Goal: Check status: Check status

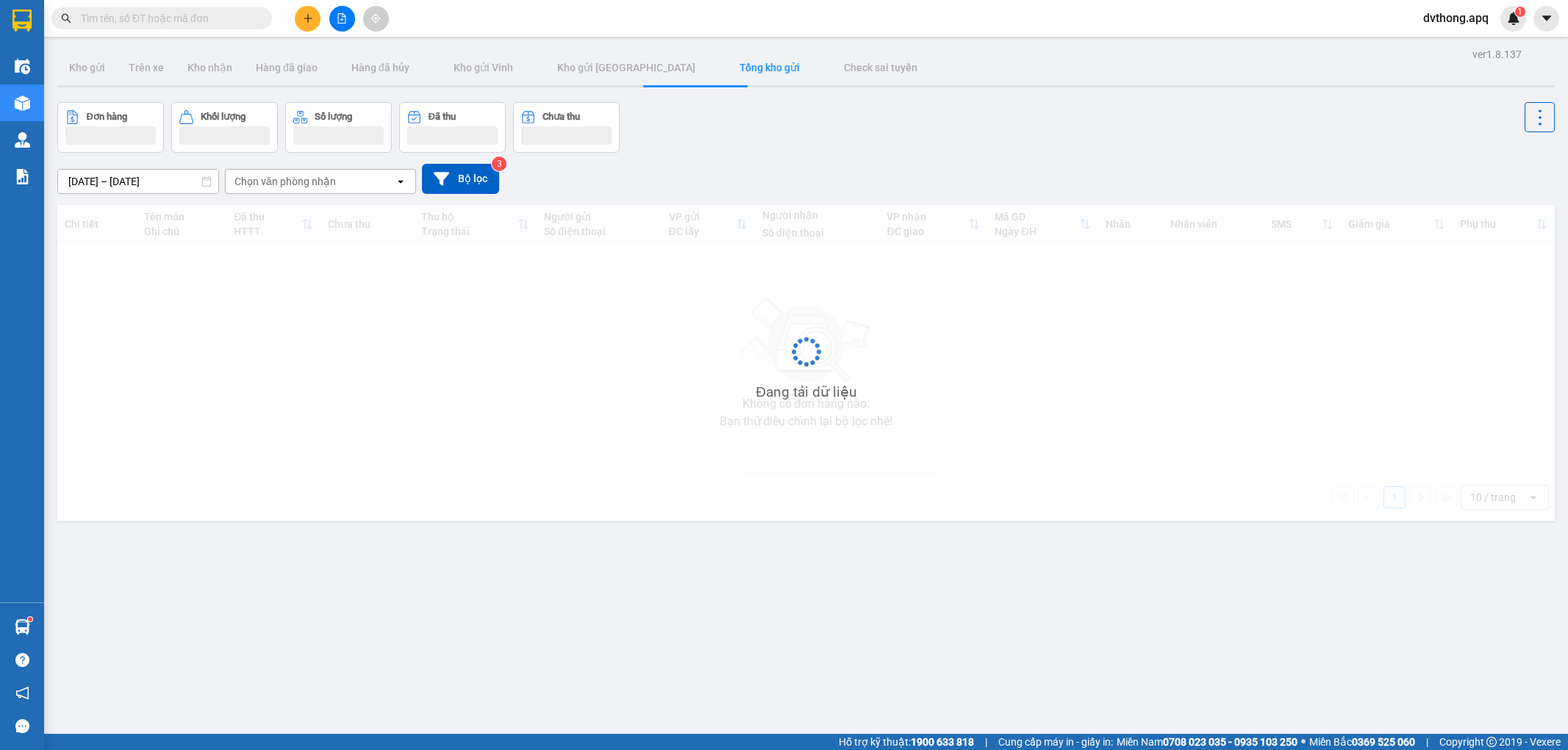
click at [1050, 145] on div "Đơn hàng Khối lượng Số lượng Đã thu Chưa thu" at bounding box center [806, 128] width 1498 height 51
click at [644, 150] on div "Đơn hàng Khối lượng Số lượng Đã thu Chưa thu" at bounding box center [806, 128] width 1498 height 51
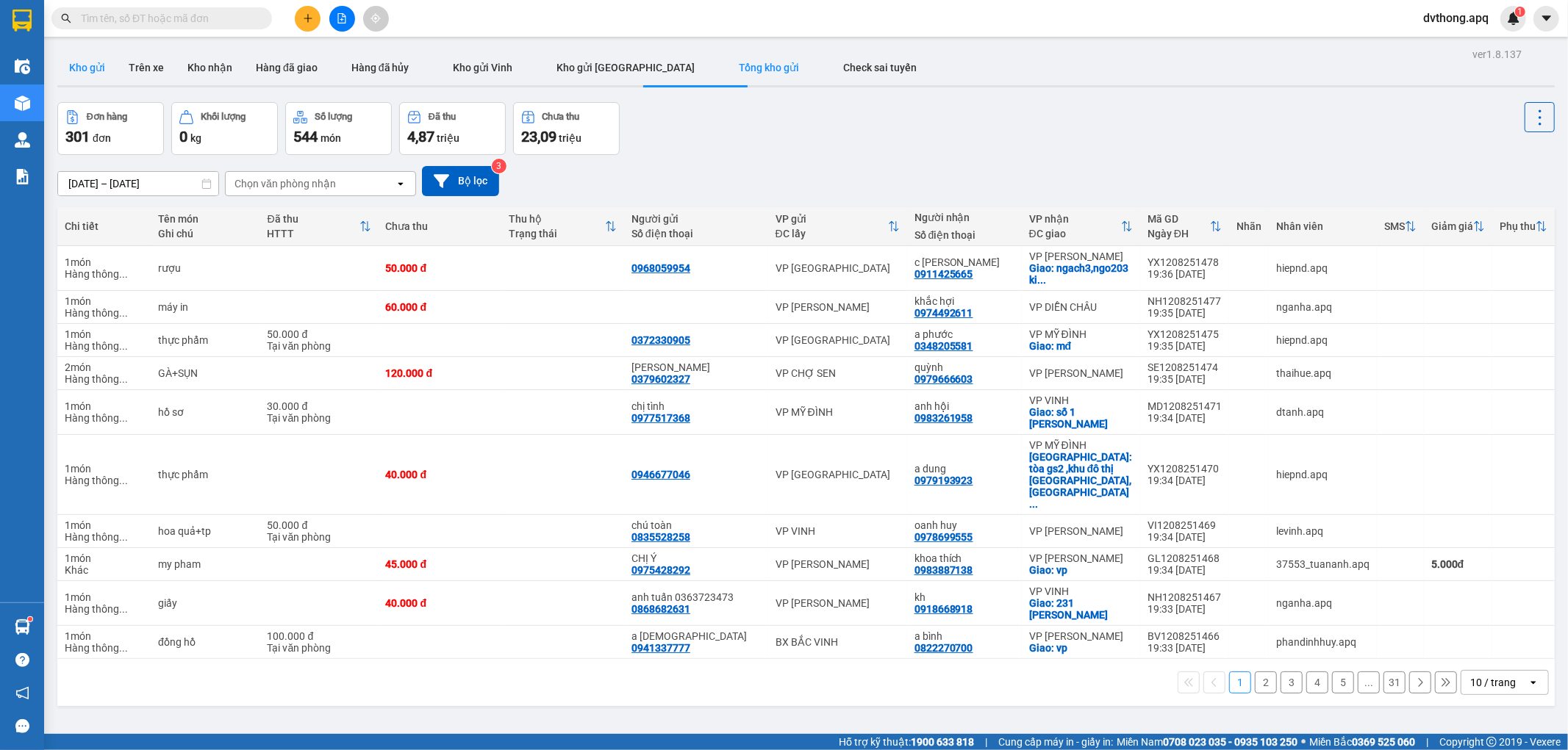
click at [101, 65] on button "Kho gửi" at bounding box center [87, 68] width 59 height 36
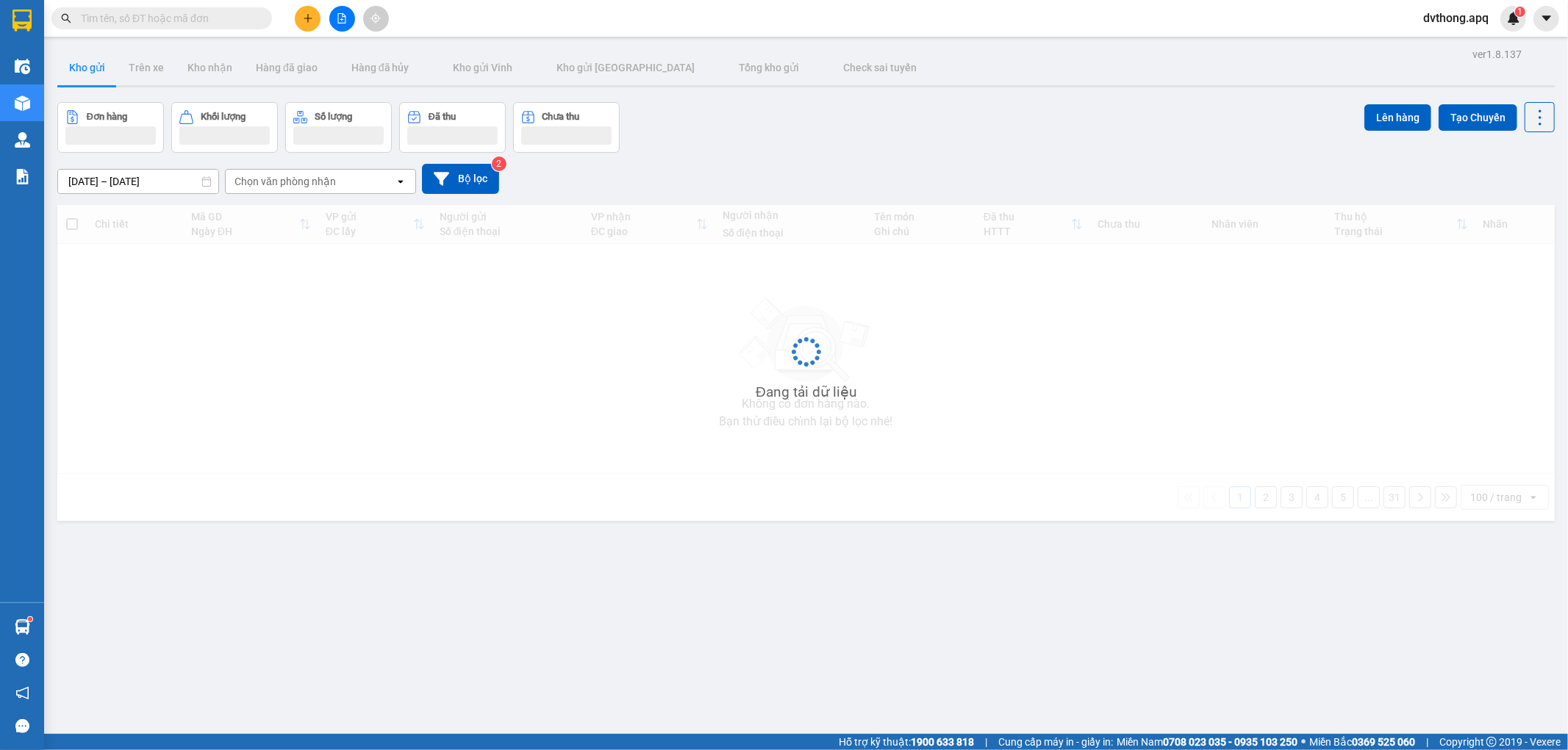
click at [672, 112] on div "Đơn hàng Khối lượng Số lượng Đã thu Chưa thu Lên hàng Tạo Chuyến" at bounding box center [806, 128] width 1498 height 51
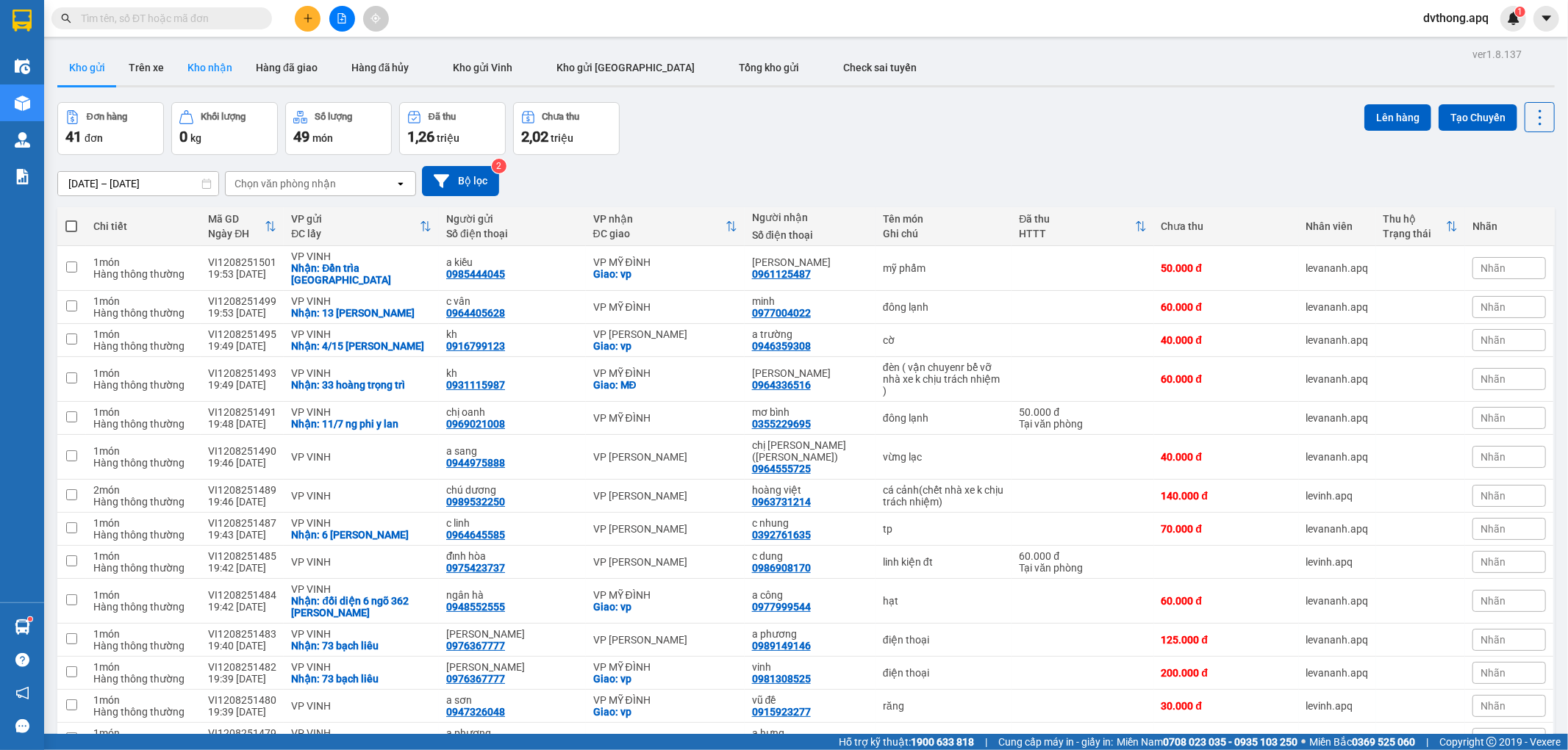
click at [214, 67] on button "Kho nhận" at bounding box center [210, 68] width 68 height 36
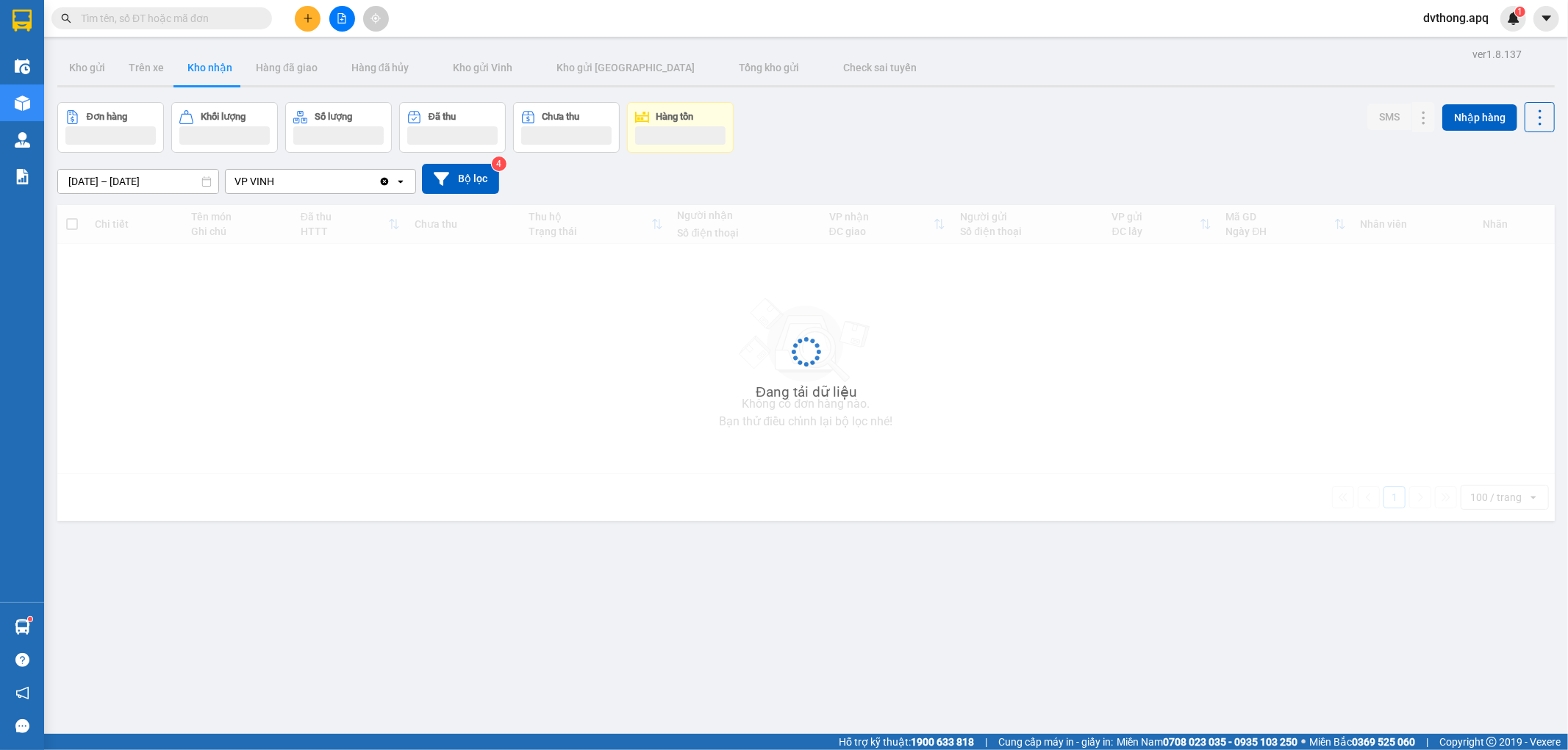
click at [834, 115] on div "Đơn hàng Khối lượng Số lượng Đã thu Chưa thu Hàng tồn SMS Nhập hàng" at bounding box center [806, 128] width 1498 height 51
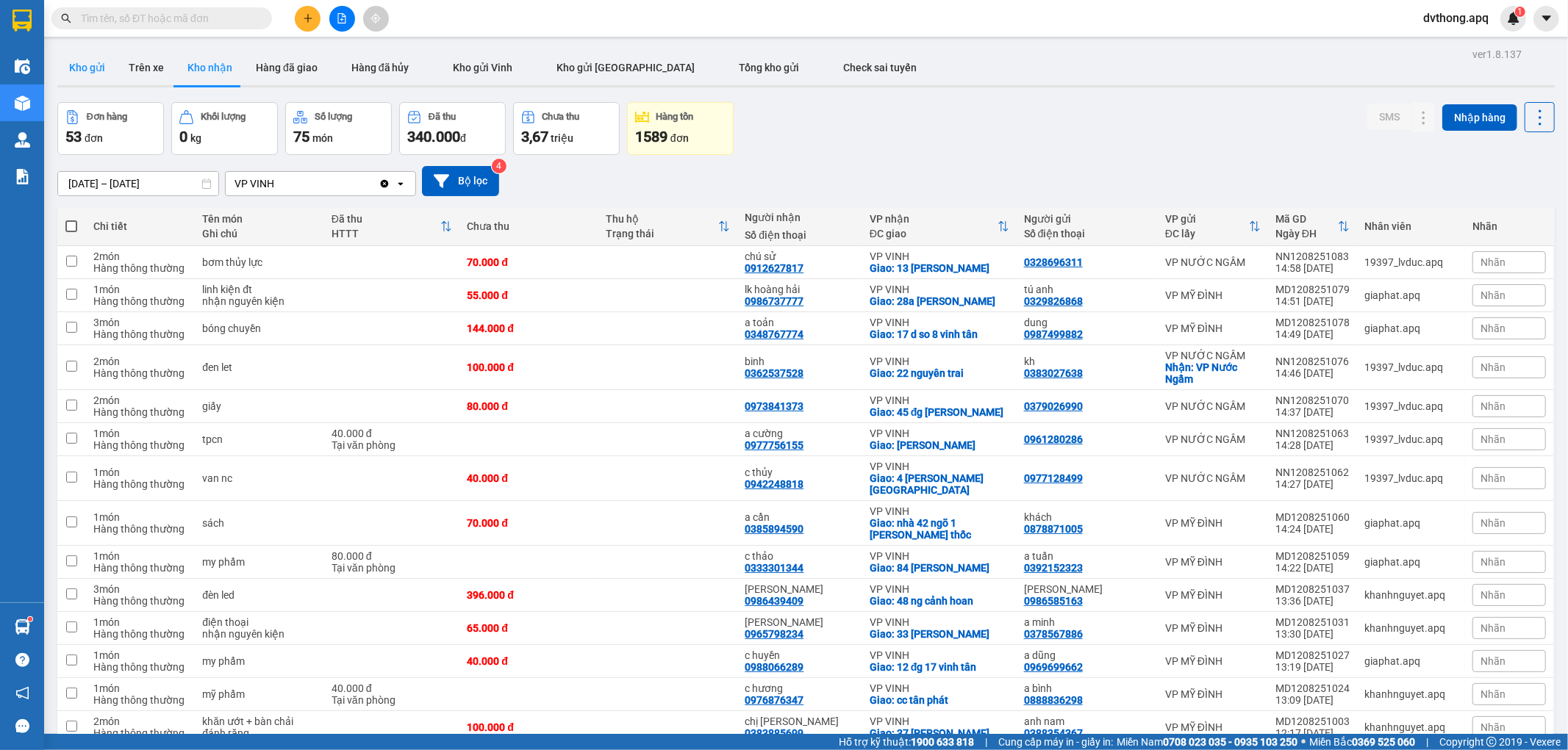
click at [90, 84] on button "Kho gửi" at bounding box center [87, 68] width 59 height 36
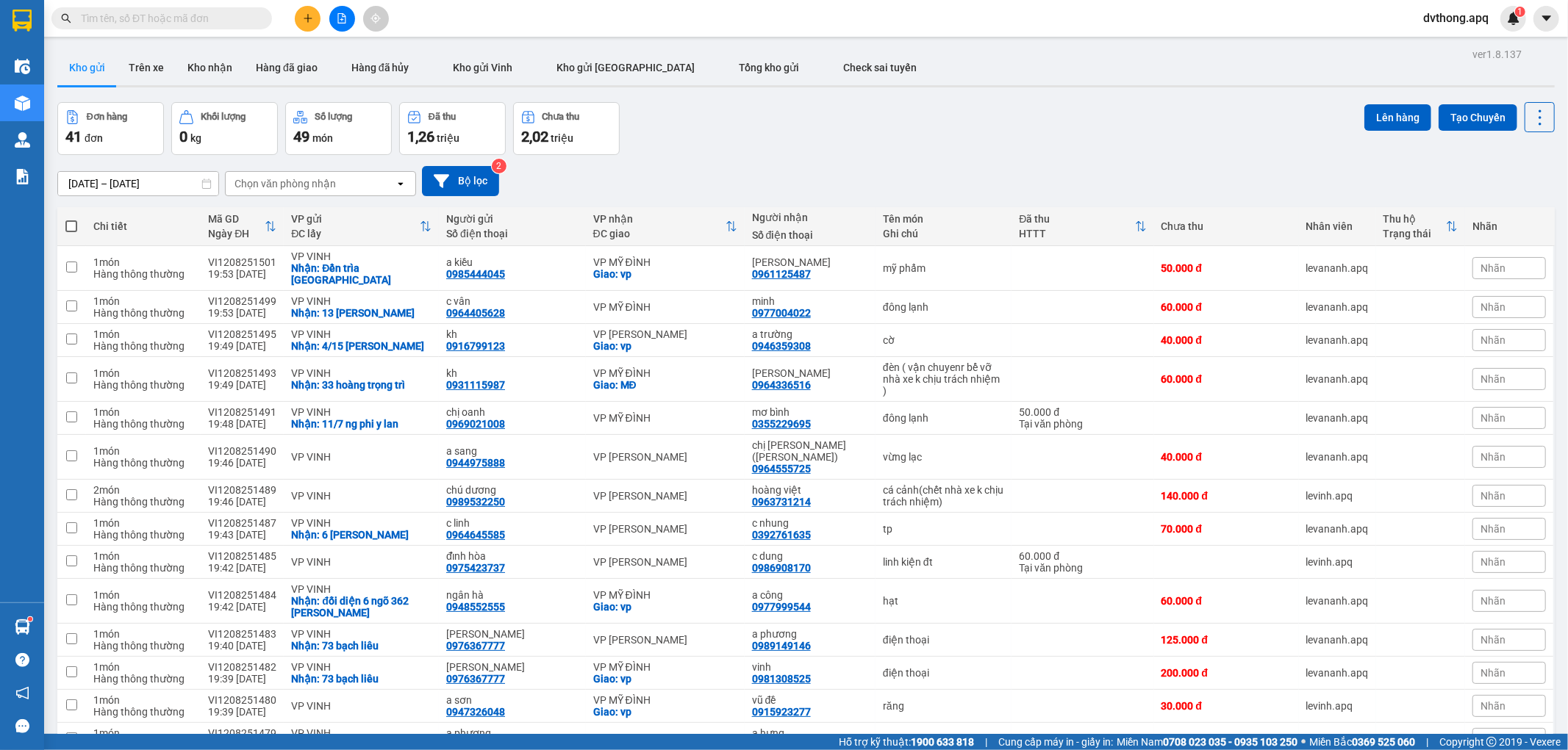
click at [869, 111] on div "Đơn hàng 41 đơn Khối lượng 0 kg Số lượng 49 món Đã thu 1,26 triệu Chưa thu 2,02…" at bounding box center [806, 129] width 1498 height 53
click at [217, 78] on button "Kho nhận" at bounding box center [210, 68] width 68 height 36
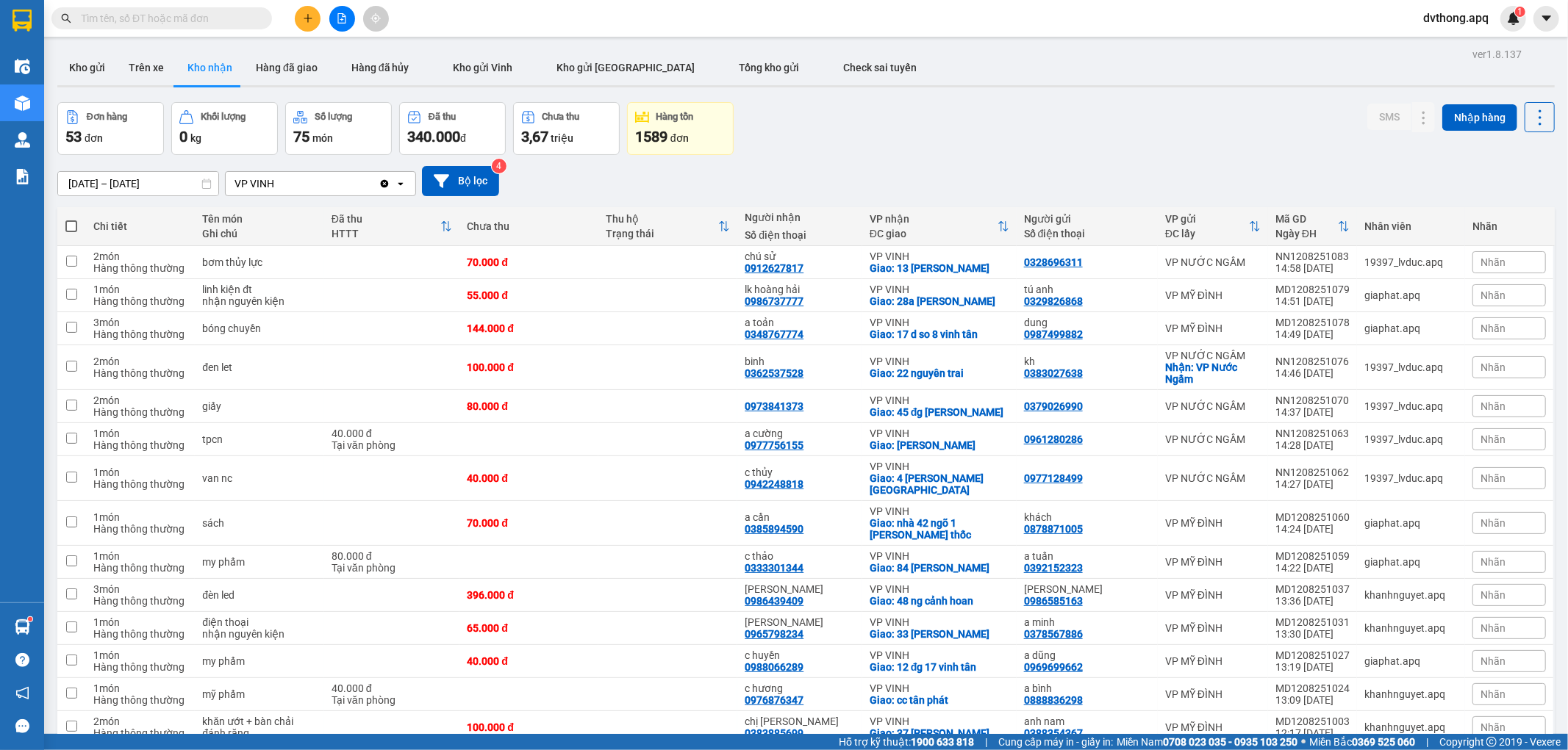
click at [769, 143] on div "Đơn hàng 53 đơn Khối lượng 0 kg Số lượng 75 món Đã thu 340.000 đ Chưa thu 3,67 …" at bounding box center [806, 129] width 1498 height 53
click at [342, 16] on icon "file-add" at bounding box center [342, 17] width 8 height 10
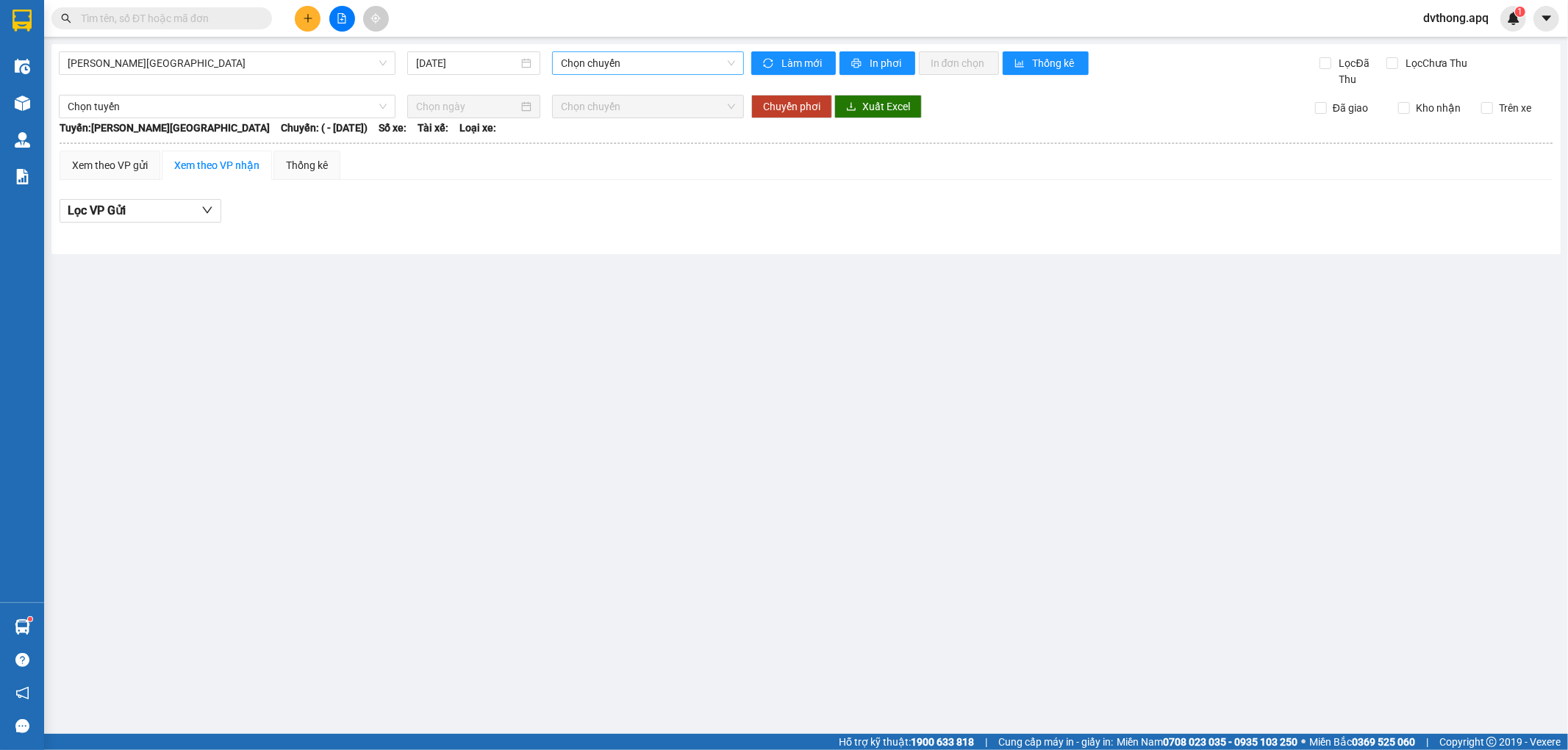
click at [581, 56] on span "Chọn chuyến" at bounding box center [648, 63] width 173 height 22
click at [214, 84] on div "[PERSON_NAME] - [GEOGRAPHIC_DATA] [DATE] Chọn chuyến" at bounding box center [401, 68] width 685 height 36
click at [217, 66] on span "[PERSON_NAME][GEOGRAPHIC_DATA]" at bounding box center [227, 63] width 319 height 22
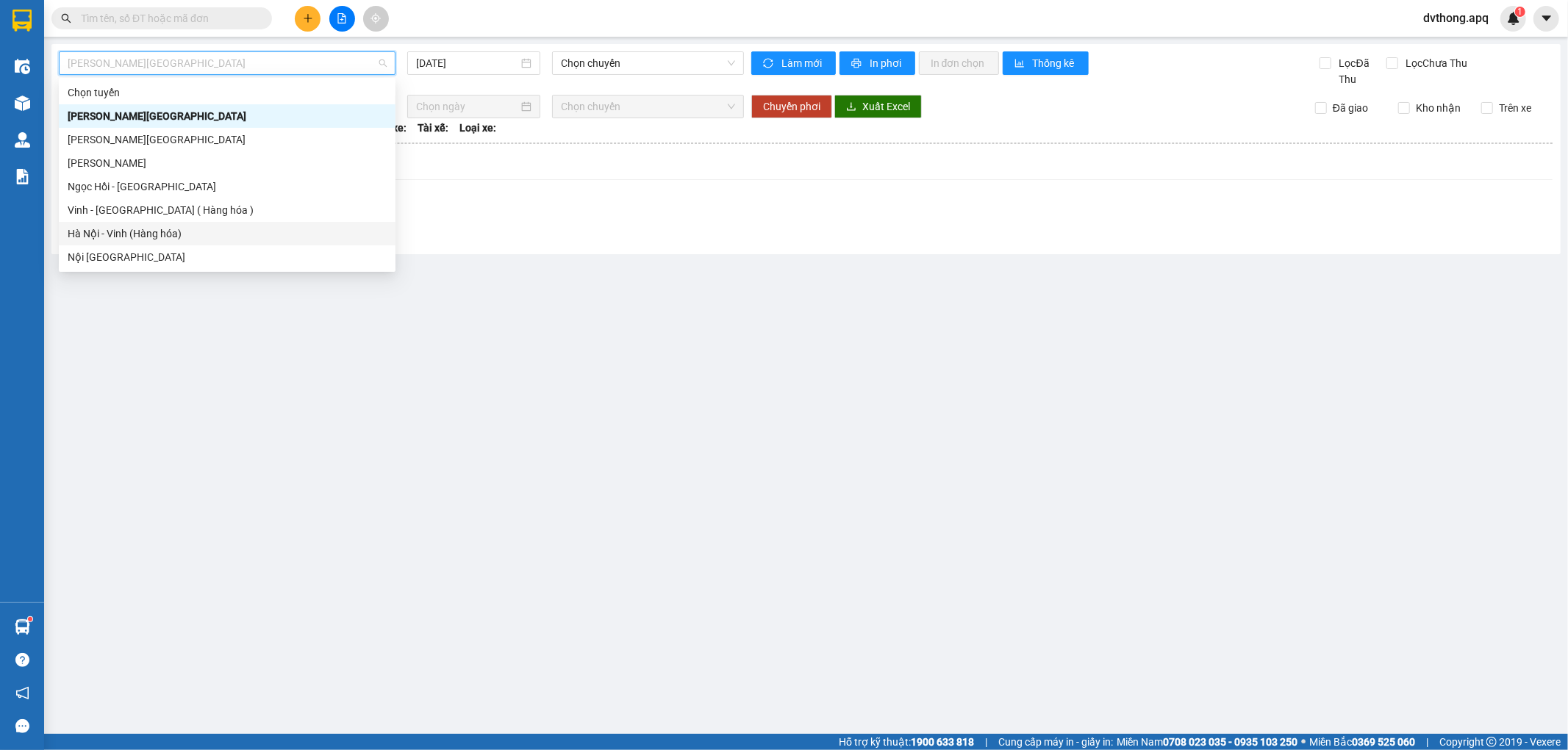
click at [173, 226] on div "Hà Nội - Vinh (Hàng hóa)" at bounding box center [227, 234] width 319 height 16
type input "[DATE]"
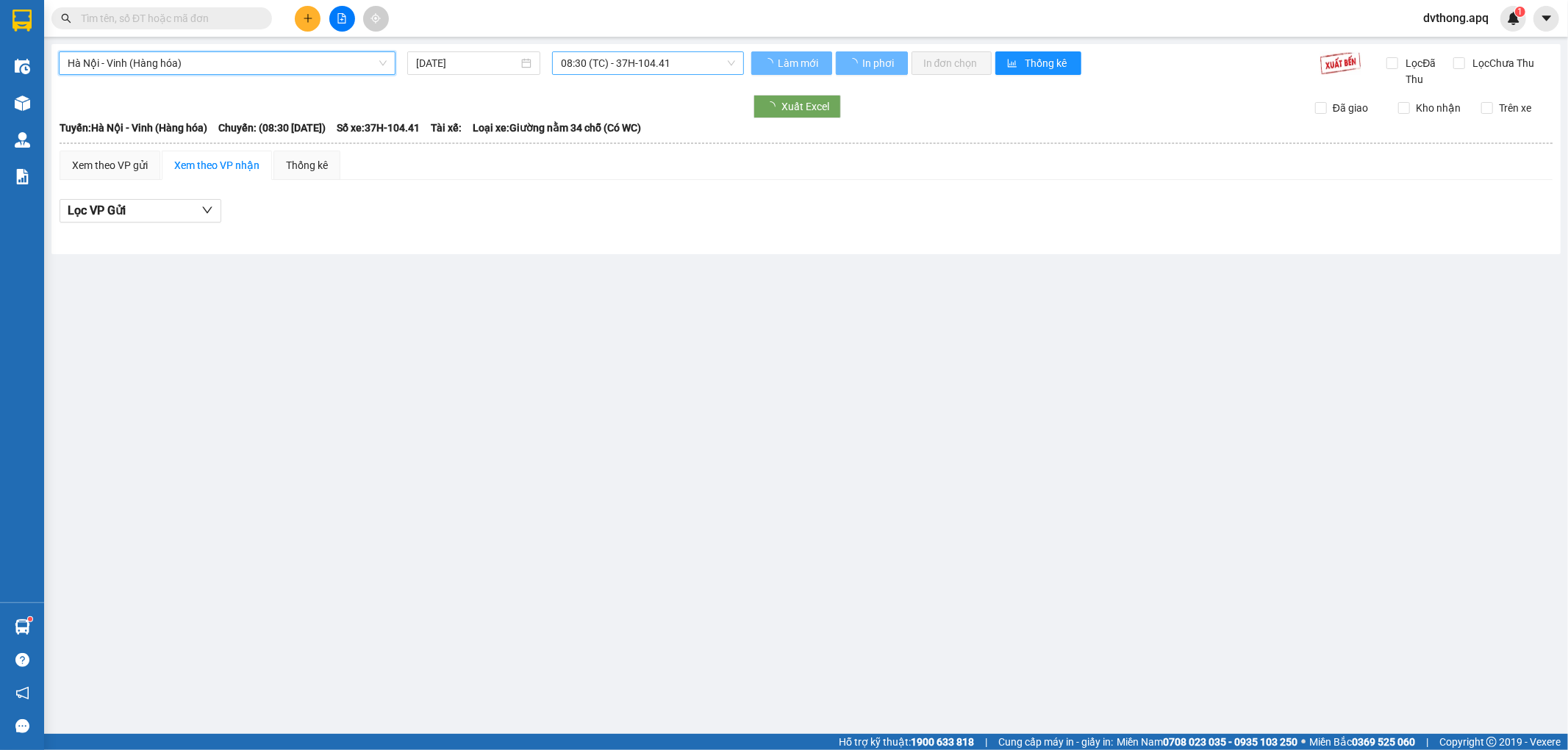
click at [611, 58] on span "08:30 (TC) - 37H-104.41" at bounding box center [648, 63] width 173 height 22
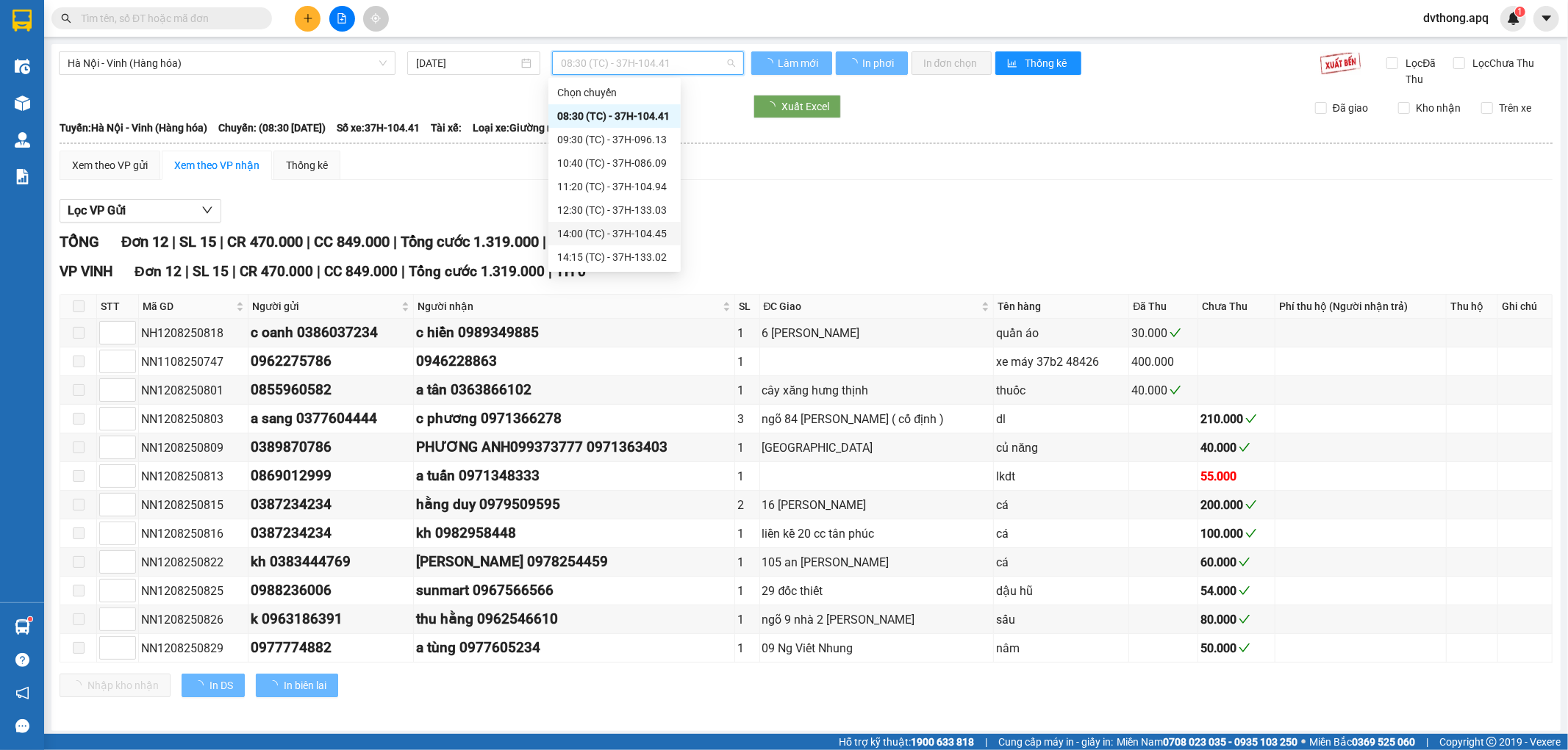
scroll to position [81, 0]
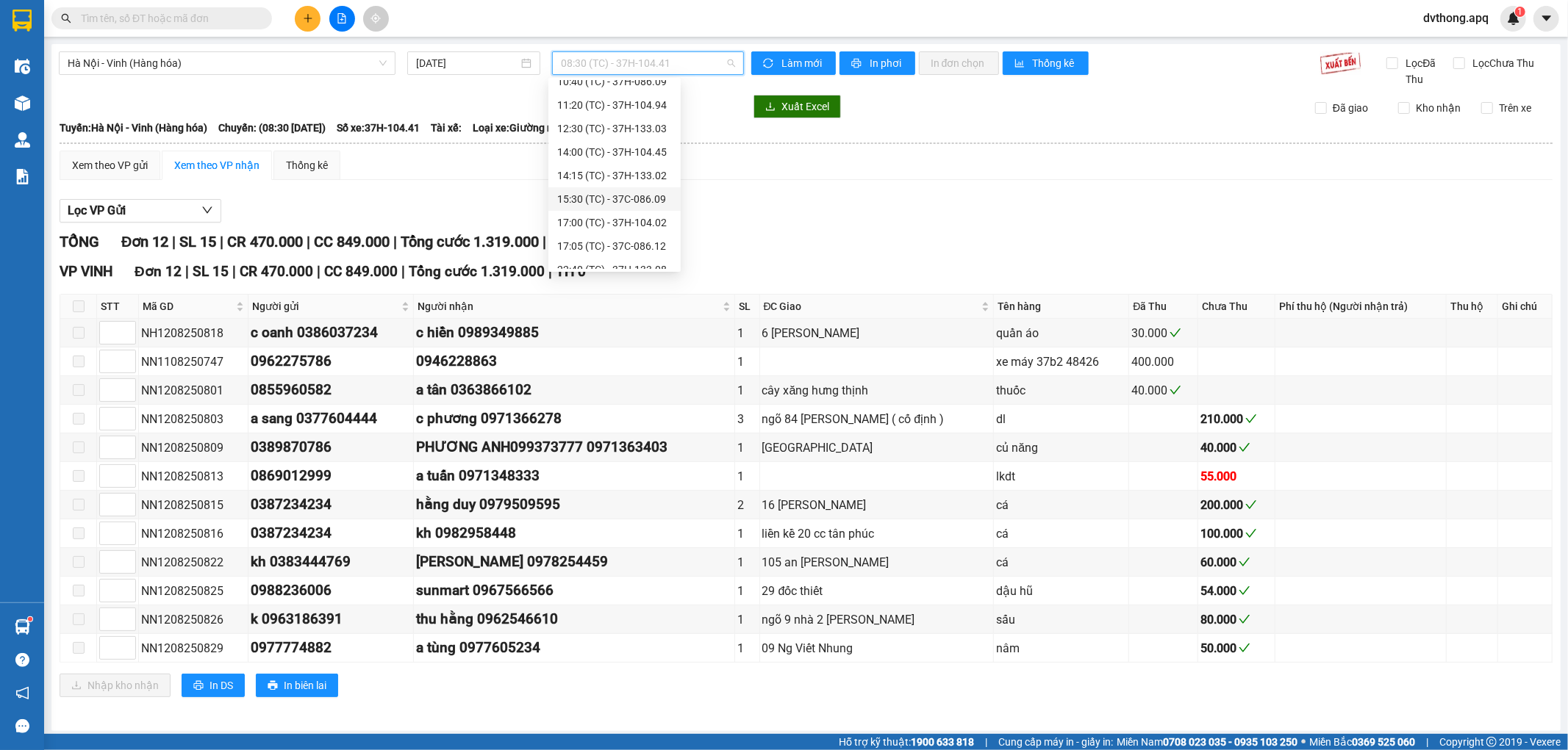
click at [622, 203] on div "15:30 (TC) - 37C-086.09" at bounding box center [615, 199] width 115 height 16
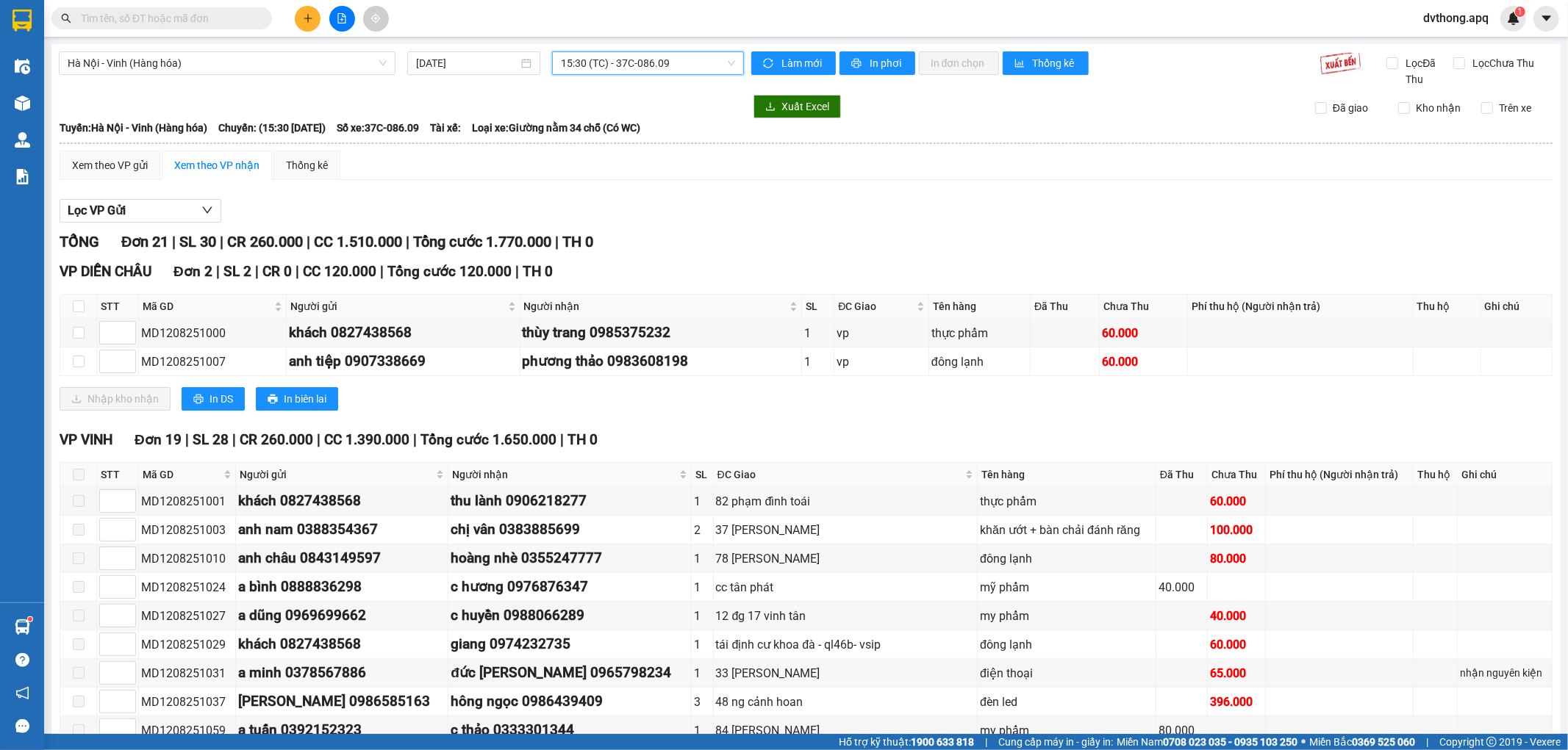
click at [582, 69] on span "15:30 (TC) - 37C-086.09" at bounding box center [648, 63] width 173 height 22
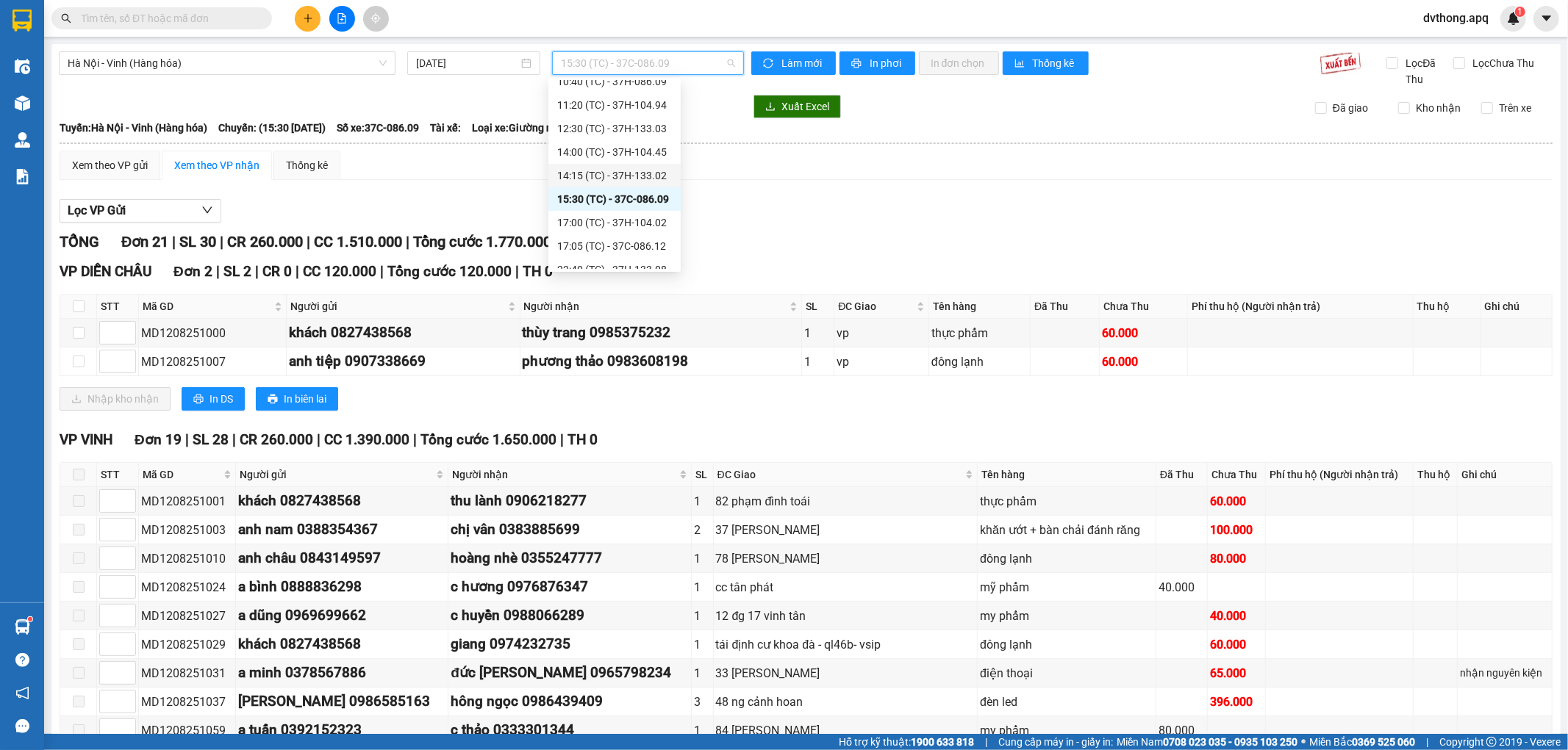
click at [603, 173] on div "14:15 (TC) - 37H-133.02" at bounding box center [615, 176] width 115 height 16
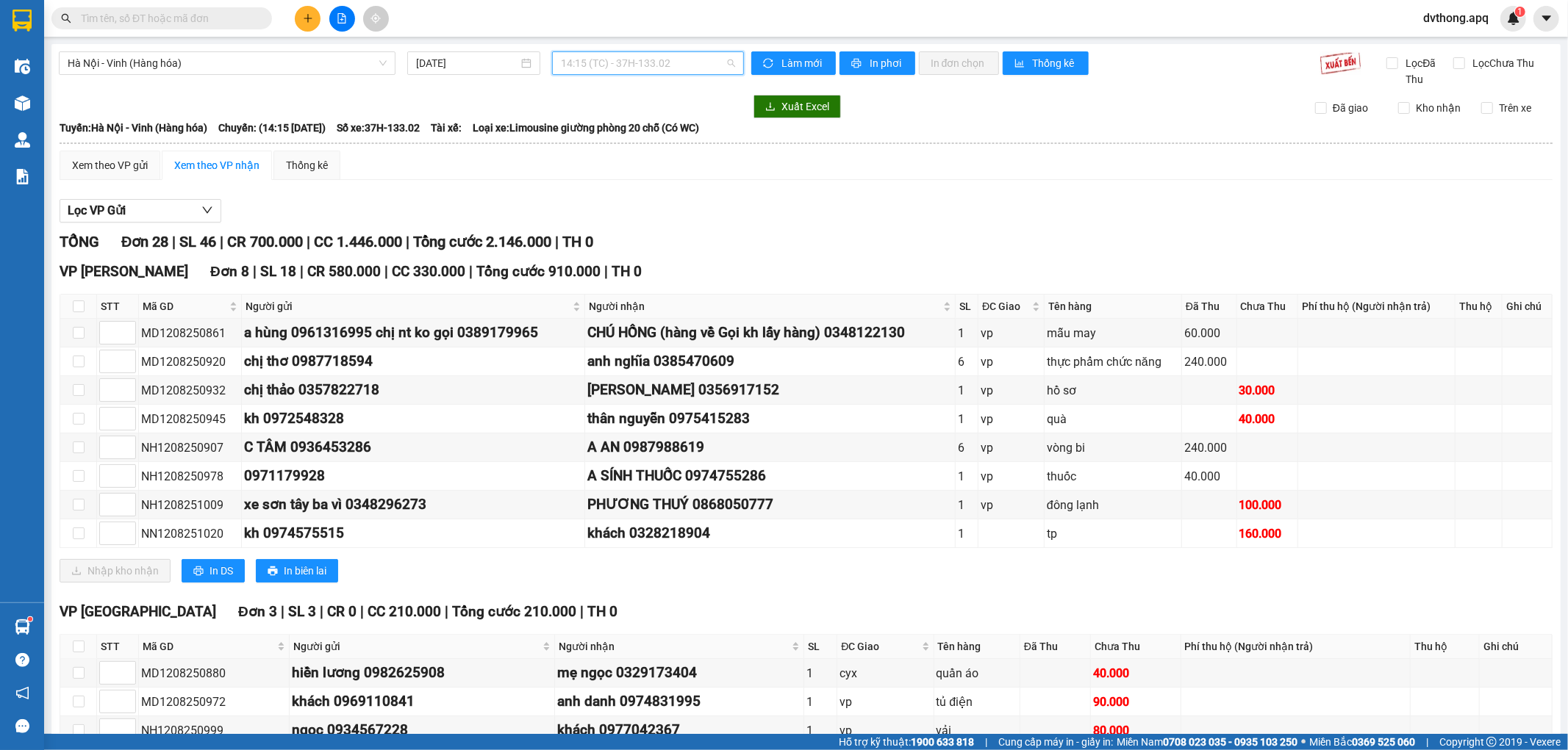
drag, startPoint x: 599, startPoint y: 61, endPoint x: 607, endPoint y: 148, distance: 87.4
click at [599, 60] on span "14:15 (TC) - 37H-133.02" at bounding box center [648, 63] width 173 height 22
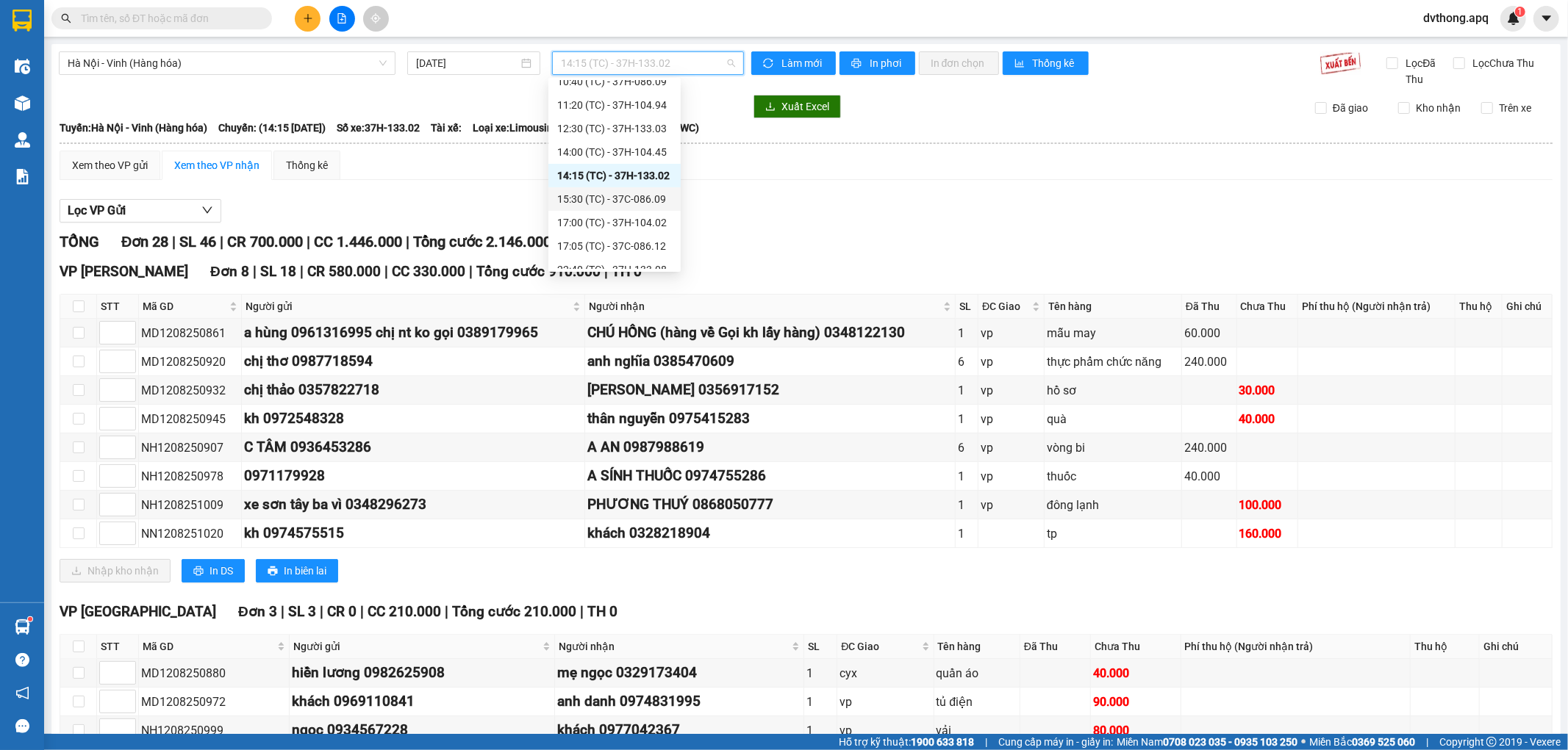
click at [591, 189] on div "15:30 (TC) - 37C-086.09" at bounding box center [614, 199] width 132 height 24
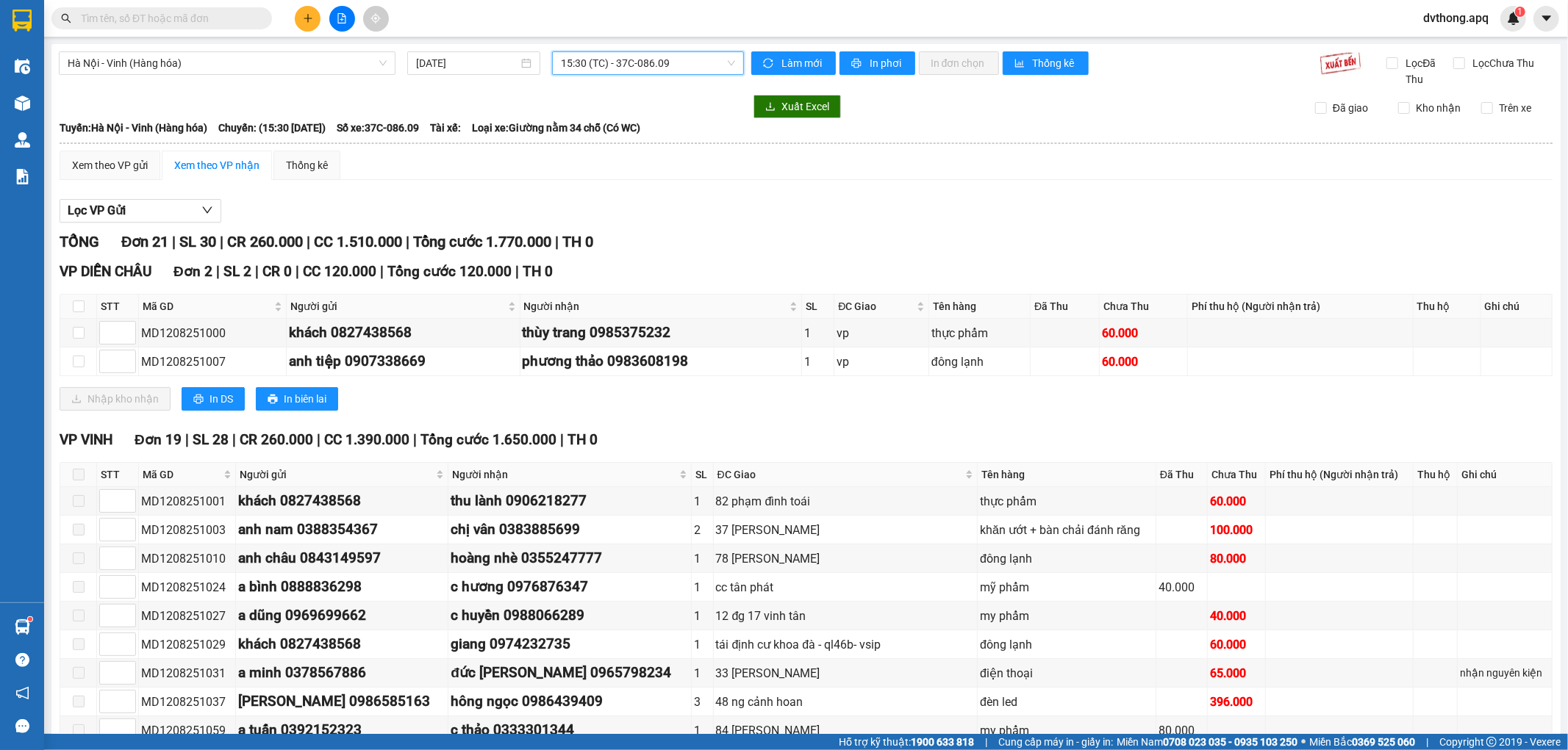
scroll to position [379, 0]
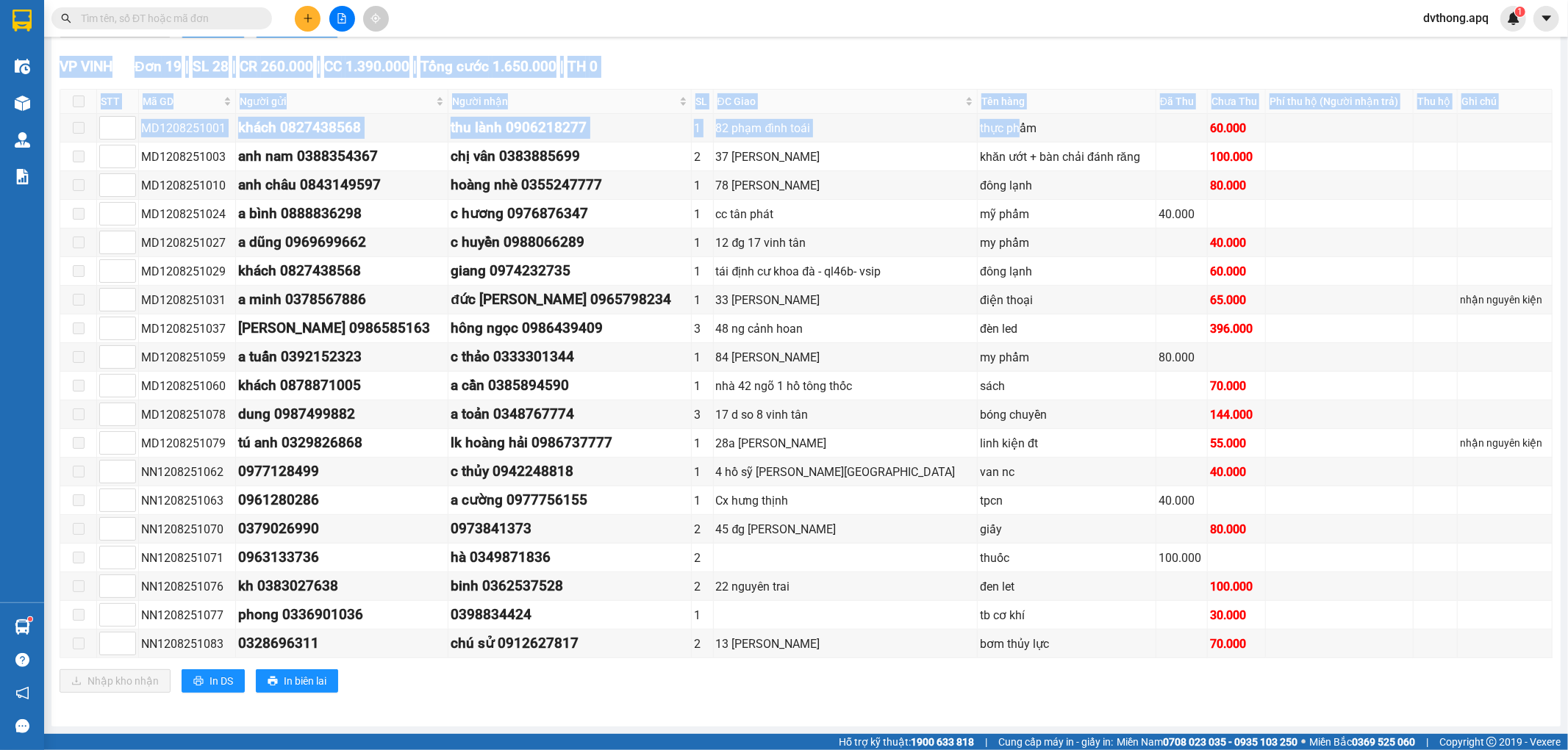
drag, startPoint x: 936, startPoint y: 120, endPoint x: 932, endPoint y: 660, distance: 540.0
click at [932, 660] on div "VP VINH Đơn 19 | SL 28 | CR 260.000 | CC 1.390.000 | Tổng cước 1.650.000 | TH 0…" at bounding box center [806, 380] width 1493 height 648
click at [852, 672] on div "Nhập kho nhận In DS In biên lai" at bounding box center [806, 682] width 1493 height 24
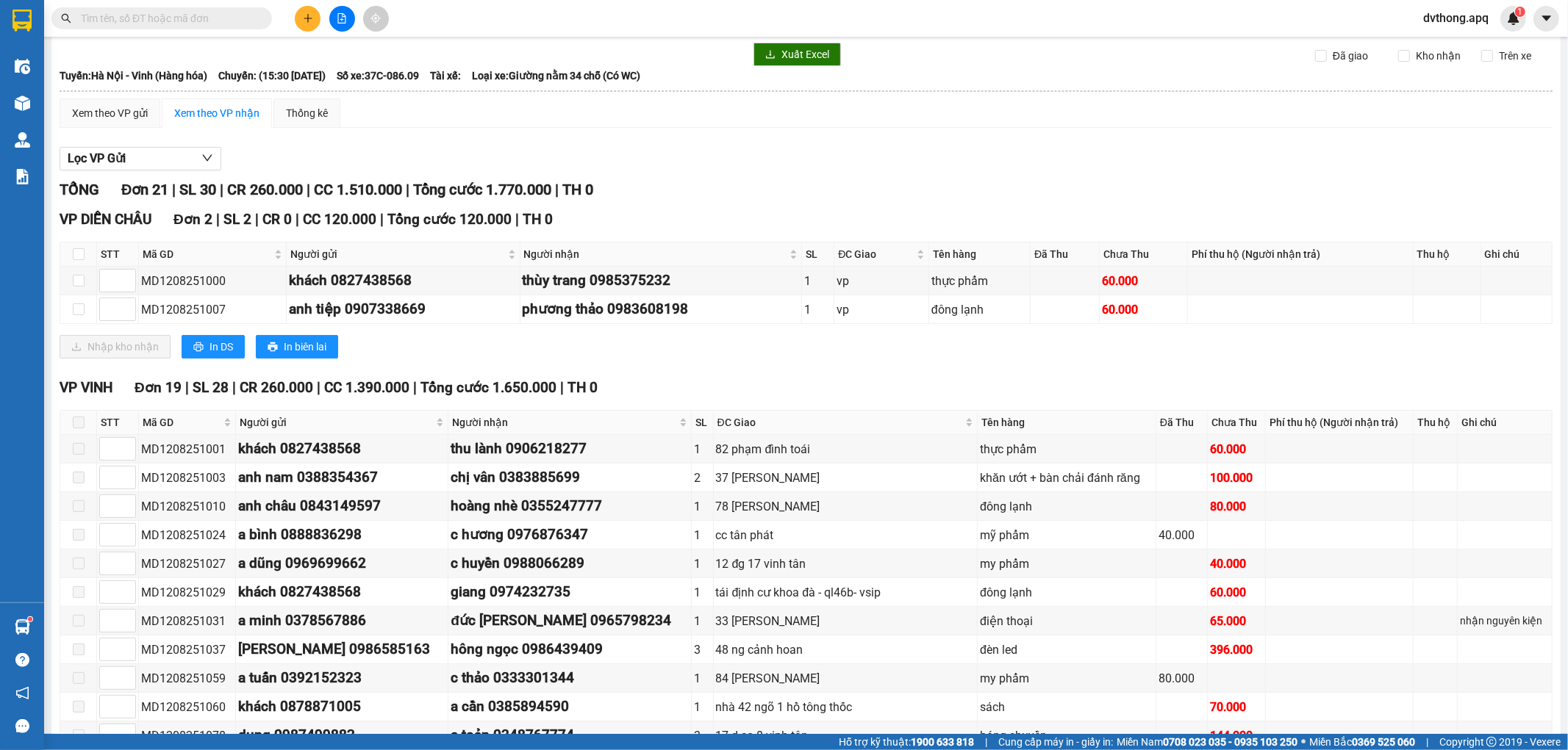
scroll to position [0, 0]
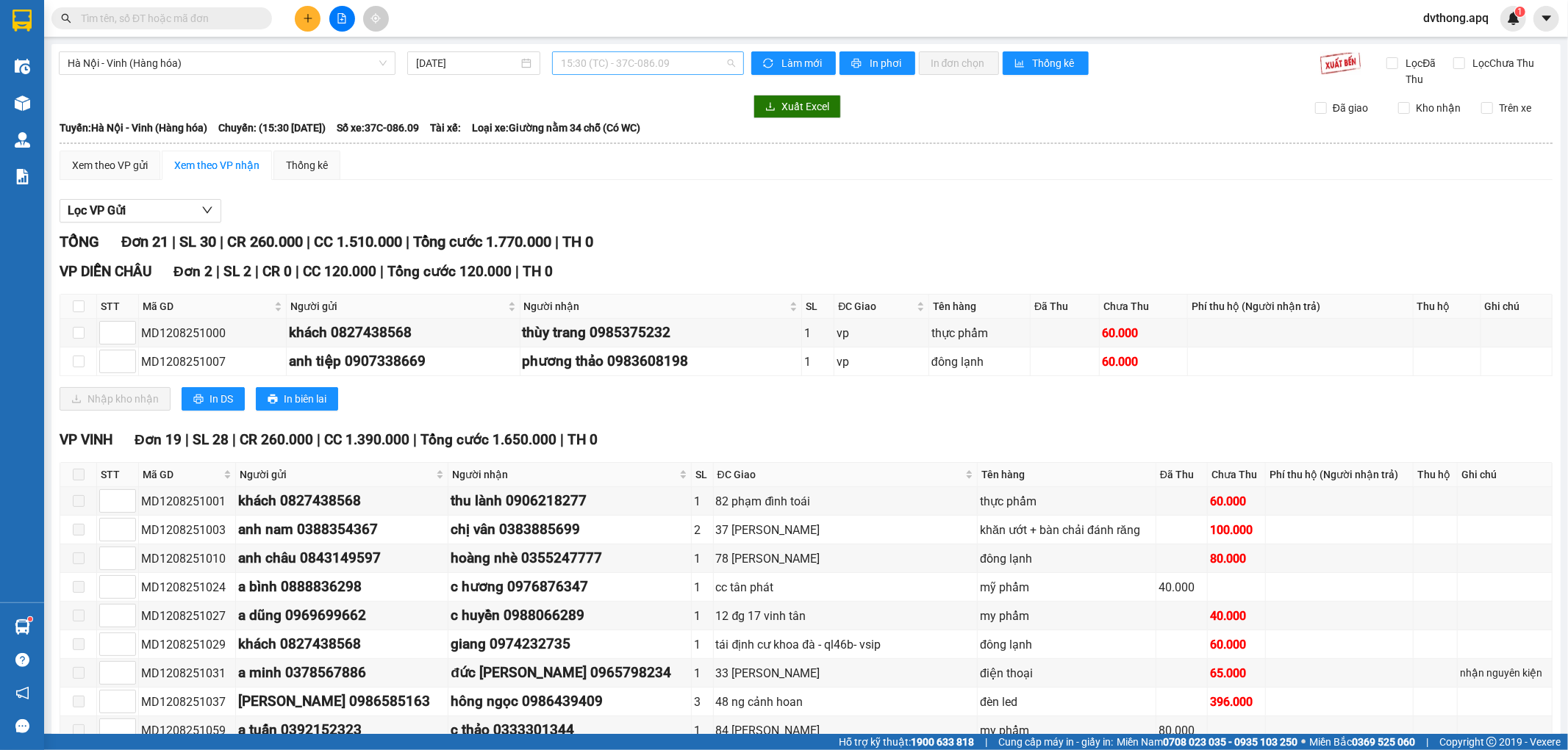
click at [597, 65] on span "15:30 (TC) - 37C-086.09" at bounding box center [648, 63] width 173 height 22
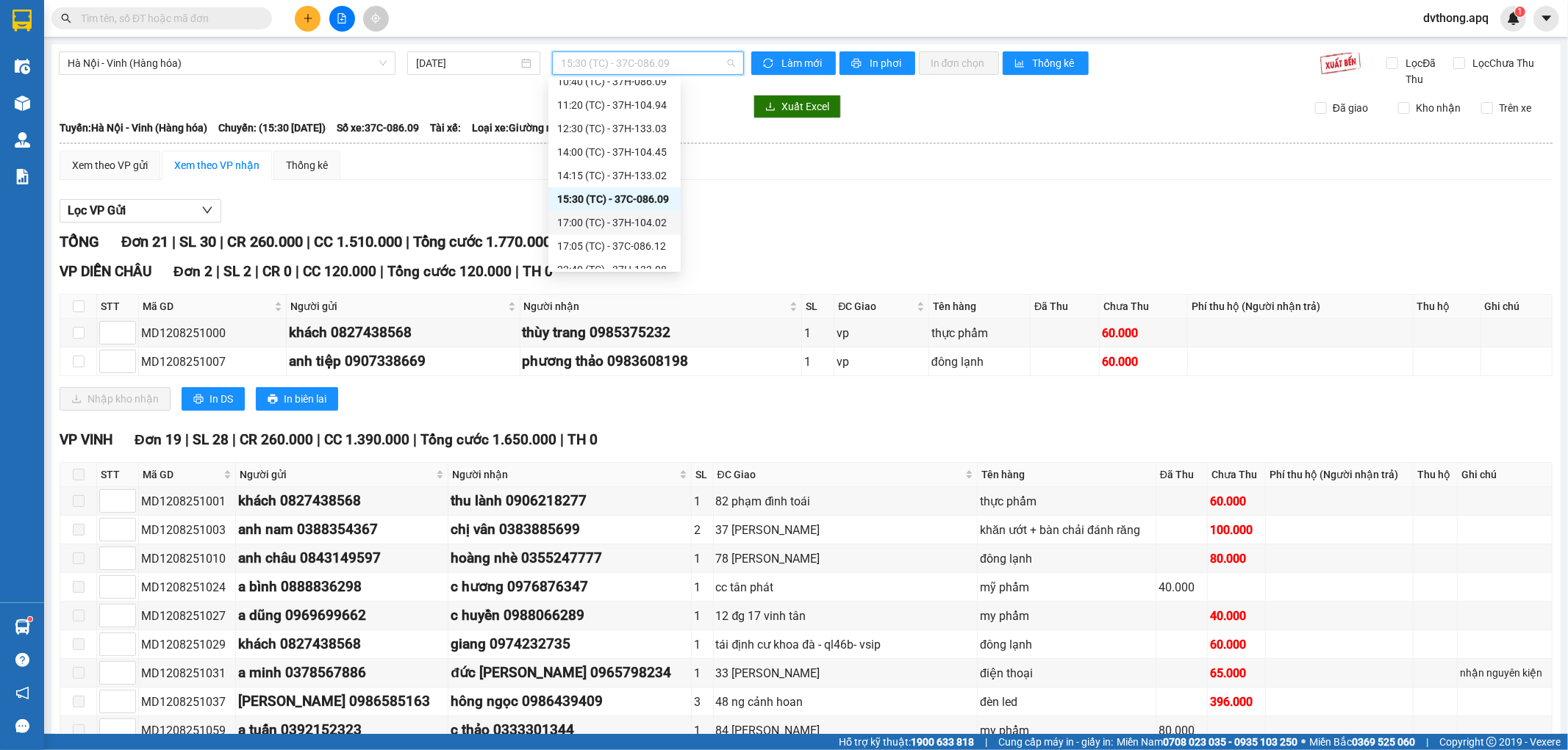
click at [618, 222] on div "17:00 (TC) - 37H-104.02" at bounding box center [615, 223] width 115 height 16
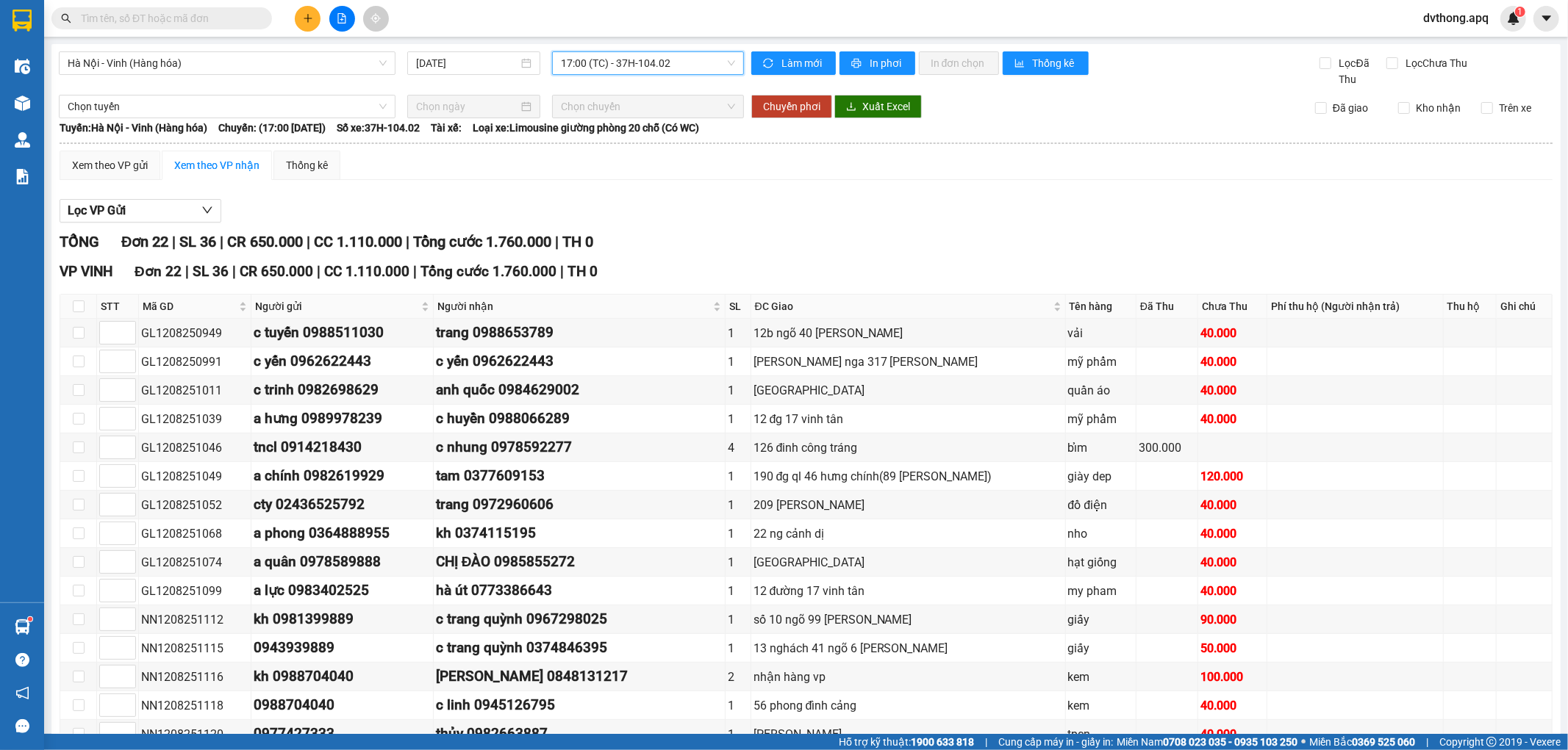
click at [573, 54] on span "17:00 (TC) - 37H-104.02" at bounding box center [648, 63] width 173 height 22
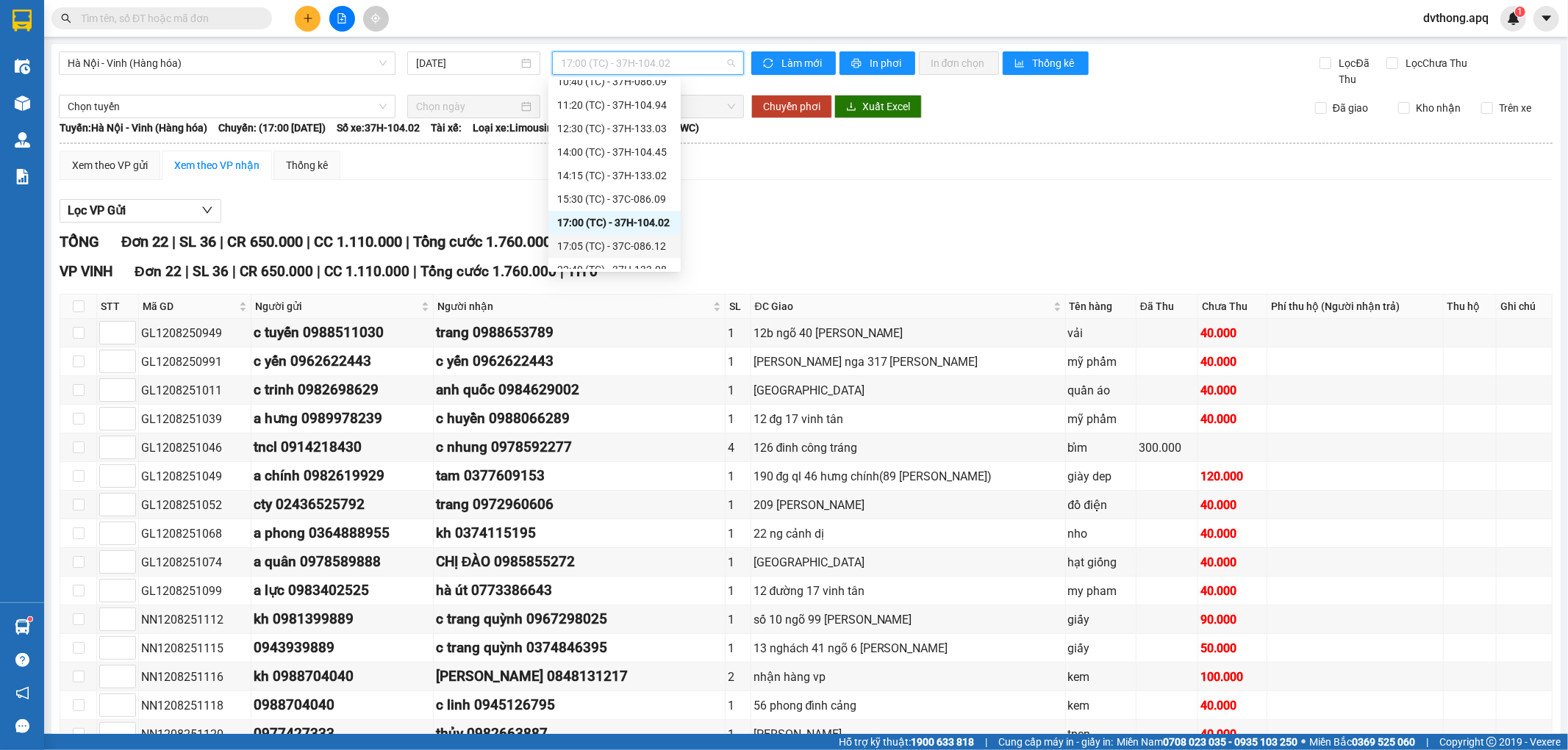
click at [615, 246] on div "17:05 (TC) - 37C-086.12" at bounding box center [615, 246] width 115 height 16
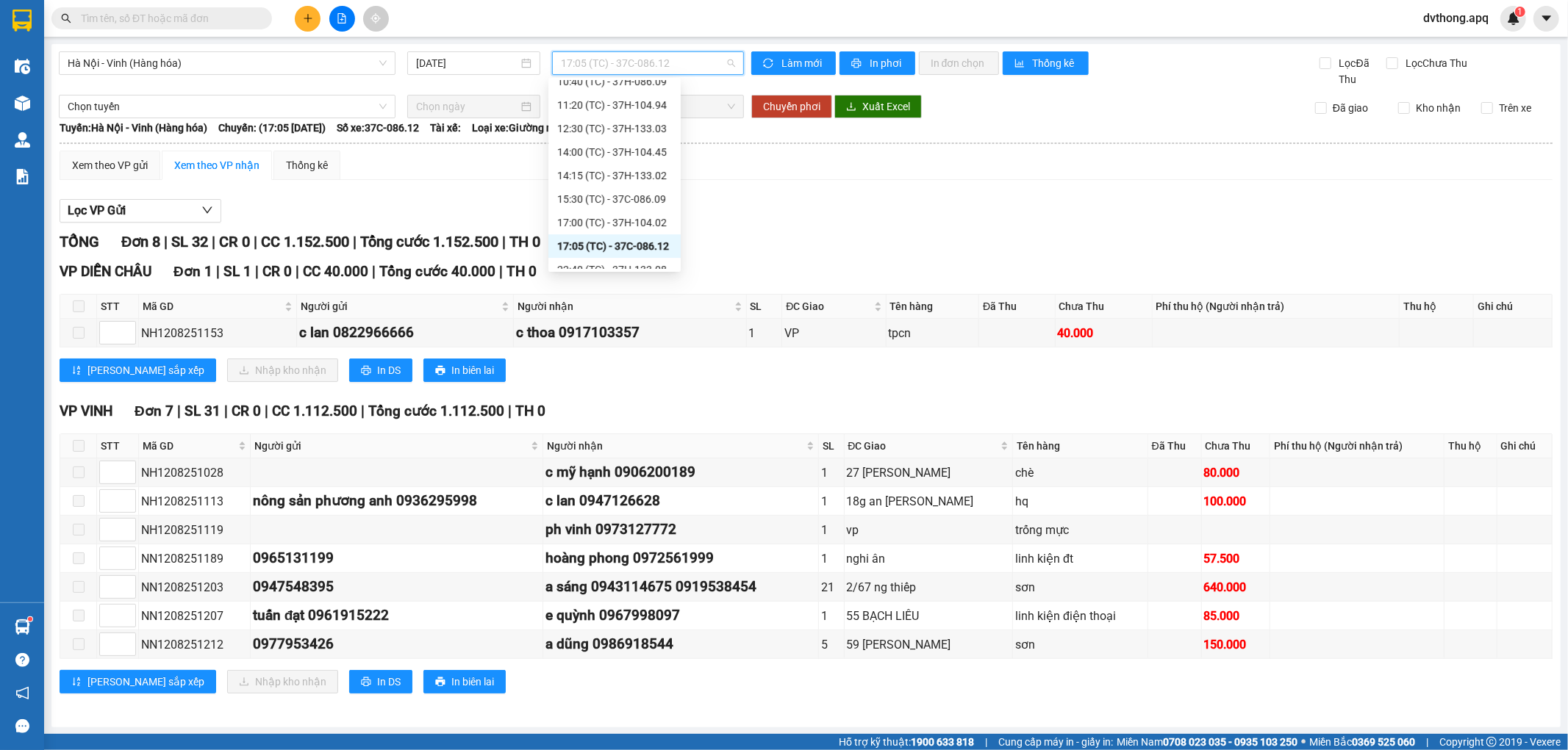
click at [584, 59] on span "17:05 (TC) - 37C-086.12" at bounding box center [648, 63] width 173 height 22
click at [606, 150] on div "17:00 (TC) - 37H-104.02" at bounding box center [614, 141] width 132 height 24
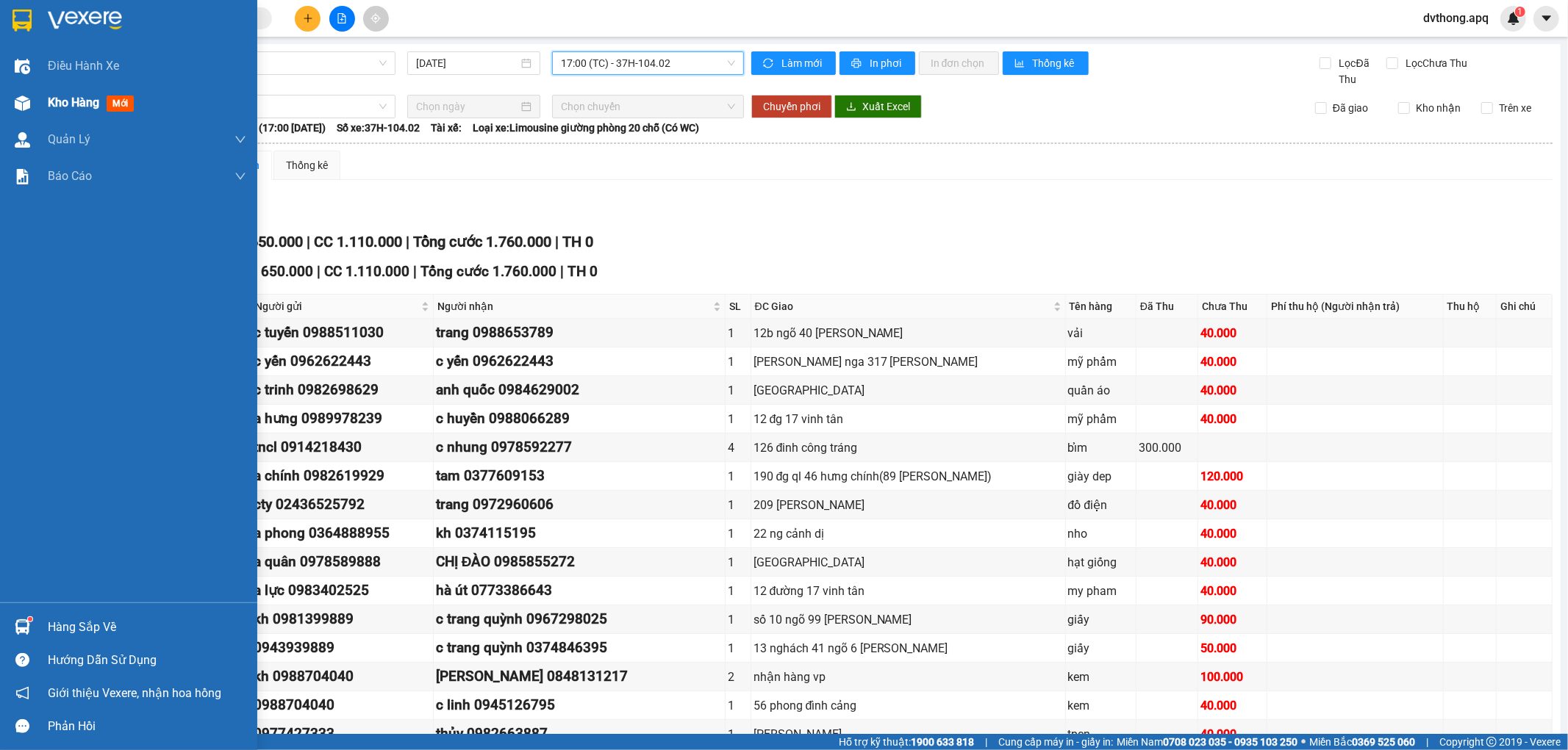
click at [52, 91] on div "Kho hàng mới" at bounding box center [146, 103] width 198 height 36
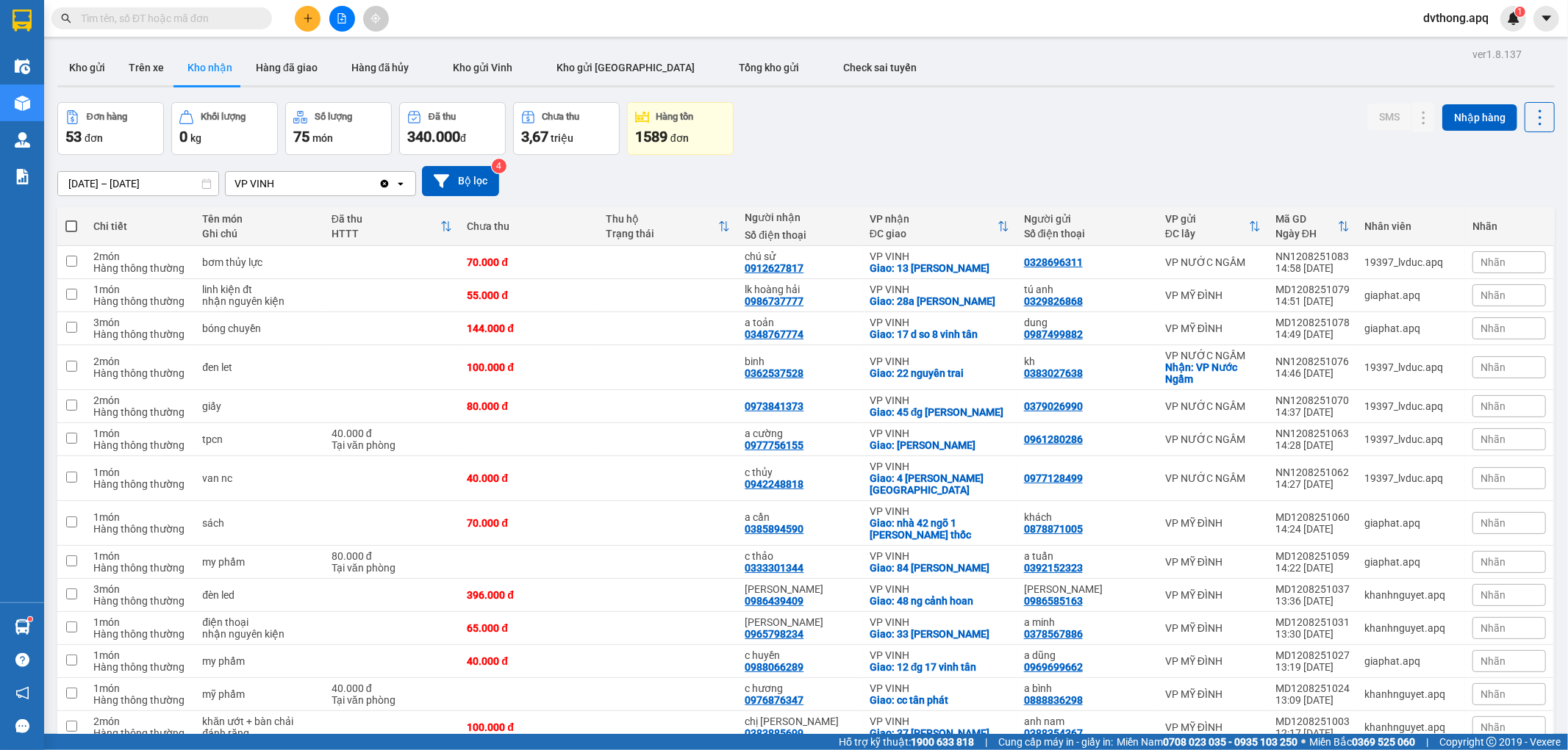
click at [817, 157] on div "[DATE] – [DATE] Press the down arrow key to interact with the calendar and sele…" at bounding box center [806, 181] width 1498 height 52
click at [739, 70] on span "Tổng kho gửi" at bounding box center [769, 68] width 60 height 12
type input "[DATE] – [DATE]"
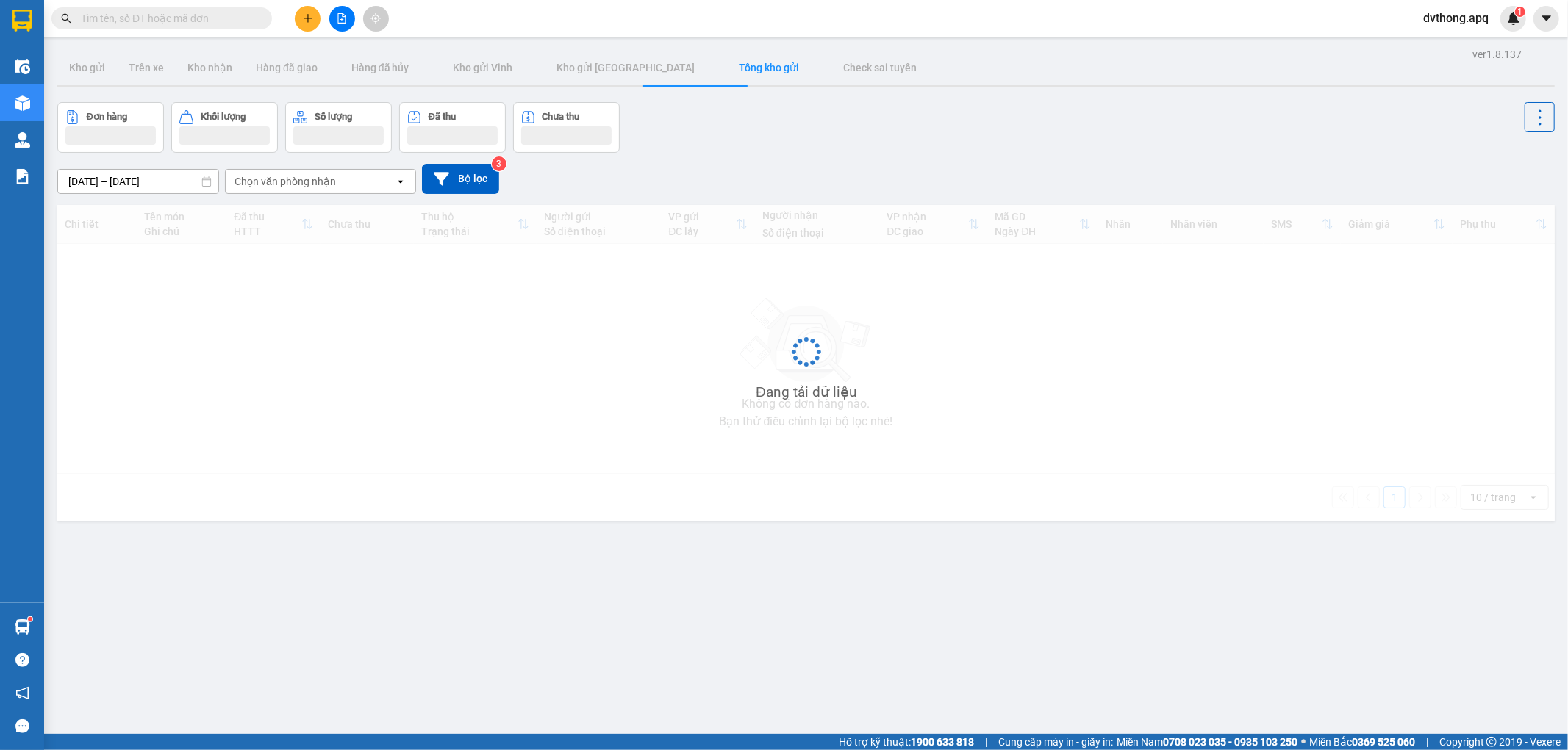
click at [784, 171] on div "[DATE] – [DATE] Press the down arrow key to interact with the calendar and sele…" at bounding box center [806, 179] width 1498 height 30
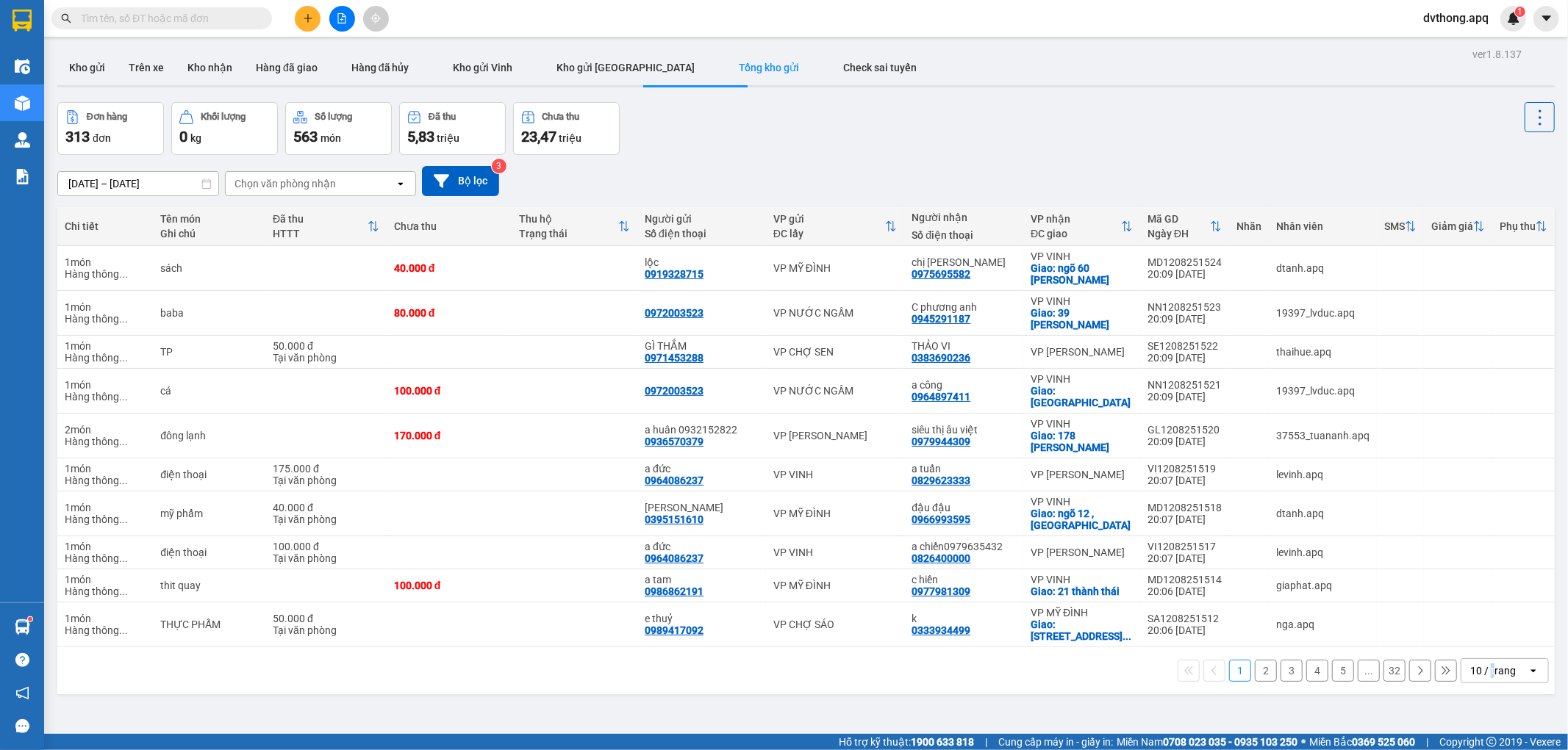
drag, startPoint x: 1481, startPoint y: 650, endPoint x: 1488, endPoint y: 636, distance: 15.7
click at [1481, 663] on div "10 / trang" at bounding box center [1493, 671] width 46 height 15
click at [1499, 618] on span "100 / trang" at bounding box center [1487, 617] width 53 height 15
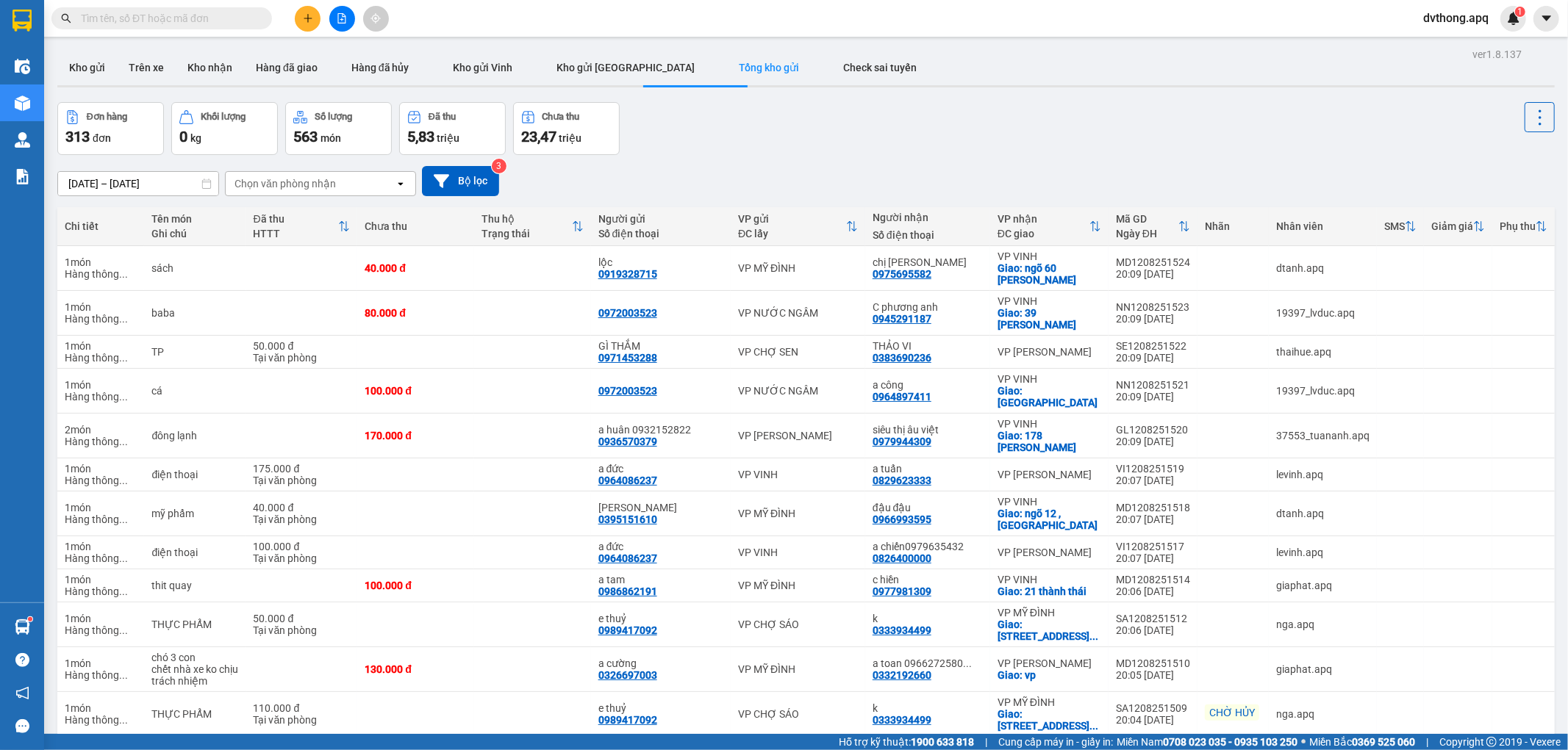
click at [446, 181] on icon at bounding box center [441, 181] width 16 height 16
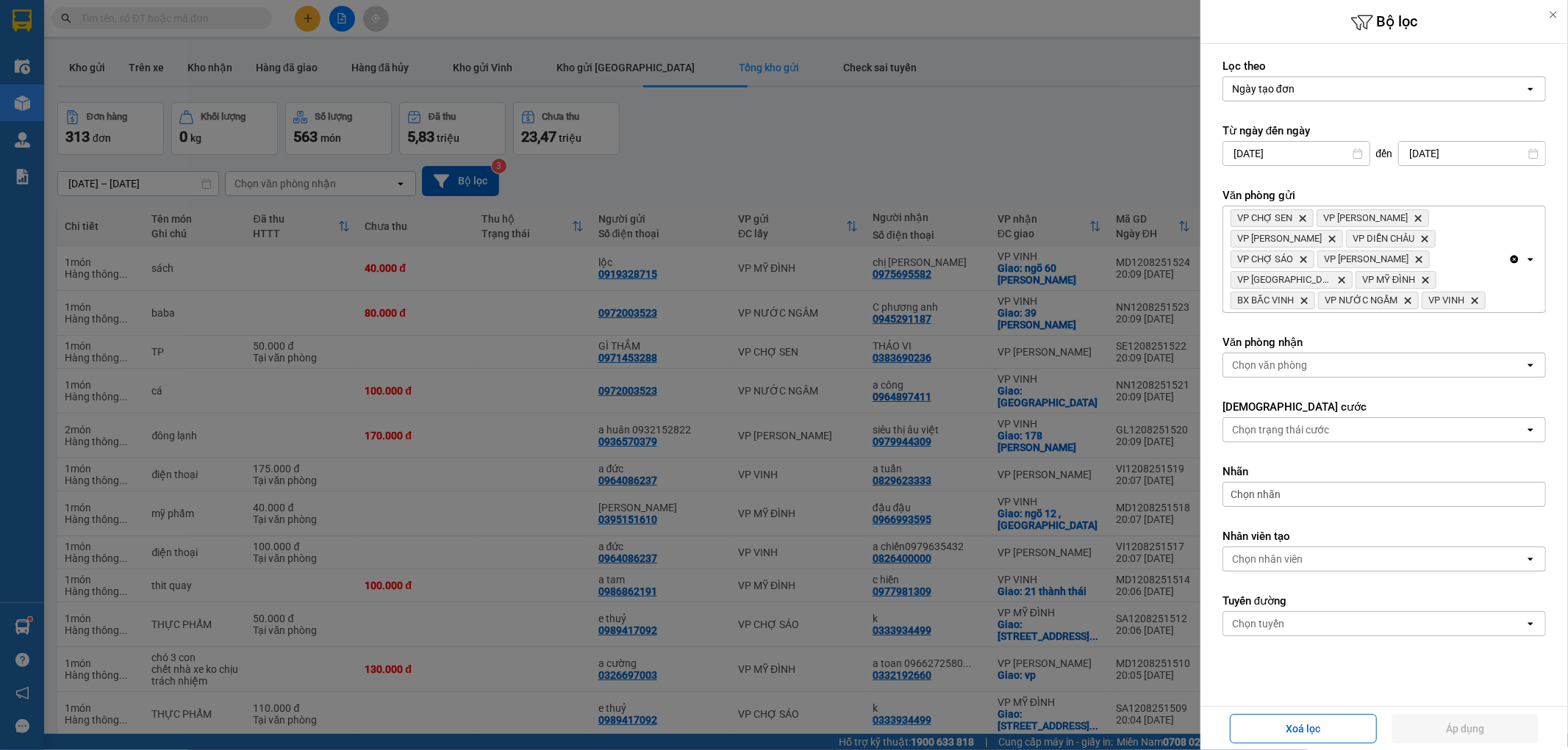
scroll to position [34, 0]
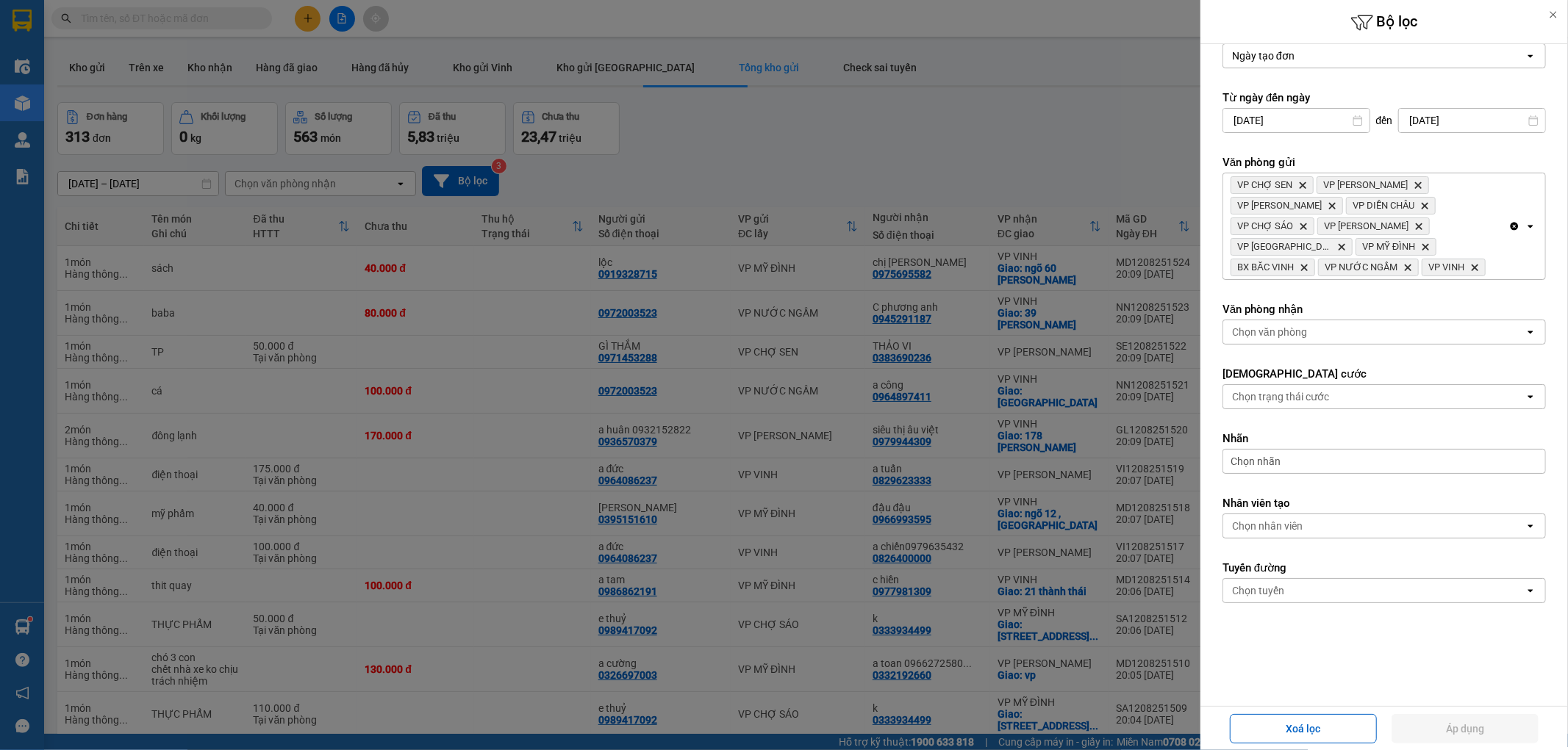
click at [1321, 344] on form "Lọc theo Ngày tạo đơn open Từ ngày đến [DATE] Press the down arrow key to inter…" at bounding box center [1385, 359] width 323 height 666
click at [1322, 339] on div "Chọn văn phòng" at bounding box center [1374, 332] width 301 height 24
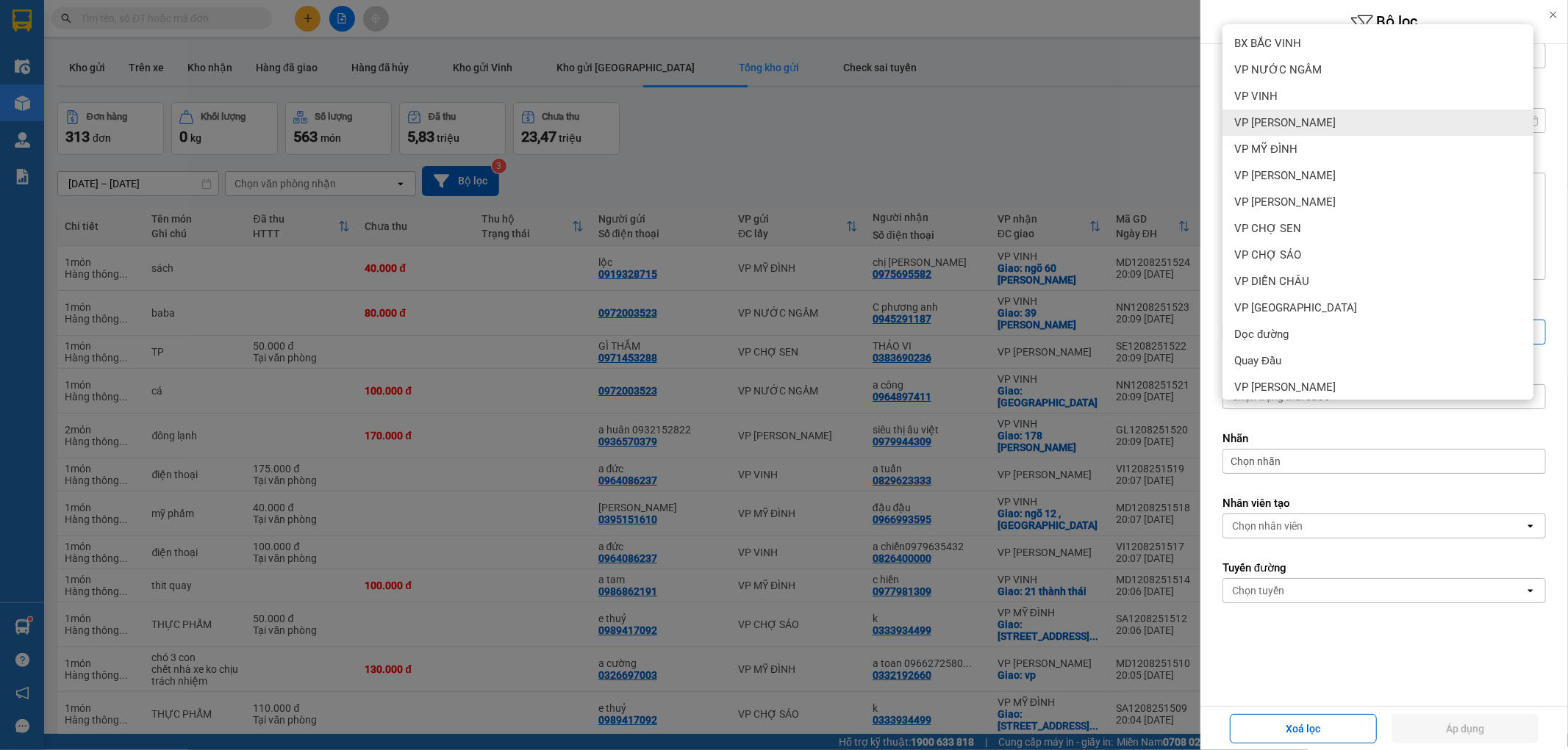
click at [1262, 100] on span "VP VINH" at bounding box center [1256, 96] width 44 height 15
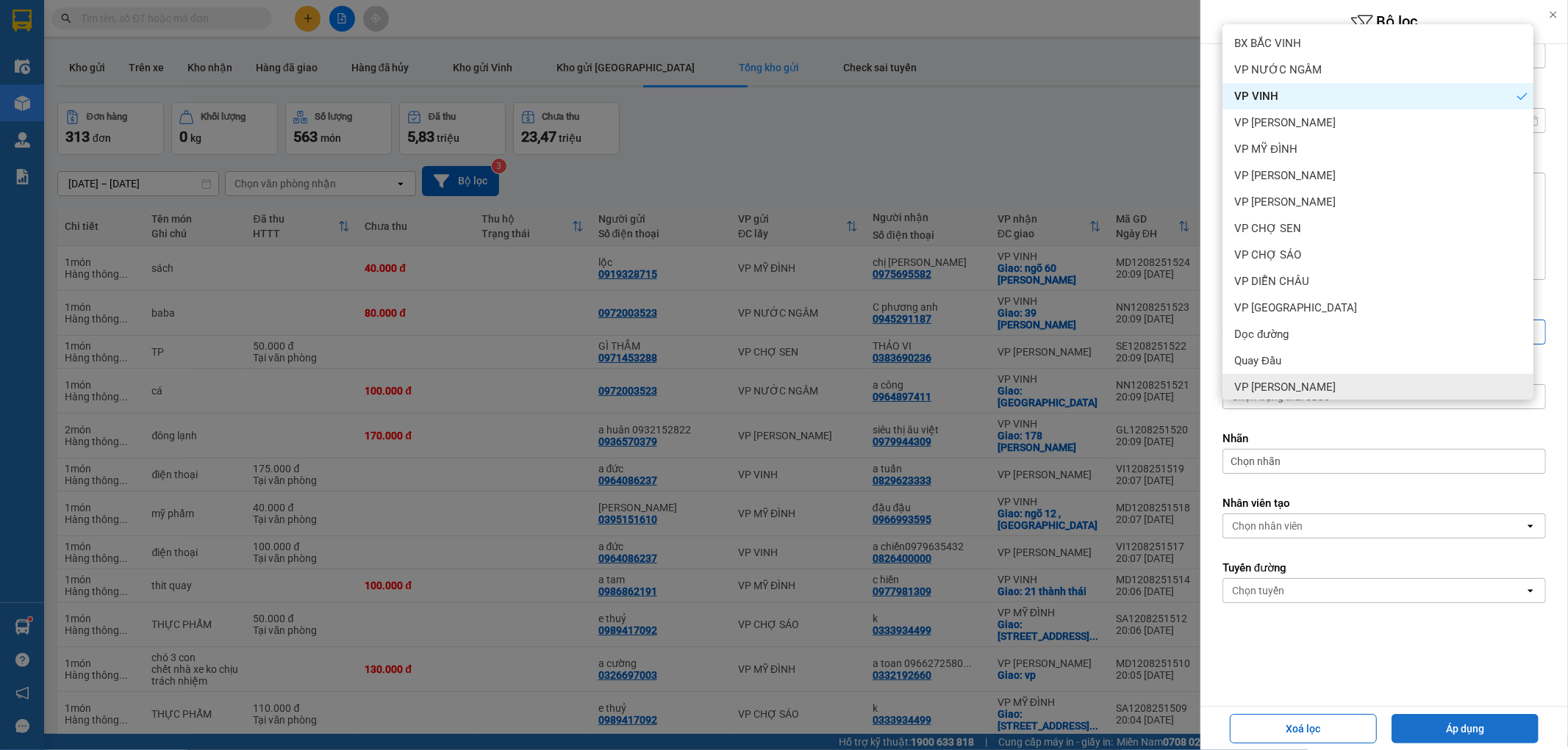
click at [1502, 715] on button "Áp dụng" at bounding box center [1465, 729] width 147 height 29
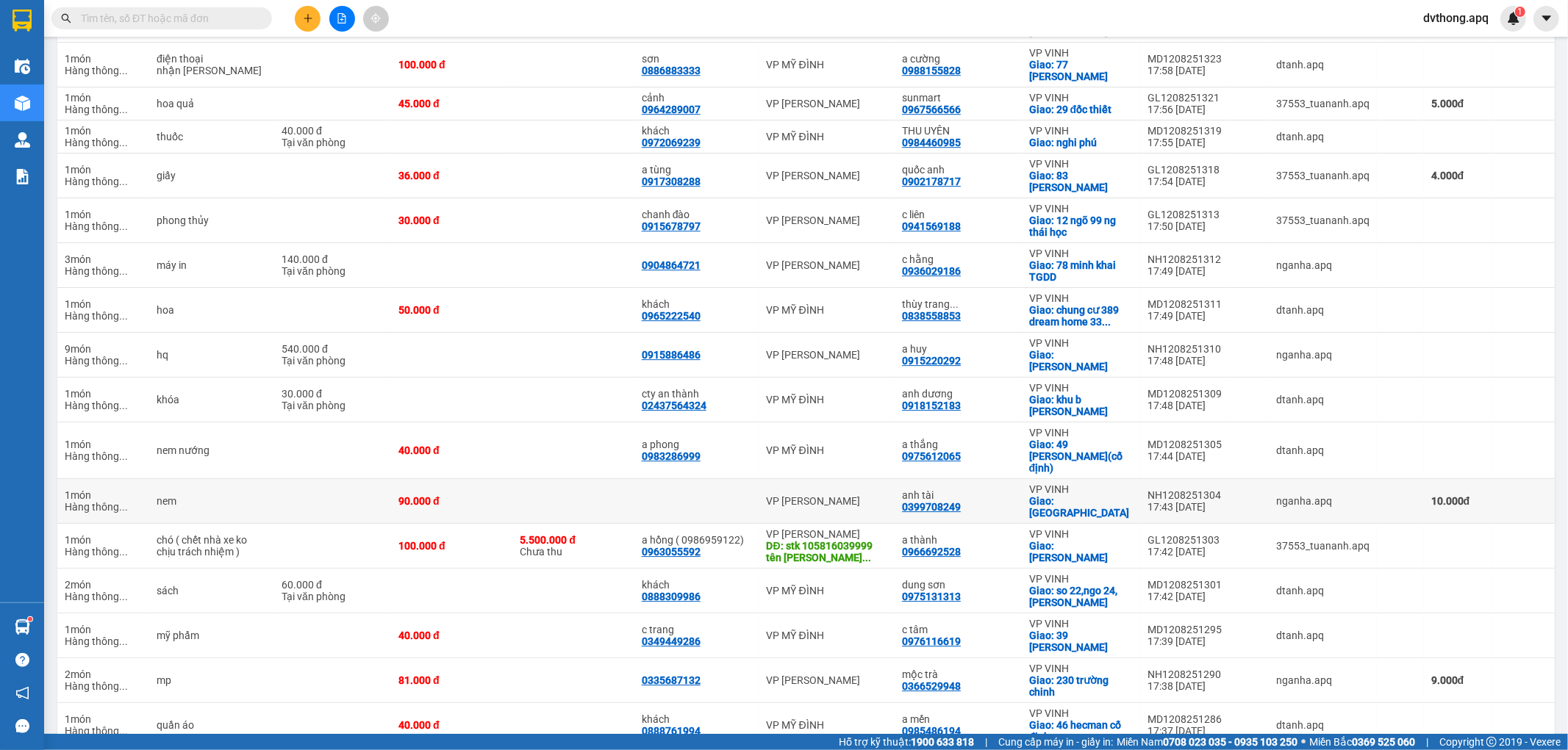
scroll to position [3676, 0]
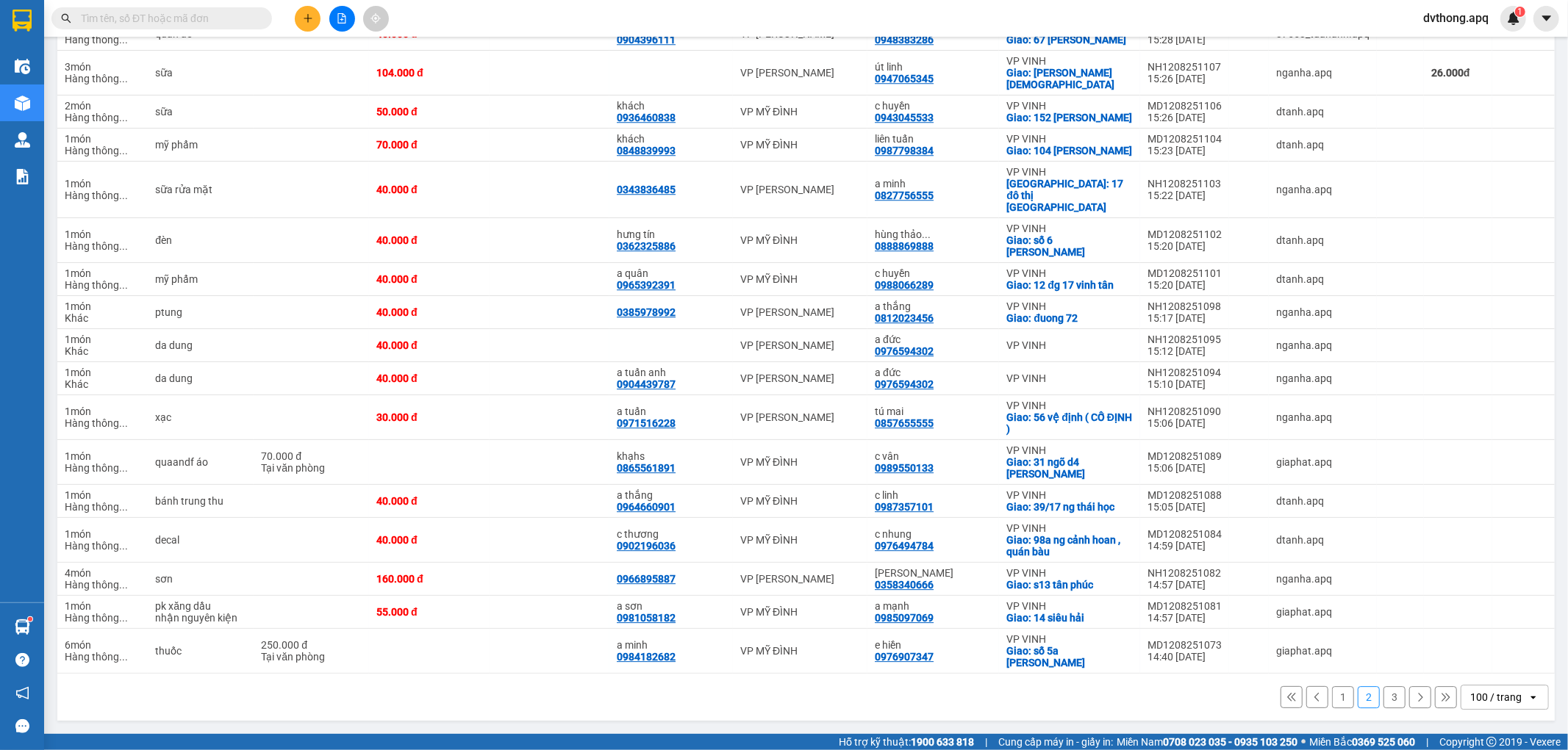
scroll to position [3652, 0]
click at [1384, 692] on button "3" at bounding box center [1395, 697] width 22 height 22
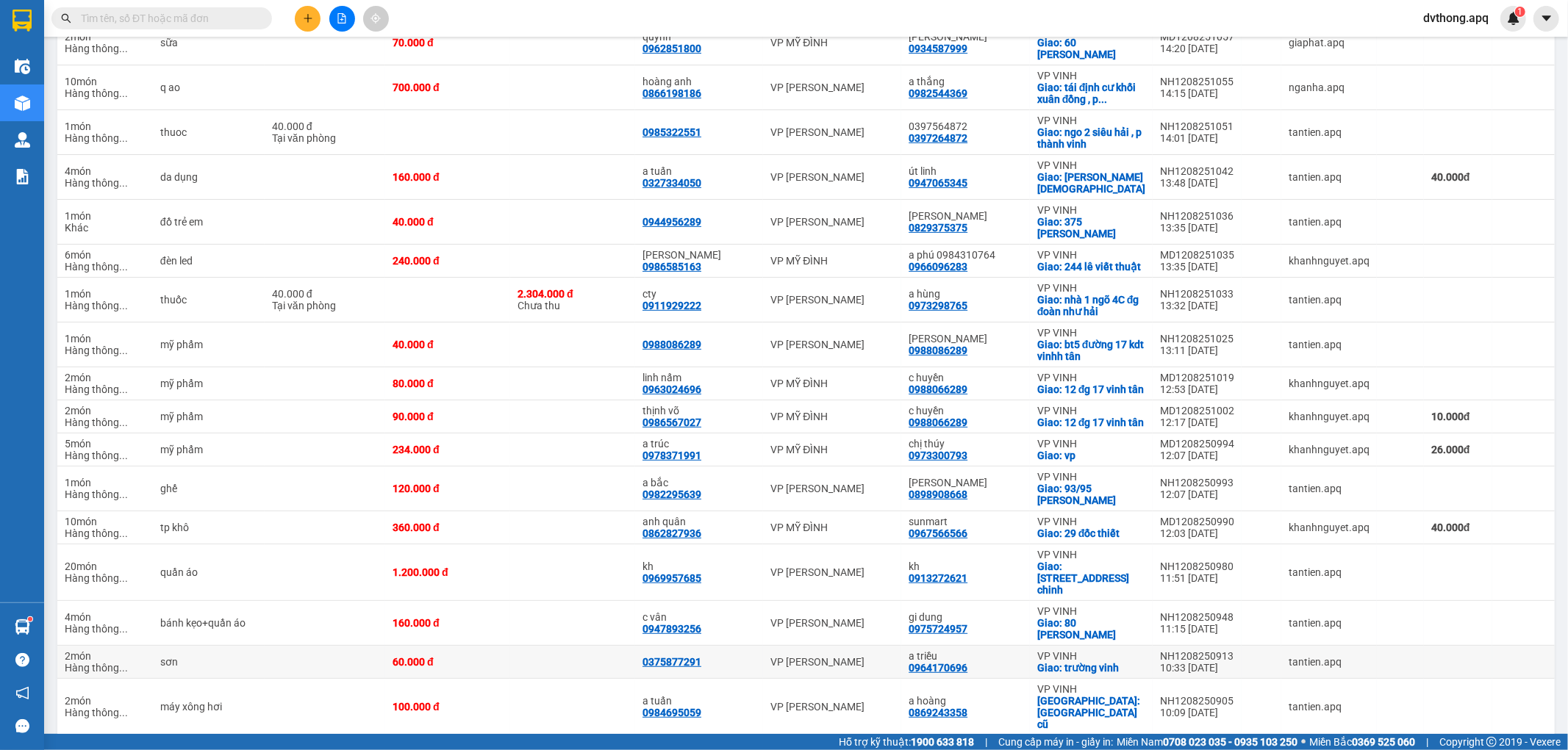
scroll to position [241, 0]
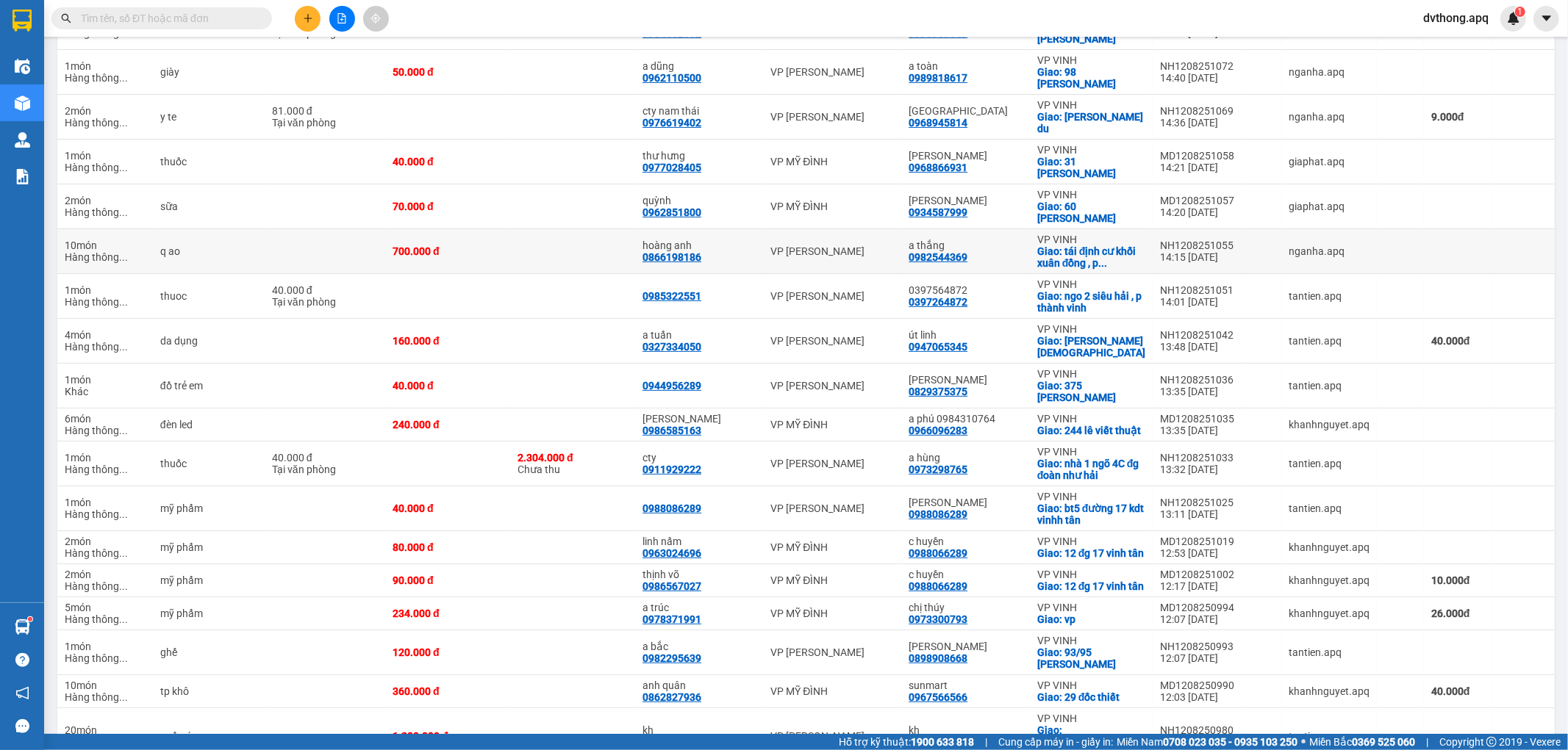
click at [584, 251] on td at bounding box center [572, 251] width 125 height 45
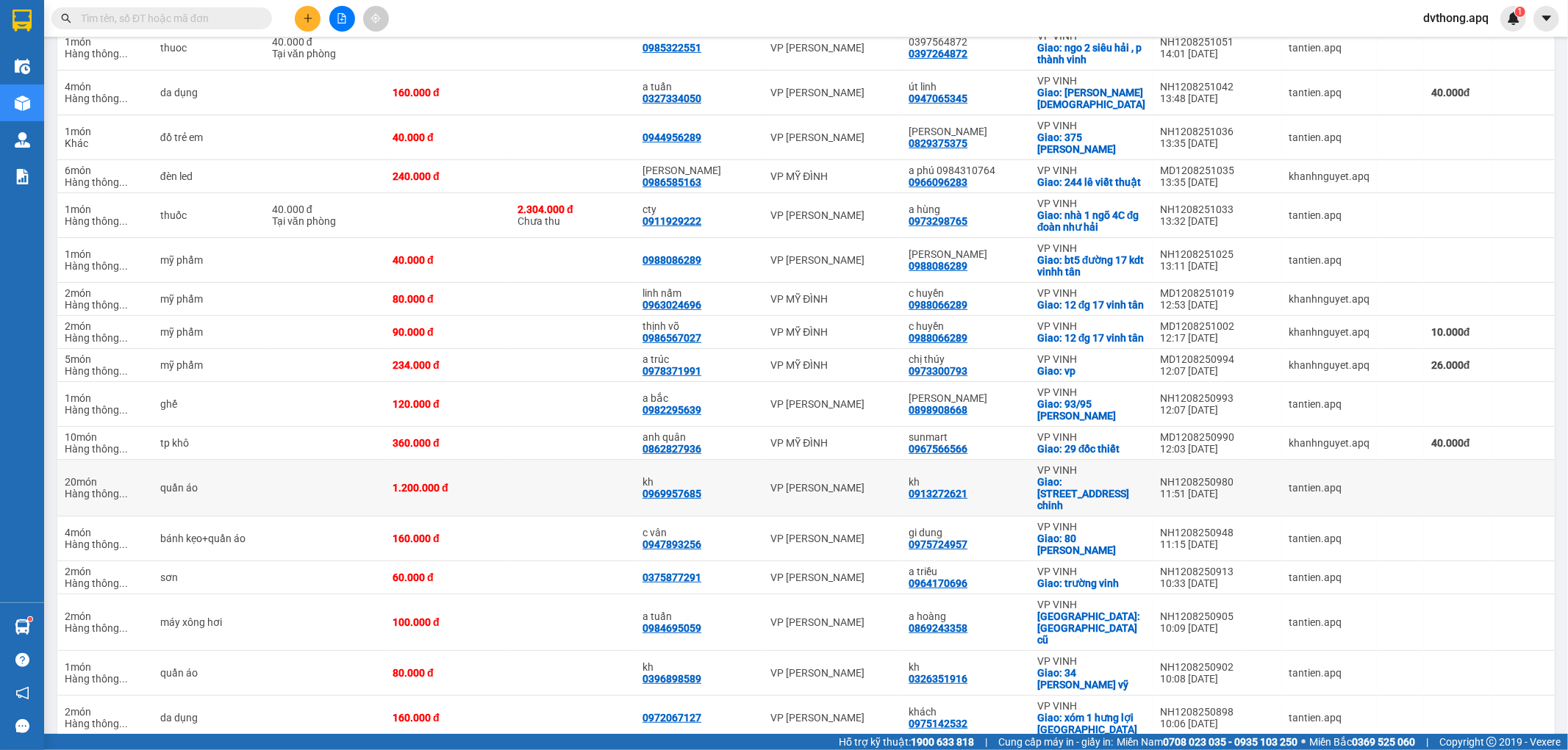
scroll to position [568, 0]
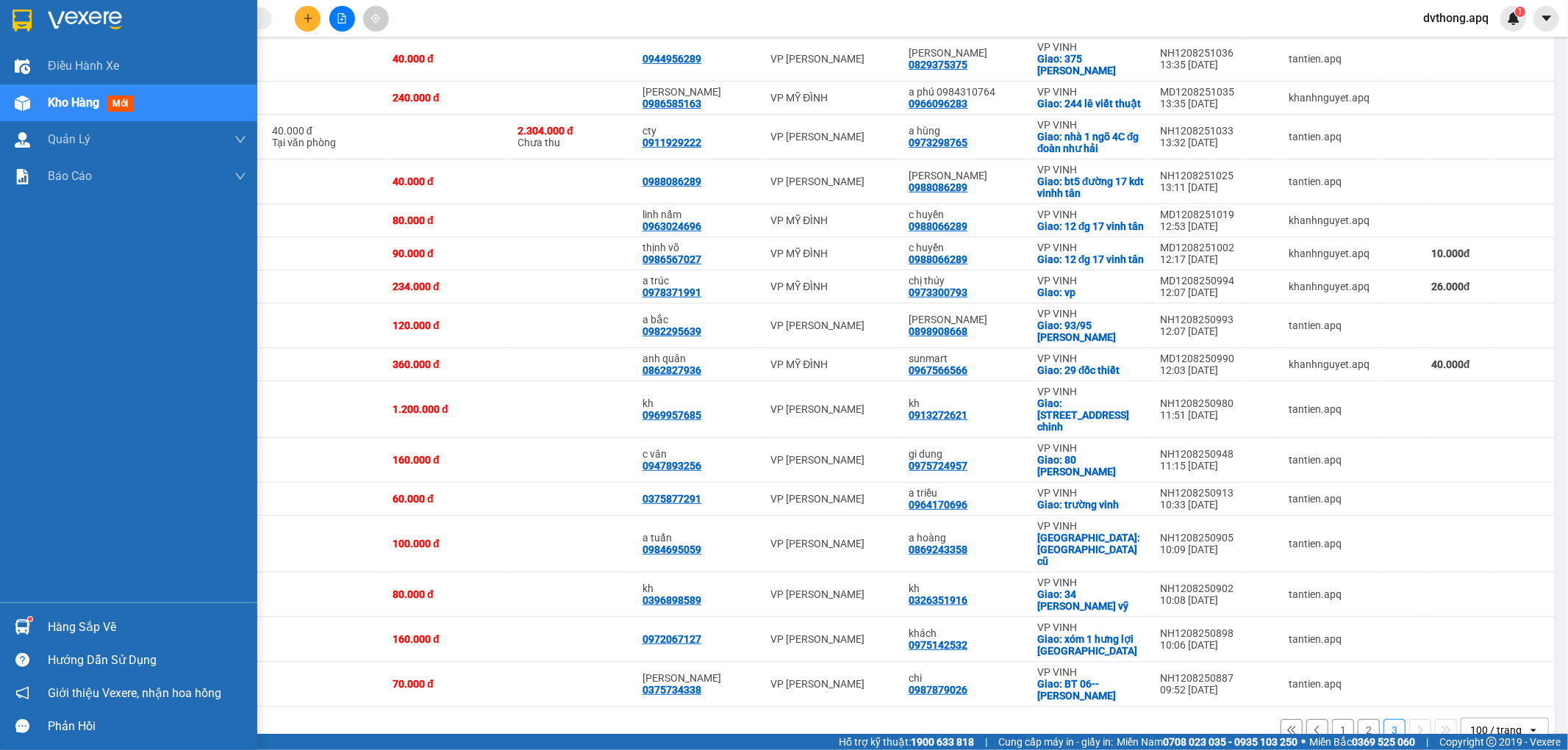
click at [58, 632] on div "Hàng sắp về" at bounding box center [146, 628] width 198 height 22
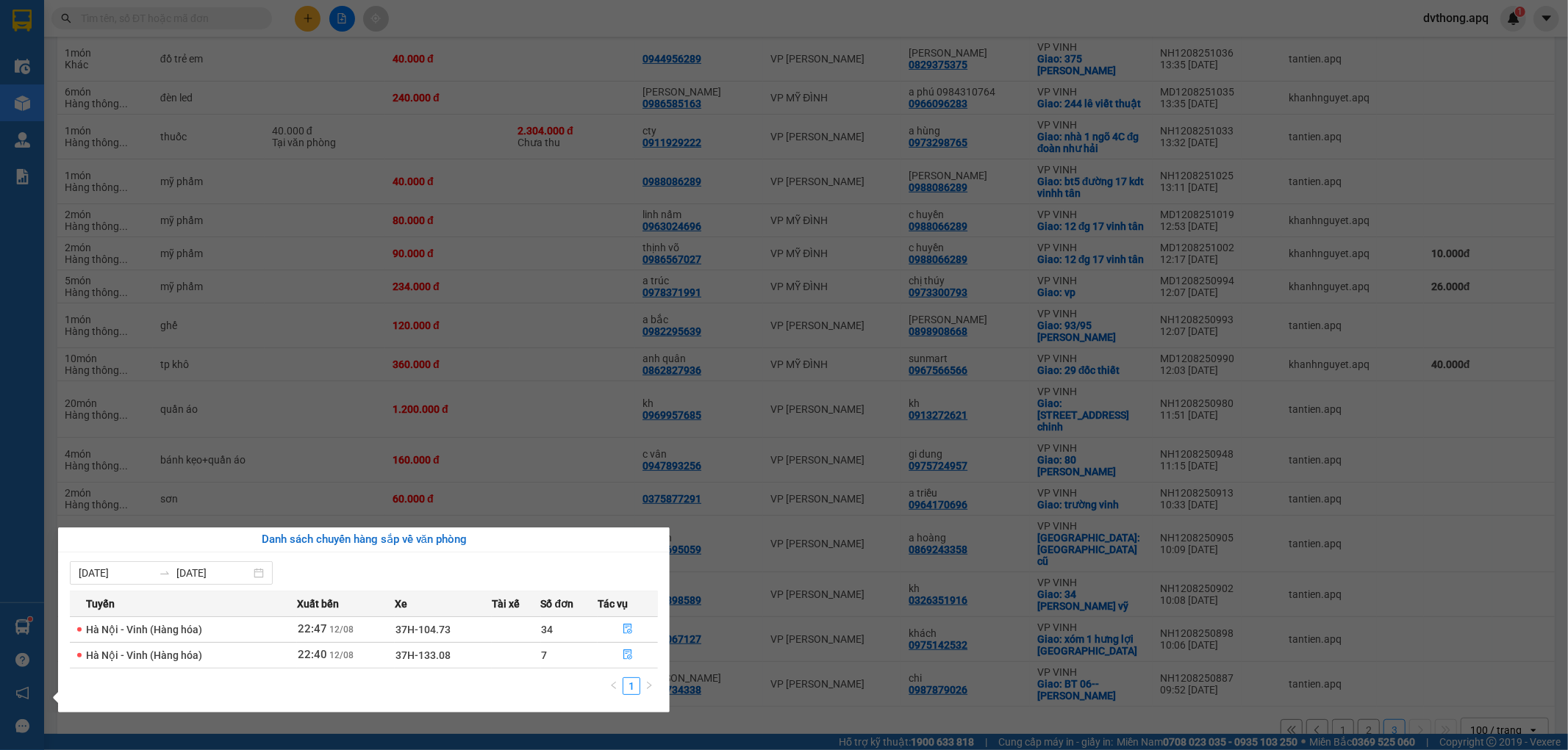
click at [612, 134] on section "Kết quả tìm kiếm ( 0 ) Bộ lọc No Data dvthong.apq 1 Điều hành xe Kho hàng mới Q…" at bounding box center [784, 375] width 1568 height 750
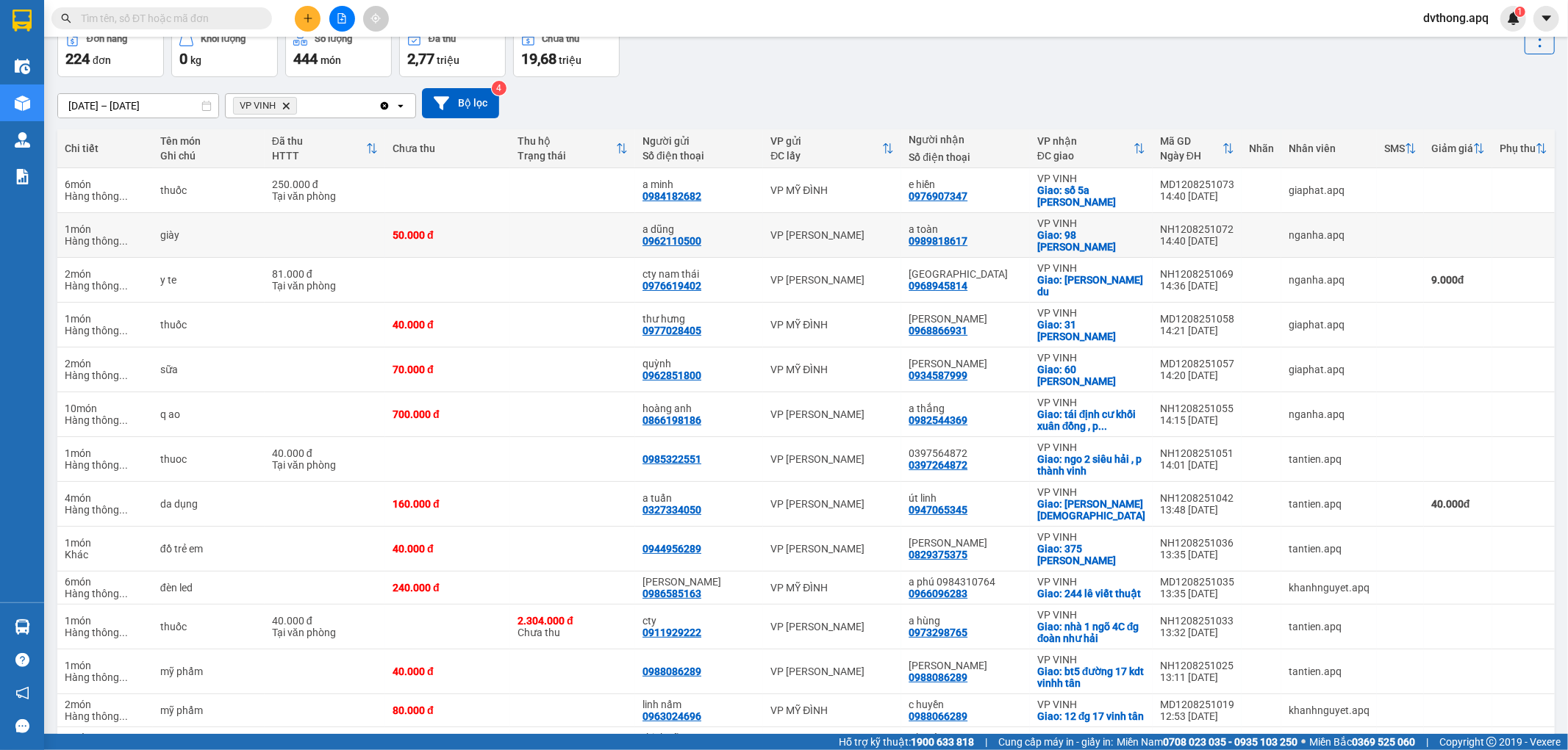
scroll to position [0, 0]
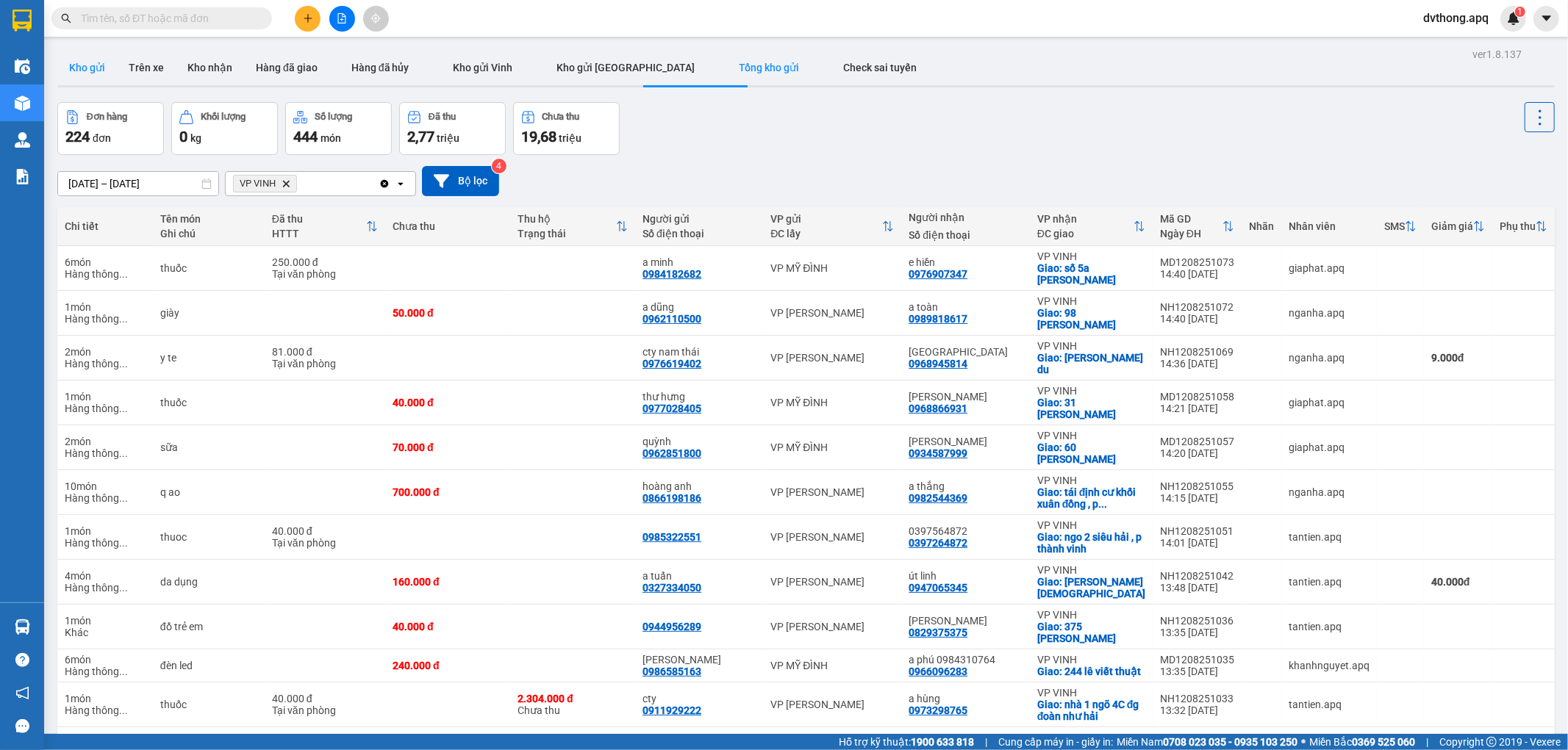
click at [108, 62] on button "Kho gửi" at bounding box center [87, 68] width 59 height 36
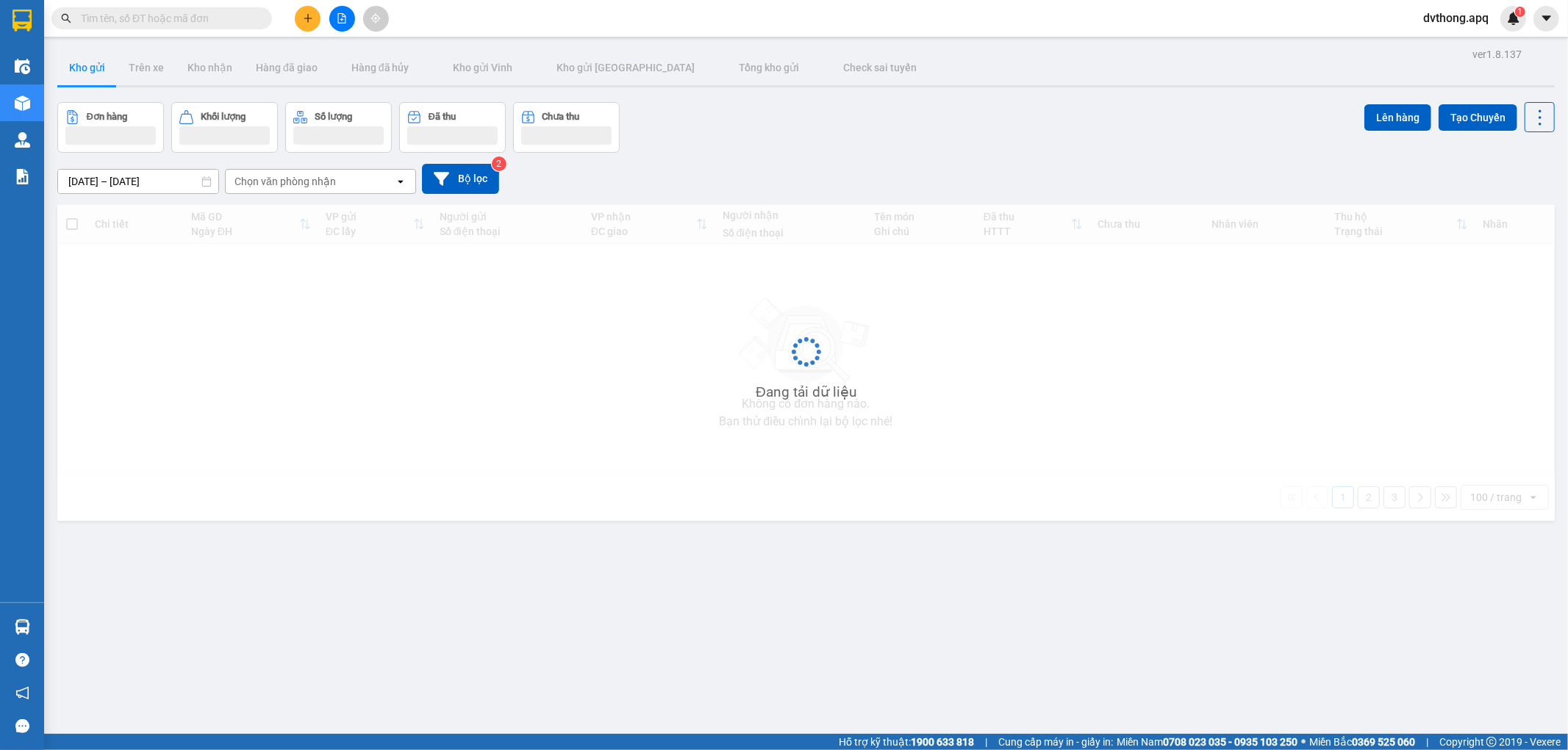
click at [879, 136] on div "Đơn hàng Khối lượng Số lượng Đã thu Chưa thu Lên hàng Tạo Chuyến" at bounding box center [806, 128] width 1498 height 51
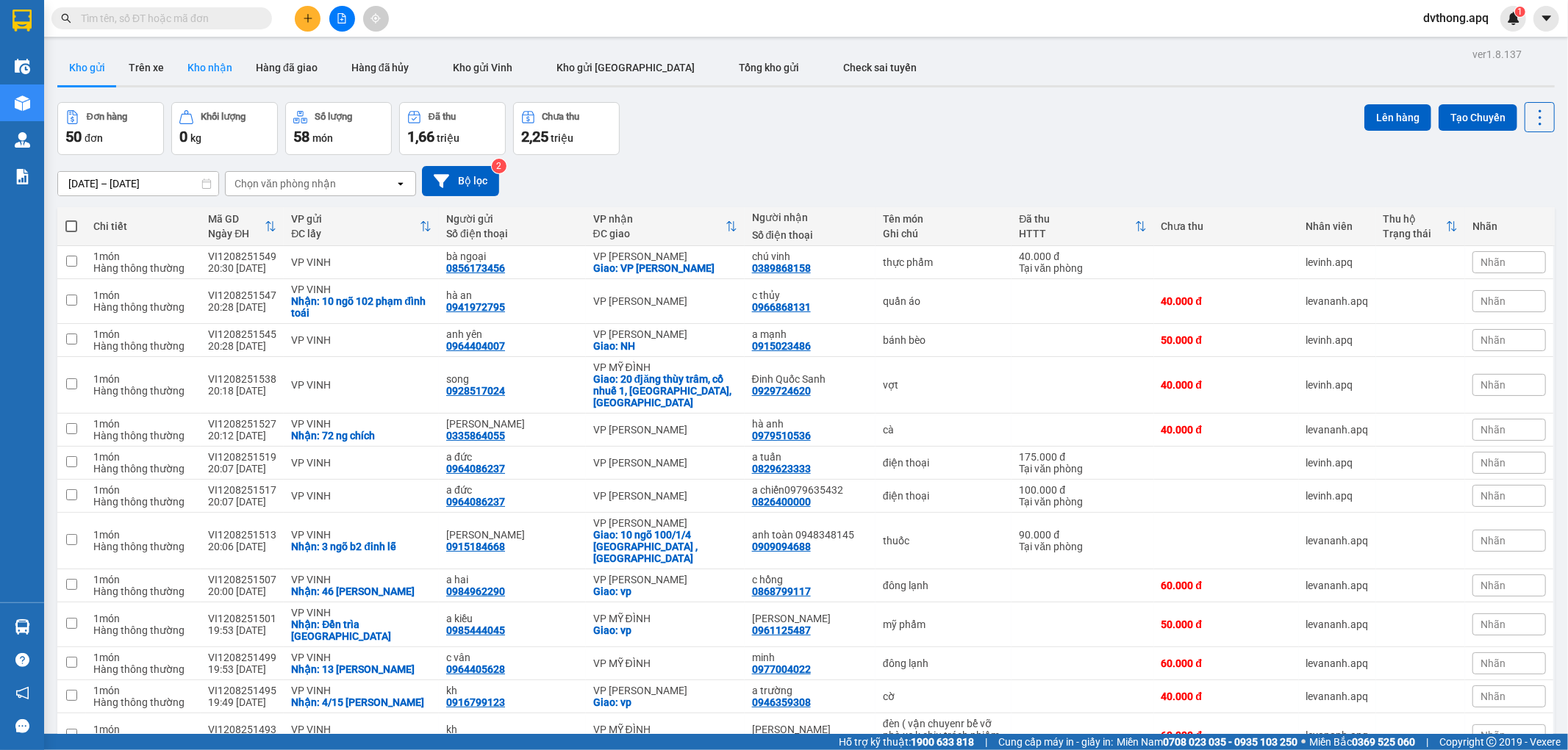
click at [214, 76] on button "Kho nhận" at bounding box center [210, 68] width 68 height 36
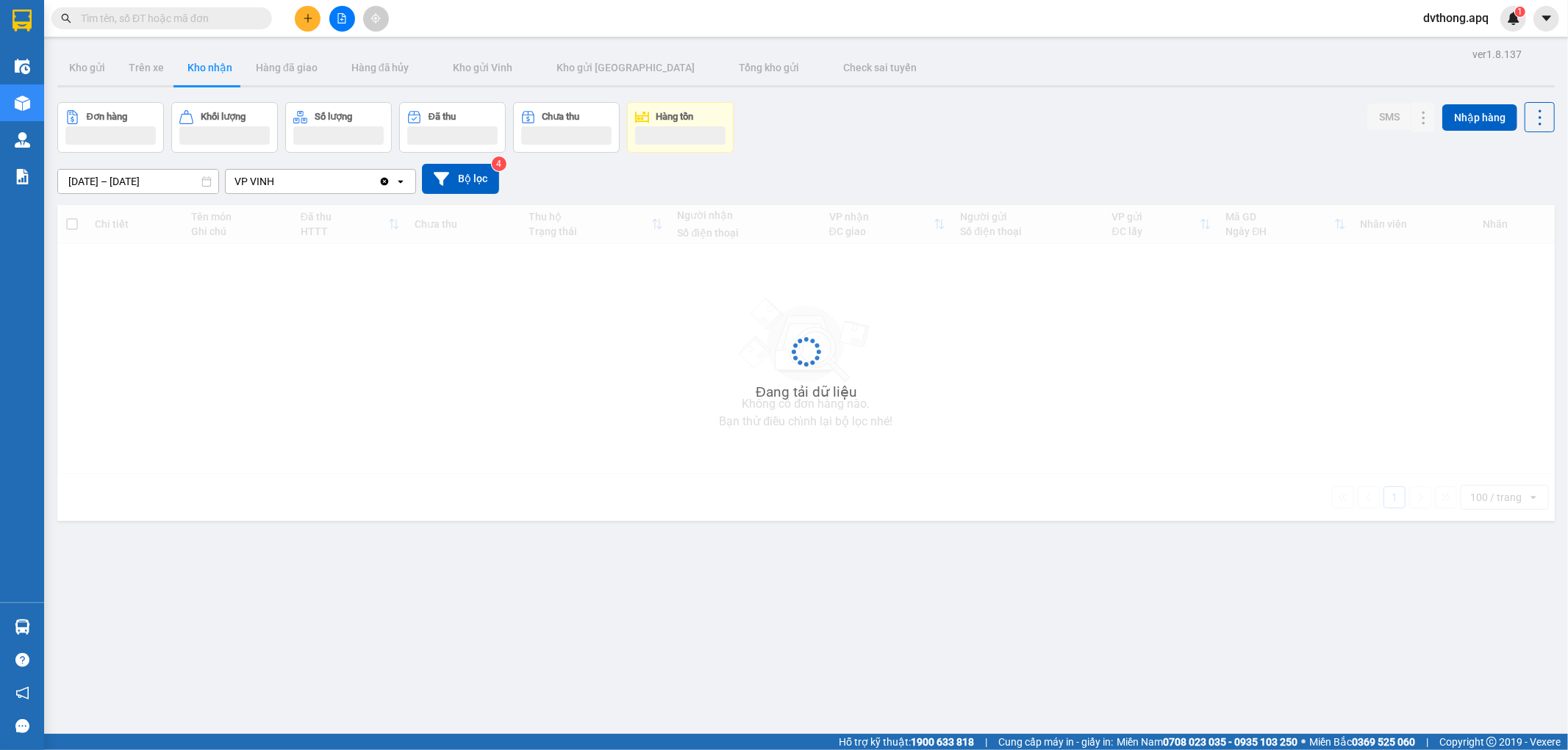
click at [843, 181] on div "[DATE] – [DATE] Press the down arrow key to interact with the calendar and sele…" at bounding box center [806, 179] width 1498 height 30
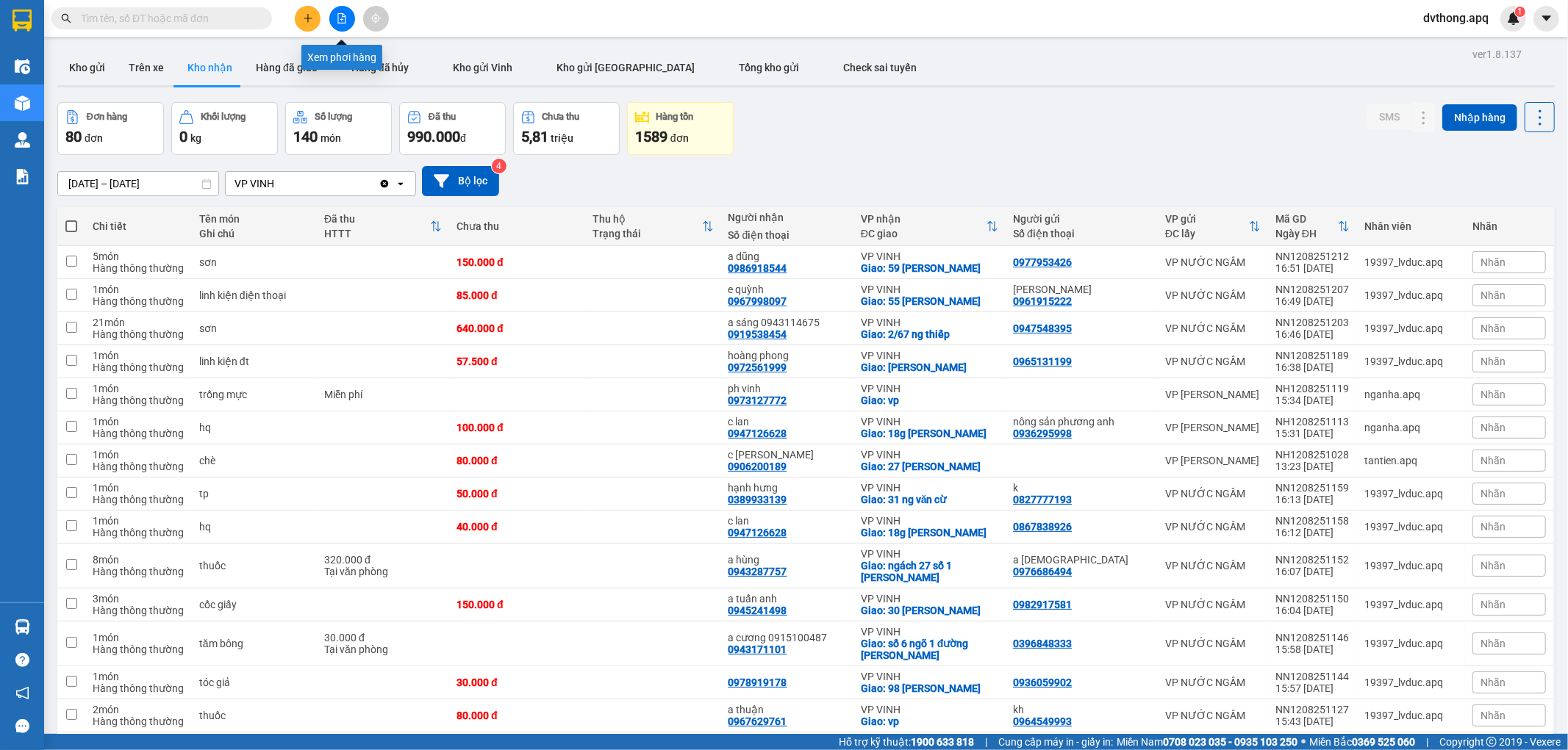
click at [344, 22] on icon "file-add" at bounding box center [341, 17] width 10 height 10
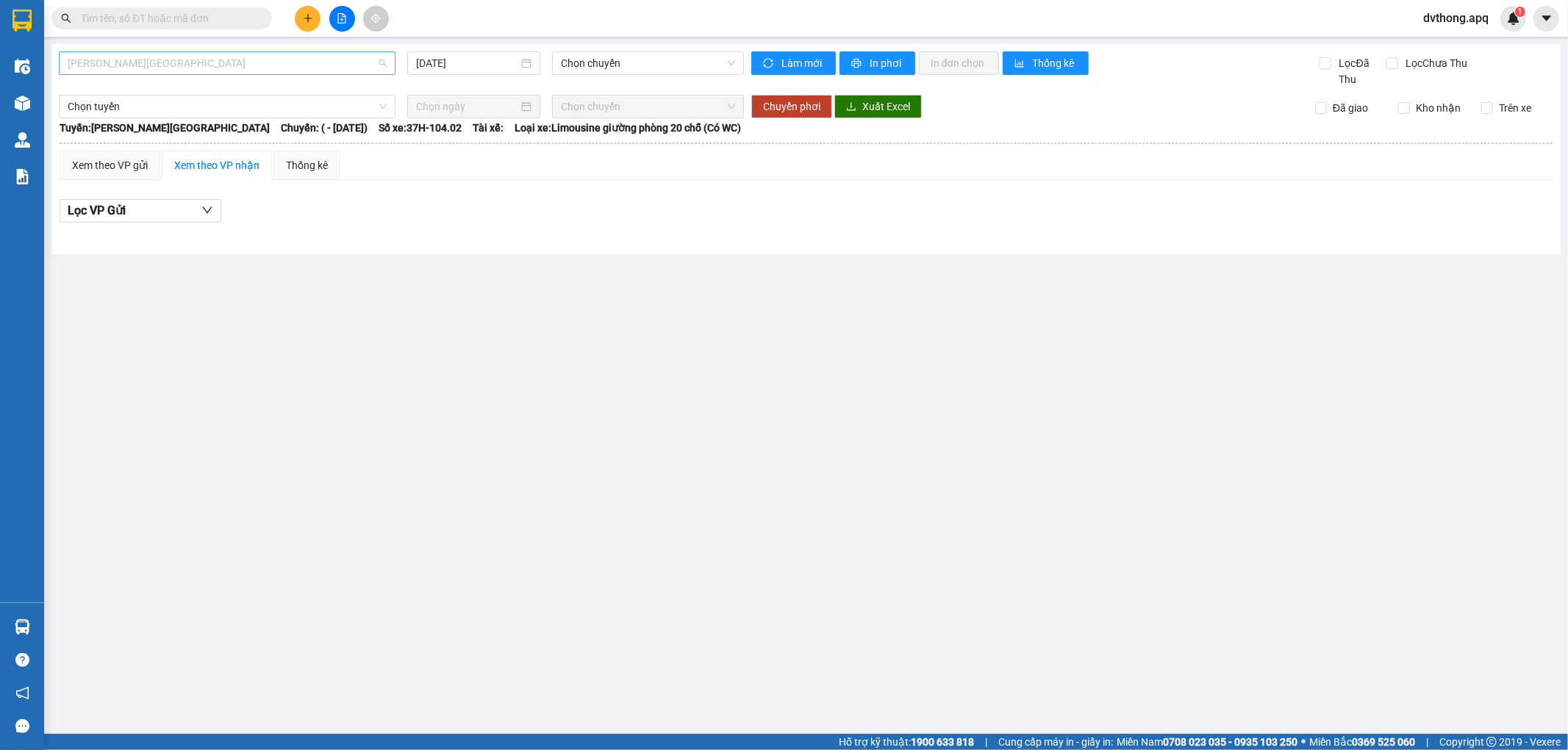
click at [247, 69] on span "[PERSON_NAME][GEOGRAPHIC_DATA]" at bounding box center [227, 63] width 319 height 22
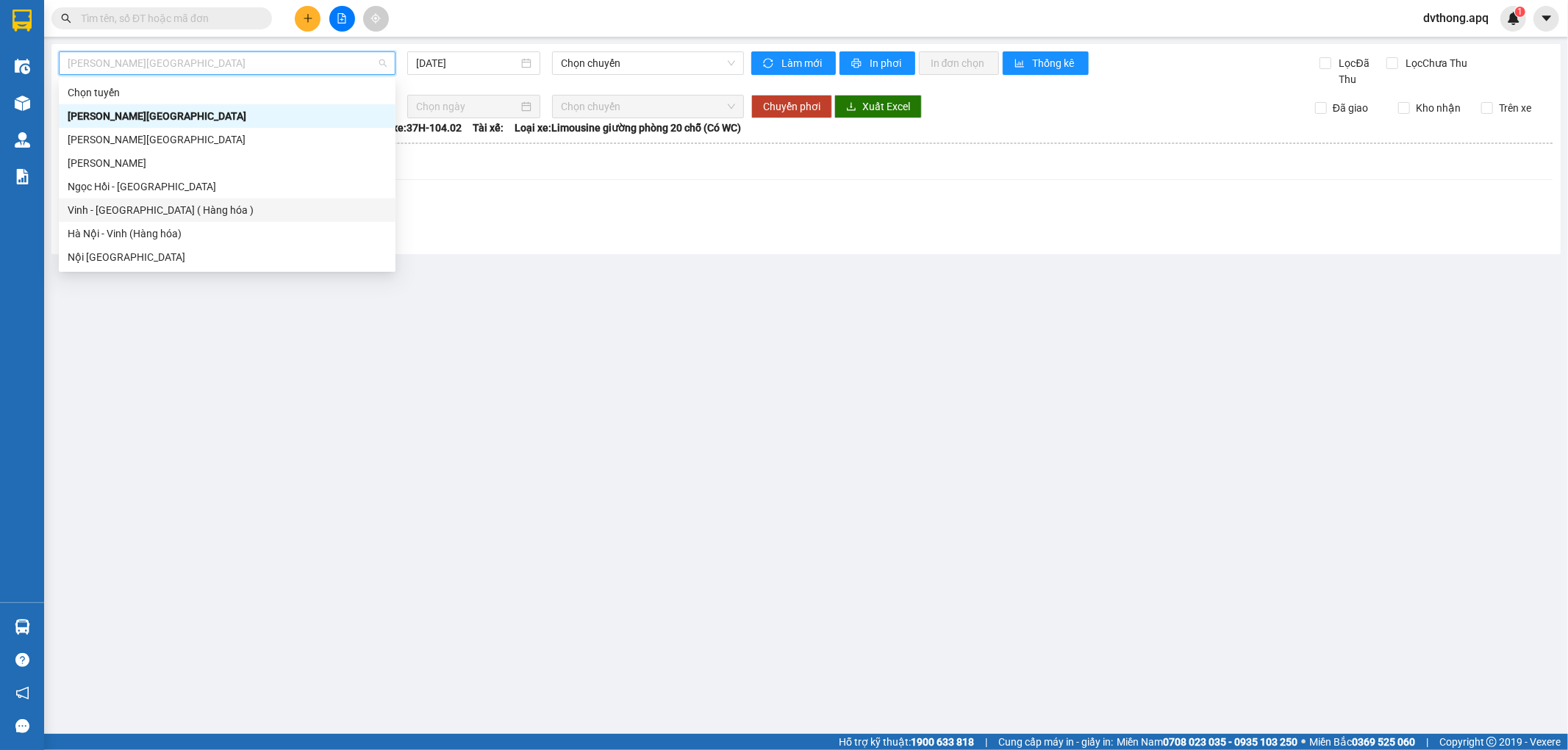
click at [195, 211] on div "Vinh - [GEOGRAPHIC_DATA] ( Hàng hóa )" at bounding box center [227, 211] width 319 height 16
type input "[DATE]"
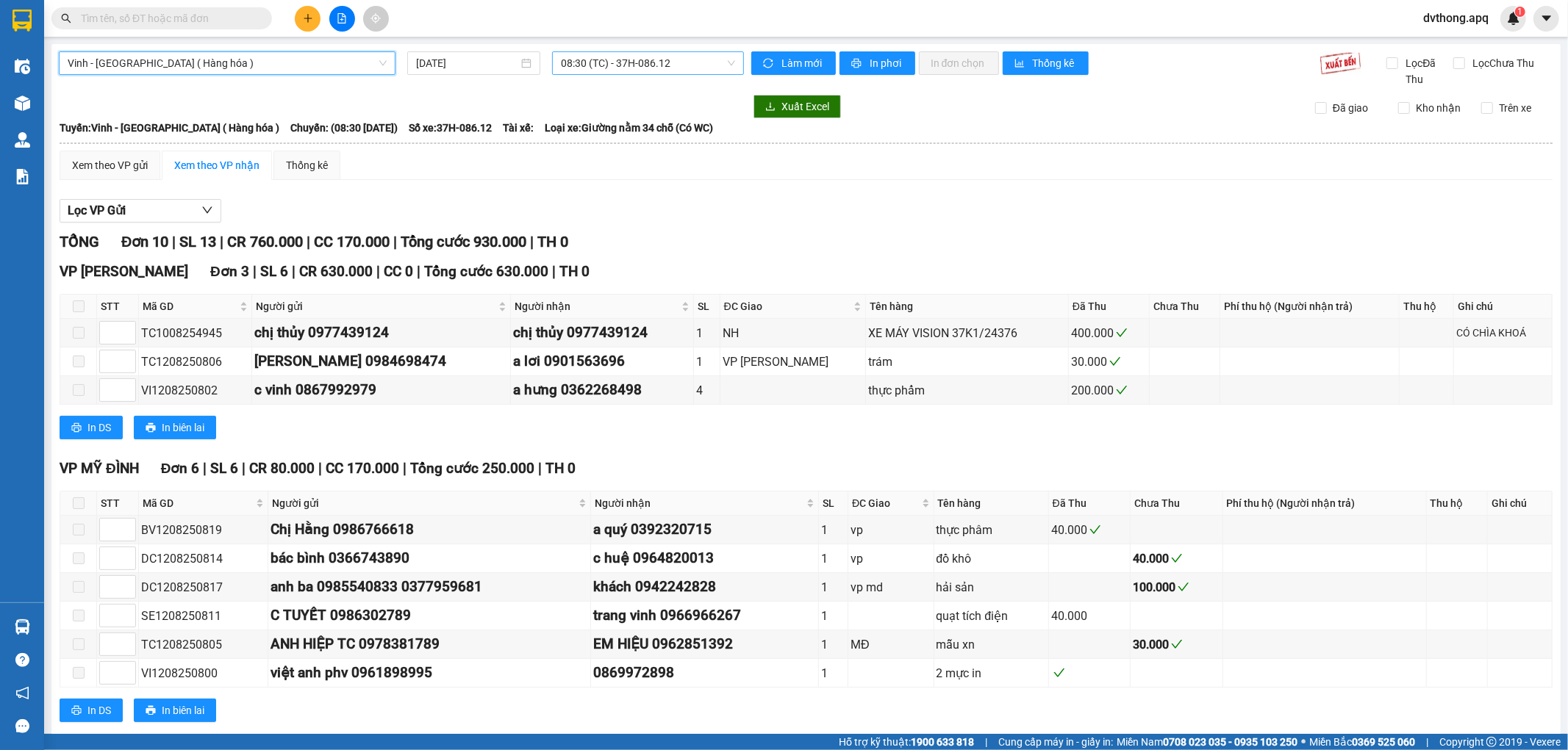
click at [619, 61] on span "08:30 (TC) - 37H-086.12" at bounding box center [648, 63] width 173 height 22
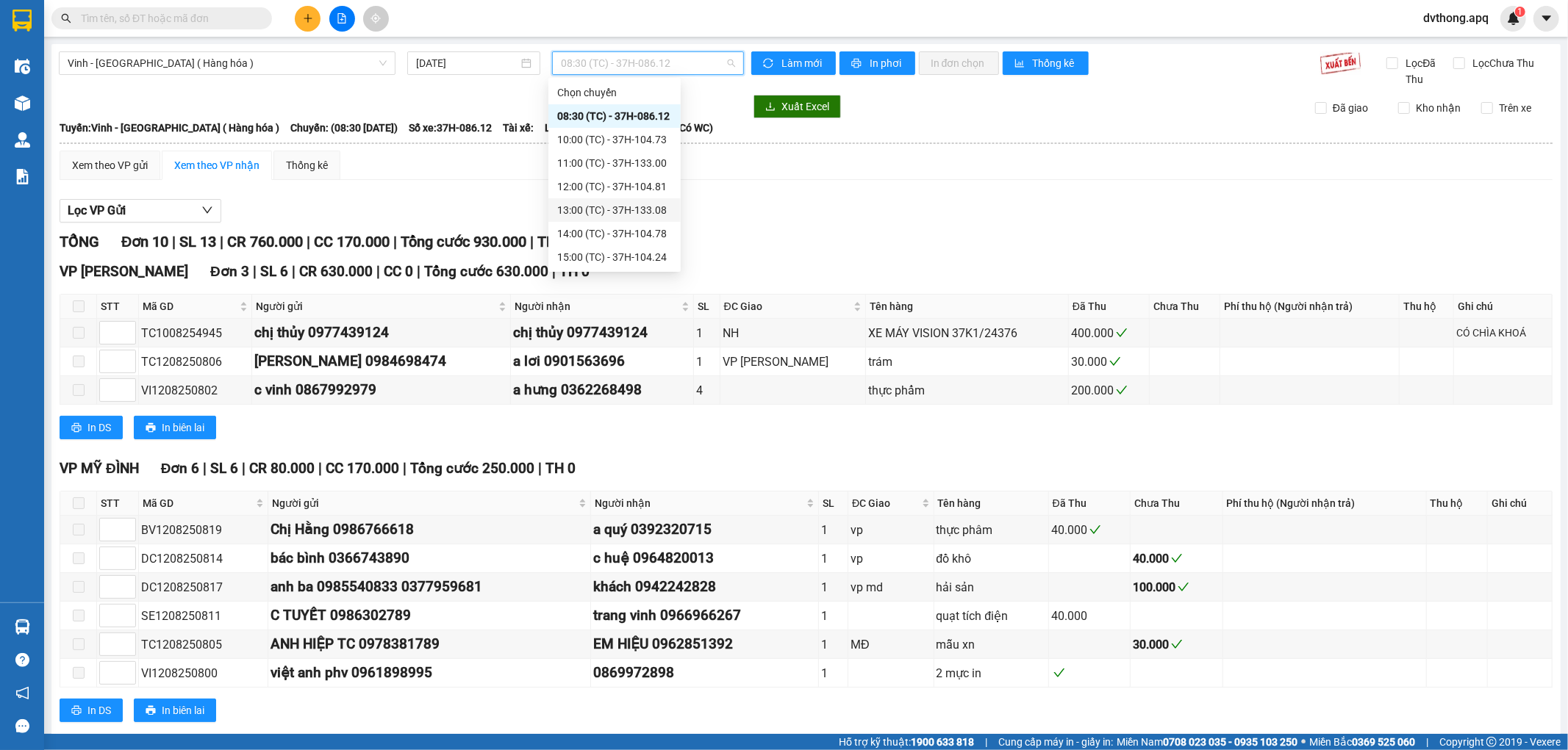
scroll to position [235, 0]
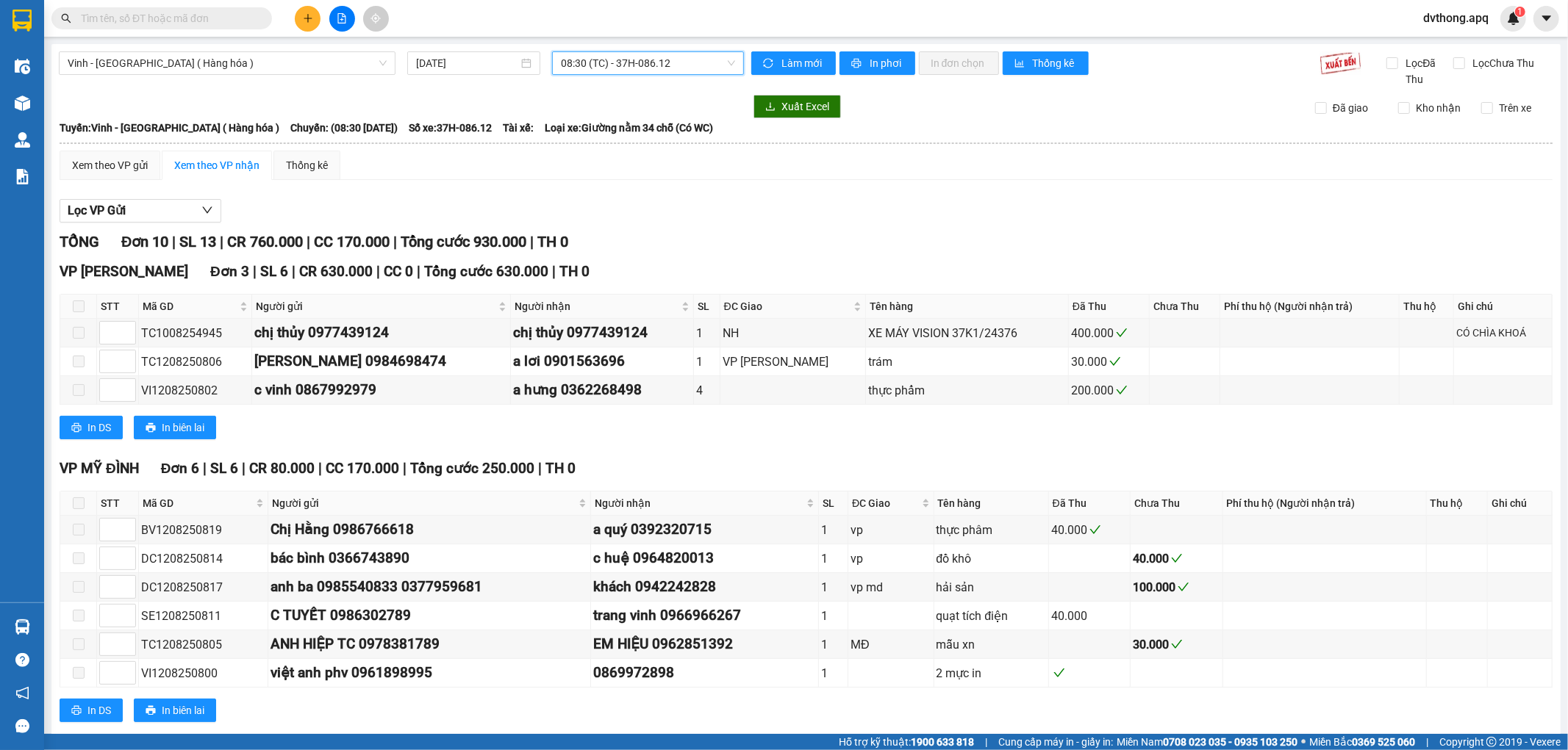
click at [599, 69] on span "08:30 (TC) - 37H-086.12" at bounding box center [648, 63] width 173 height 22
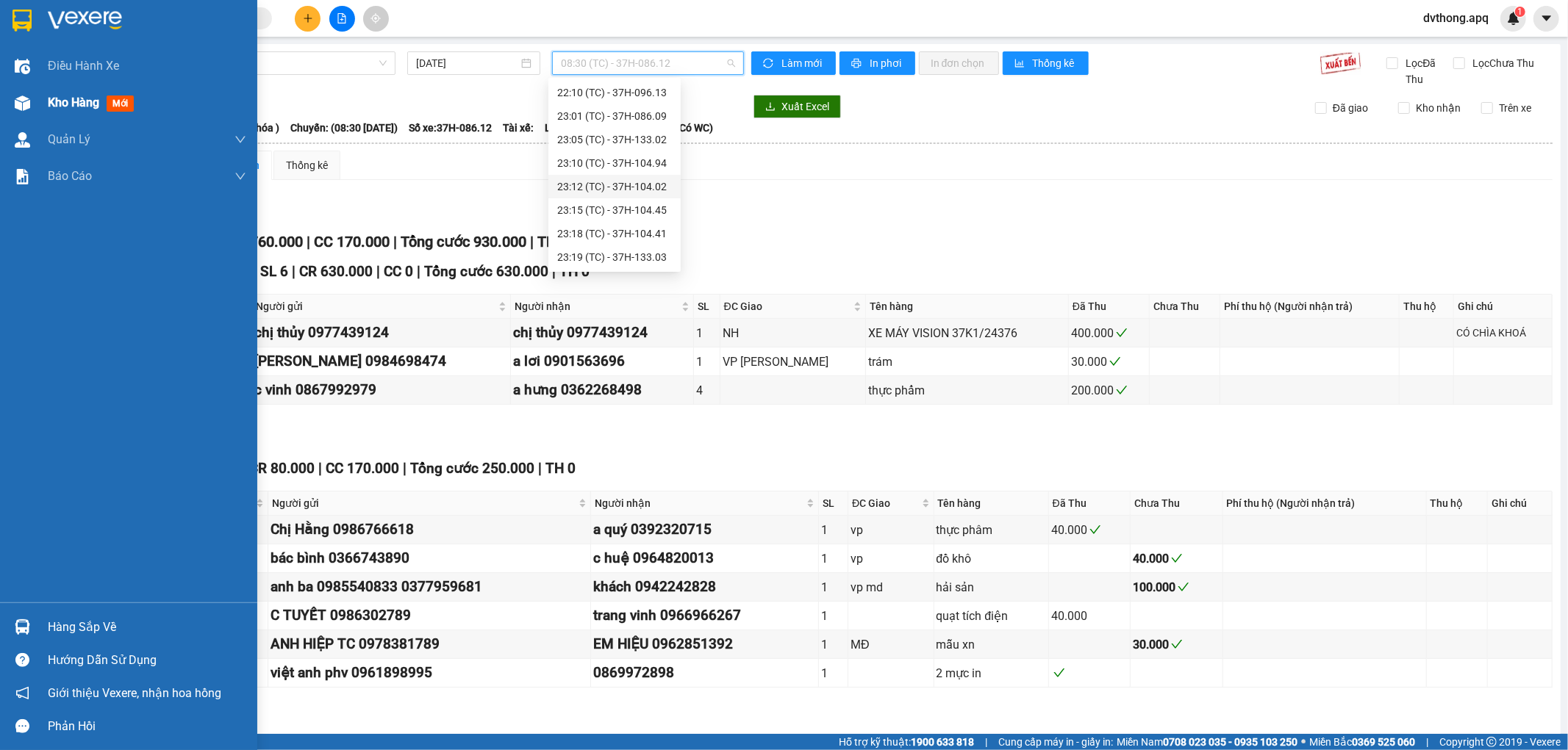
click at [35, 91] on div "Kho hàng mới" at bounding box center [129, 103] width 257 height 36
click at [74, 98] on span "Kho hàng" at bounding box center [73, 102] width 51 height 14
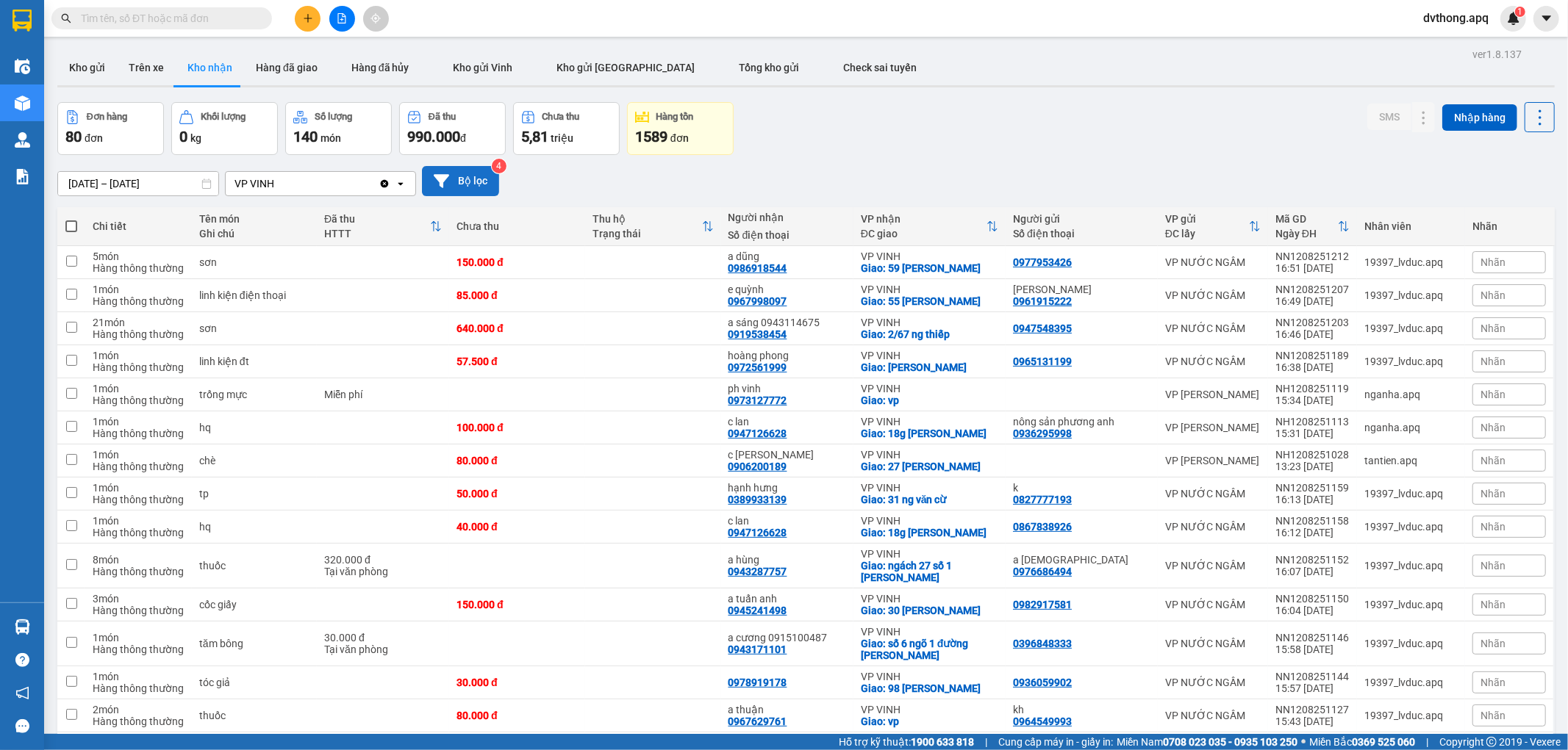
click at [455, 173] on button "Bộ lọc" at bounding box center [460, 181] width 78 height 30
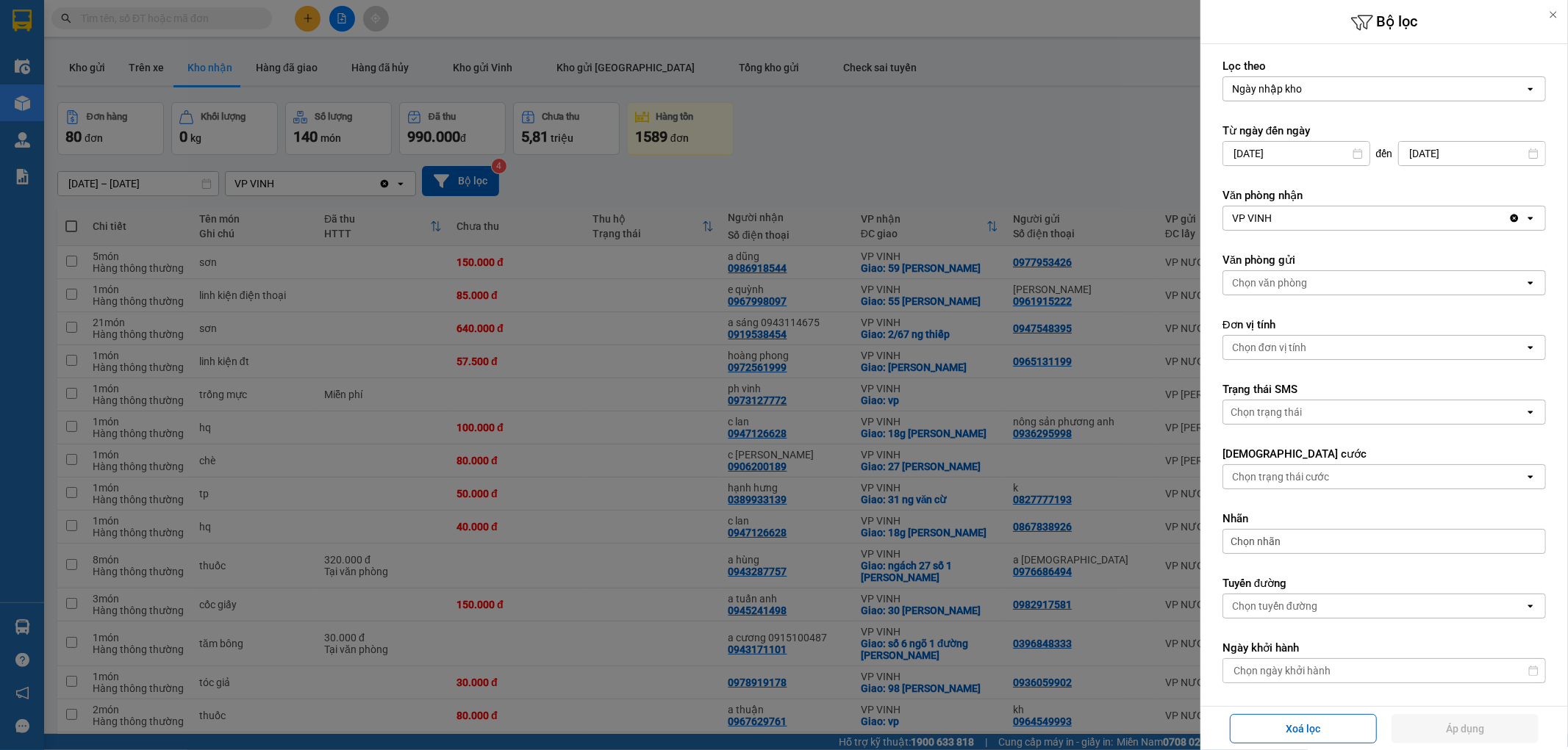
click at [1259, 228] on div "VP VINH" at bounding box center [1365, 218] width 286 height 24
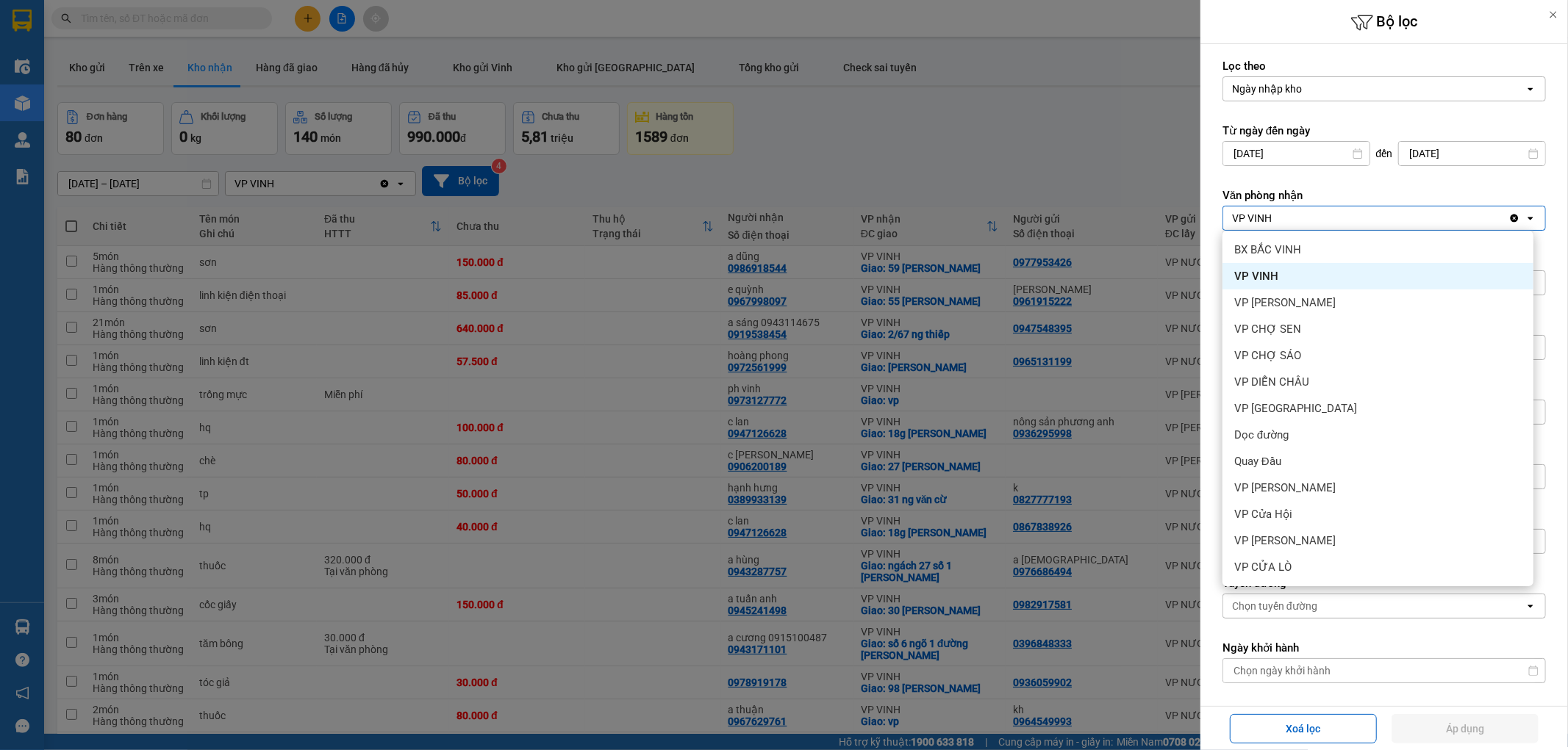
click at [1277, 272] on div "VP VINH" at bounding box center [1378, 276] width 311 height 26
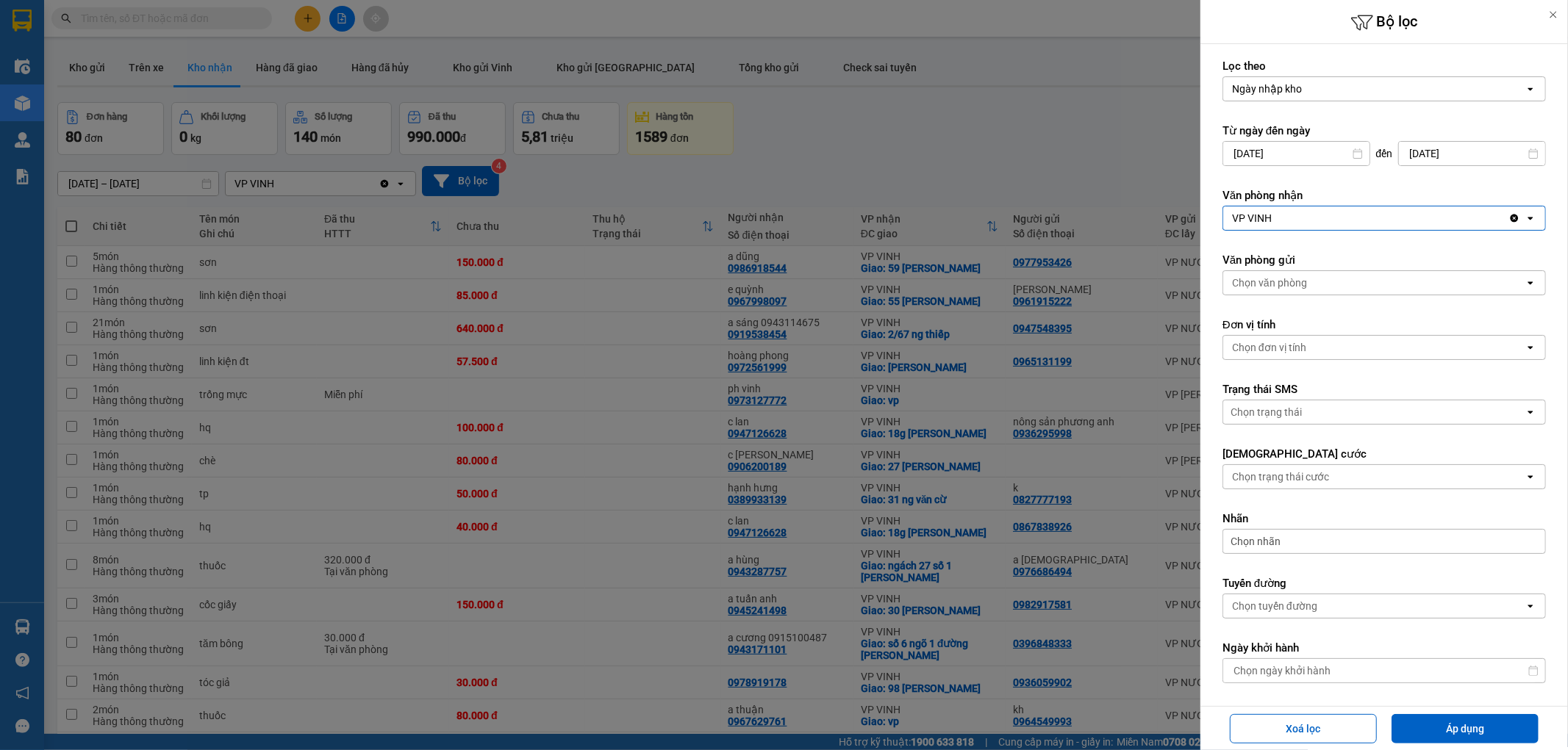
click at [1287, 274] on div "Chọn văn phòng" at bounding box center [1374, 283] width 301 height 24
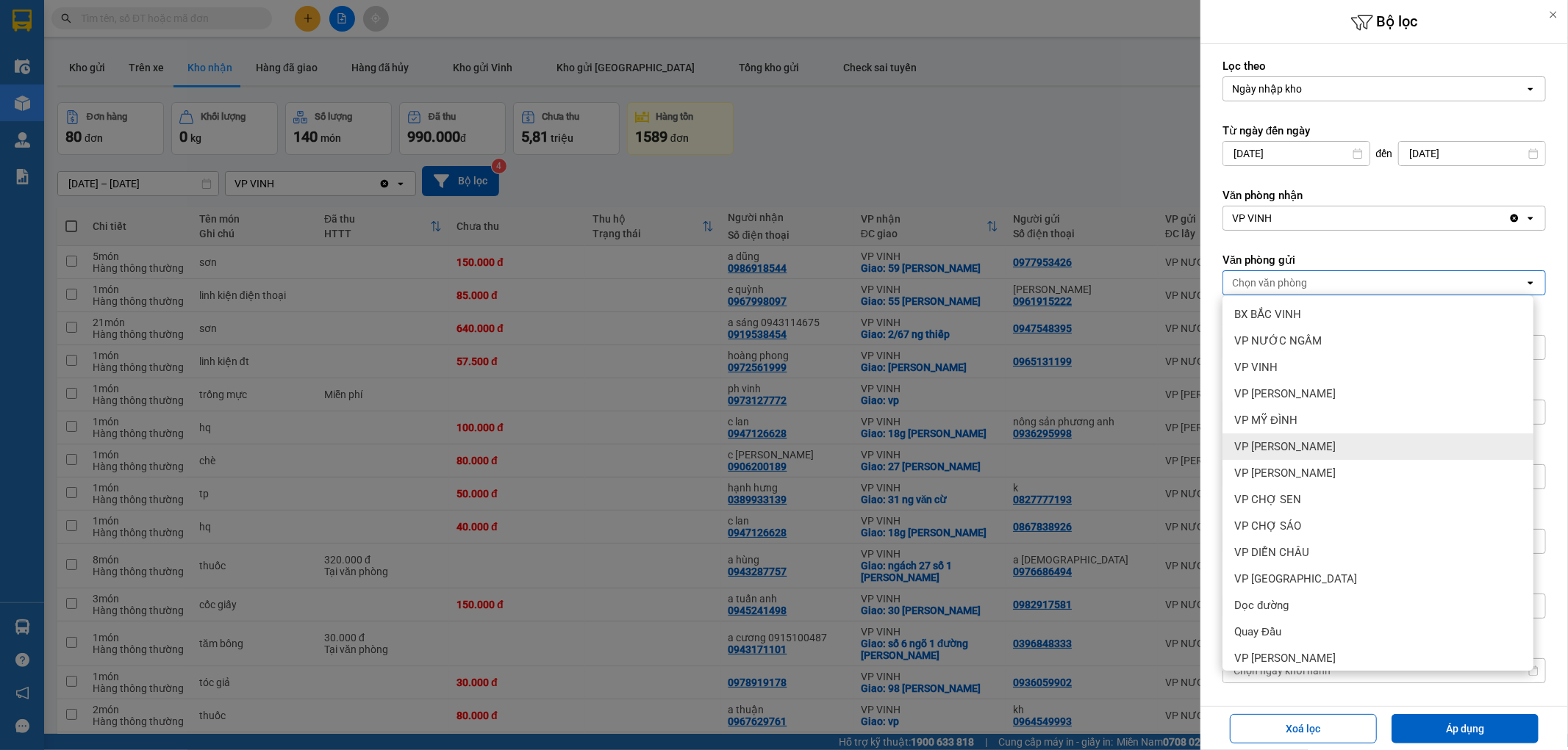
click at [1326, 443] on div "VP [PERSON_NAME]" at bounding box center [1378, 446] width 311 height 26
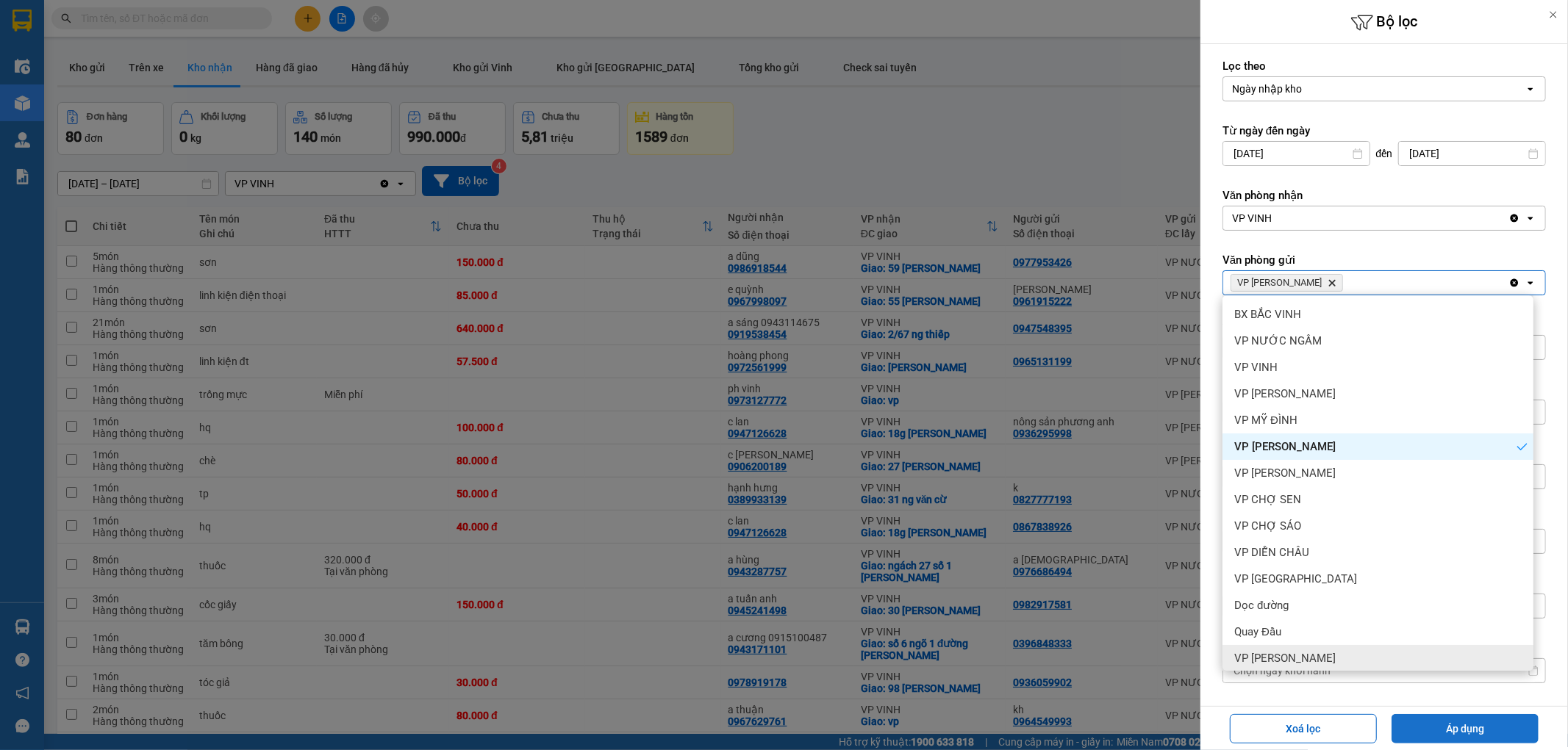
click at [1427, 733] on button "Áp dụng" at bounding box center [1465, 729] width 147 height 29
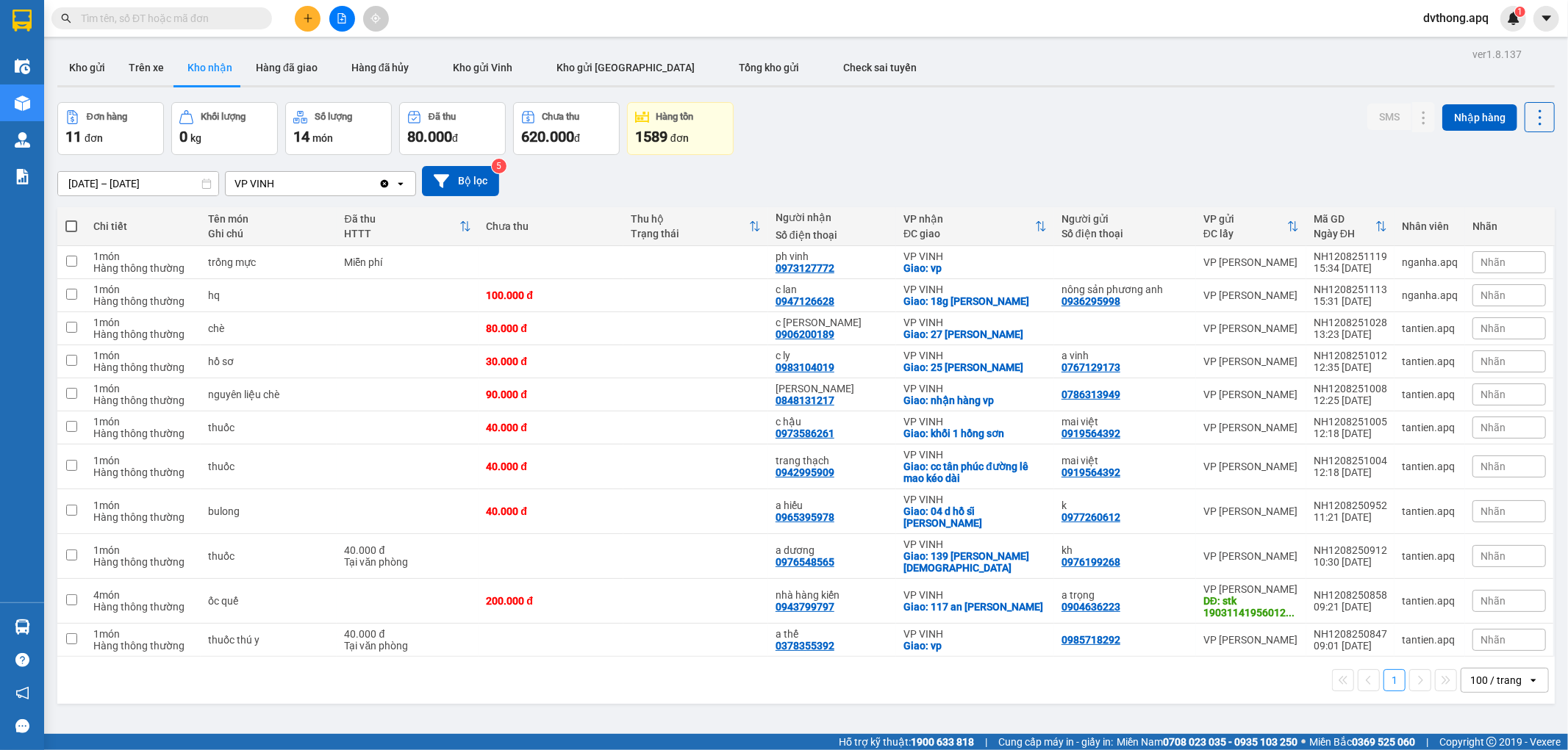
click at [1470, 673] on div "100 / trang" at bounding box center [1496, 681] width 51 height 15
click at [1469, 641] on span "100 / trang" at bounding box center [1488, 638] width 56 height 15
click at [350, 13] on button at bounding box center [342, 18] width 26 height 26
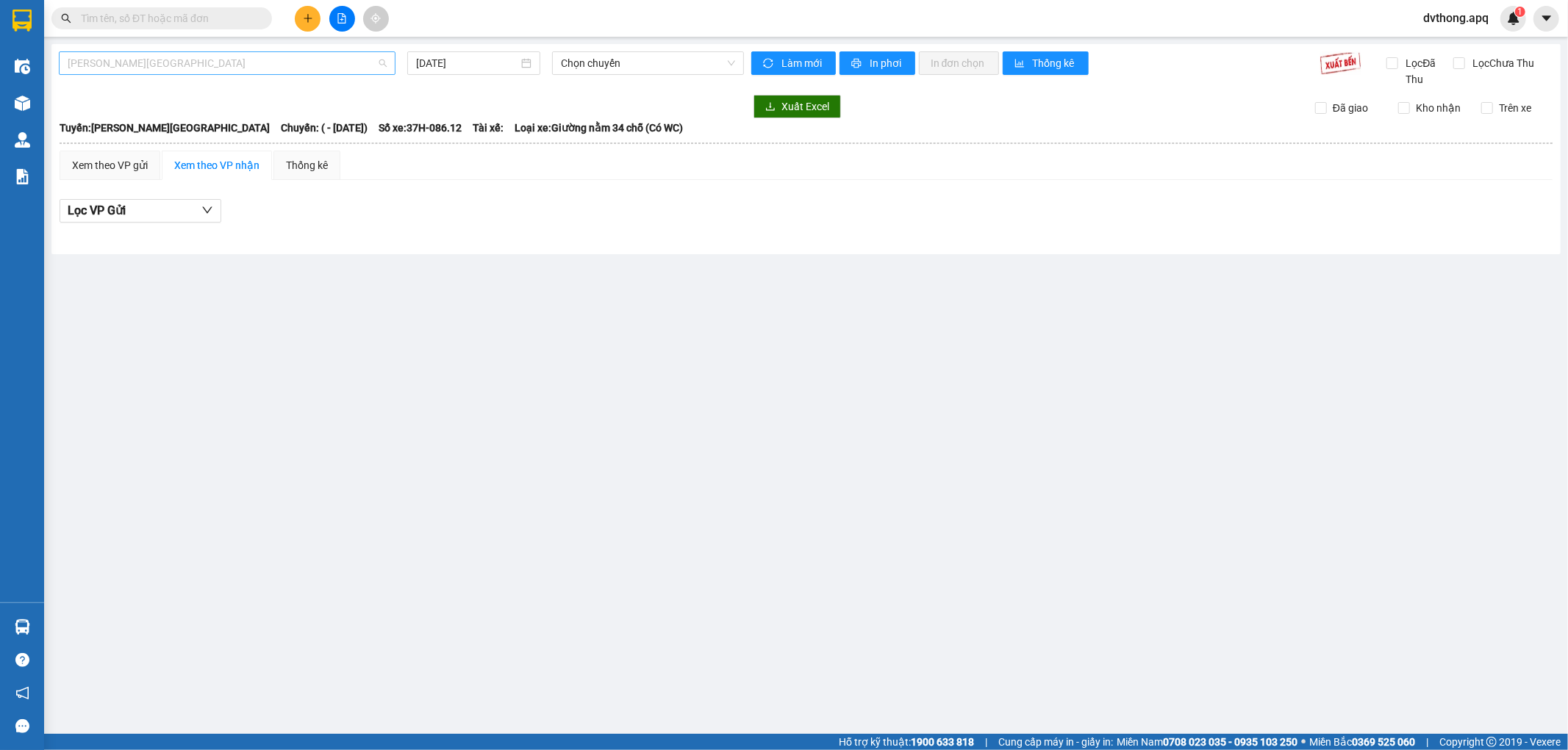
click at [233, 59] on span "[PERSON_NAME][GEOGRAPHIC_DATA]" at bounding box center [227, 63] width 319 height 22
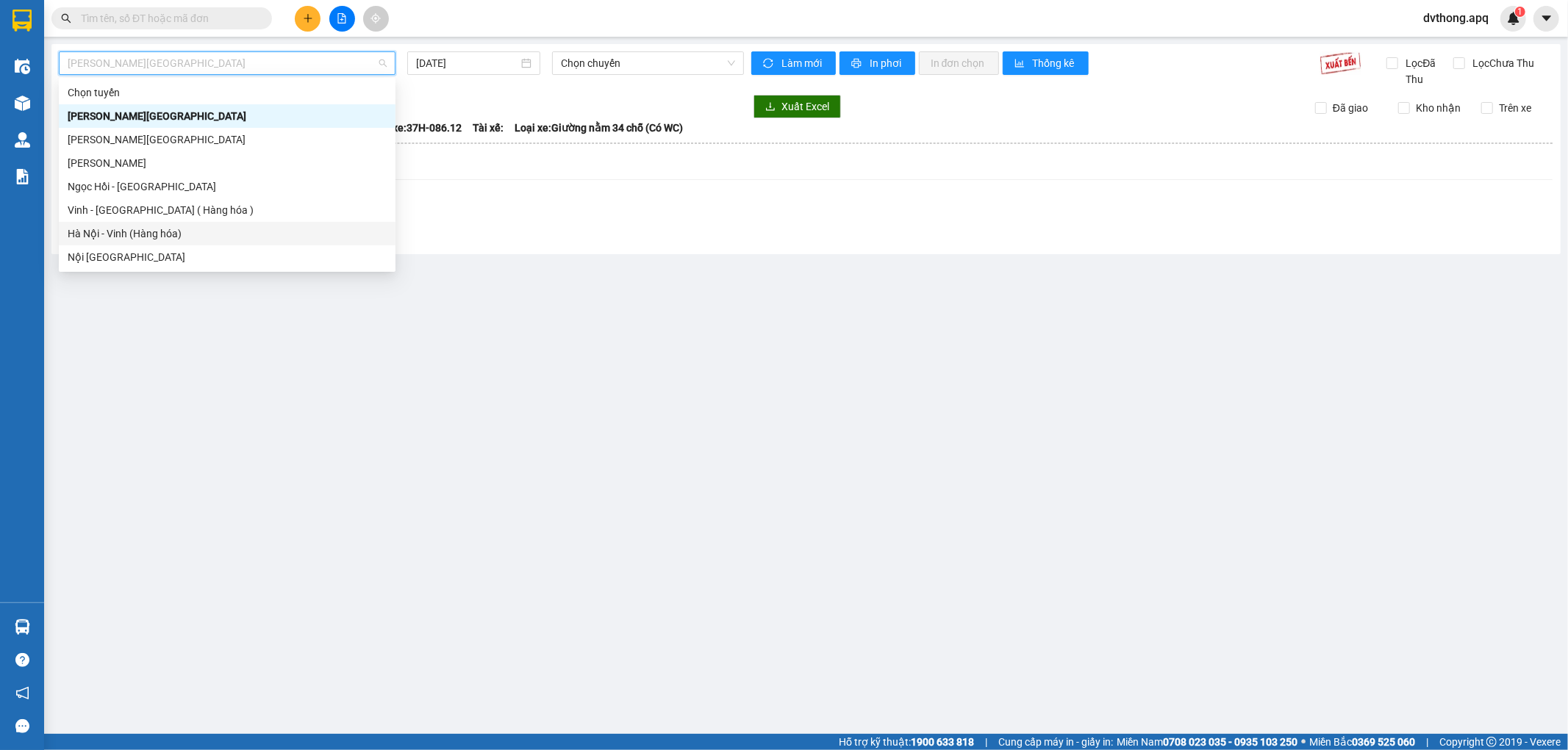
click at [203, 226] on div "Hà Nội - Vinh (Hàng hóa)" at bounding box center [227, 234] width 319 height 16
type input "[DATE]"
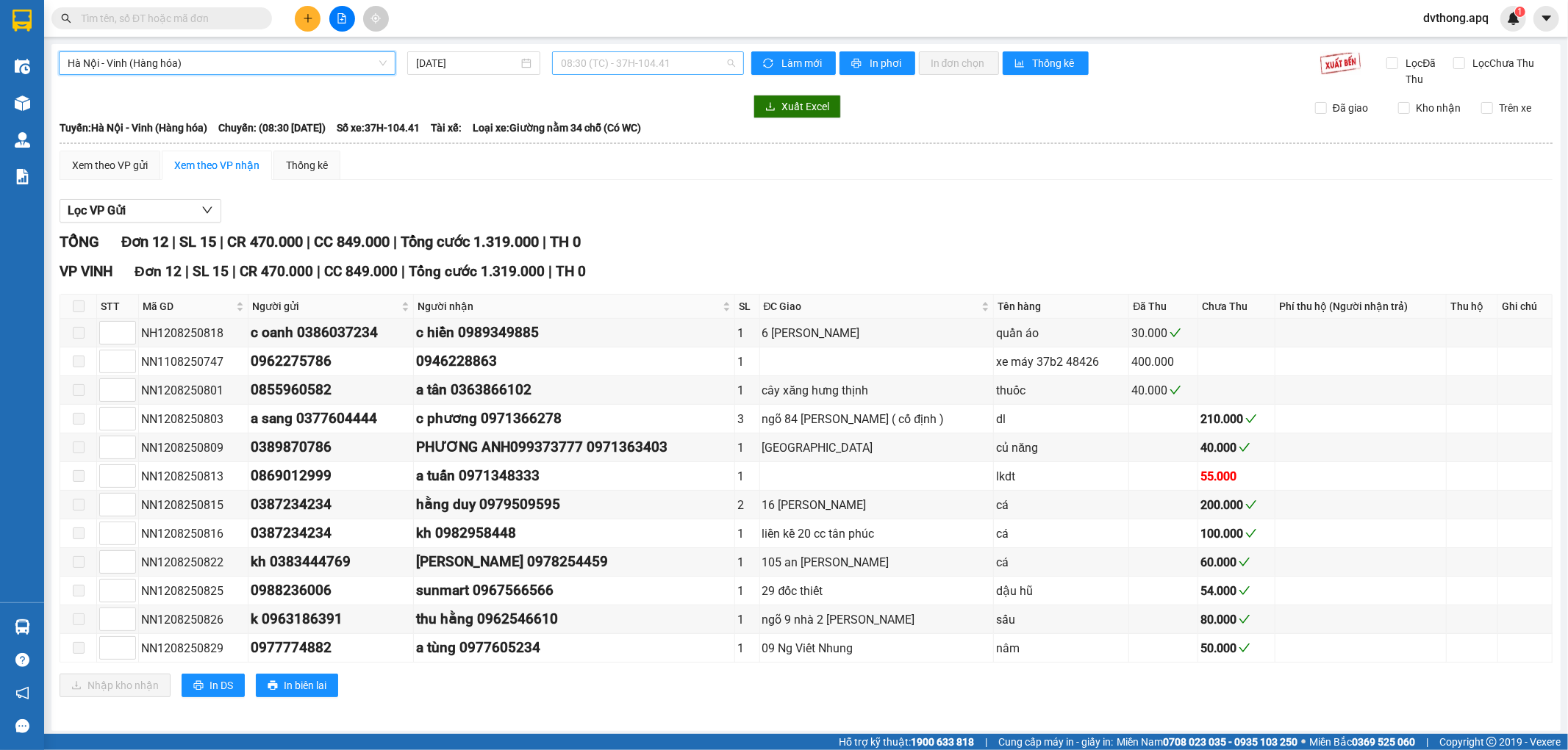
click at [578, 65] on span "08:30 (TC) - 37H-104.41" at bounding box center [648, 63] width 173 height 22
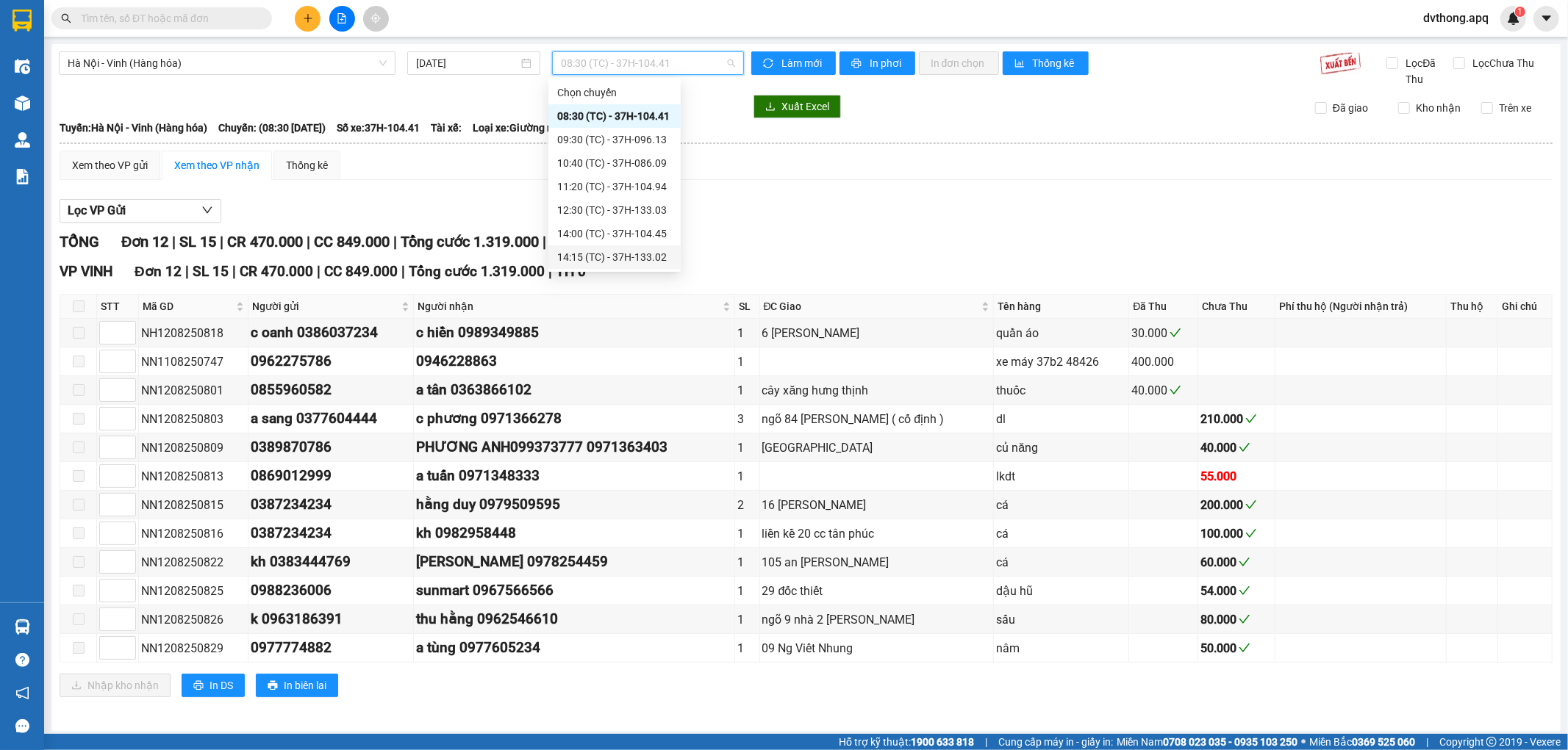
click at [637, 250] on div "14:15 (TC) - 37H-133.02" at bounding box center [615, 257] width 115 height 16
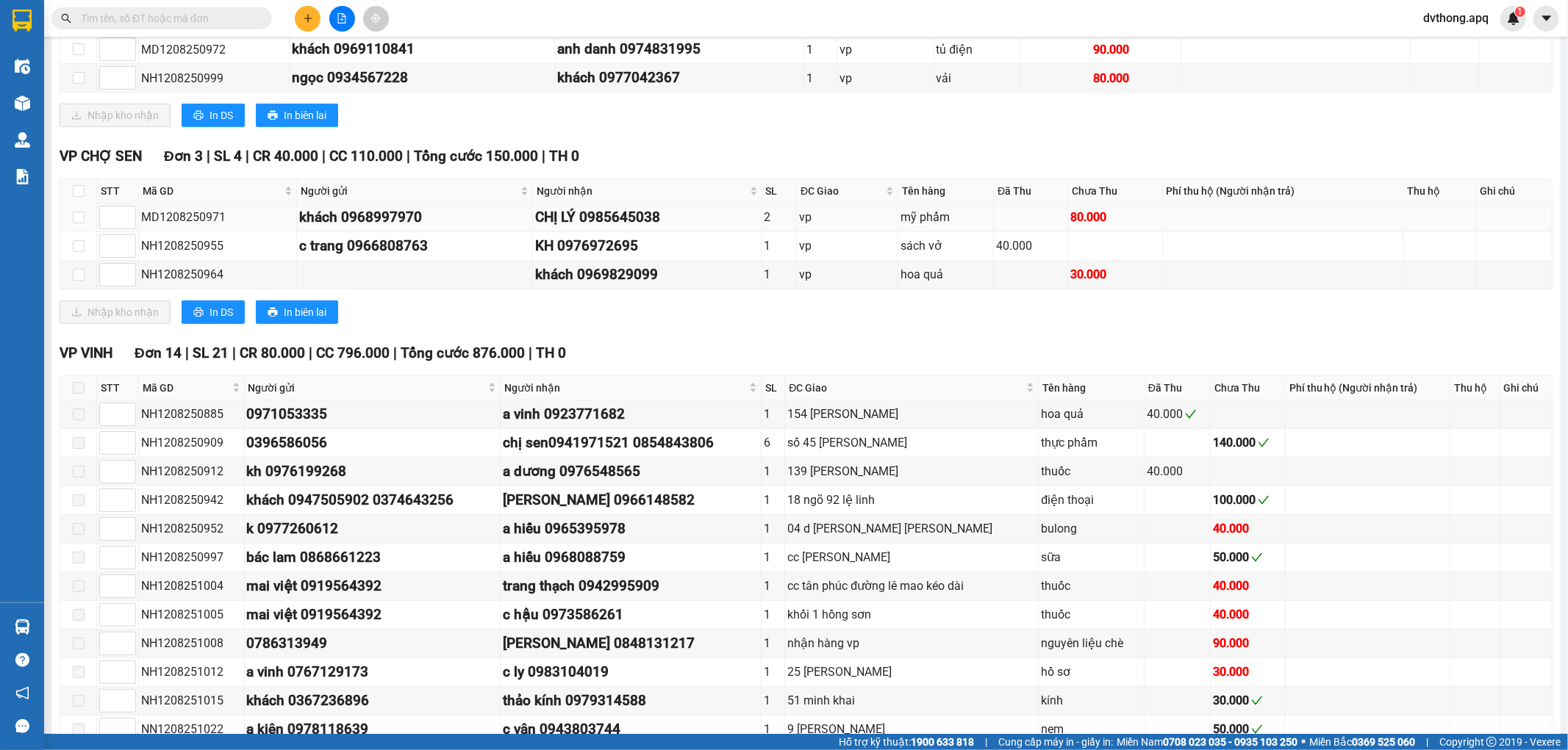
scroll to position [803, 0]
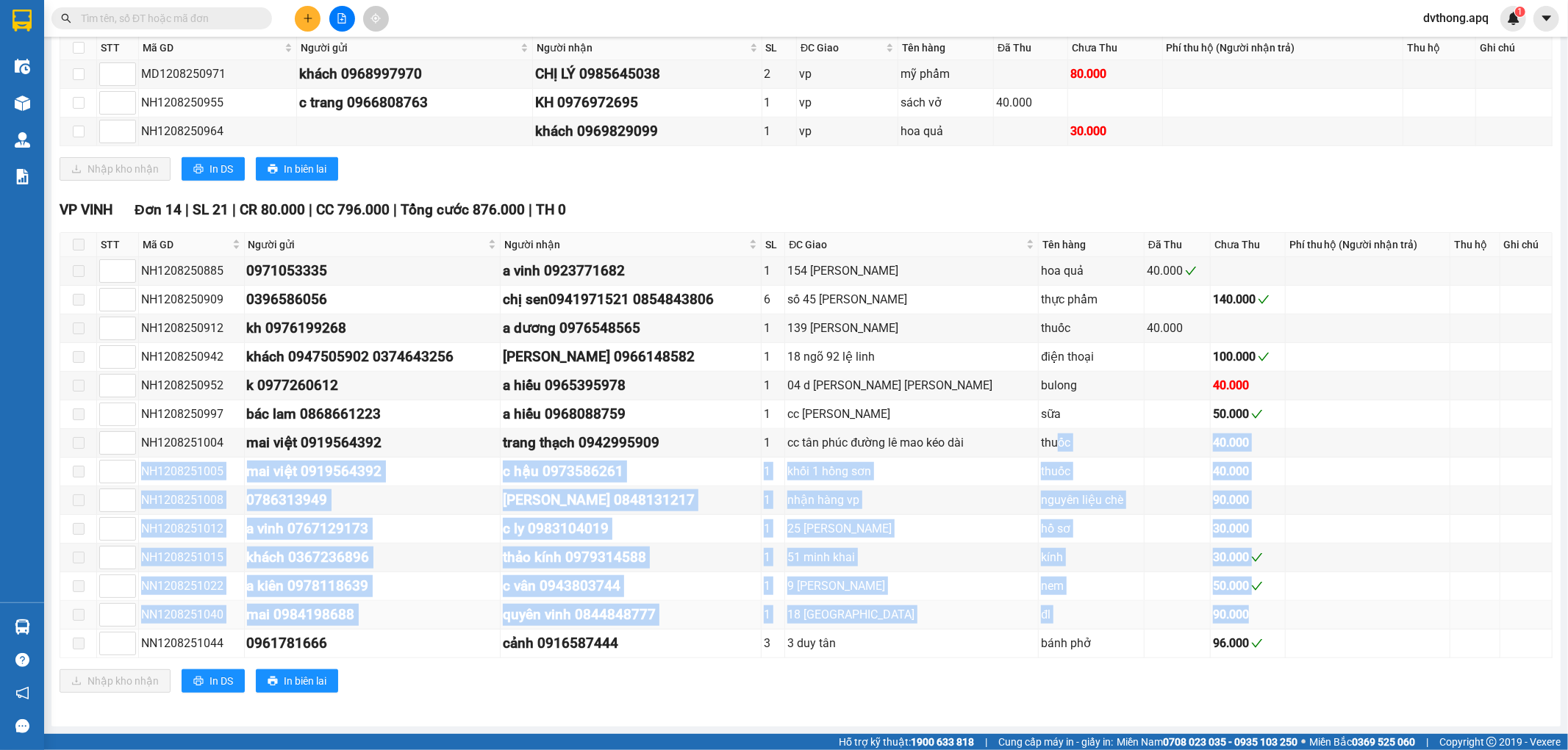
drag, startPoint x: 1038, startPoint y: 440, endPoint x: 1228, endPoint y: 607, distance: 253.0
click at [1230, 614] on tbody "NH1208250885 0971053335 a vinh 0923771682 1 154 xuân lộc hoa quả 40.000 NH12082…" at bounding box center [806, 458] width 1492 height 401
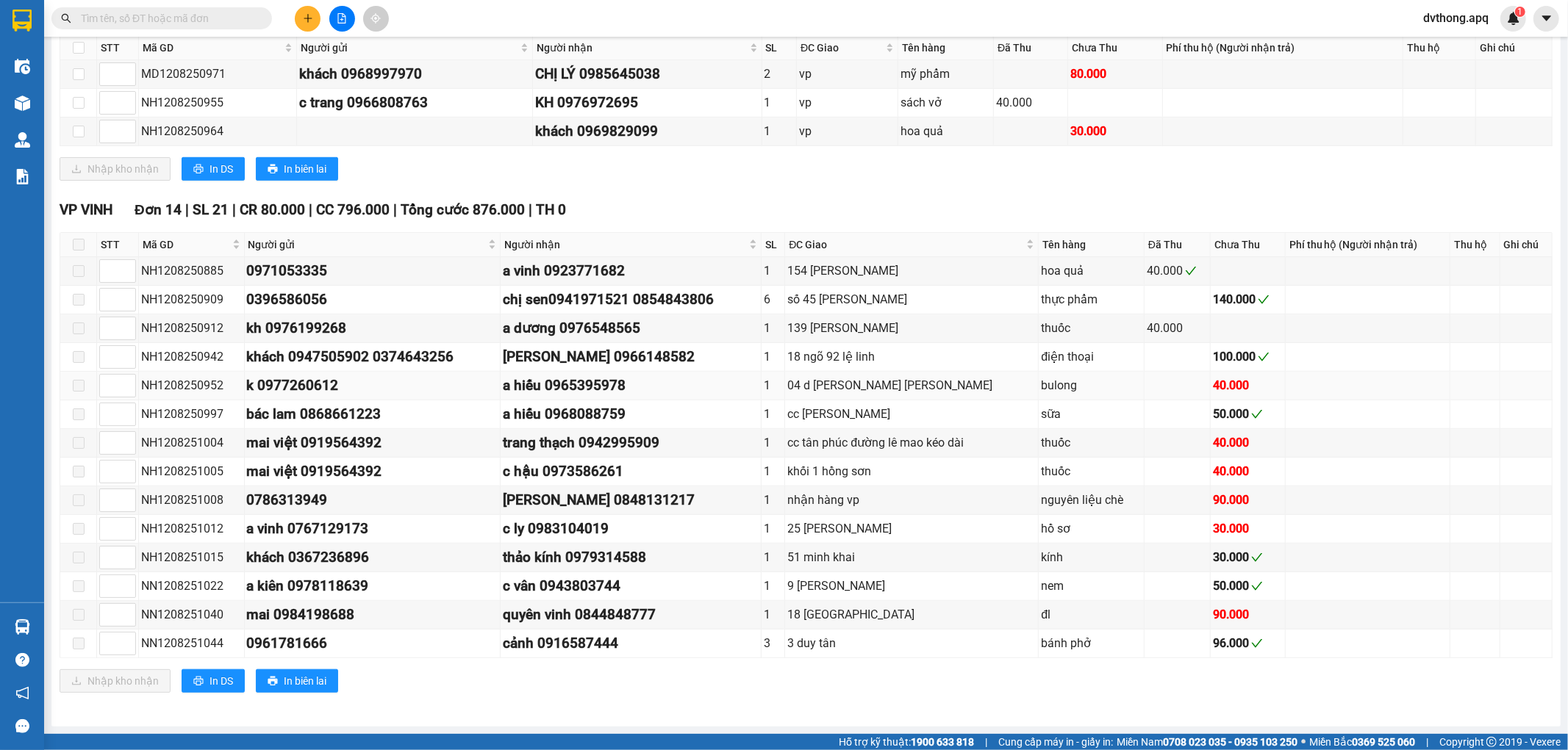
click at [1213, 377] on div "40.000" at bounding box center [1248, 385] width 69 height 18
drag, startPoint x: 1177, startPoint y: 354, endPoint x: 1325, endPoint y: 339, distance: 148.8
click at [1345, 344] on tr "NH1208250942 khách 0947505902 0374643256 phạm thế linh 0966148582 1 18 ngõ 92 l…" at bounding box center [806, 357] width 1492 height 28
click at [1287, 344] on td at bounding box center [1368, 357] width 164 height 28
drag, startPoint x: 1186, startPoint y: 305, endPoint x: 1292, endPoint y: 277, distance: 109.6
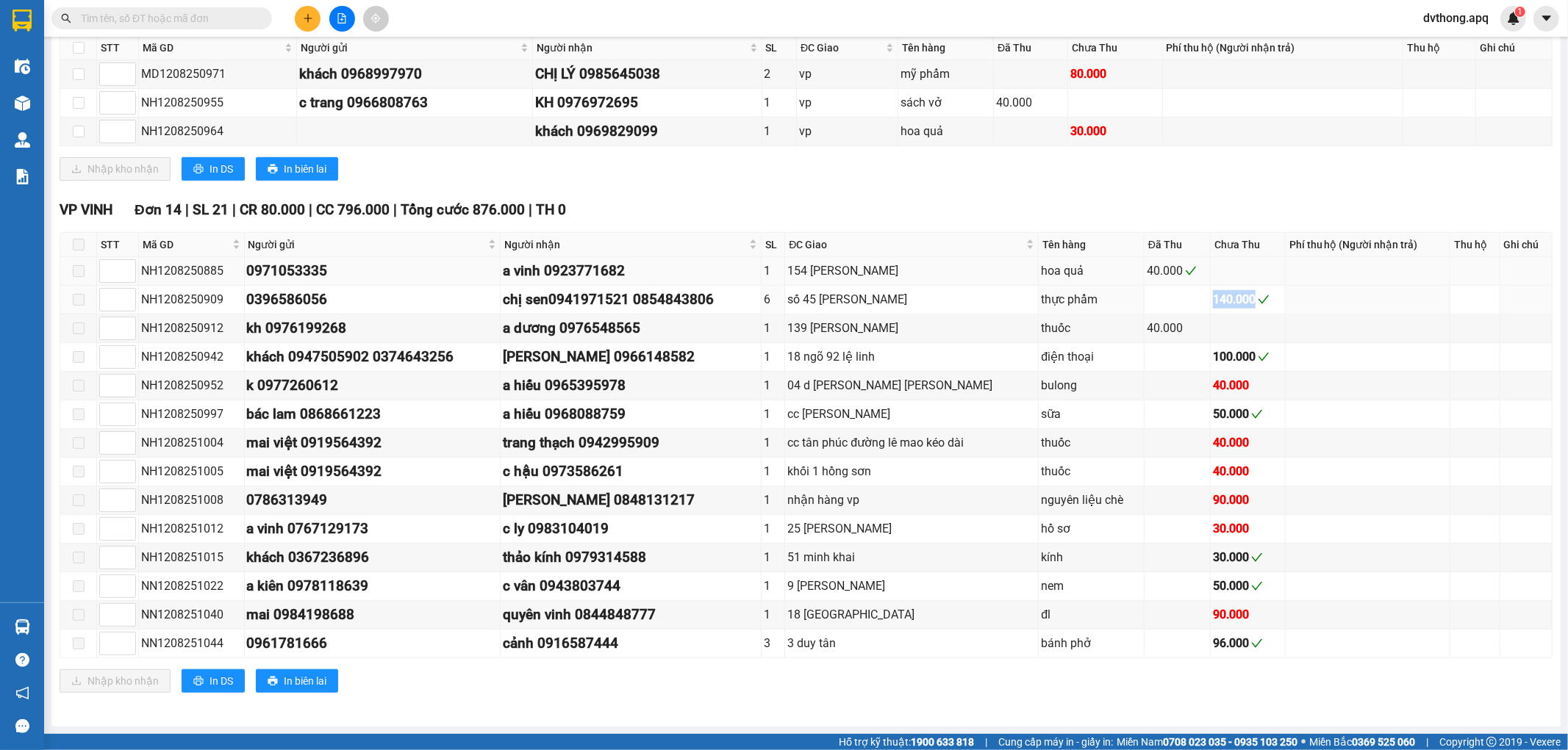
click at [1339, 293] on tr "NH1208250909 0396586056 chị sen0941971521 0854843806 6 số 45 [PERSON_NAME] mao …" at bounding box center [806, 299] width 1492 height 28
click at [1218, 286] on td "140.000" at bounding box center [1248, 299] width 74 height 28
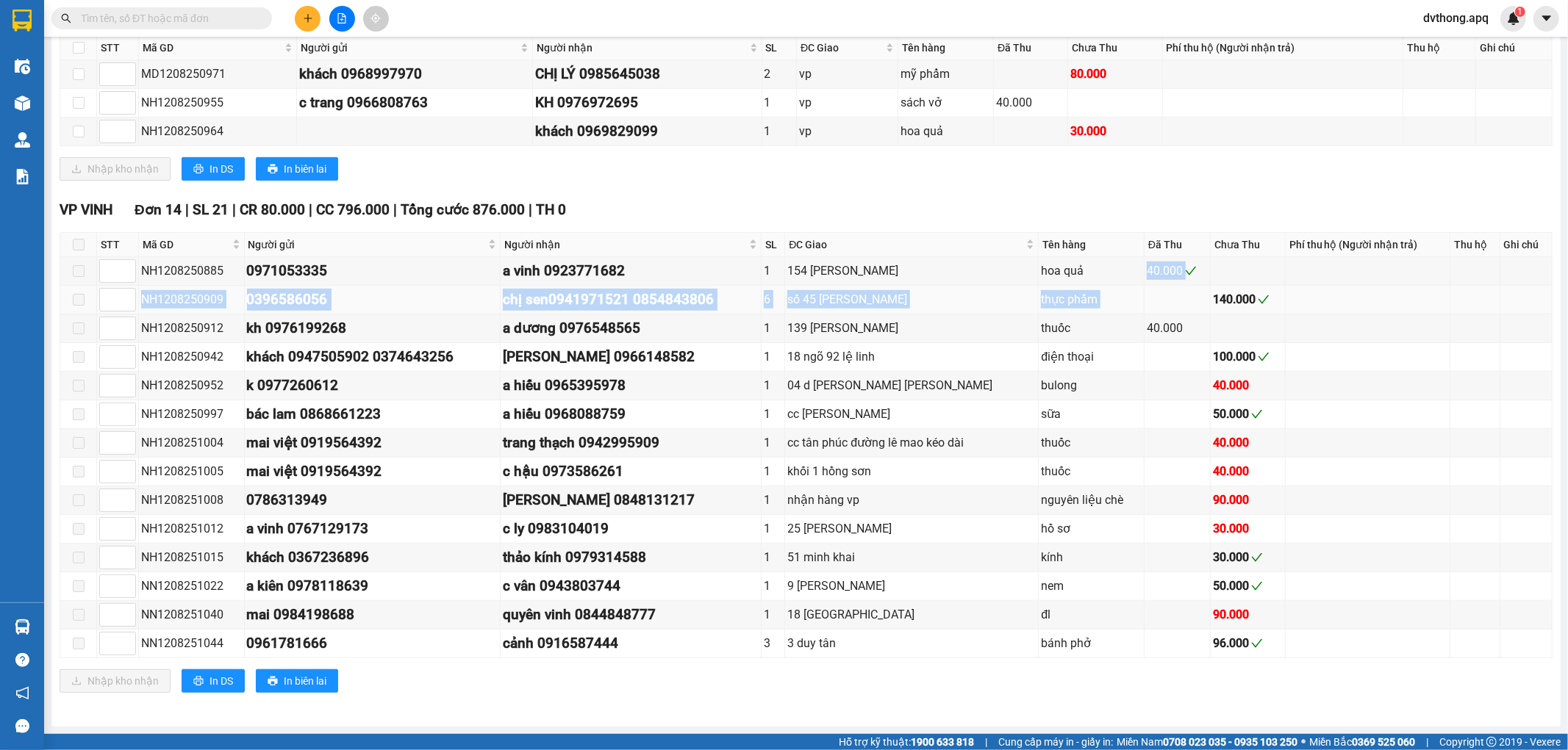
drag, startPoint x: 1131, startPoint y: 302, endPoint x: 1188, endPoint y: 289, distance: 58.5
click at [1188, 289] on tbody "NH1208250885 0971053335 a vinh 0923771682 1 154 xuân lộc hoa quả 40.000 NH12082…" at bounding box center [806, 458] width 1492 height 401
click at [1188, 289] on td at bounding box center [1177, 299] width 66 height 28
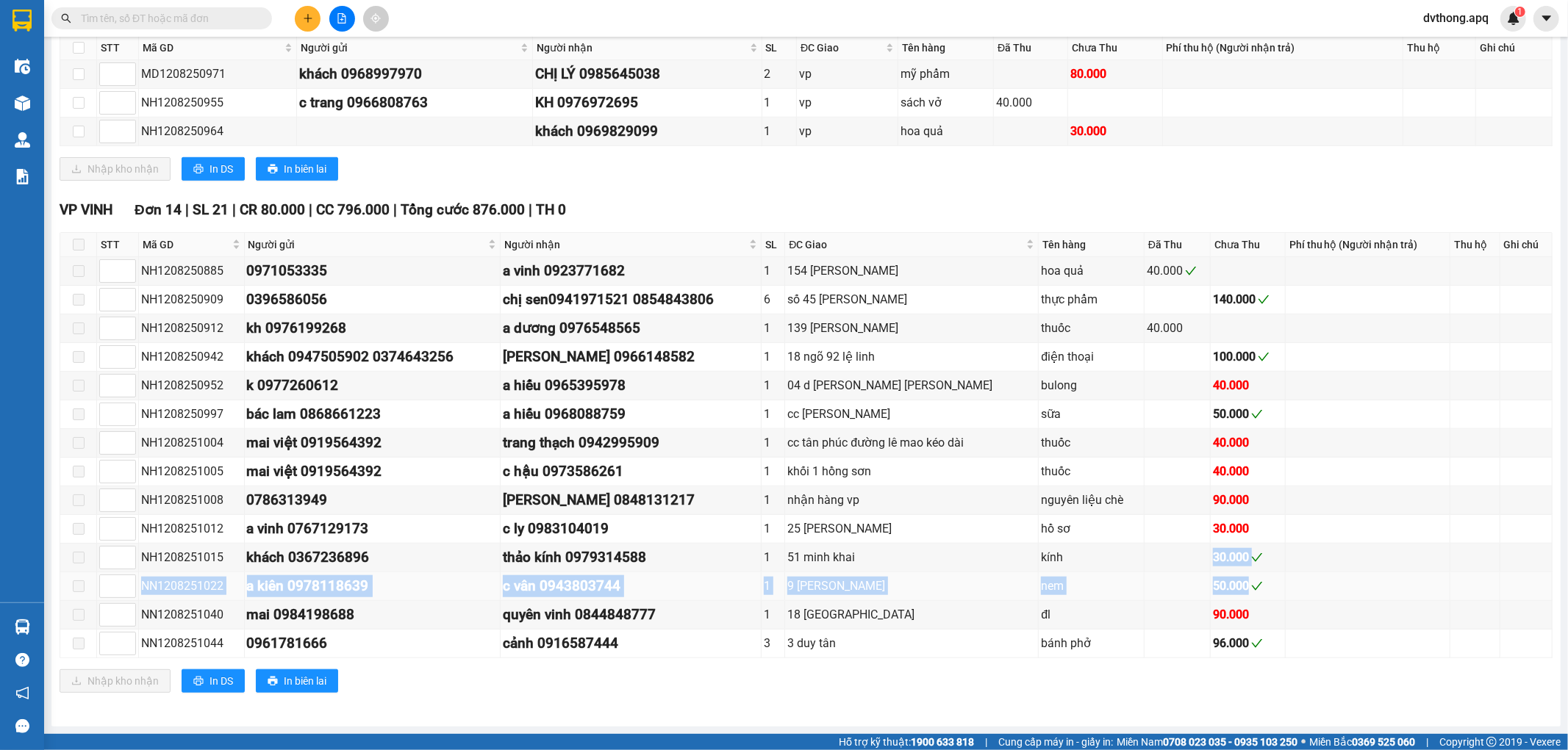
drag, startPoint x: 1184, startPoint y: 545, endPoint x: 1227, endPoint y: 577, distance: 53.6
click at [1227, 577] on tbody "NH1208250885 0971053335 a vinh 0923771682 1 154 xuân lộc hoa quả 40.000 NH12082…" at bounding box center [806, 458] width 1492 height 401
click at [1214, 566] on div "30.000" at bounding box center [1248, 557] width 69 height 18
drag, startPoint x: 1188, startPoint y: 560, endPoint x: 1263, endPoint y: 591, distance: 81.2
click at [1263, 591] on tbody "NH1208250885 0971053335 a vinh 0923771682 1 154 xuân lộc hoa quả 40.000 NH12082…" at bounding box center [806, 458] width 1492 height 401
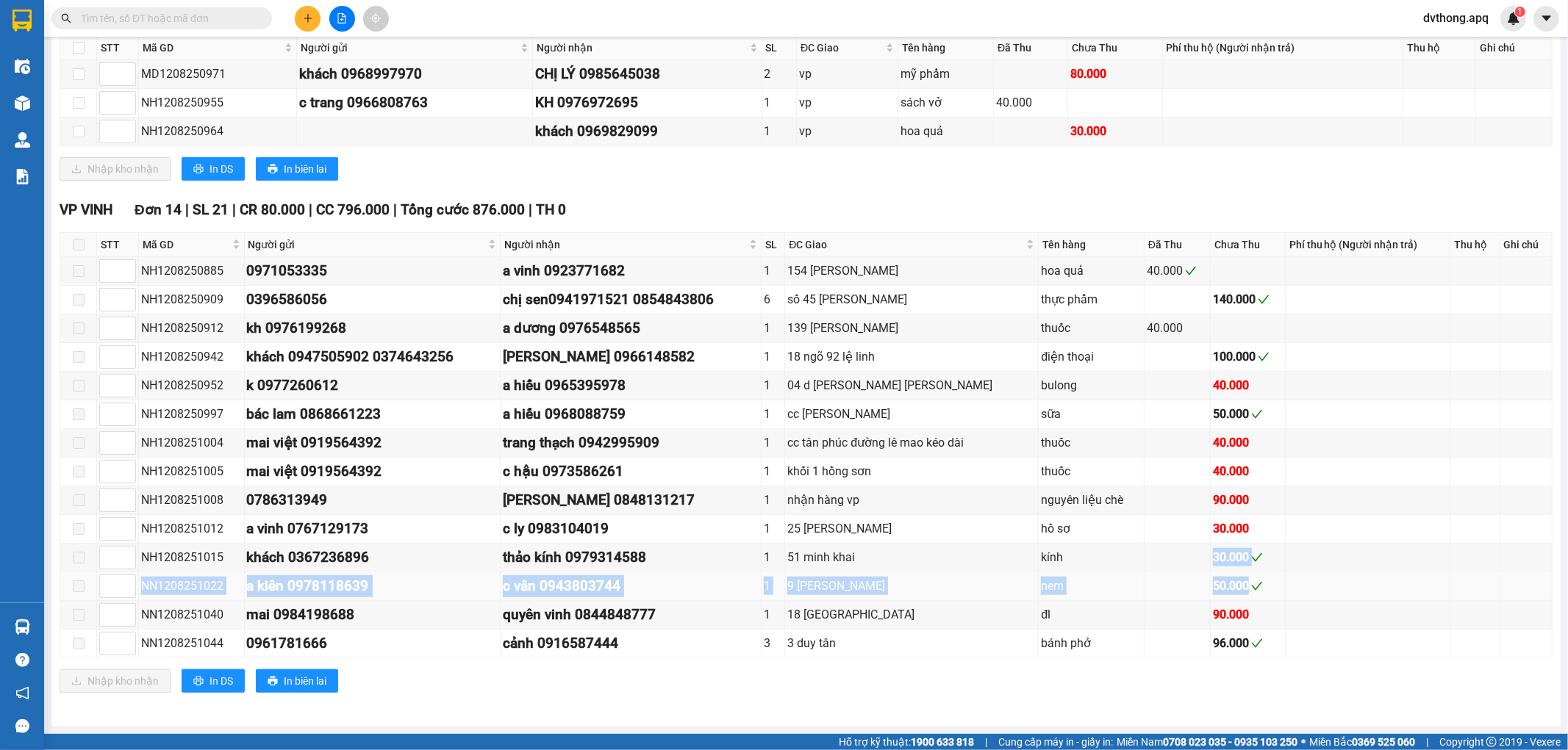
click at [1263, 591] on div "50.000" at bounding box center [1248, 586] width 69 height 18
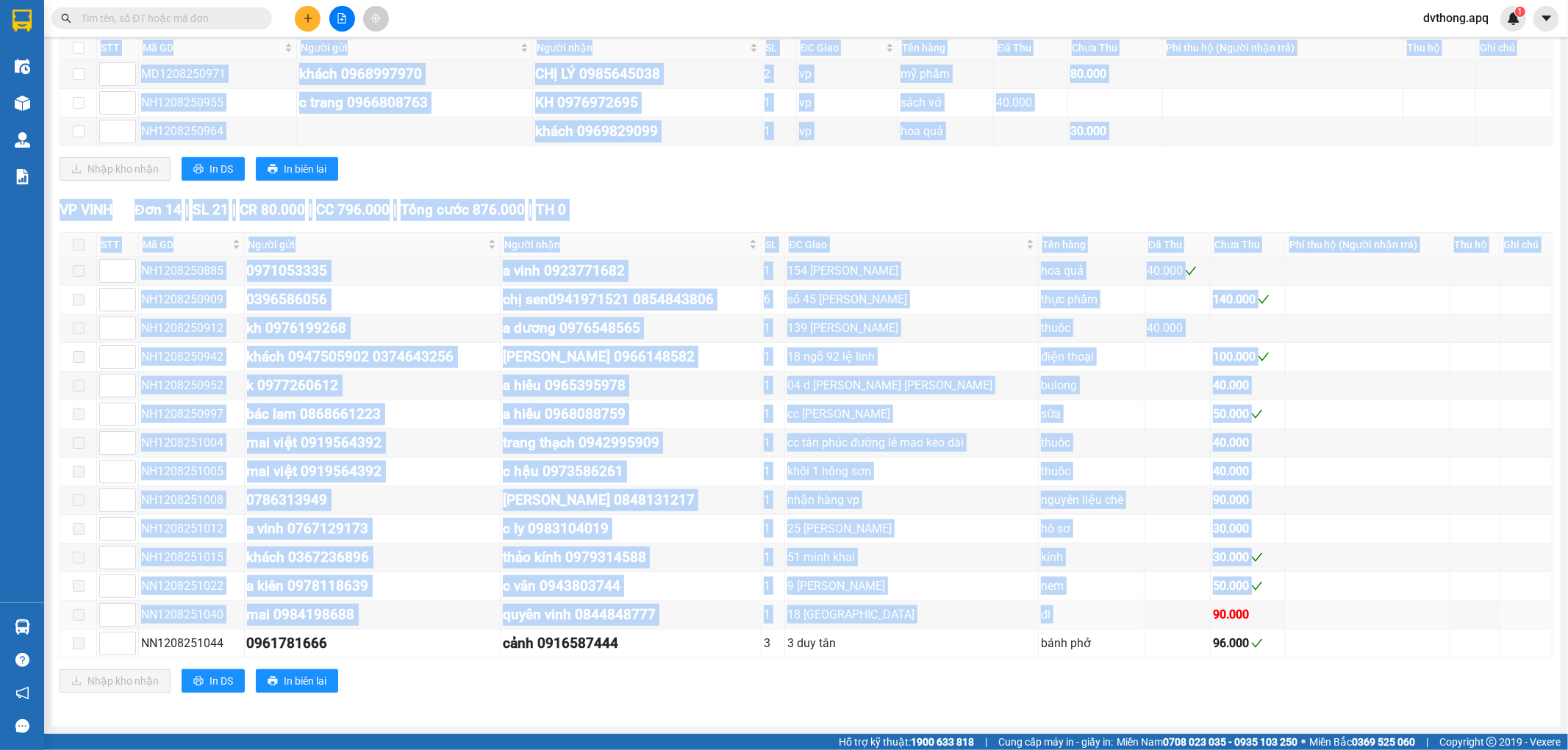
drag, startPoint x: 1181, startPoint y: 628, endPoint x: 1258, endPoint y: 662, distance: 84.2
click at [1258, 662] on div "VP VINH Đơn 14 | SL 21 | CR 80.000 | CC 796.000 | Tổng cước 876.000 | TH 0 STT …" at bounding box center [806, 451] width 1493 height 505
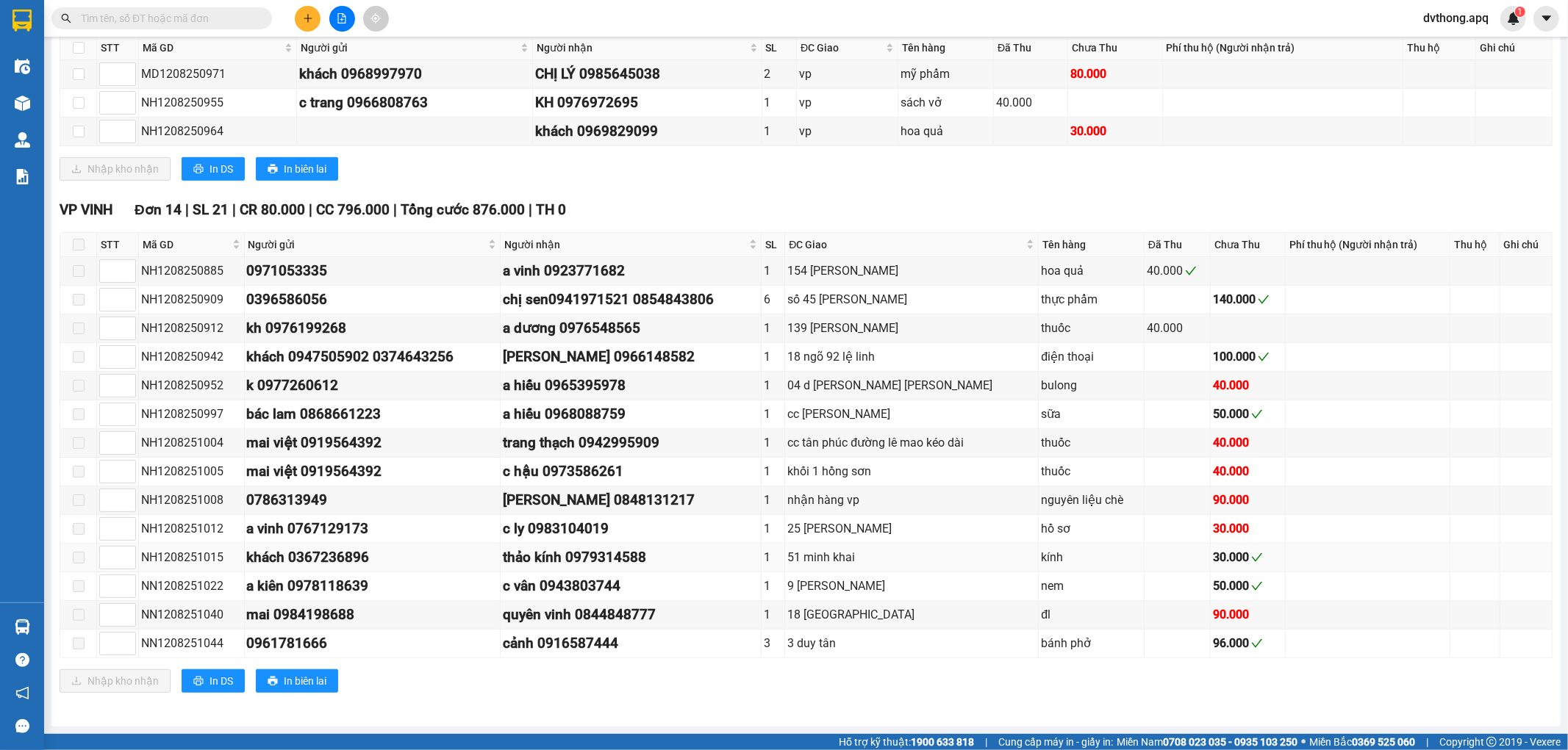
drag, startPoint x: 1110, startPoint y: 568, endPoint x: 1055, endPoint y: 513, distance: 77.8
click at [1111, 567] on td "kính" at bounding box center [1092, 557] width 106 height 28
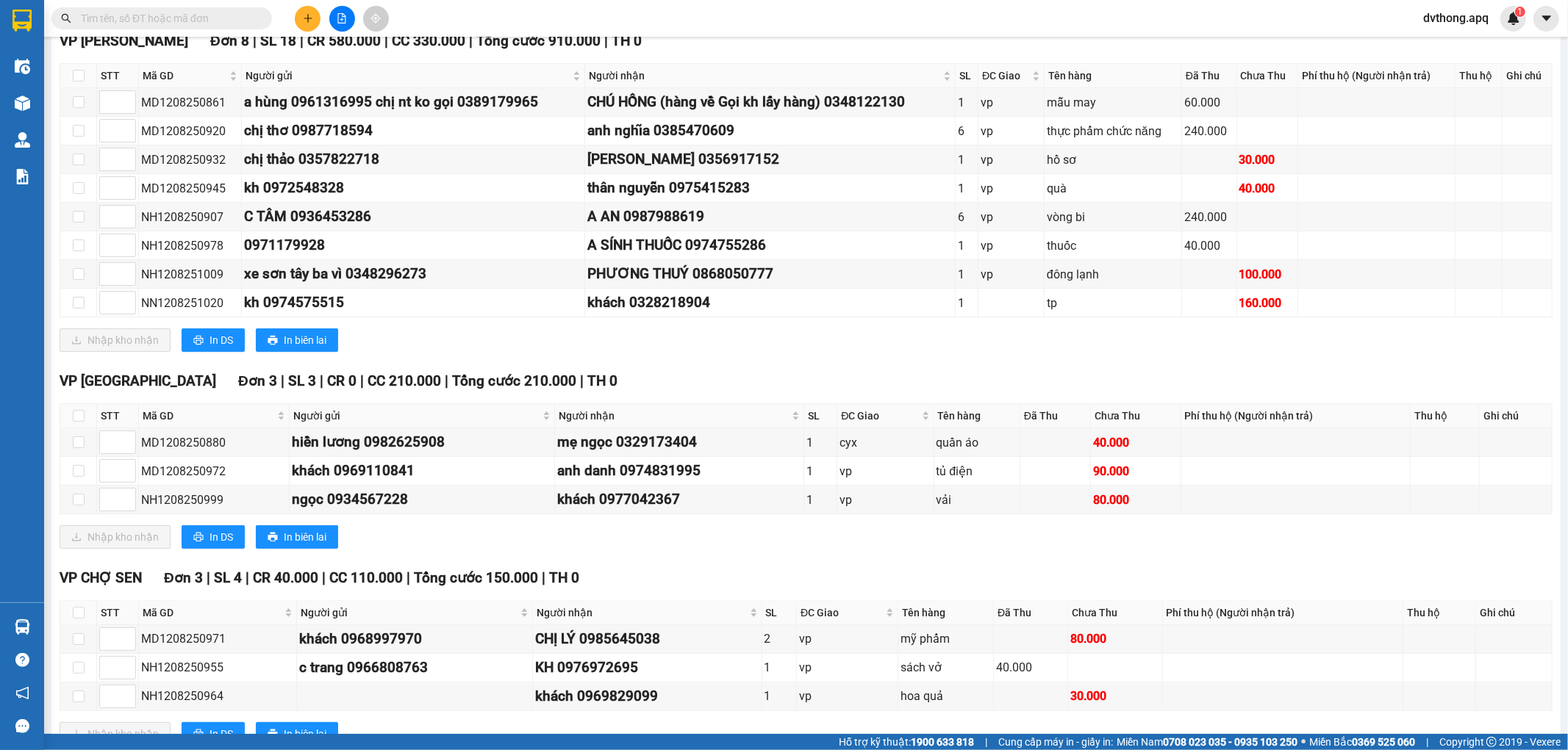
scroll to position [0, 0]
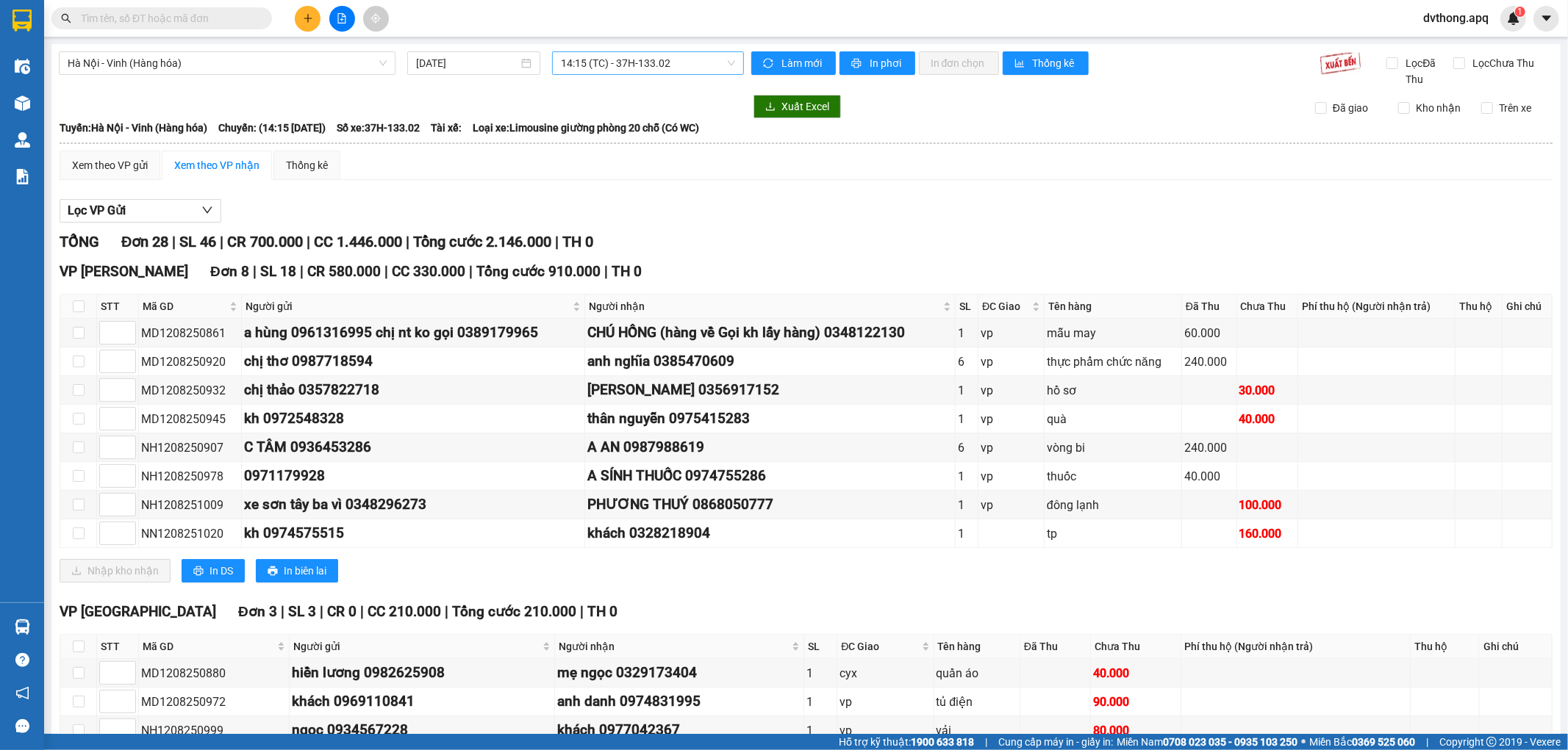
click at [680, 70] on span "14:15 (TC) - 37H-133.02" at bounding box center [648, 63] width 173 height 22
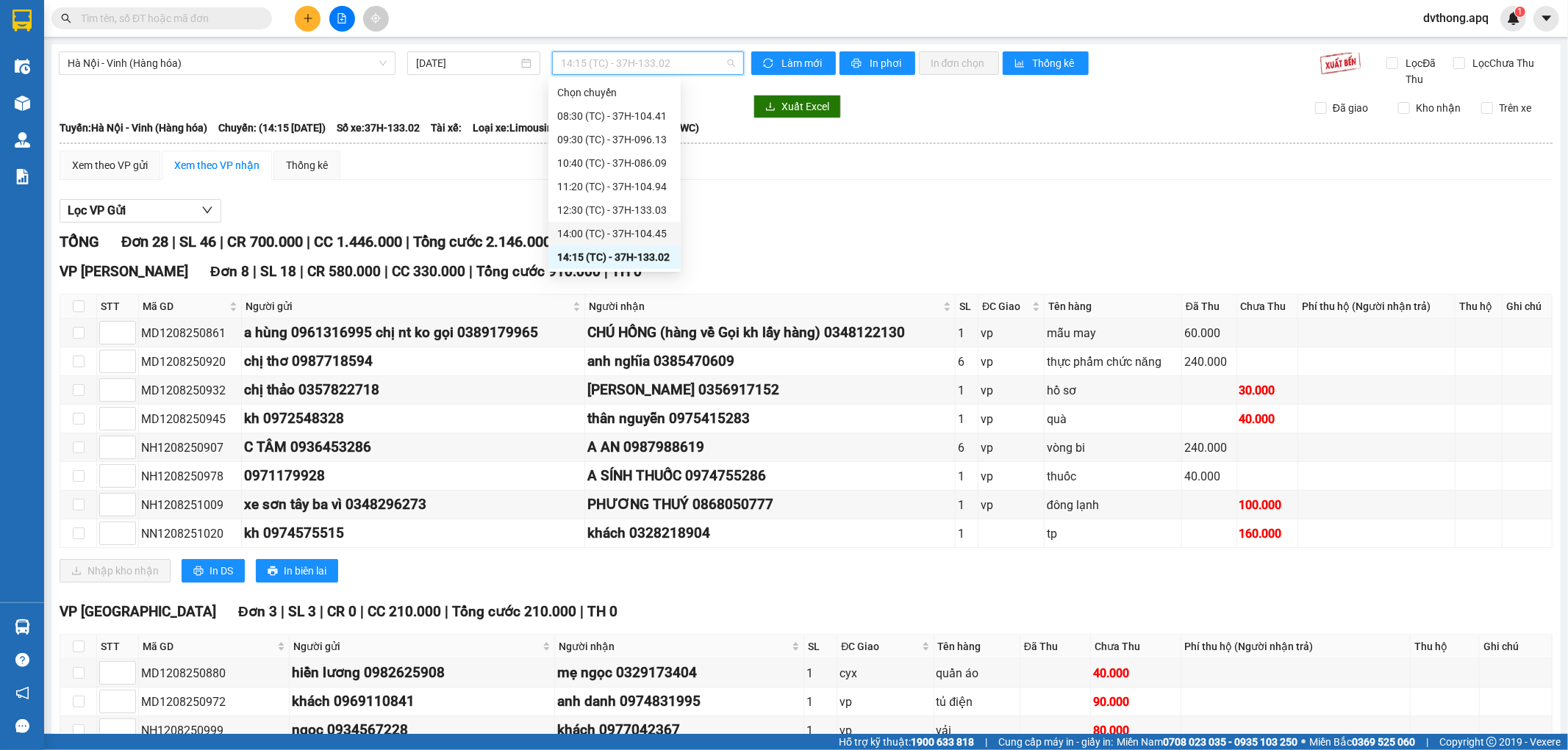
click at [650, 224] on div "14:00 (TC) - 37H-104.45" at bounding box center [614, 234] width 132 height 24
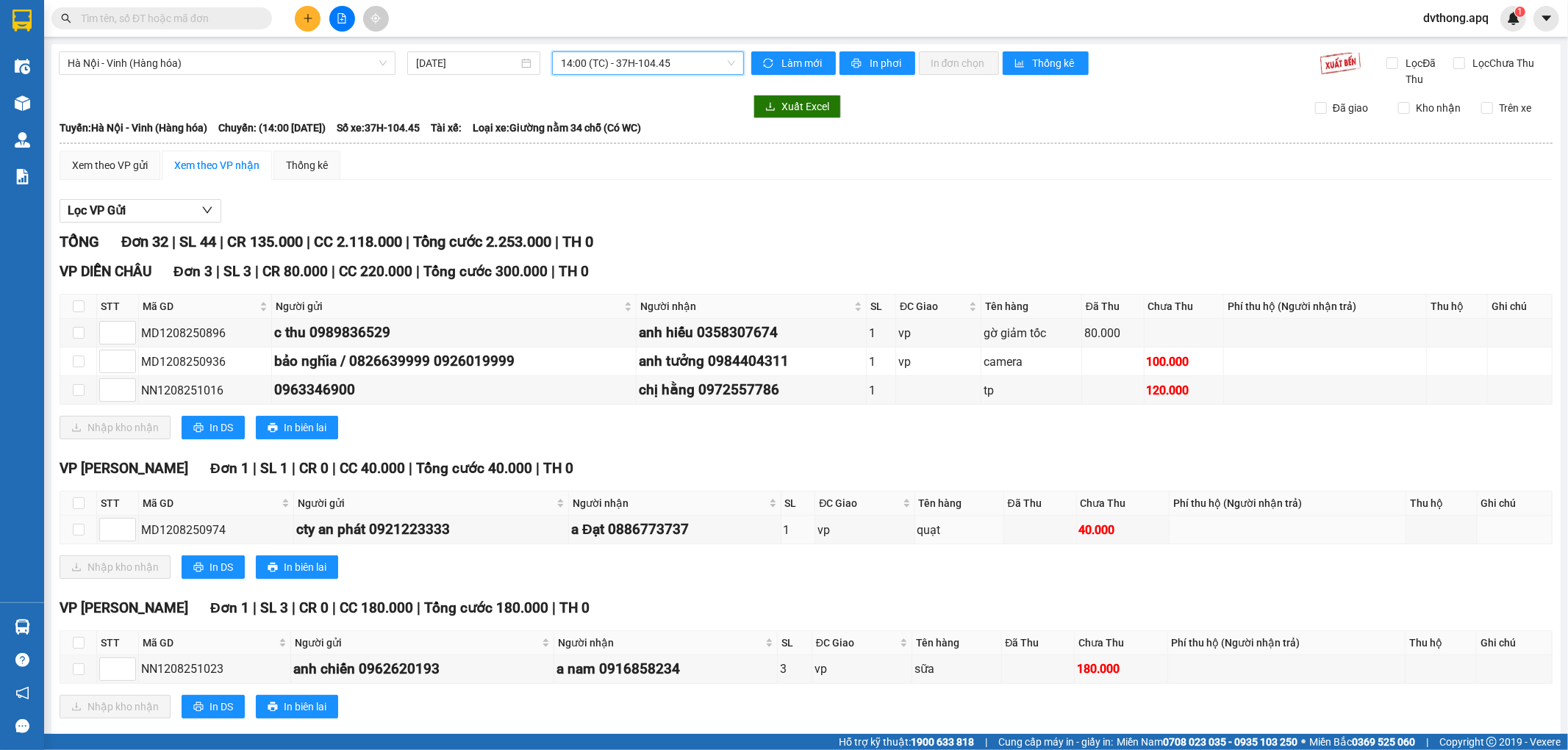
scroll to position [652, 0]
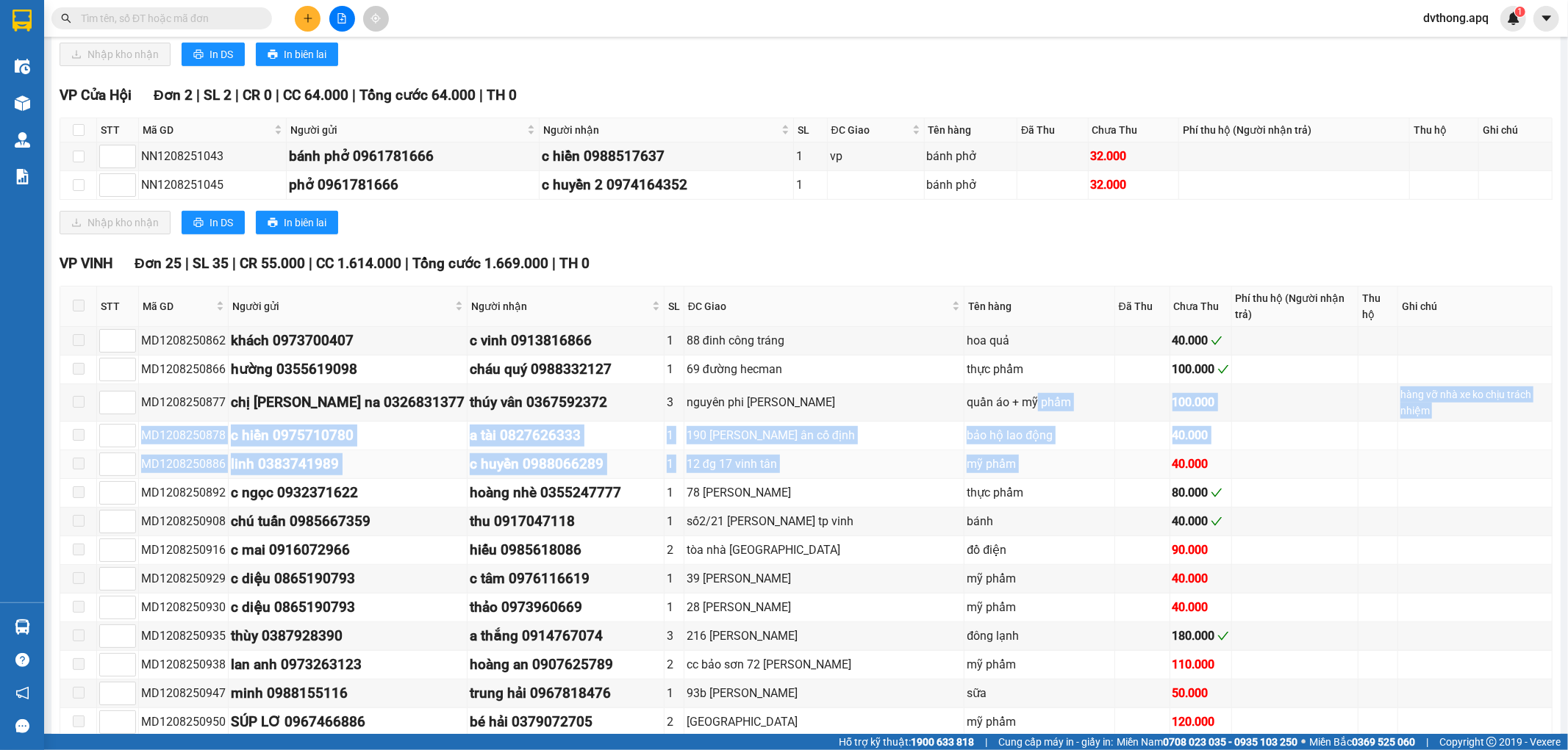
drag, startPoint x: 953, startPoint y: 387, endPoint x: 1056, endPoint y: 442, distance: 116.8
click at [1056, 442] on tbody "MD1208250862 khách 0973700407 c vinh 0913816866 1 88 đinh công tráng hoa quả 40…" at bounding box center [806, 703] width 1492 height 753
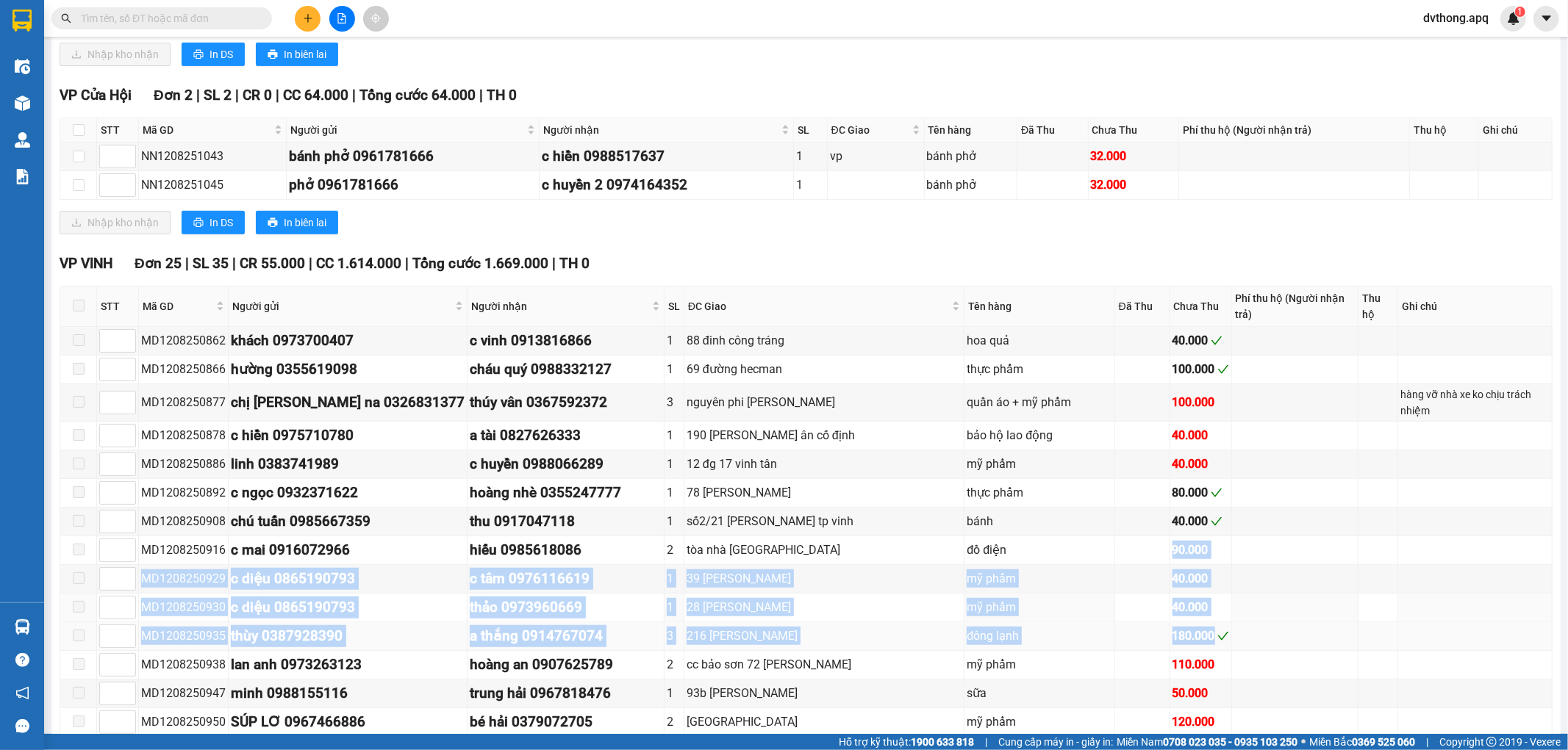
drag, startPoint x: 1089, startPoint y: 518, endPoint x: 1175, endPoint y: 606, distance: 123.0
click at [1175, 606] on tbody "MD1208250862 khách 0973700407 c vinh 0913816866 1 88 đinh công tráng hoa quả 40…" at bounding box center [806, 703] width 1492 height 753
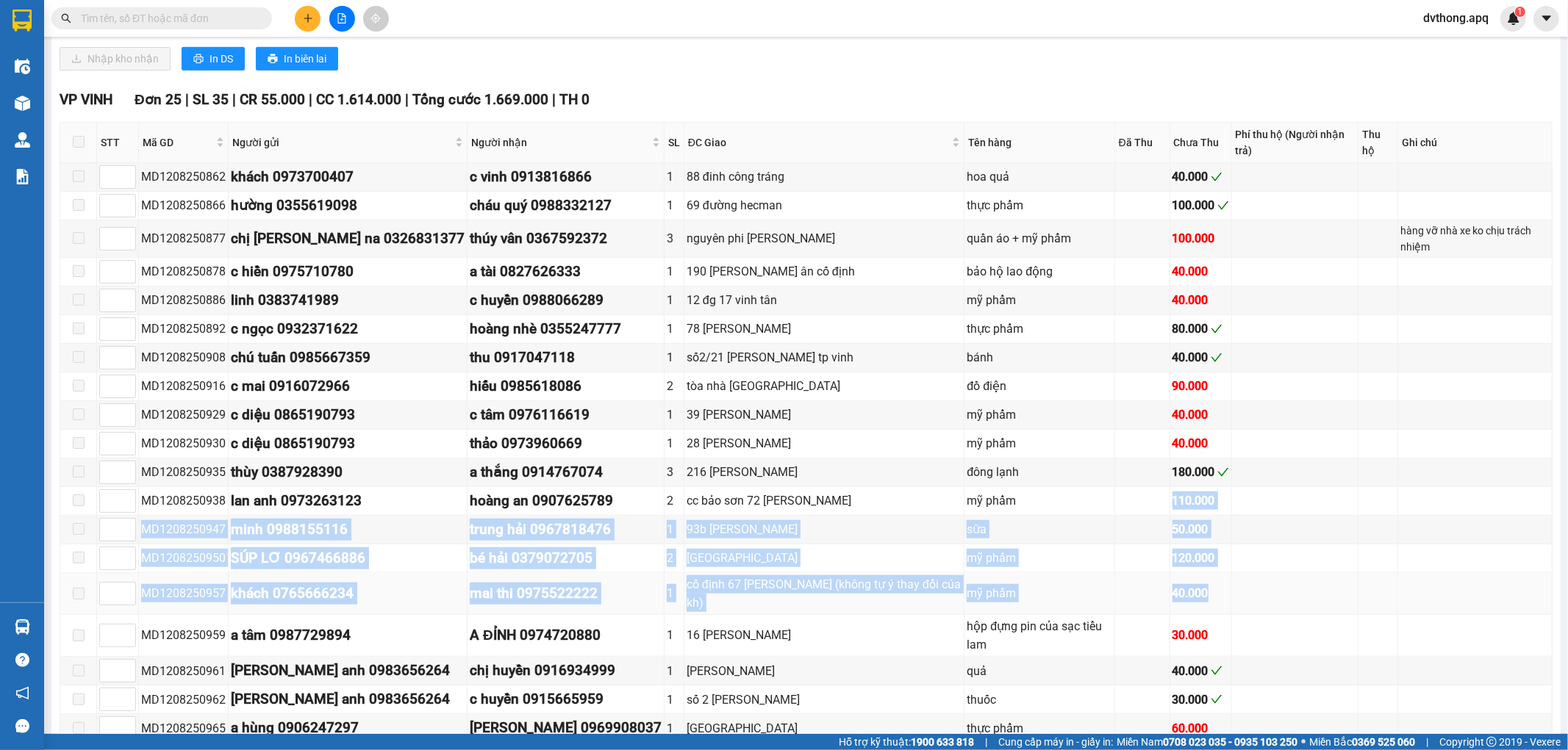
drag, startPoint x: 1113, startPoint y: 478, endPoint x: 1173, endPoint y: 581, distance: 119.2
click at [1173, 581] on tbody "MD1208250862 khách 0973700407 c vinh 0913816866 1 88 đinh công tráng hoa quả 40…" at bounding box center [806, 539] width 1492 height 753
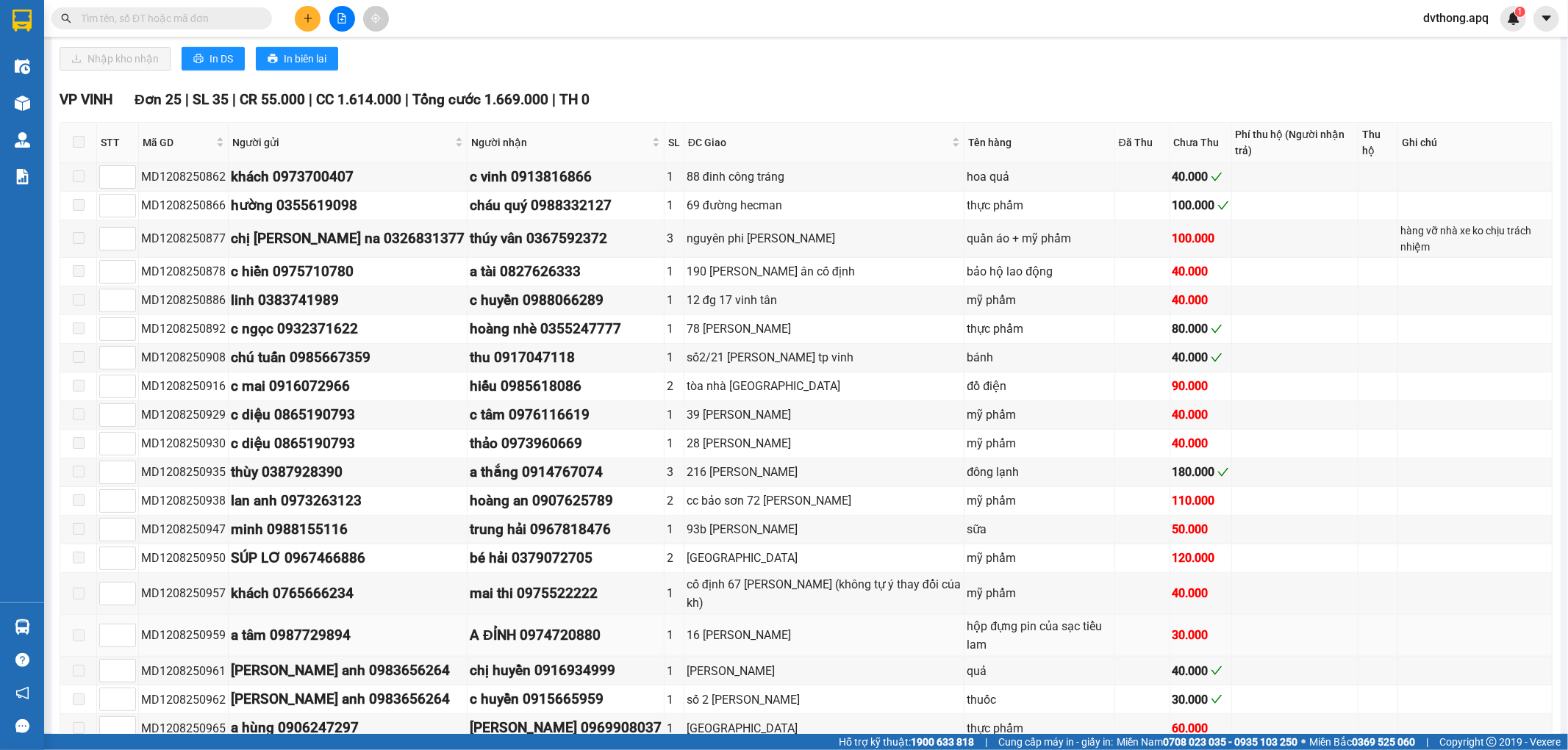
click at [1173, 615] on td "30.000" at bounding box center [1201, 636] width 62 height 42
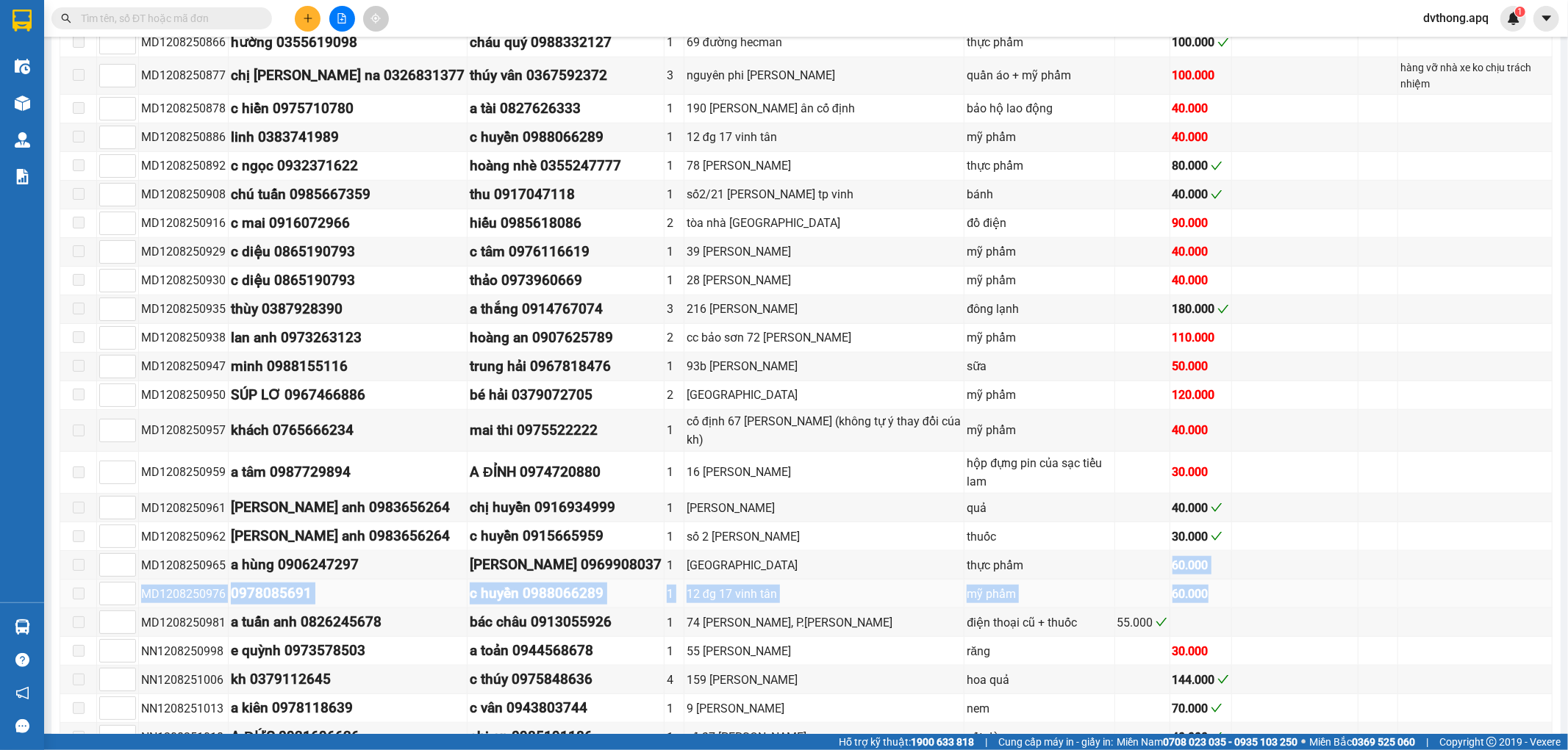
drag, startPoint x: 1108, startPoint y: 518, endPoint x: 1155, endPoint y: 553, distance: 58.6
click at [1155, 553] on tbody "MD1208250862 khách 0973700407 c vinh 0913816866 1 88 đinh công tráng hoa quả 40…" at bounding box center [806, 376] width 1492 height 753
click at [1173, 585] on div "60.000" at bounding box center [1201, 594] width 57 height 18
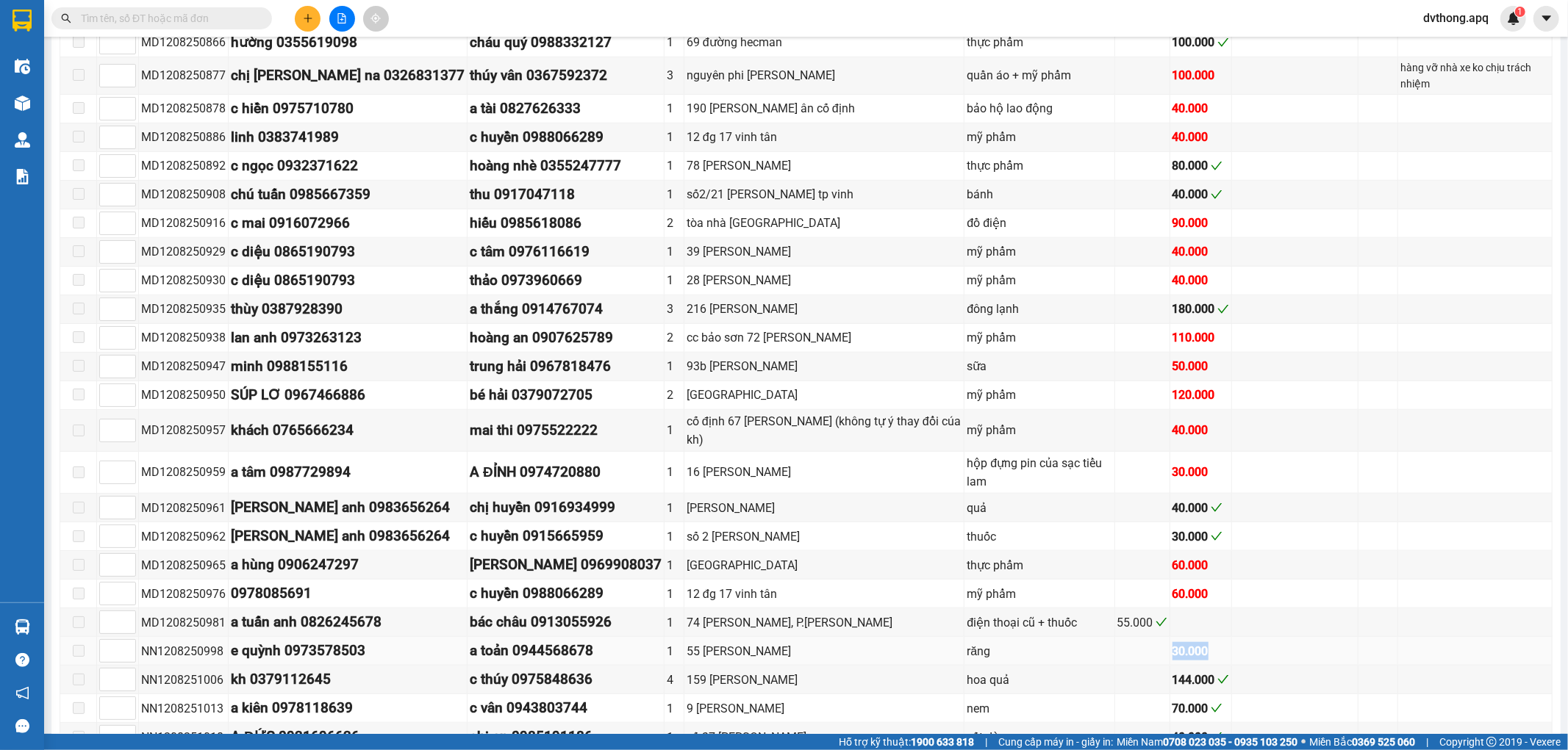
drag, startPoint x: 1097, startPoint y: 596, endPoint x: 1156, endPoint y: 605, distance: 59.7
click at [1156, 637] on tr "NN1208250998 e quỳnh 0973578503 a toản 0944568678 1 55 ngô gia tự răng 30.000" at bounding box center [806, 651] width 1492 height 28
click at [1173, 642] on div "30.000" at bounding box center [1201, 651] width 57 height 18
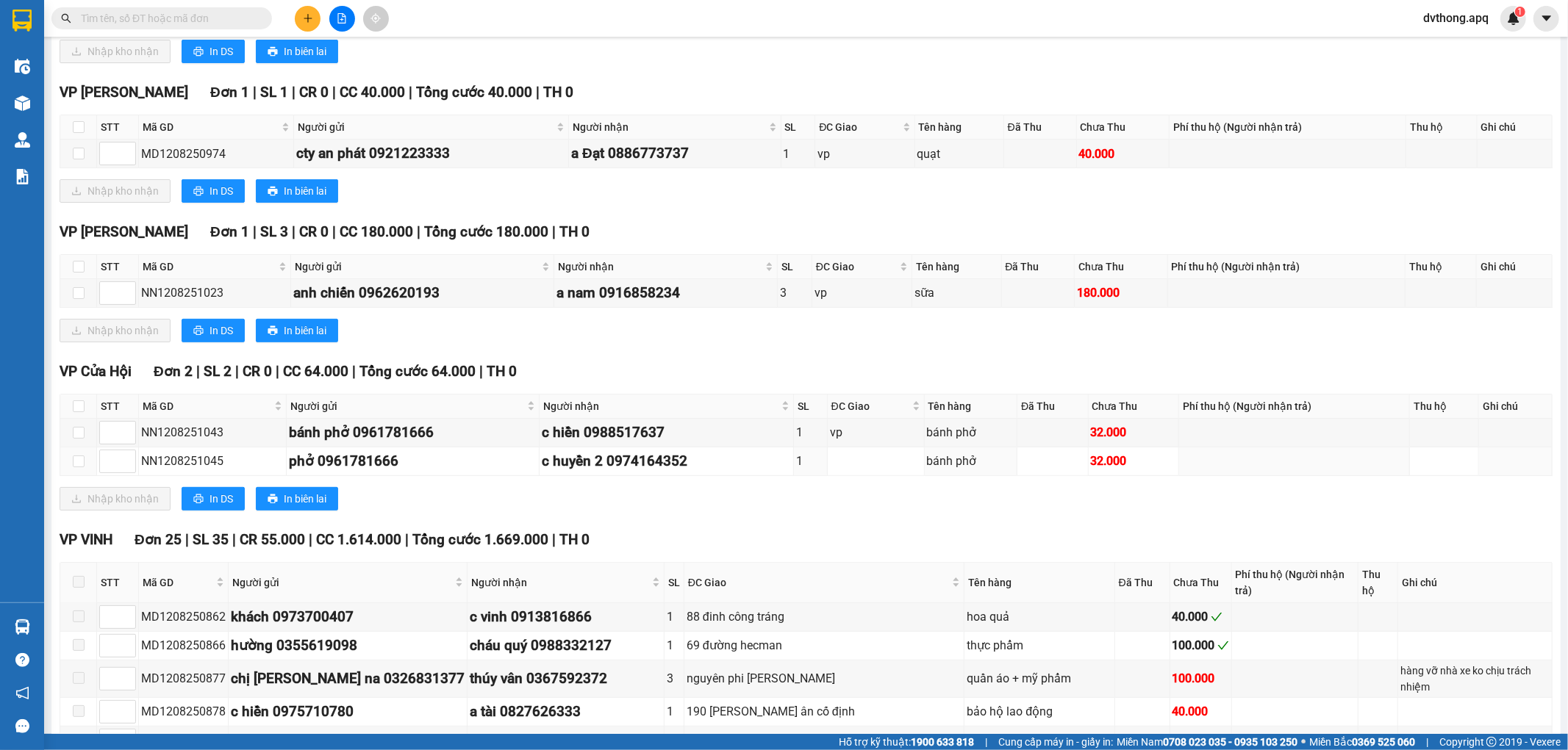
scroll to position [0, 0]
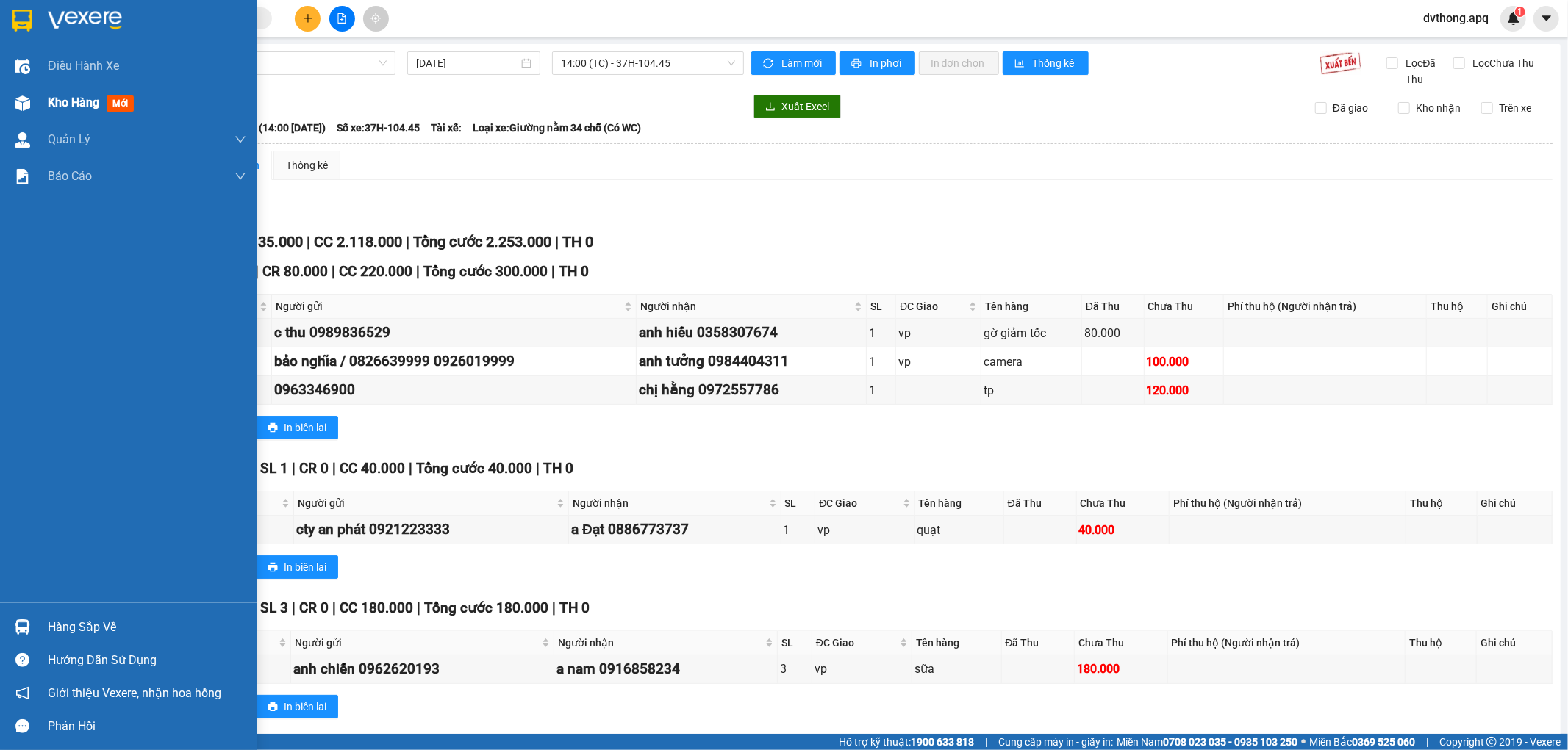
click at [39, 104] on div "Kho hàng mới" at bounding box center [129, 103] width 257 height 36
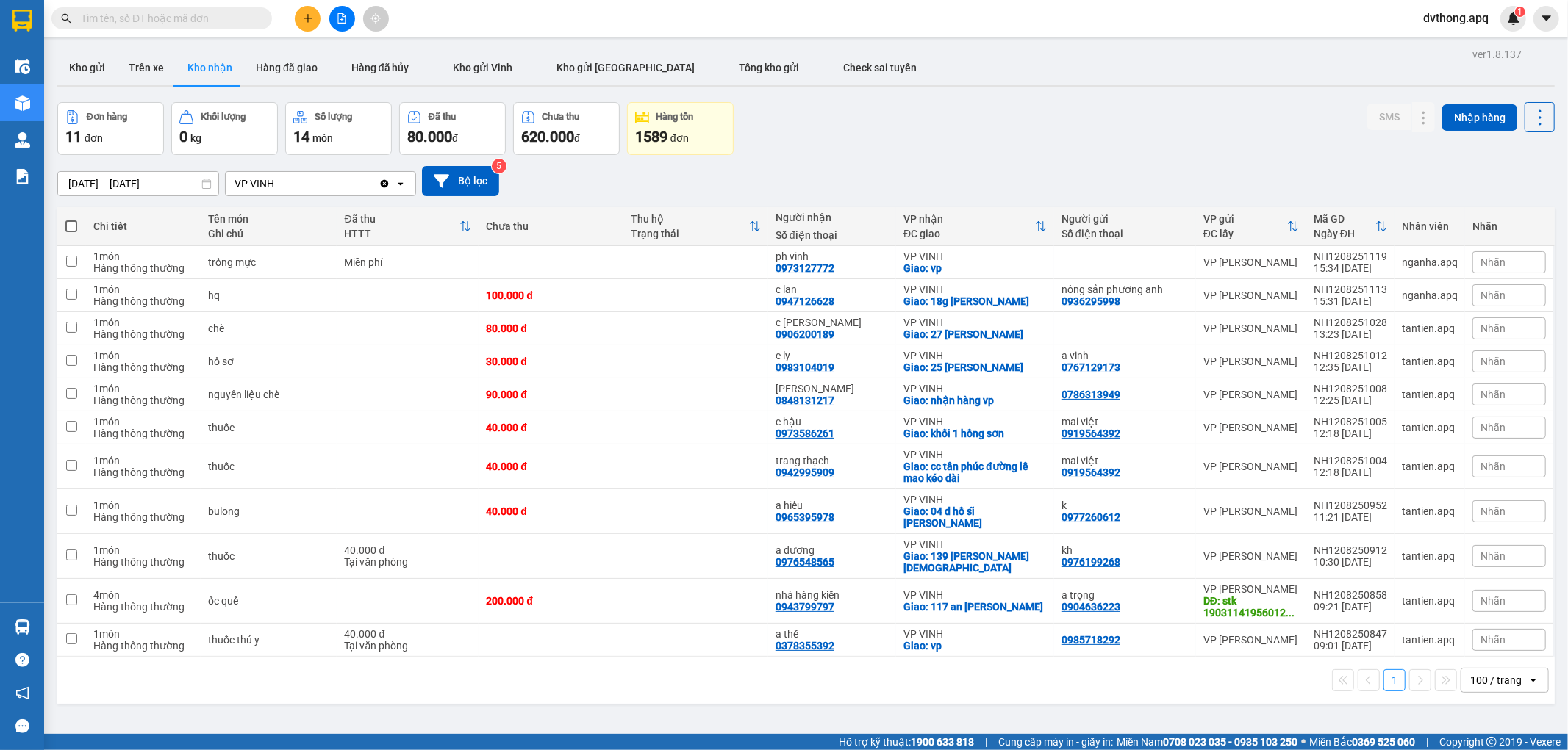
click at [879, 145] on div "Đơn hàng 11 đơn Khối lượng 0 kg Số lượng 14 món Đã thu 80.000 đ Chưa thu 620.00…" at bounding box center [806, 129] width 1498 height 53
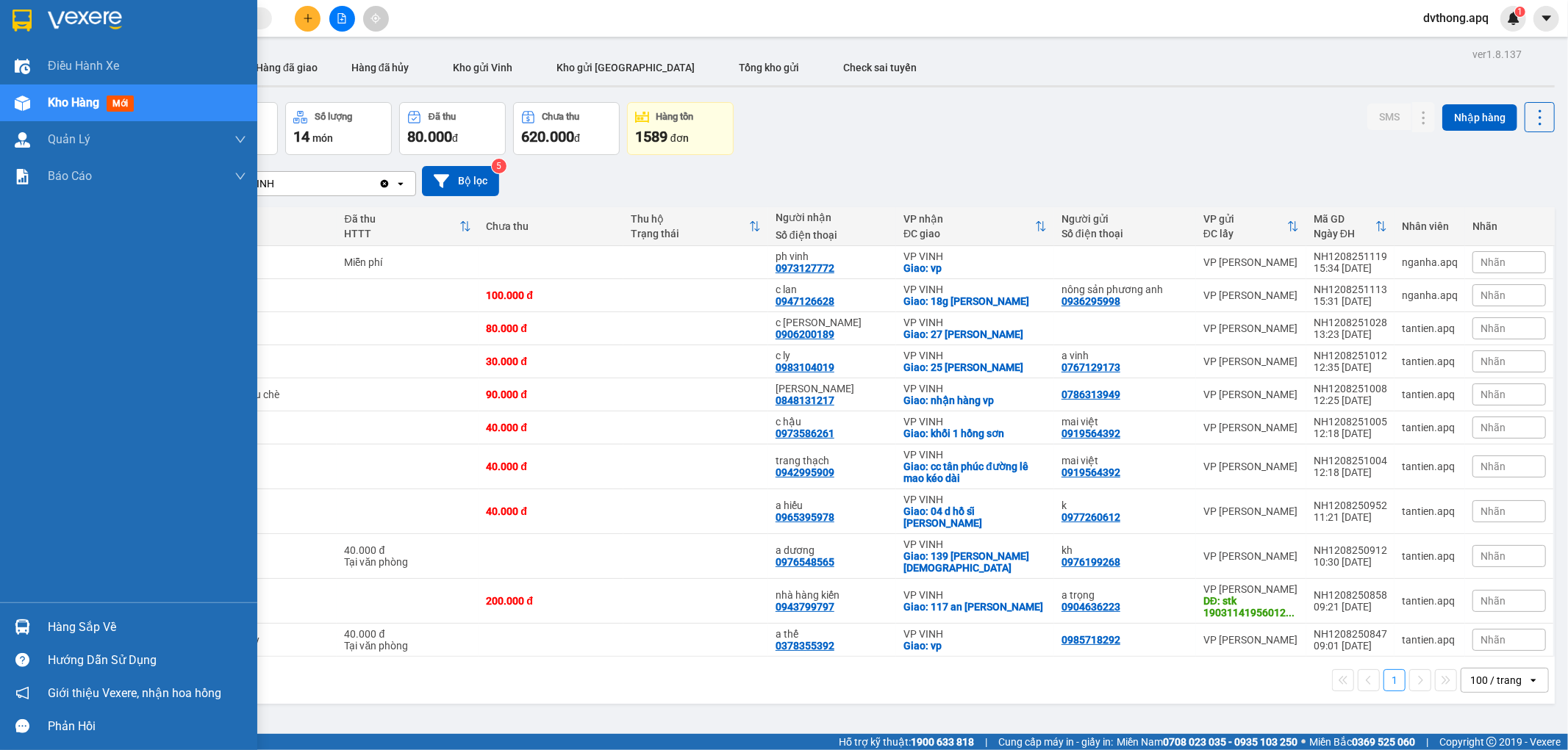
click at [40, 620] on div "Hàng sắp về" at bounding box center [129, 627] width 257 height 33
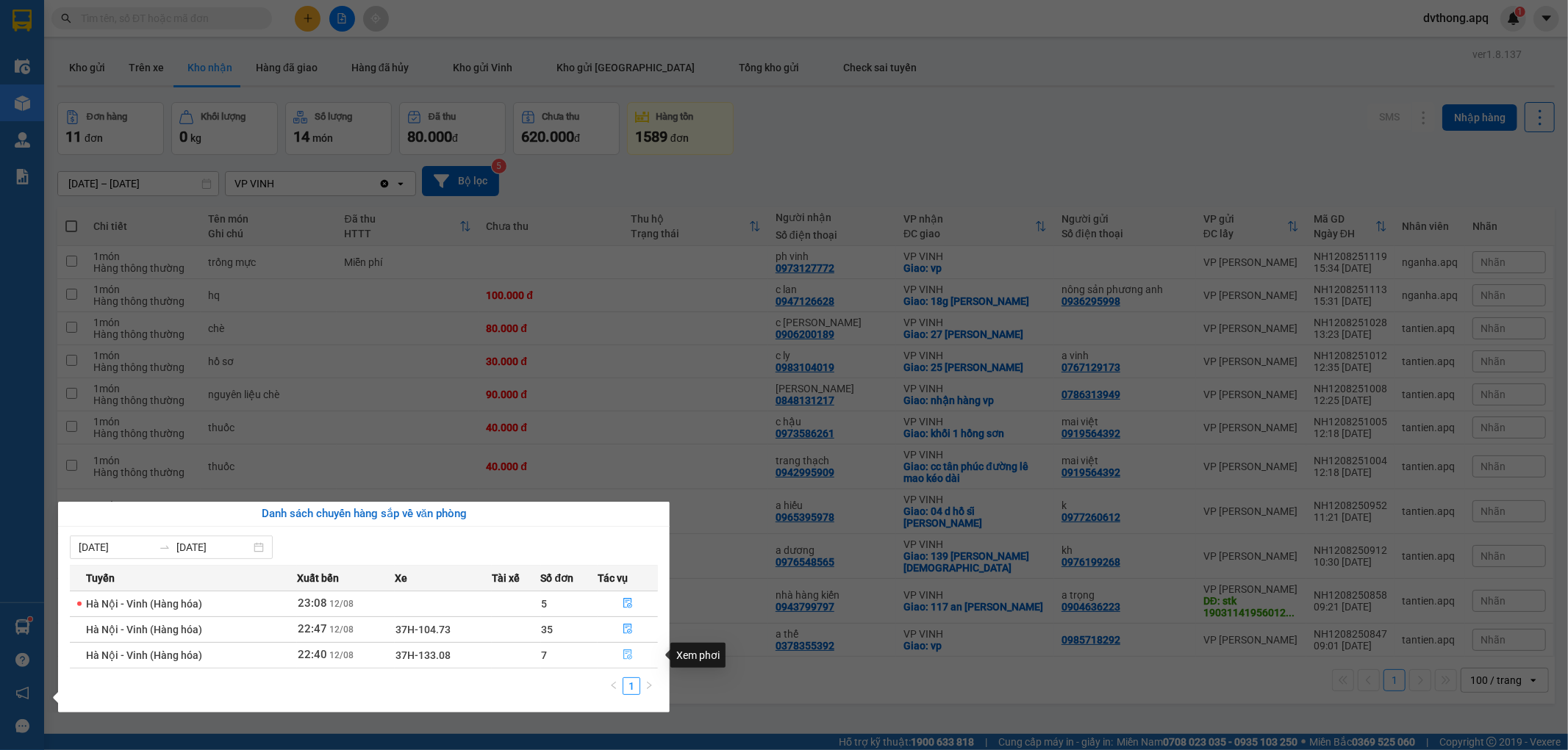
click at [627, 651] on icon "file-done" at bounding box center [628, 654] width 9 height 10
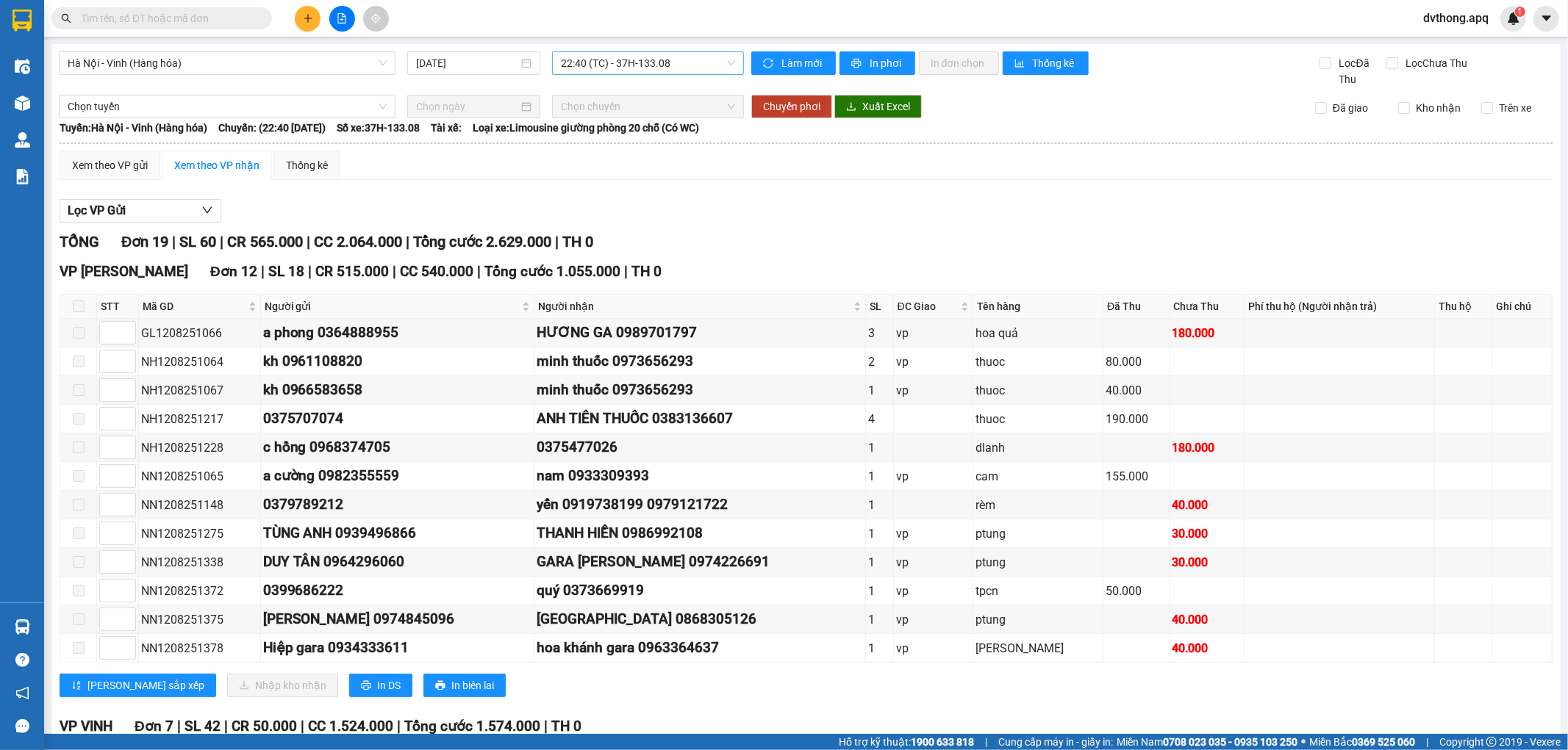
click at [592, 62] on span "22:40 (TC) - 37H-133.08" at bounding box center [648, 63] width 173 height 22
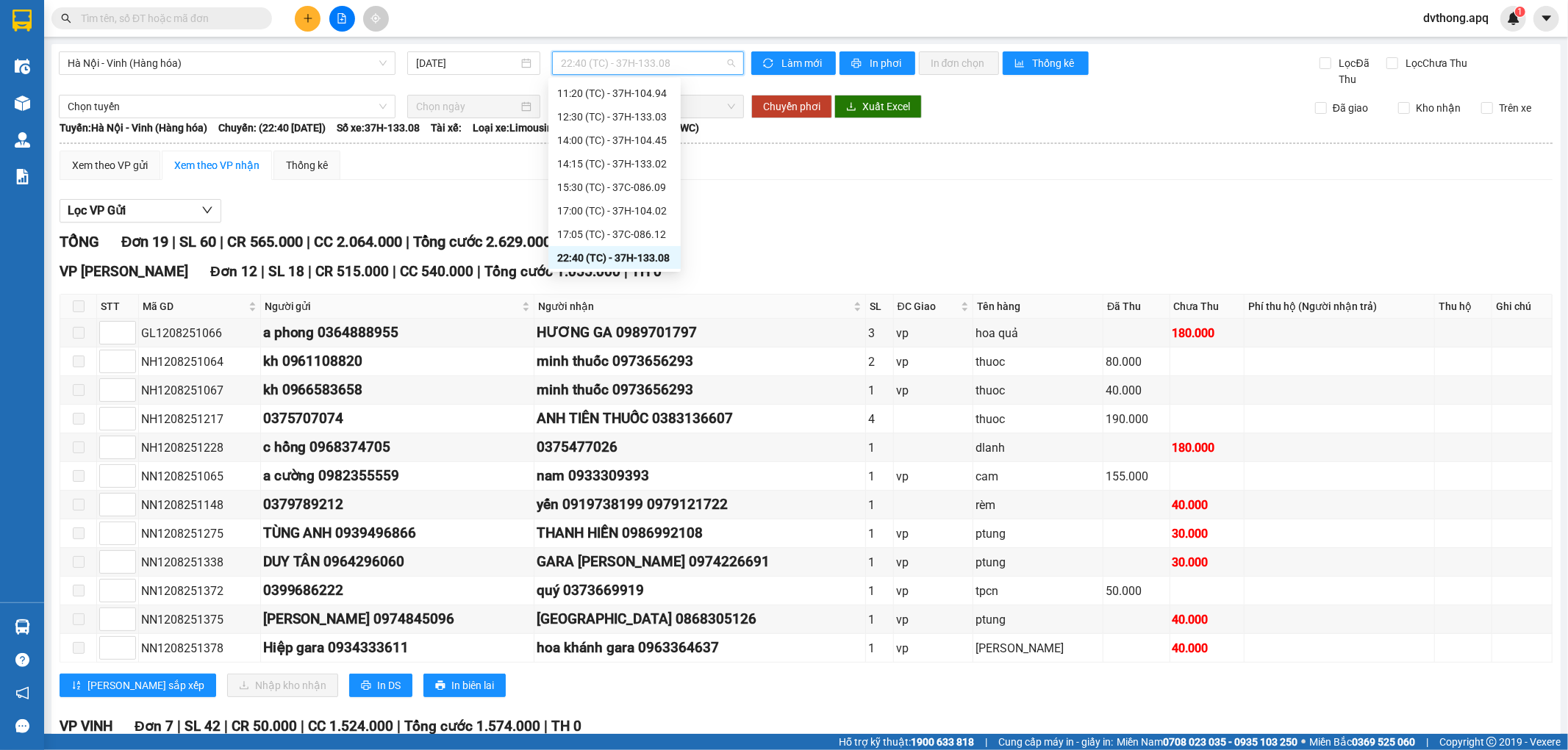
scroll to position [188, 0]
click at [222, 59] on span "Hà Nội - Vinh (Hàng hóa)" at bounding box center [227, 63] width 319 height 22
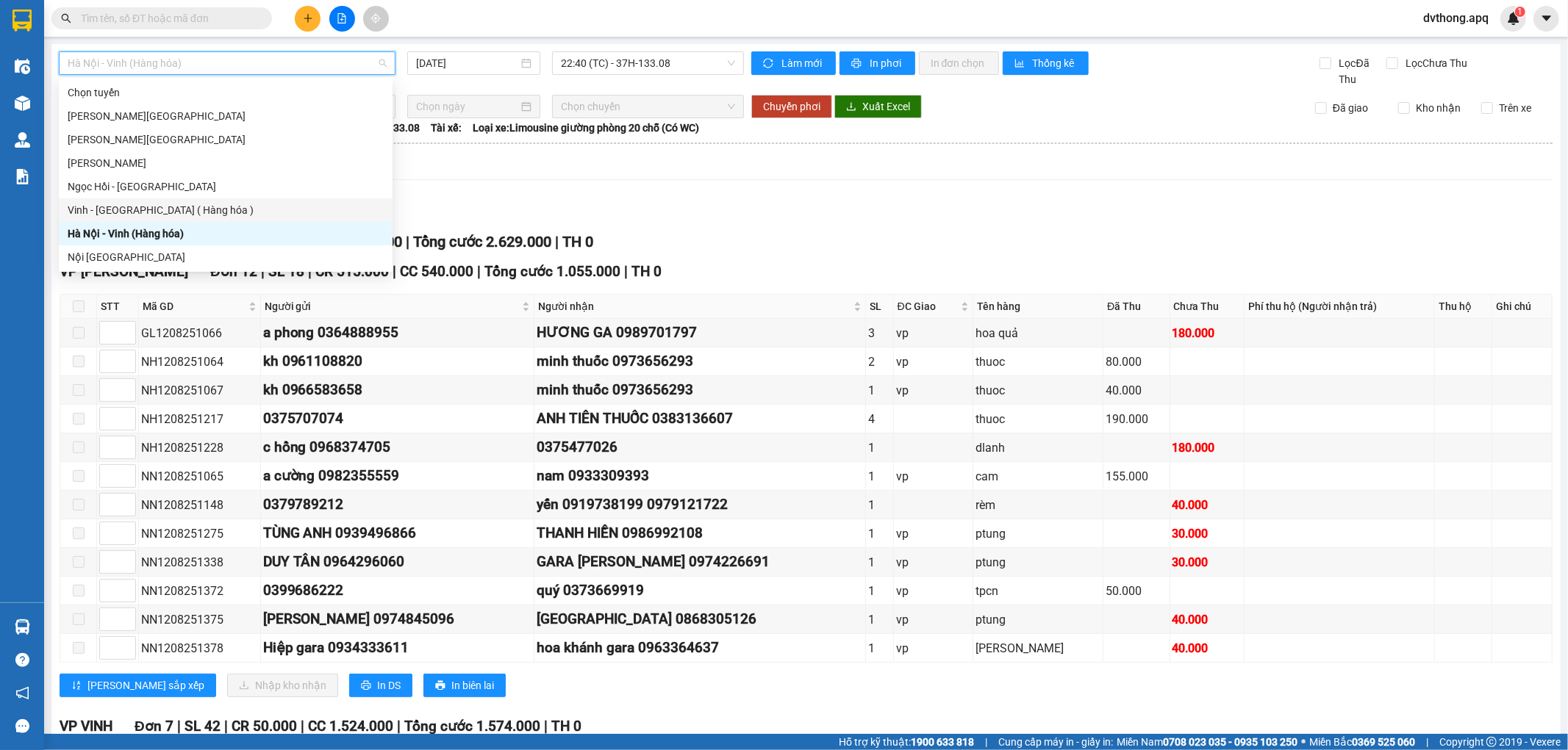
click at [199, 207] on div "Vinh - [GEOGRAPHIC_DATA] ( Hàng hóa )" at bounding box center [225, 211] width 316 height 16
type input "[DATE]"
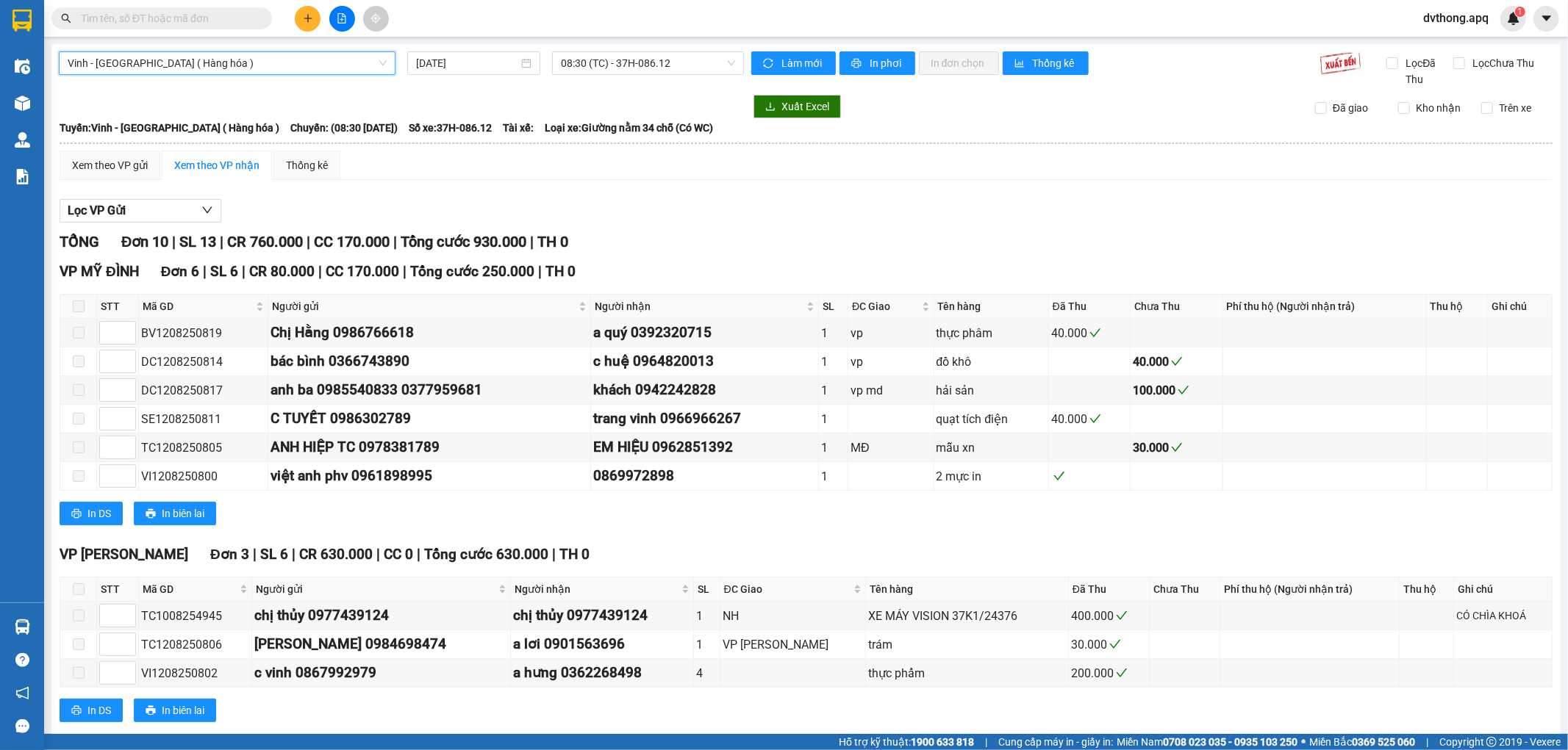
click at [596, 35] on div "Kết quả tìm kiếm ( 0 ) Bộ lọc No Data dvthong.apq 1" at bounding box center [784, 18] width 1568 height 36
click at [599, 78] on div "Vinh - [GEOGRAPHIC_DATA] ( Hàng hóa ) [DATE] 08:30 (TC) - 37H-086.12" at bounding box center [401, 68] width 685 height 36
click at [599, 69] on span "08:30 (TC) - 37H-086.12" at bounding box center [648, 63] width 173 height 22
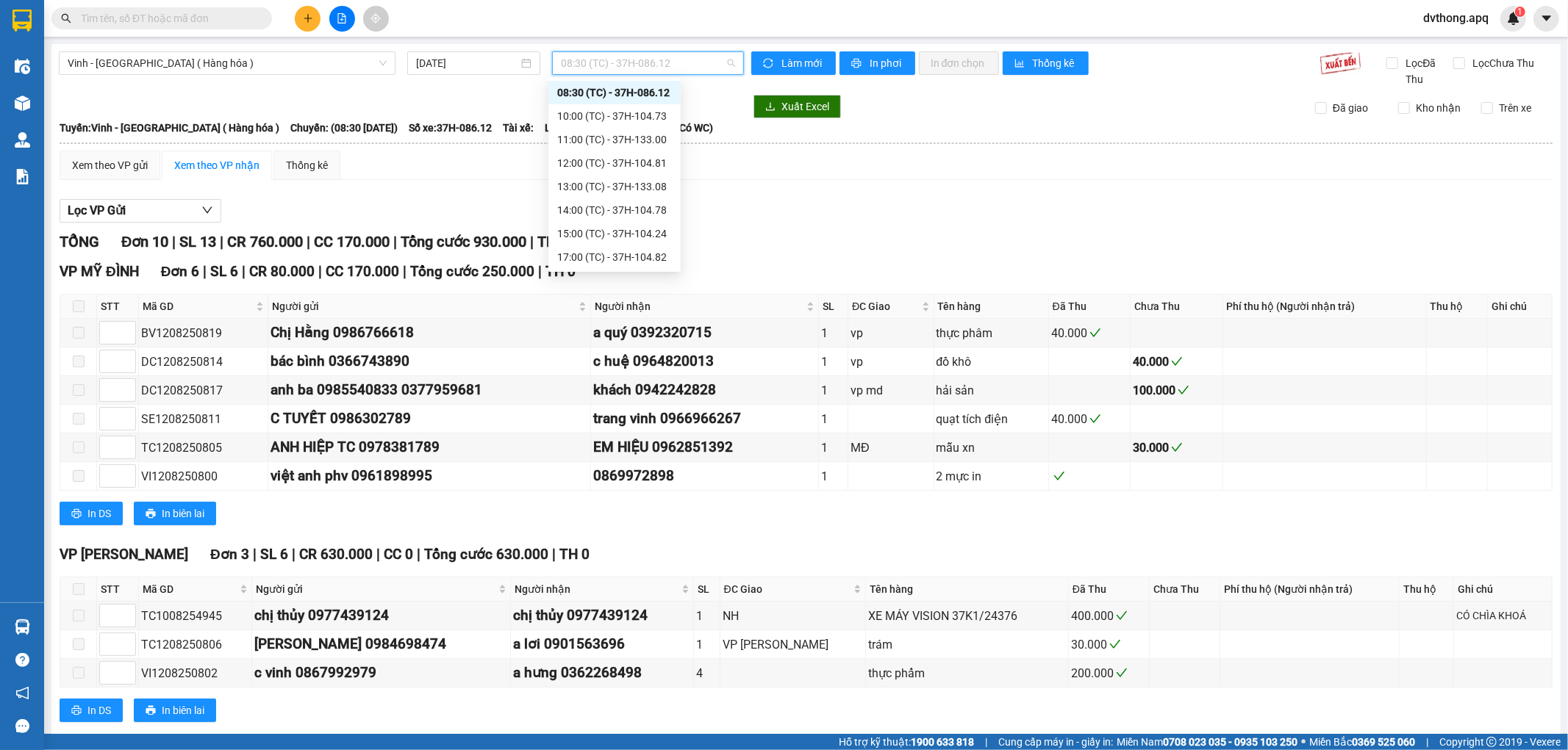
scroll to position [235, 0]
click at [660, 234] on div "23:18 (TC) - 37H-104.41" at bounding box center [615, 234] width 115 height 16
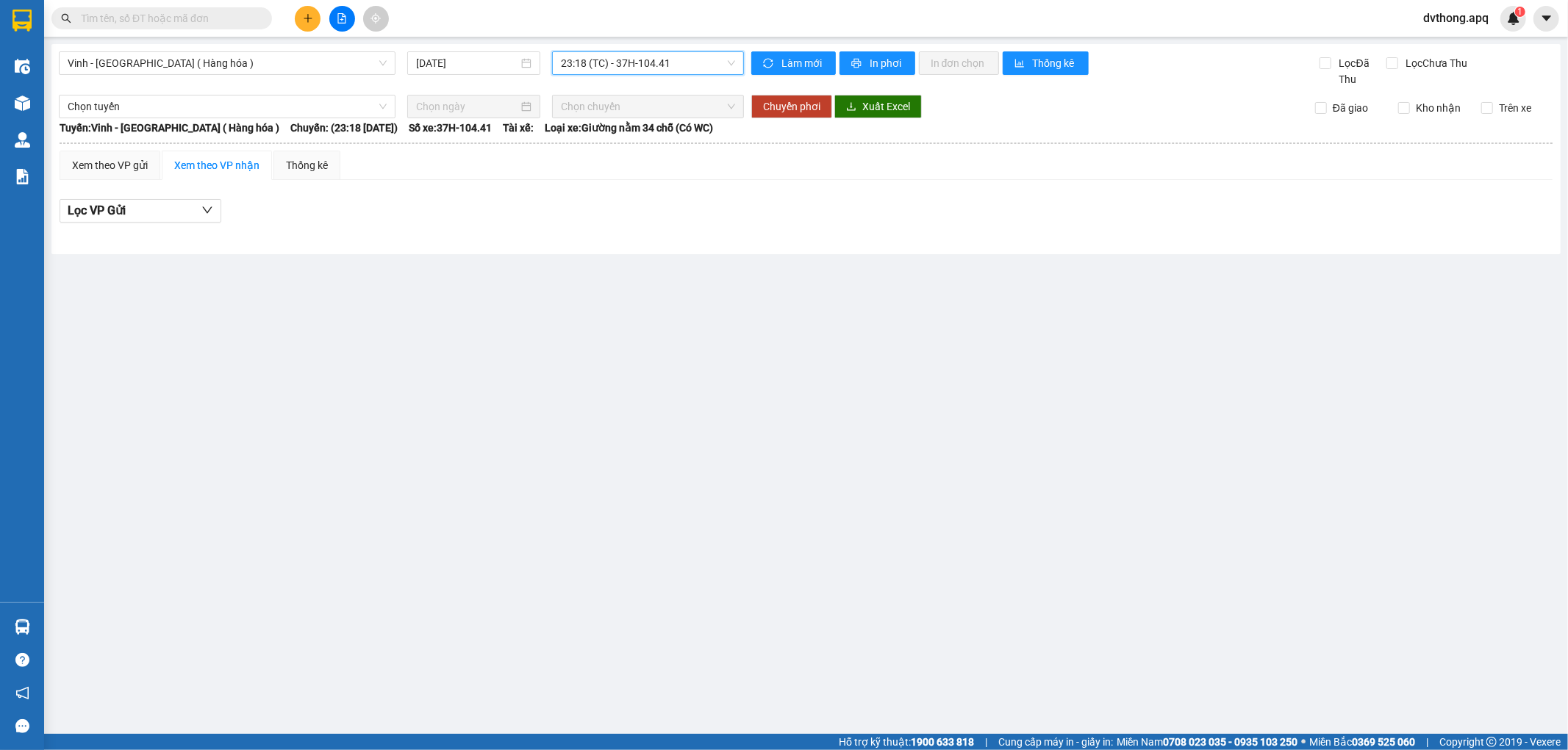
click at [622, 66] on span "23:18 (TC) - 37H-104.41" at bounding box center [648, 63] width 173 height 22
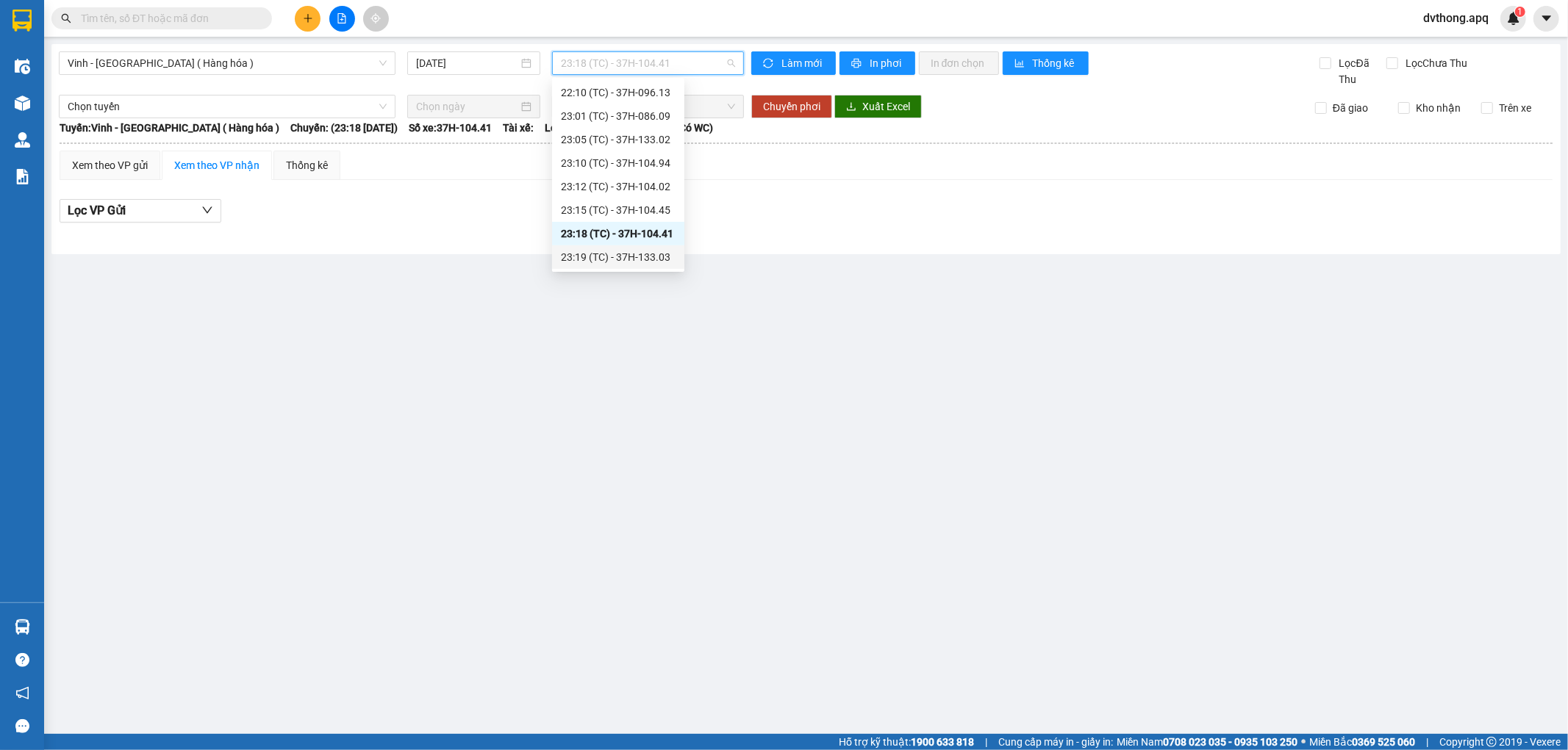
click at [654, 247] on div "23:19 (TC) - 37H-133.03" at bounding box center [618, 257] width 132 height 24
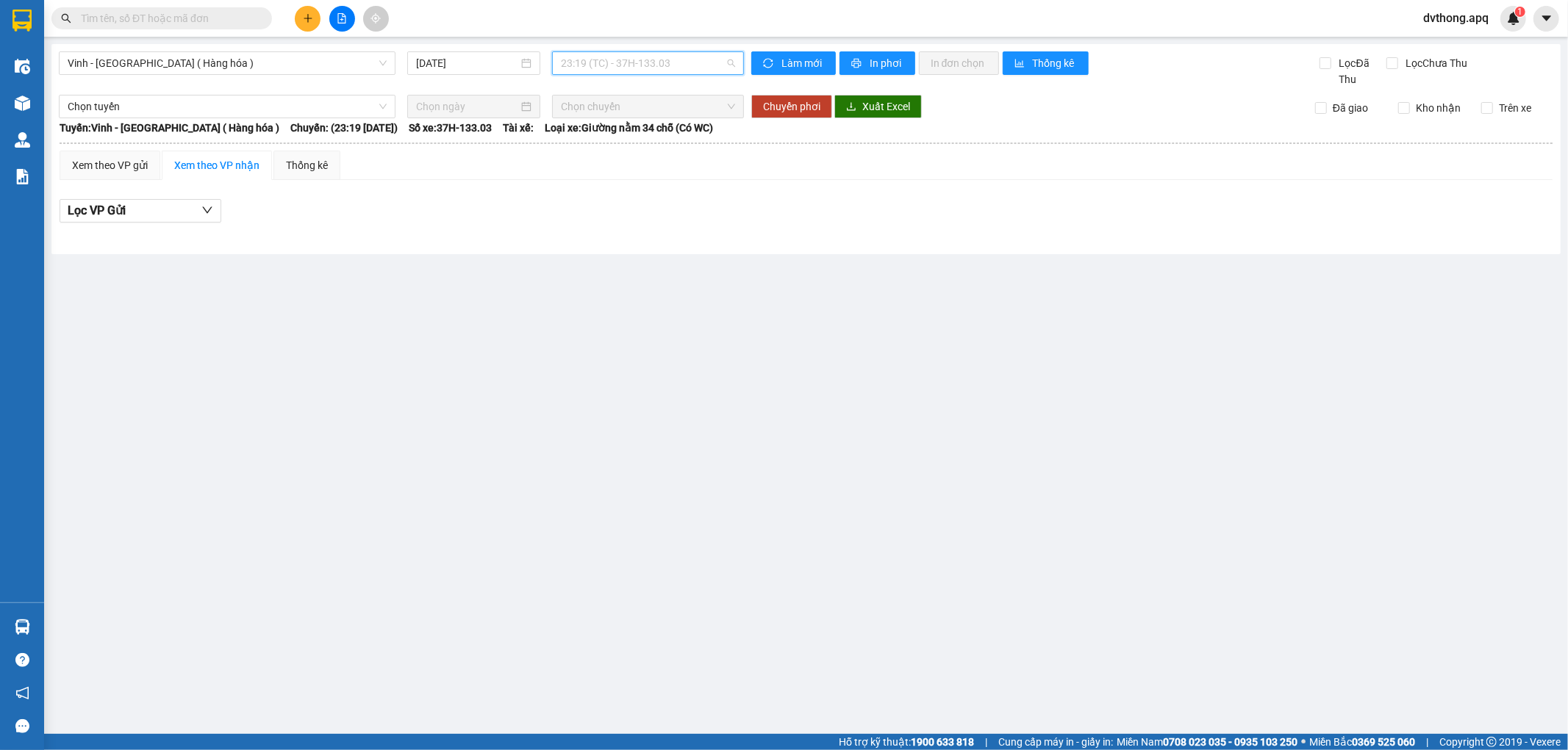
click at [644, 63] on span "23:19 (TC) - 37H-133.03" at bounding box center [648, 63] width 173 height 22
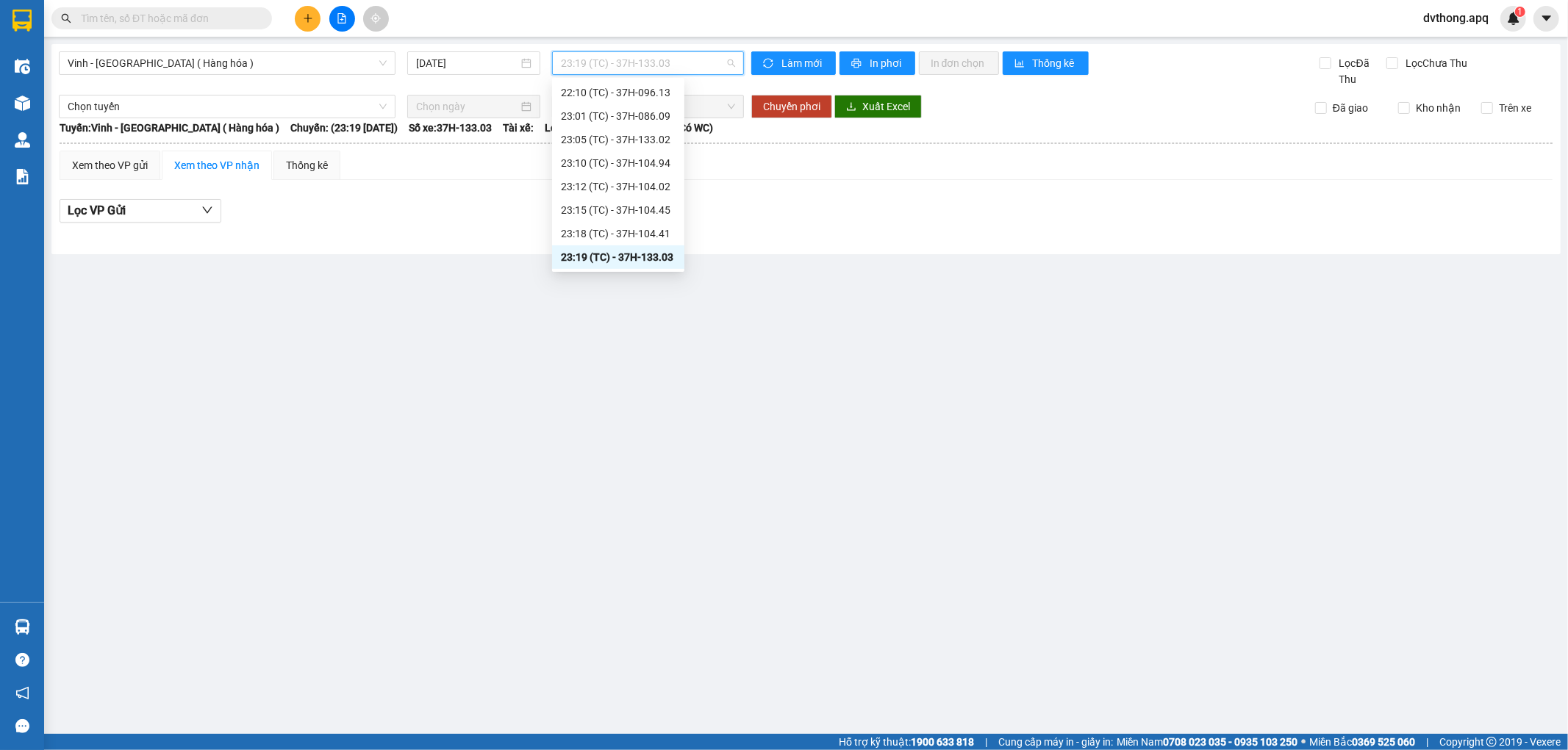
click at [655, 258] on div "23:19 (TC) - 37H-133.03" at bounding box center [619, 257] width 115 height 16
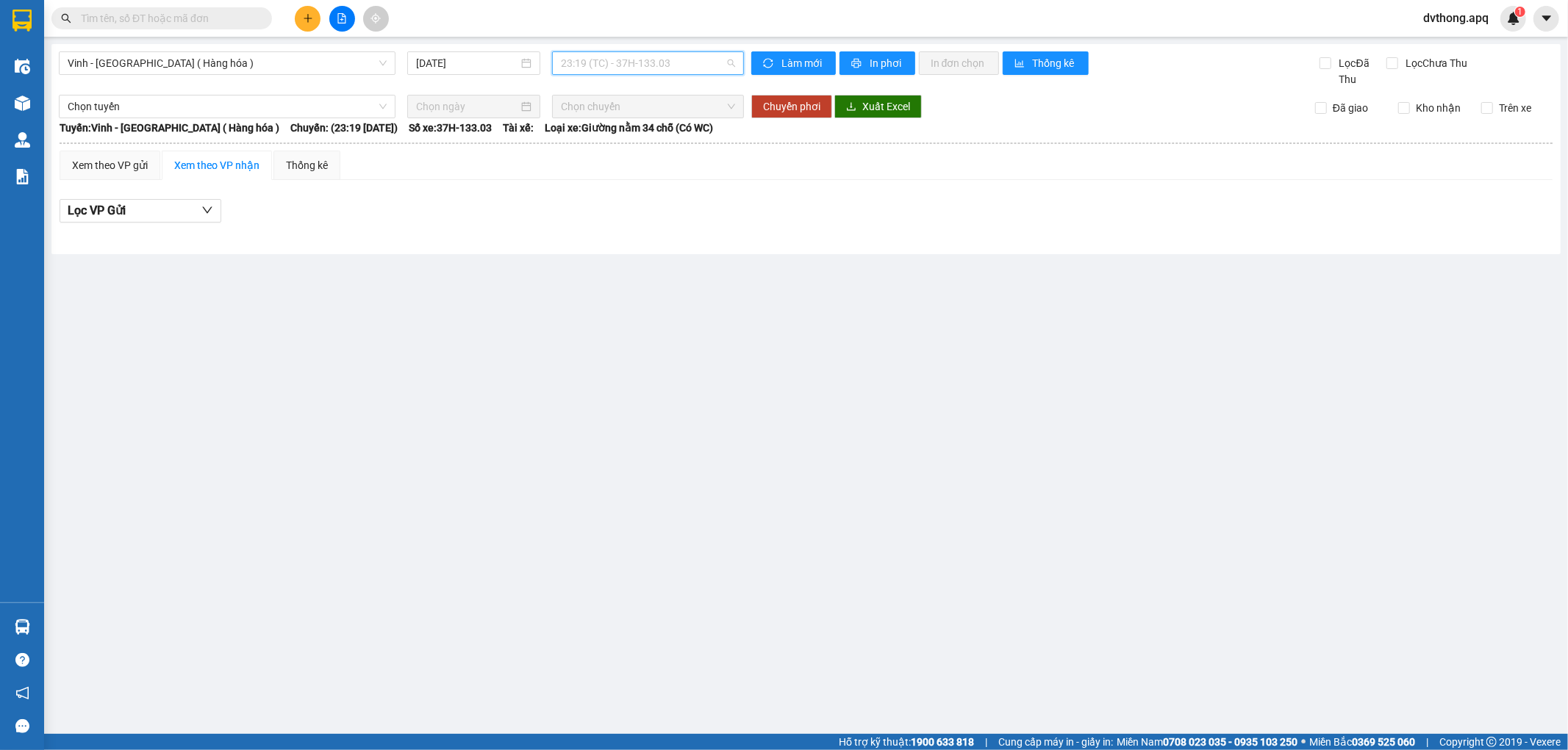
click at [653, 66] on span "23:19 (TC) - 37H-133.03" at bounding box center [648, 63] width 173 height 22
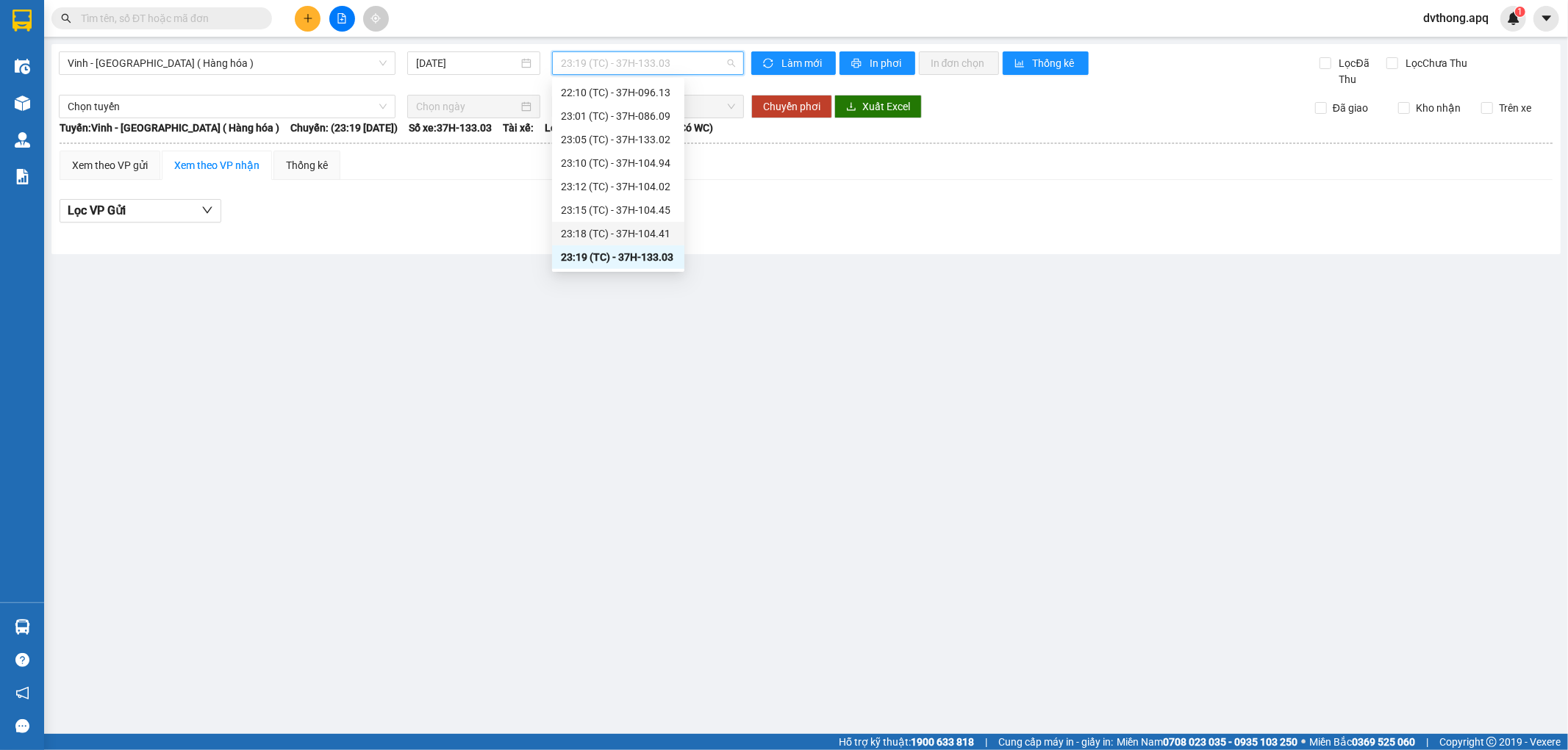
click at [625, 233] on div "23:18 (TC) - 37H-104.41" at bounding box center [619, 234] width 115 height 16
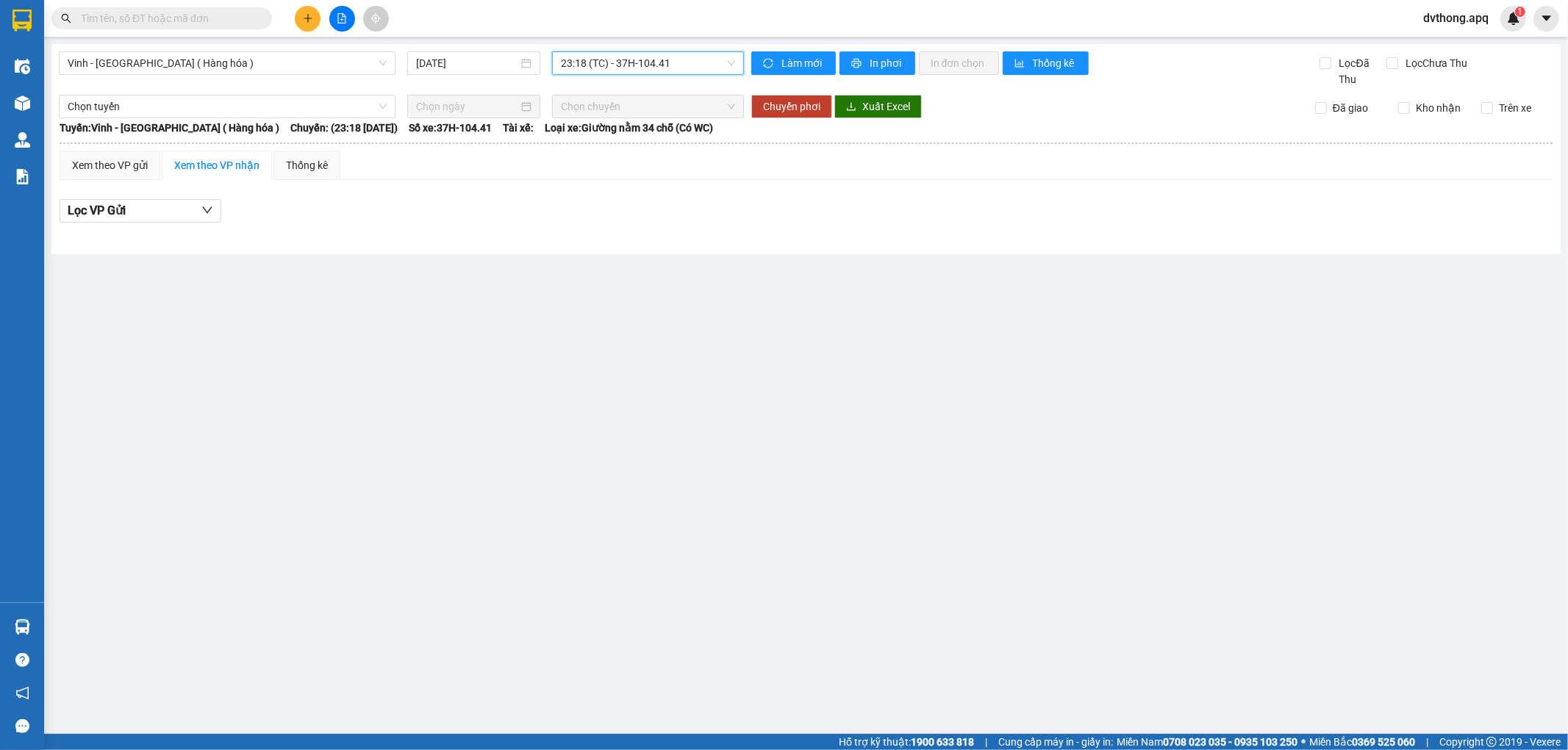
click at [667, 62] on span "23:18 (TC) - 37H-104.41" at bounding box center [648, 63] width 173 height 22
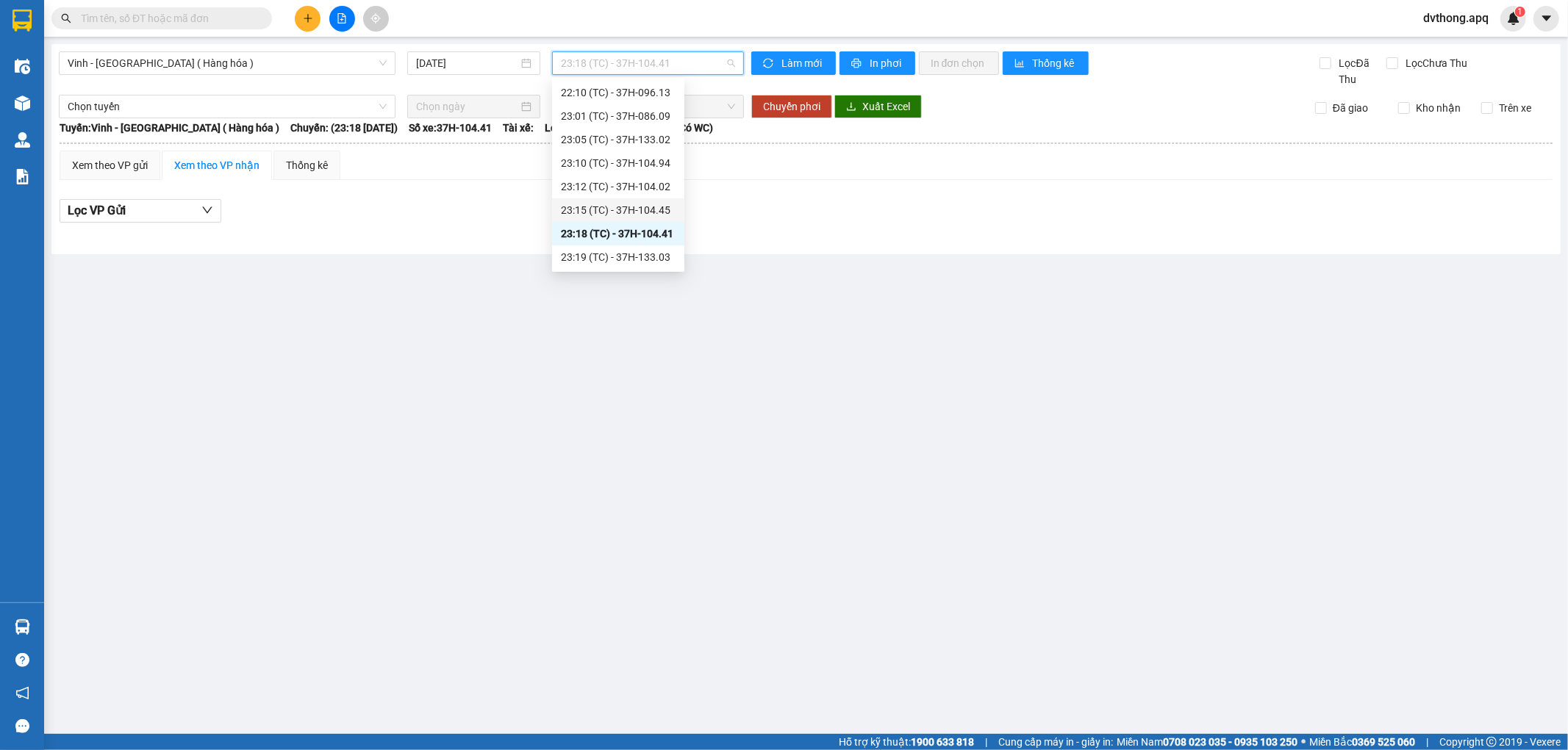
click at [664, 204] on div "23:15 (TC) - 37H-104.45" at bounding box center [619, 211] width 115 height 16
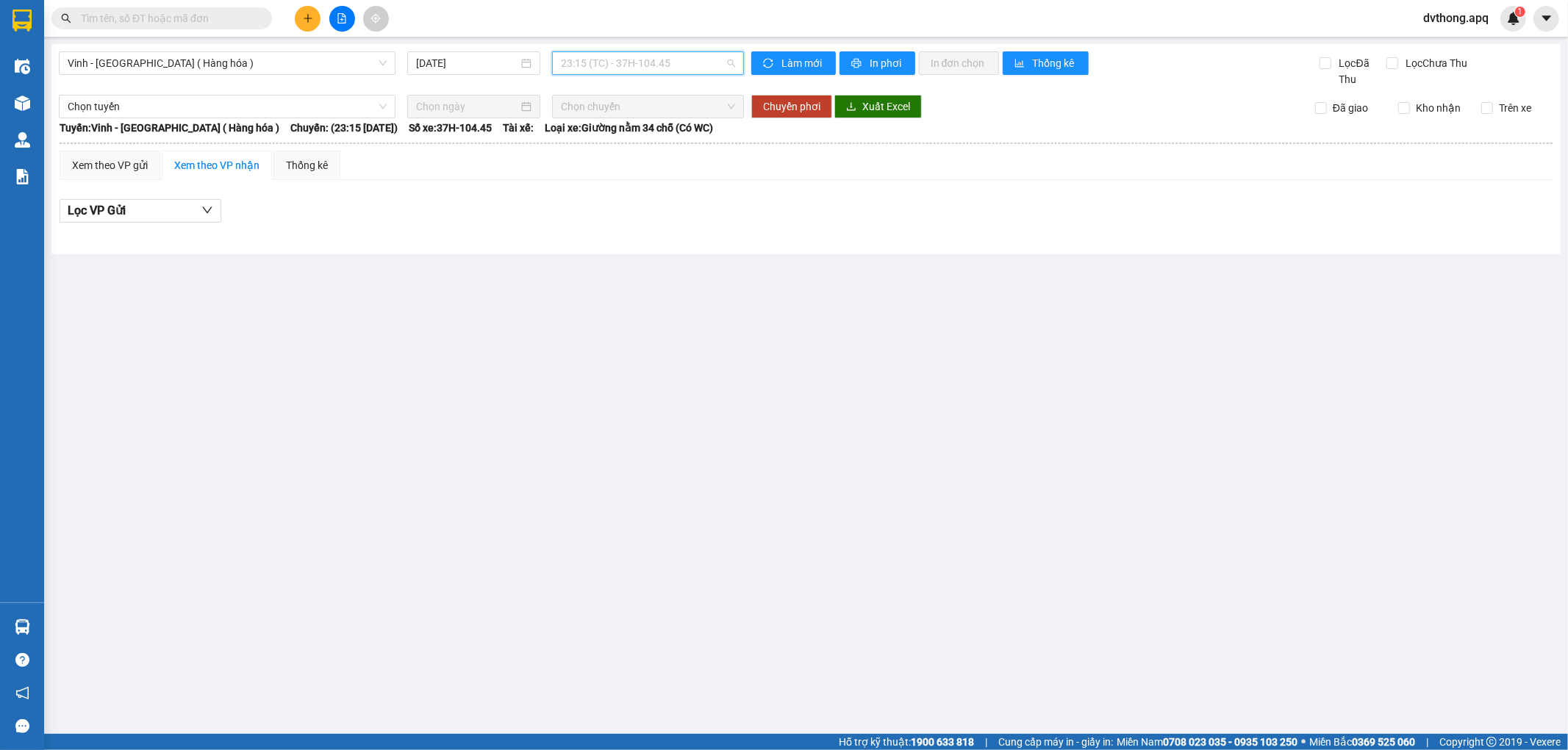
click at [671, 55] on span "23:15 (TC) - 37H-104.45" at bounding box center [648, 63] width 173 height 22
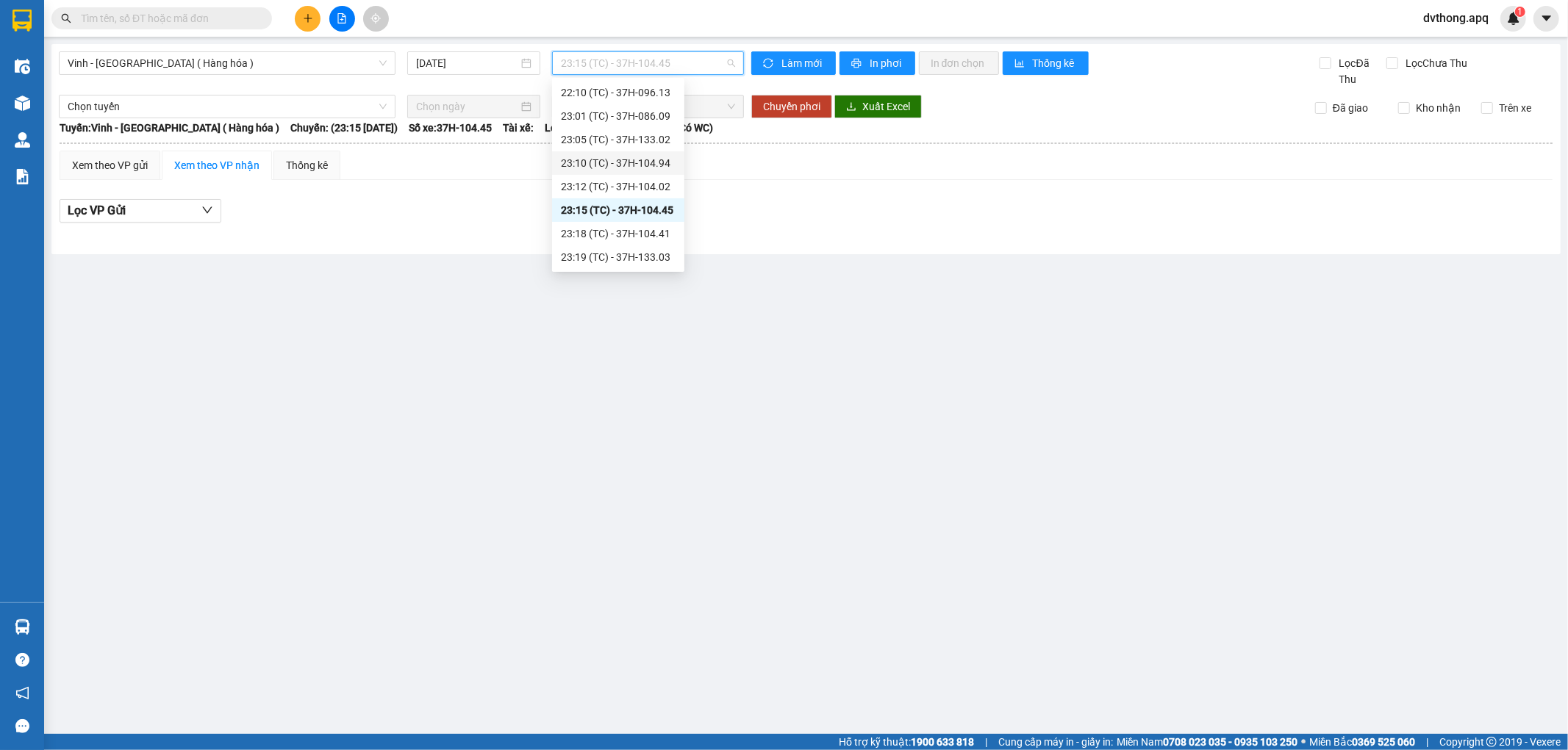
click at [657, 173] on div "23:10 (TC) - 37H-104.94" at bounding box center [618, 163] width 132 height 24
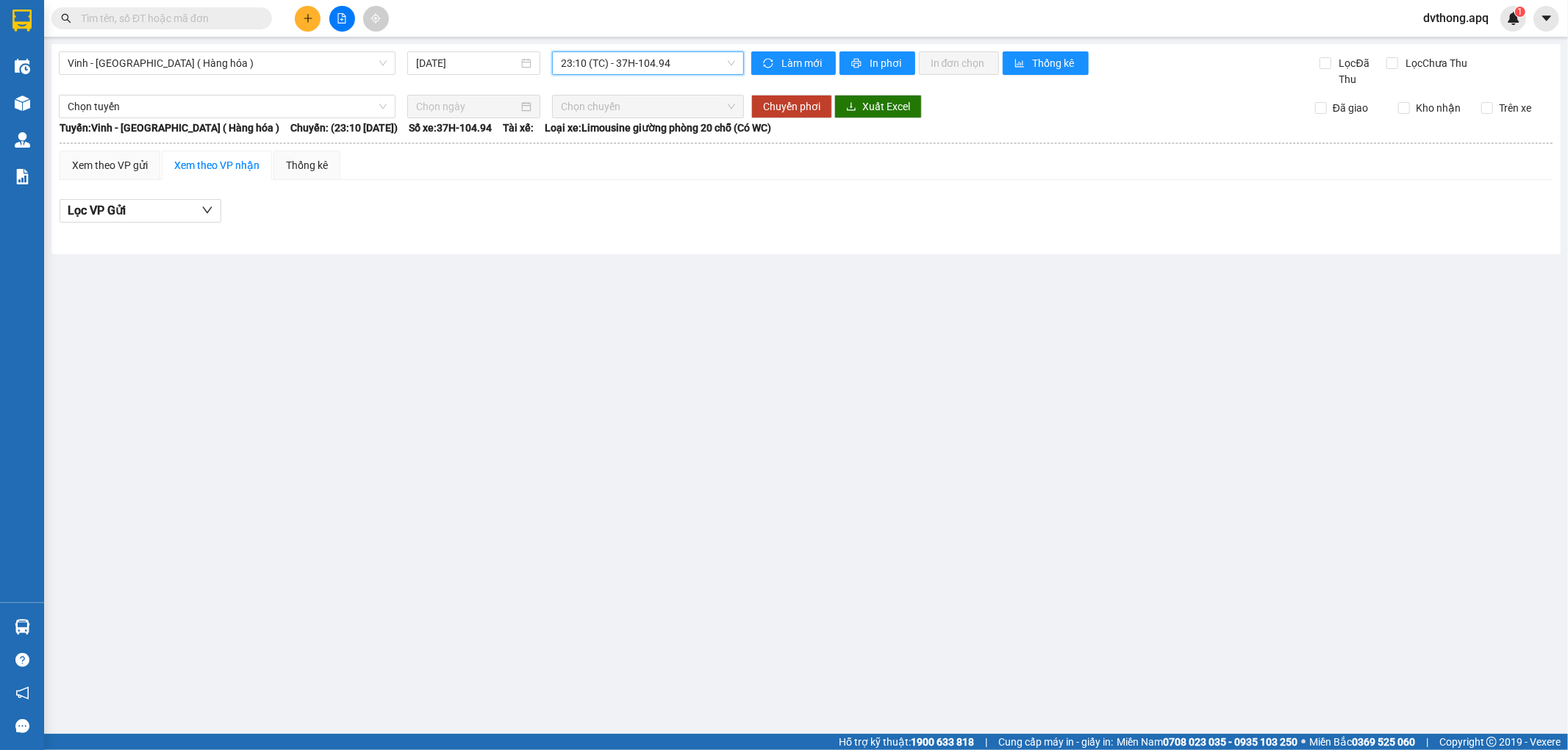
click at [682, 62] on span "23:10 (TC) - 37H-104.94" at bounding box center [648, 63] width 173 height 22
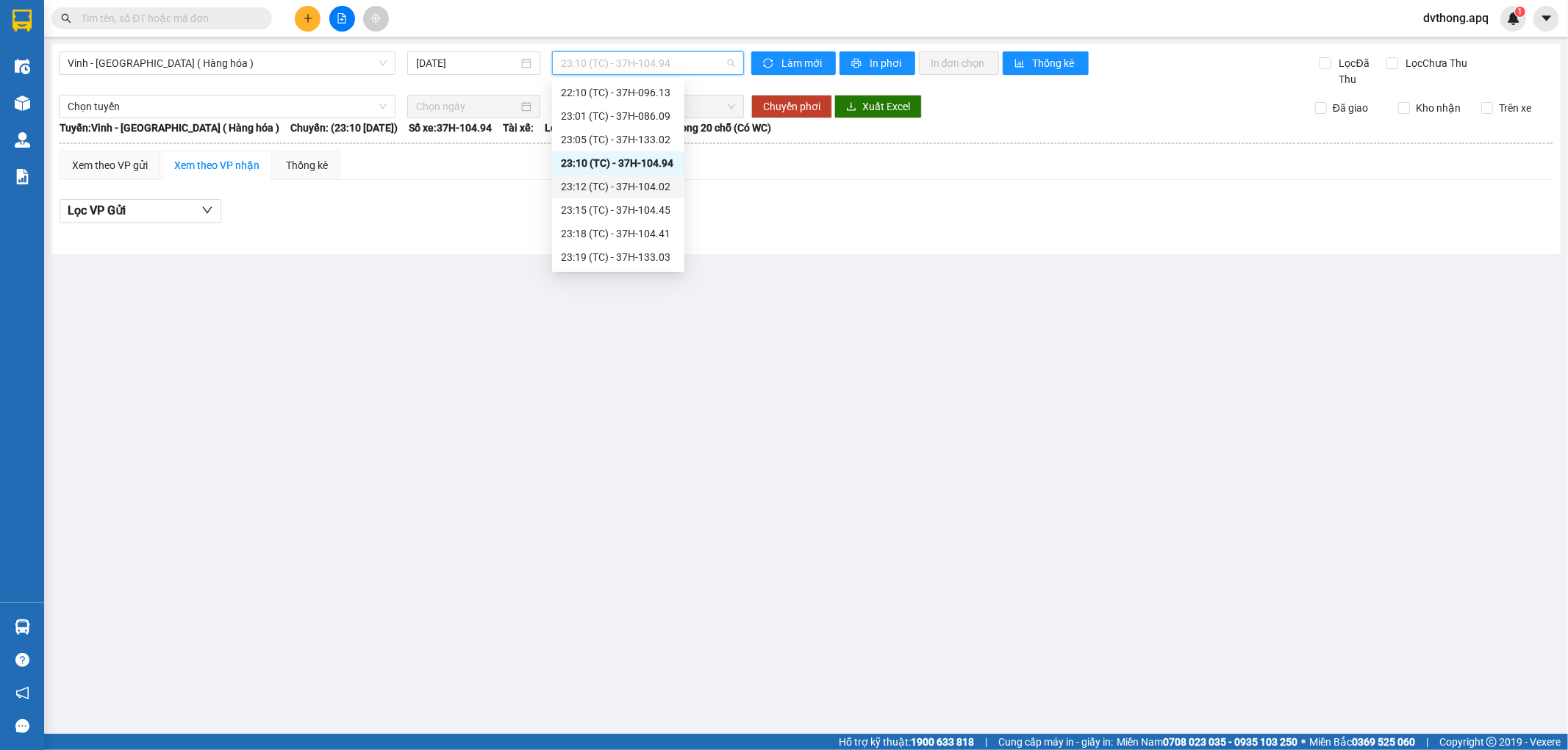
click at [655, 180] on div "23:12 (TC) - 37H-104.02" at bounding box center [619, 187] width 115 height 16
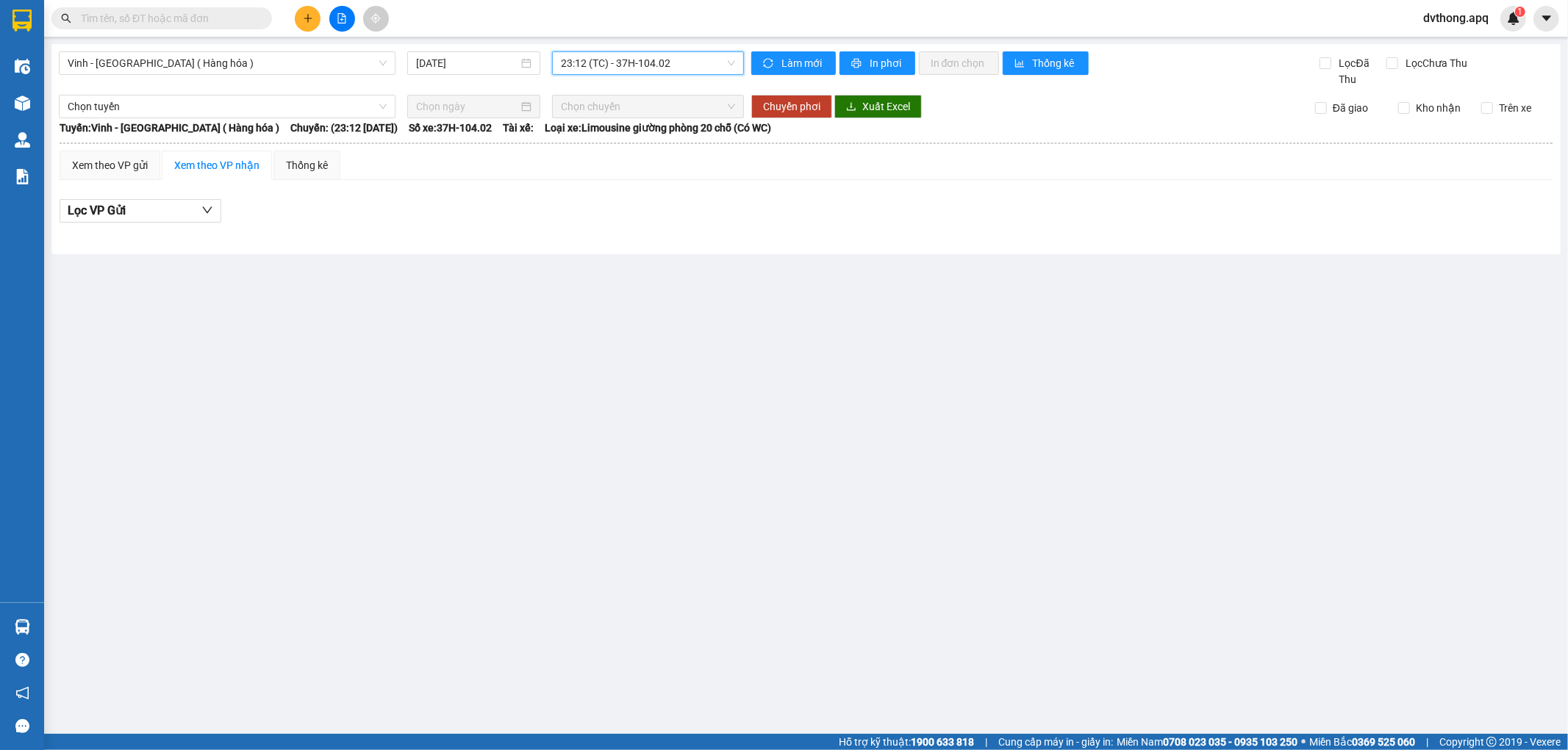
click at [696, 63] on span "23:12 (TC) - 37H-104.02" at bounding box center [648, 63] width 173 height 22
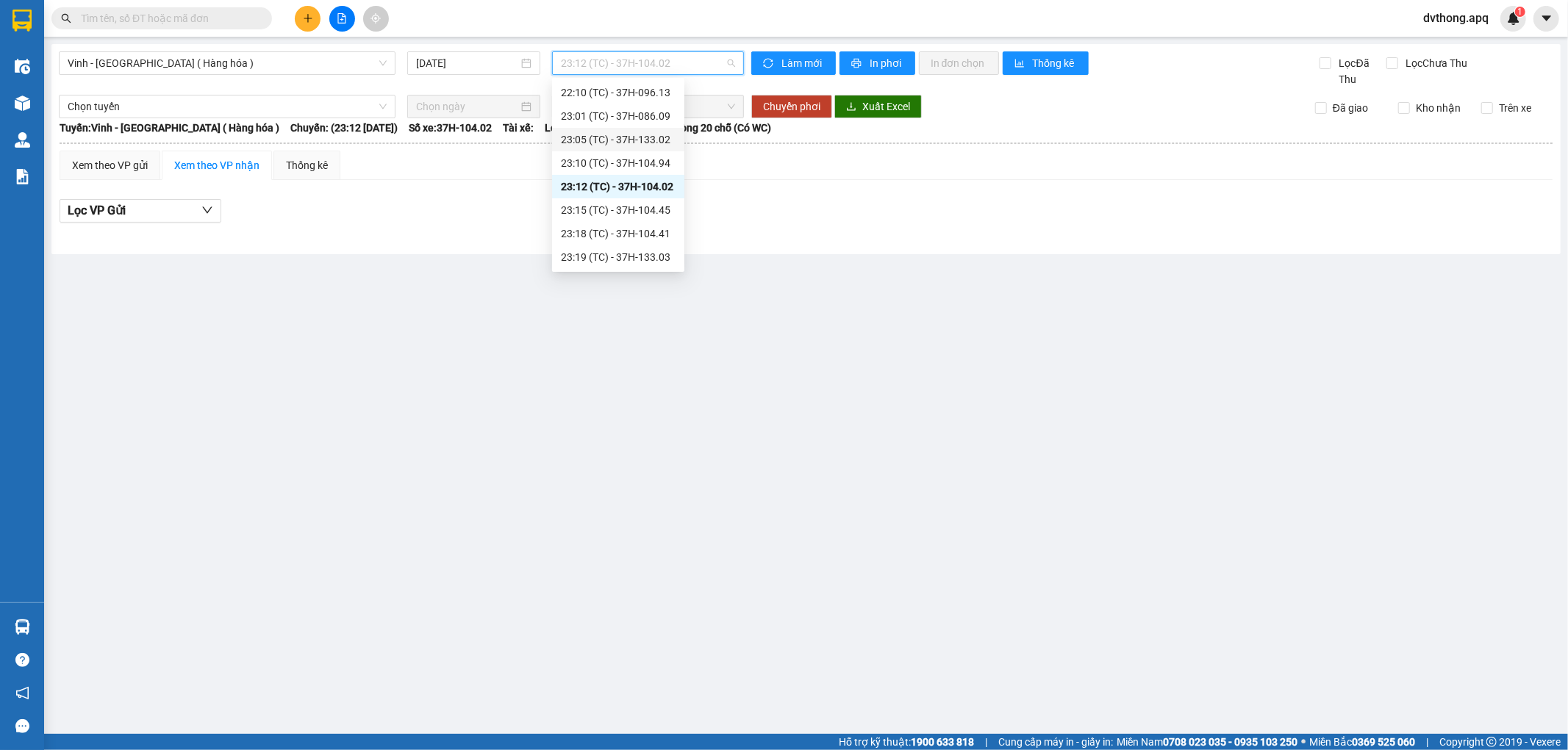
click at [664, 141] on div "23:05 (TC) - 37H-133.02" at bounding box center [619, 140] width 115 height 16
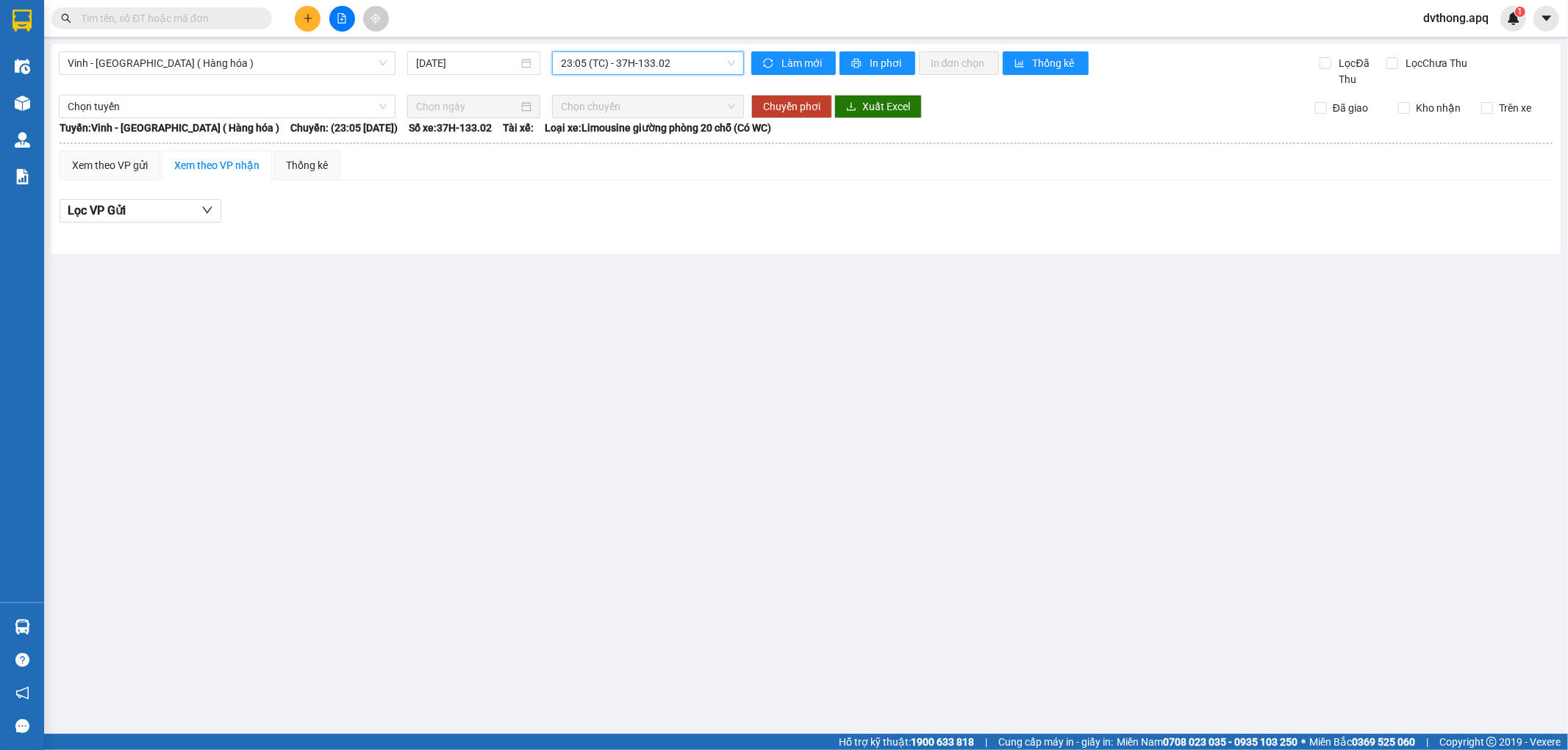
click at [630, 64] on span "23:05 (TC) - 37H-133.02" at bounding box center [648, 63] width 173 height 22
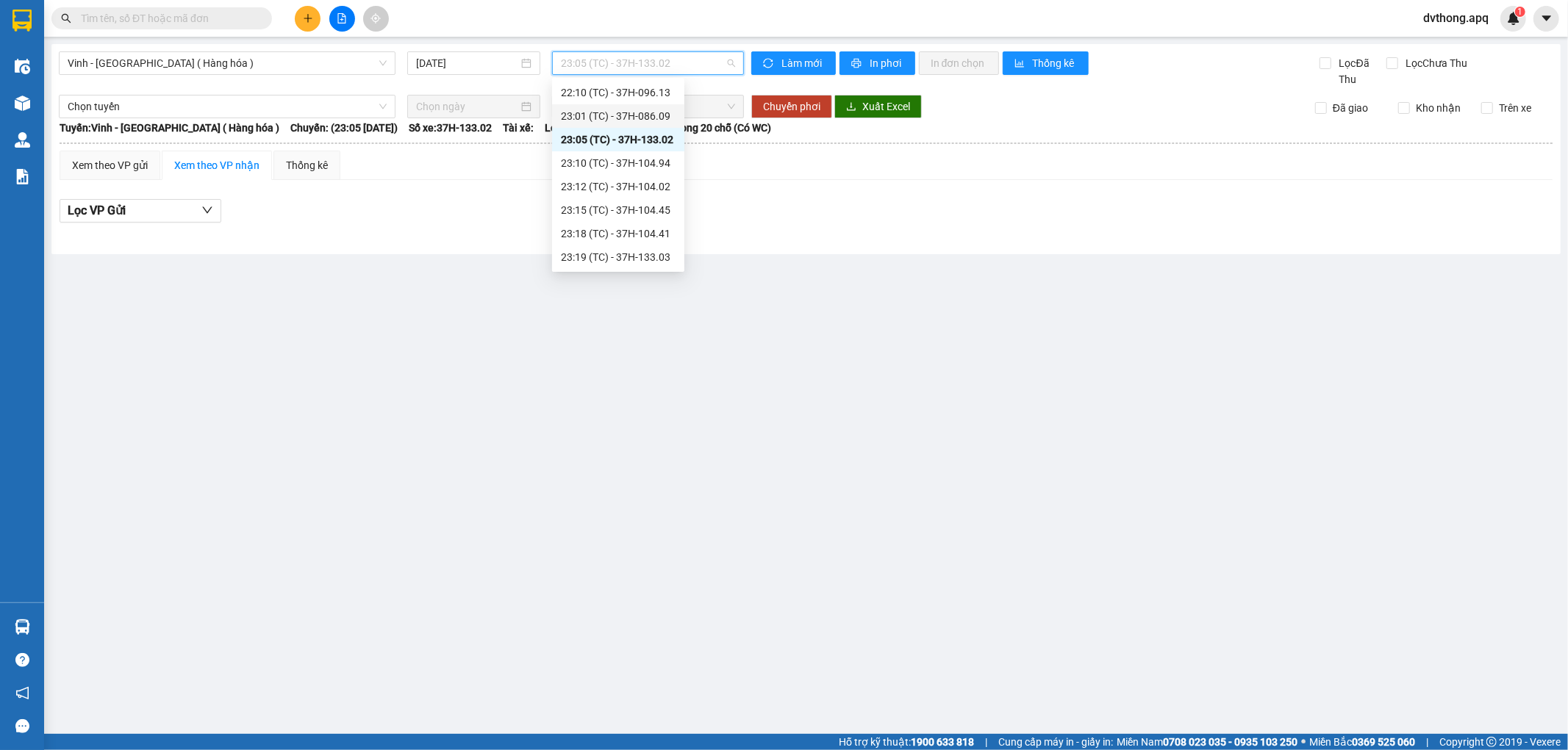
click at [644, 109] on div "23:01 (TC) - 37H-086.09" at bounding box center [619, 116] width 115 height 16
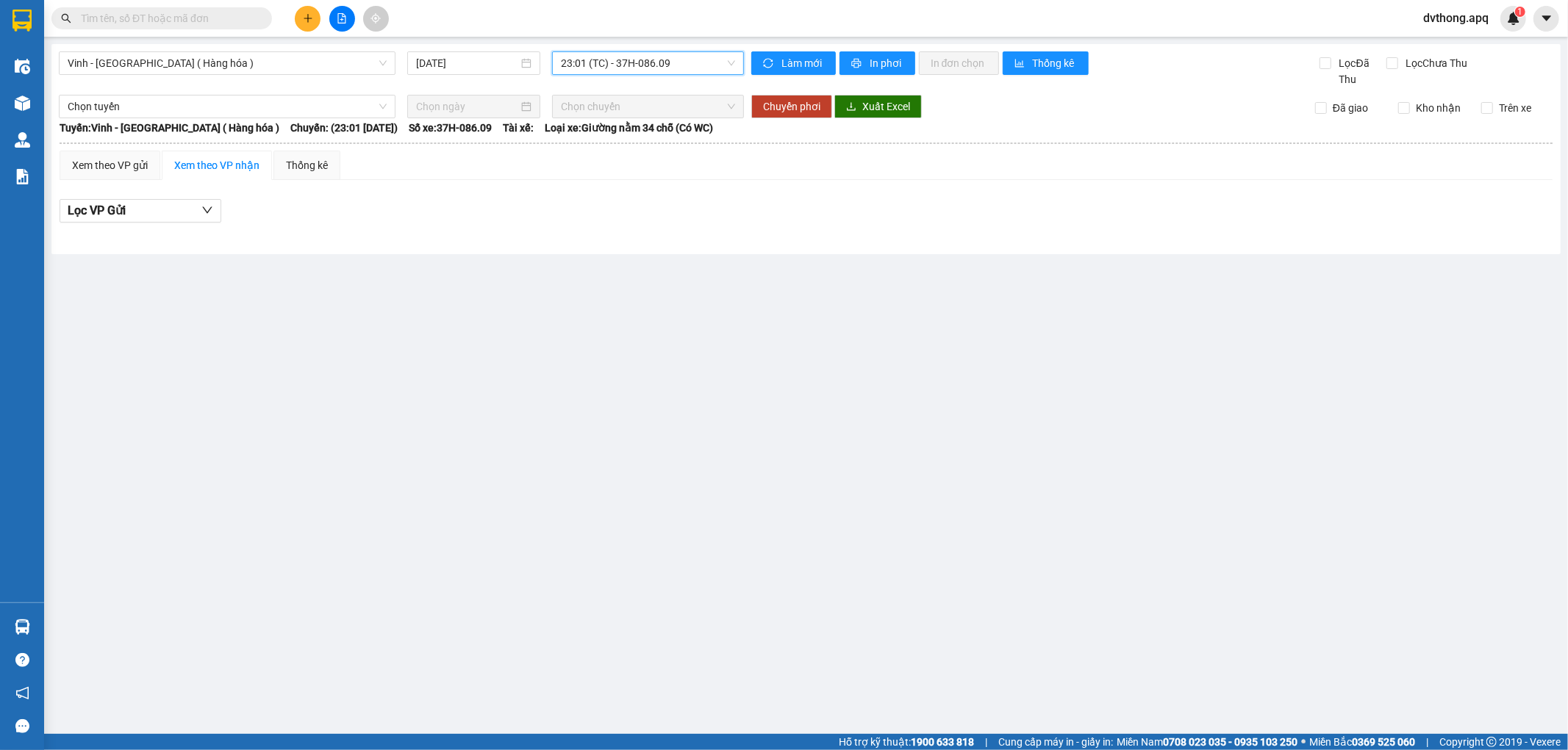
click at [665, 70] on span "23:01 (TC) - 37H-086.09" at bounding box center [648, 63] width 173 height 22
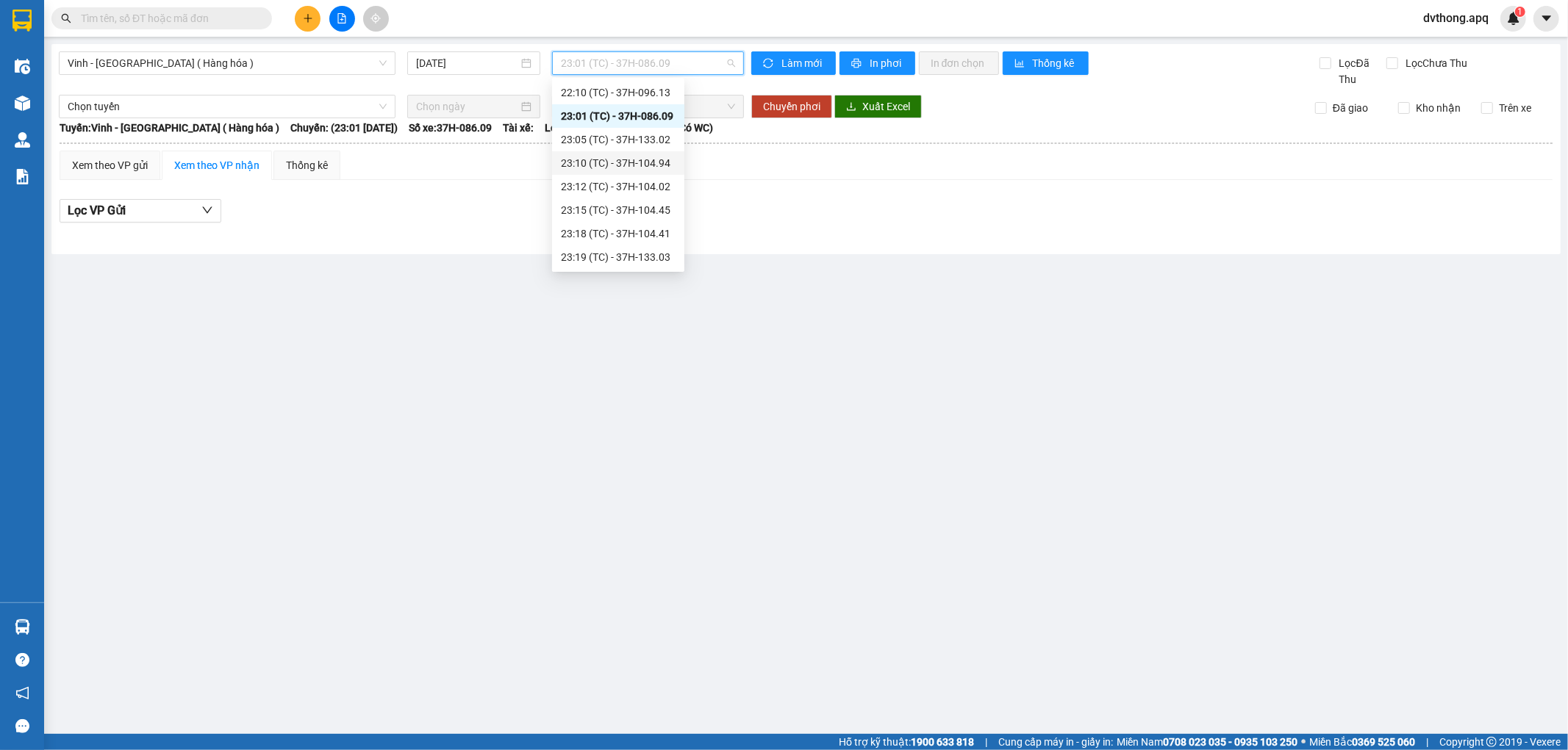
click at [644, 155] on div "23:10 (TC) - 37H-104.94" at bounding box center [619, 163] width 115 height 16
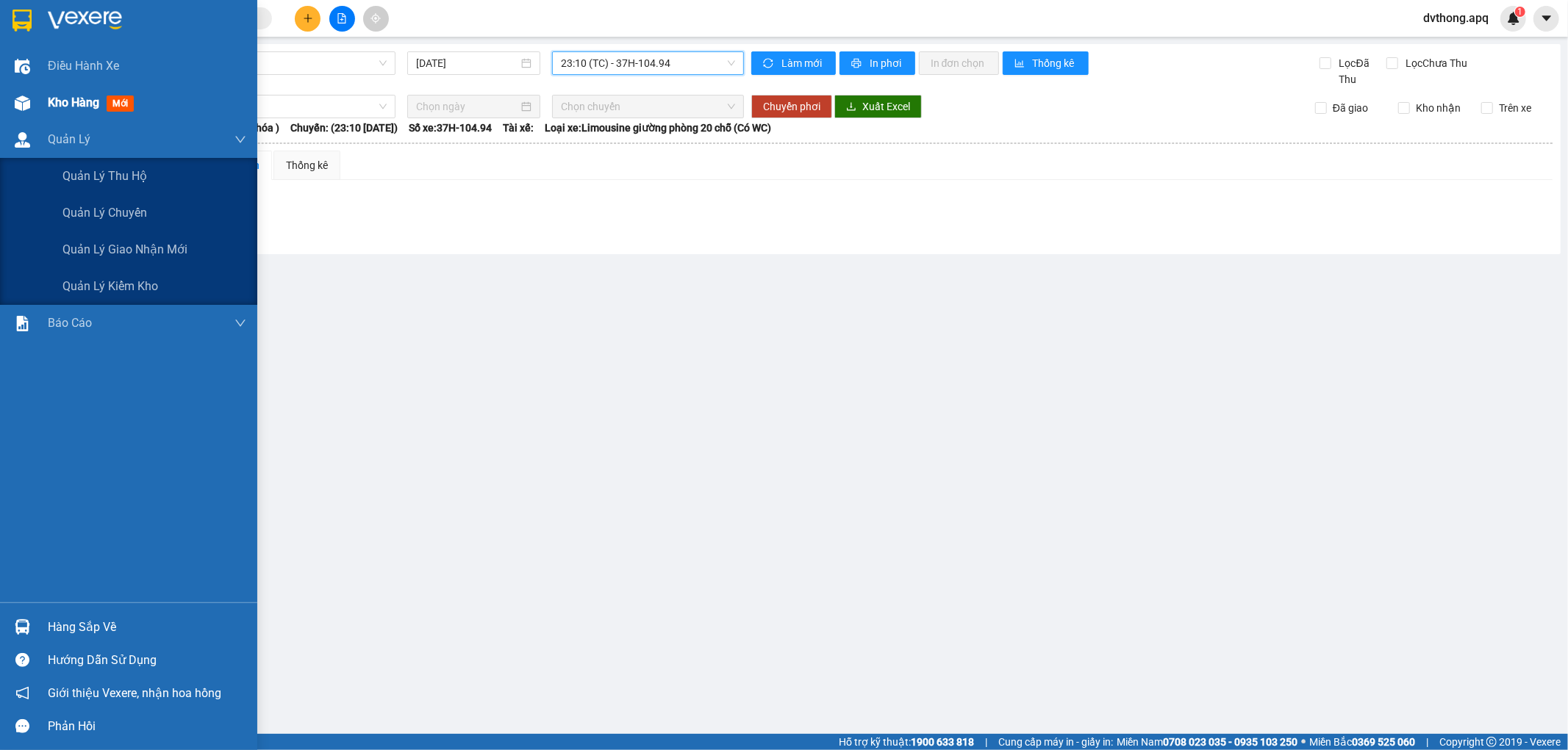
click at [11, 113] on div at bounding box center [22, 103] width 26 height 26
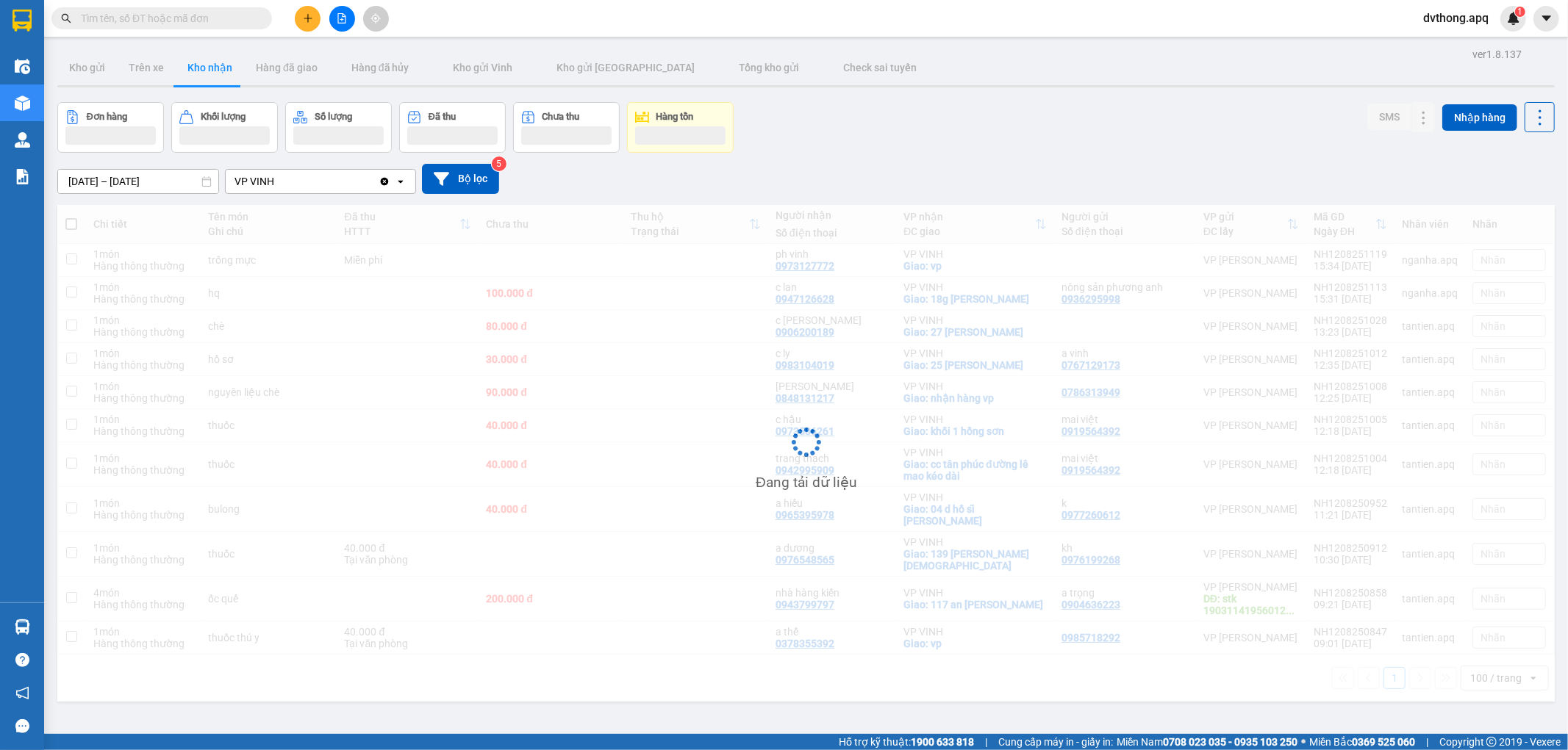
click at [852, 153] on div "[DATE] – [DATE] Press the down arrow key to interact with the calendar and sele…" at bounding box center [806, 179] width 1498 height 52
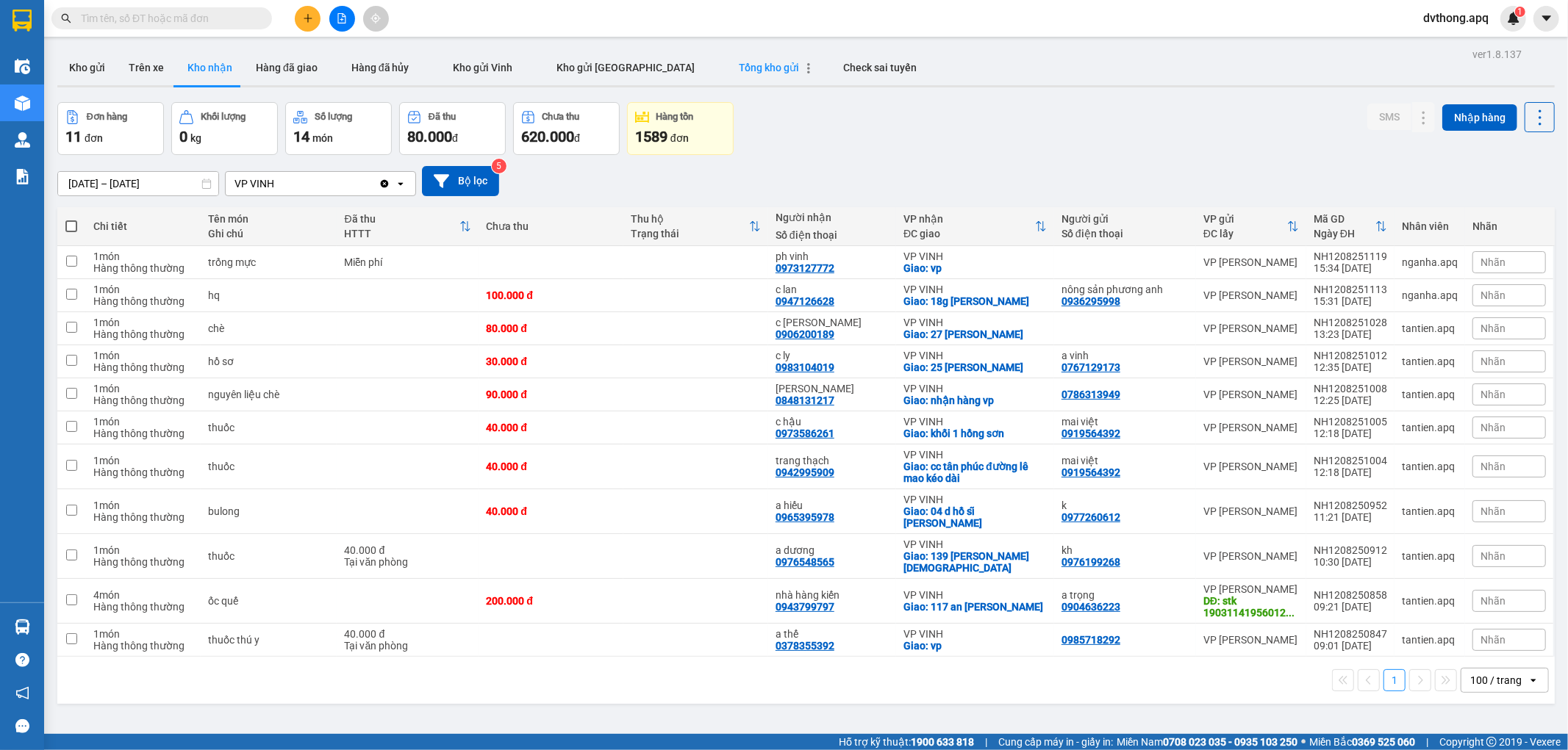
click at [739, 66] on span "Tổng kho gửi" at bounding box center [769, 68] width 60 height 12
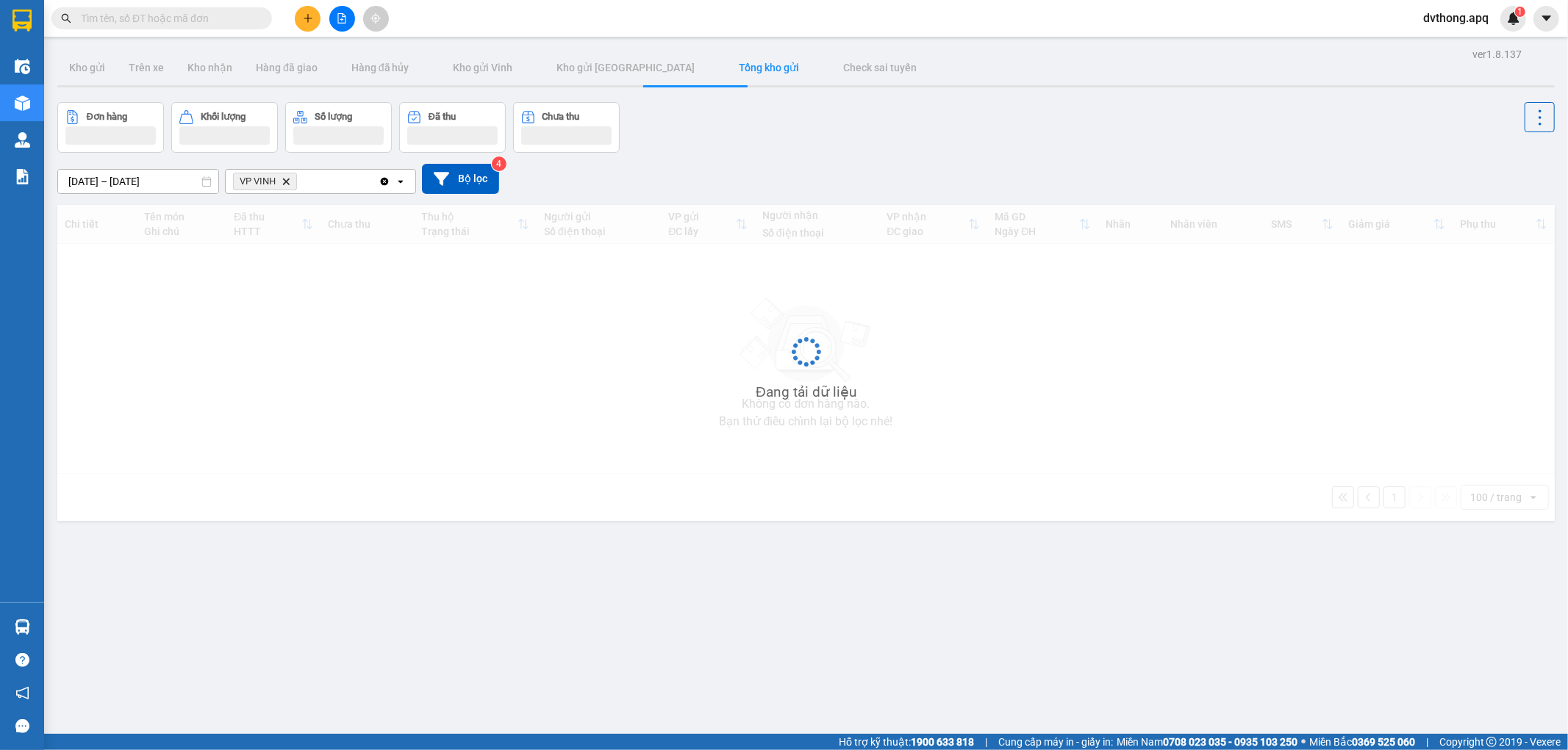
click at [788, 114] on div "Đơn hàng Khối lượng Số lượng Đã thu Chưa thu" at bounding box center [806, 128] width 1498 height 51
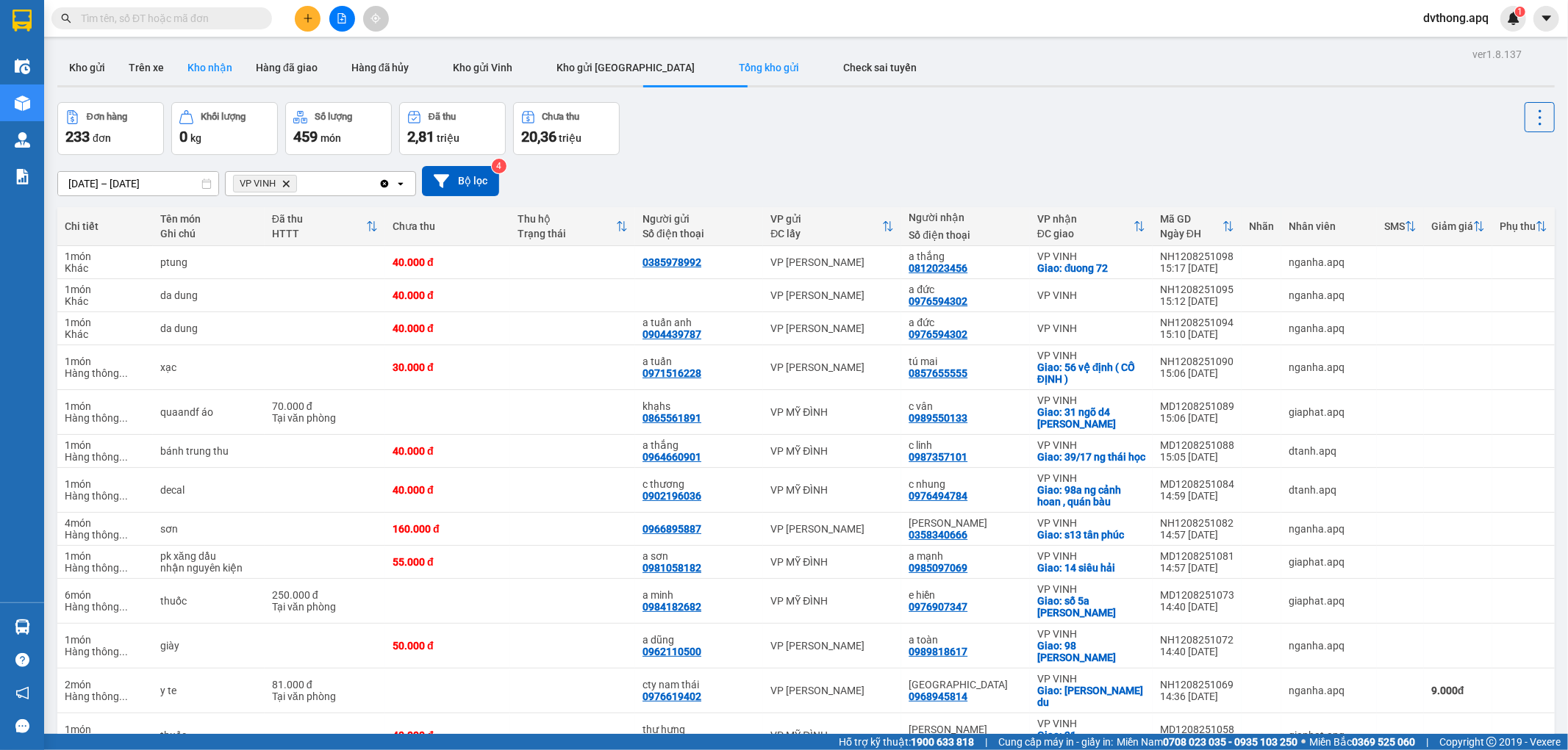
click at [199, 68] on button "Kho nhận" at bounding box center [210, 68] width 68 height 36
type input "[DATE] – [DATE]"
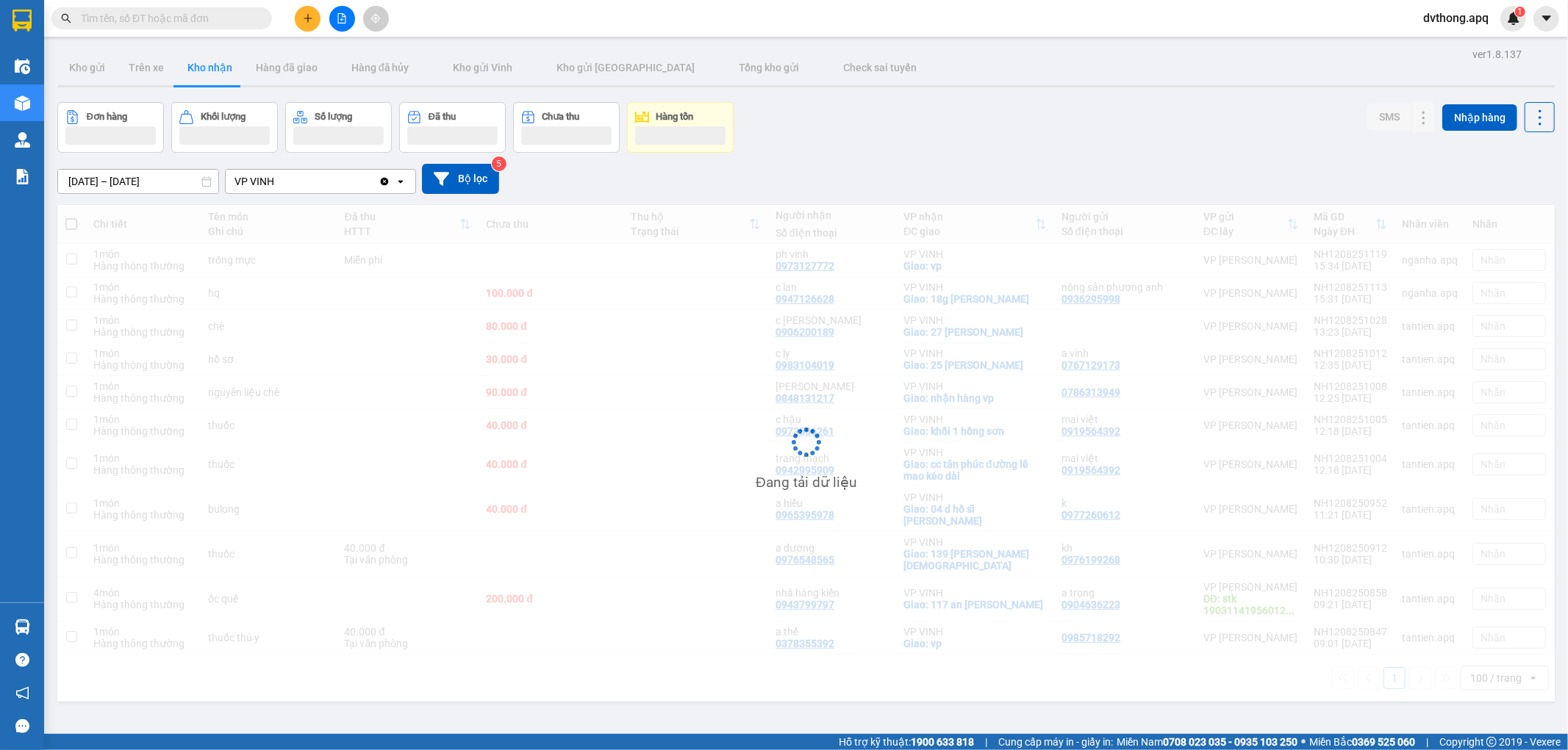
click at [769, 149] on div "Đơn hàng Khối lượng Số lượng Đã thu Chưa thu Hàng tồn SMS Nhập hàng" at bounding box center [806, 128] width 1498 height 51
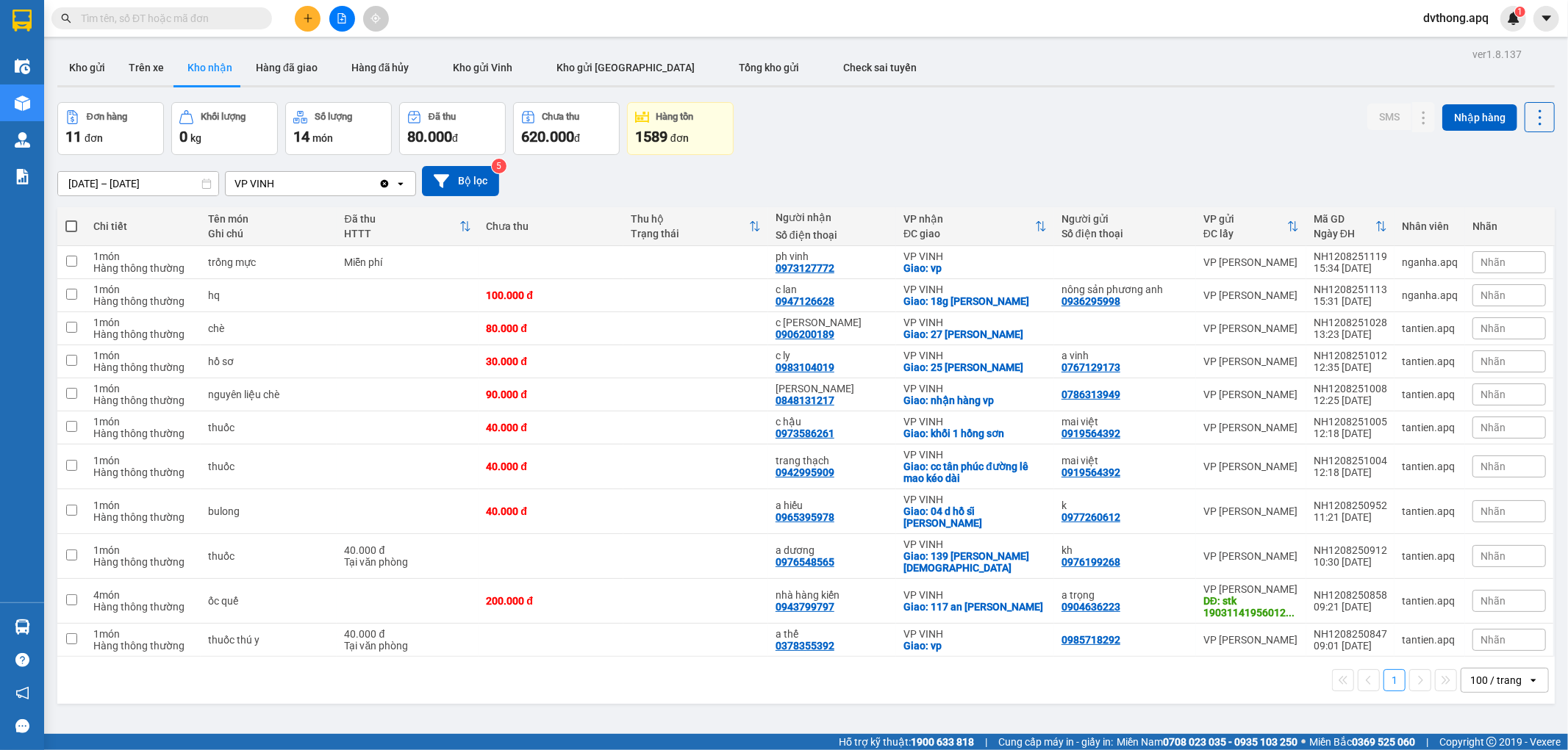
click at [1483, 669] on div "100 / trang" at bounding box center [1494, 681] width 66 height 24
click at [1483, 641] on span "100 / trang" at bounding box center [1488, 638] width 56 height 15
click at [105, 59] on button "Kho gửi" at bounding box center [87, 68] width 59 height 36
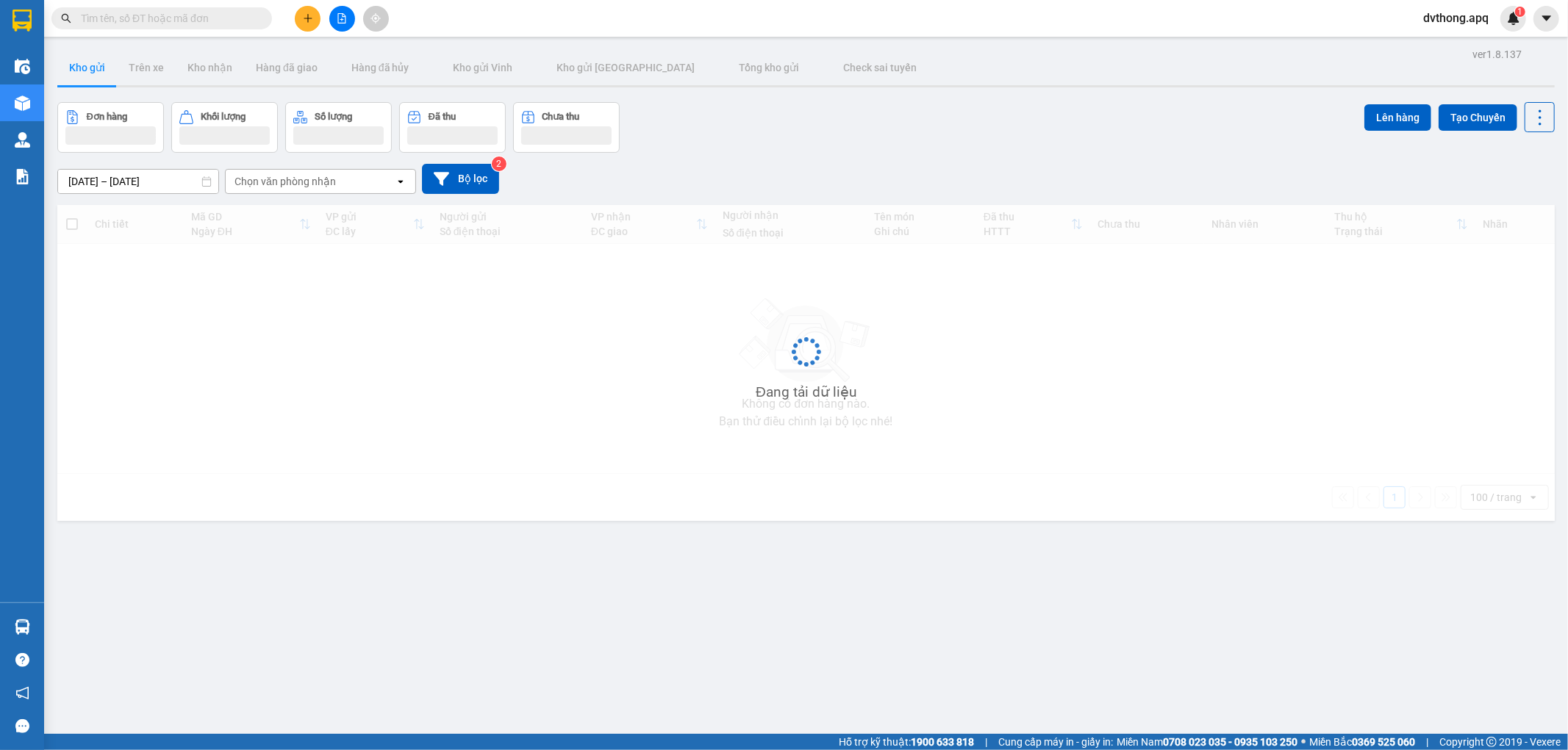
click at [785, 115] on div "Đơn hàng Khối lượng Số lượng Đã thu Chưa thu Lên hàng Tạo Chuyến" at bounding box center [806, 128] width 1498 height 51
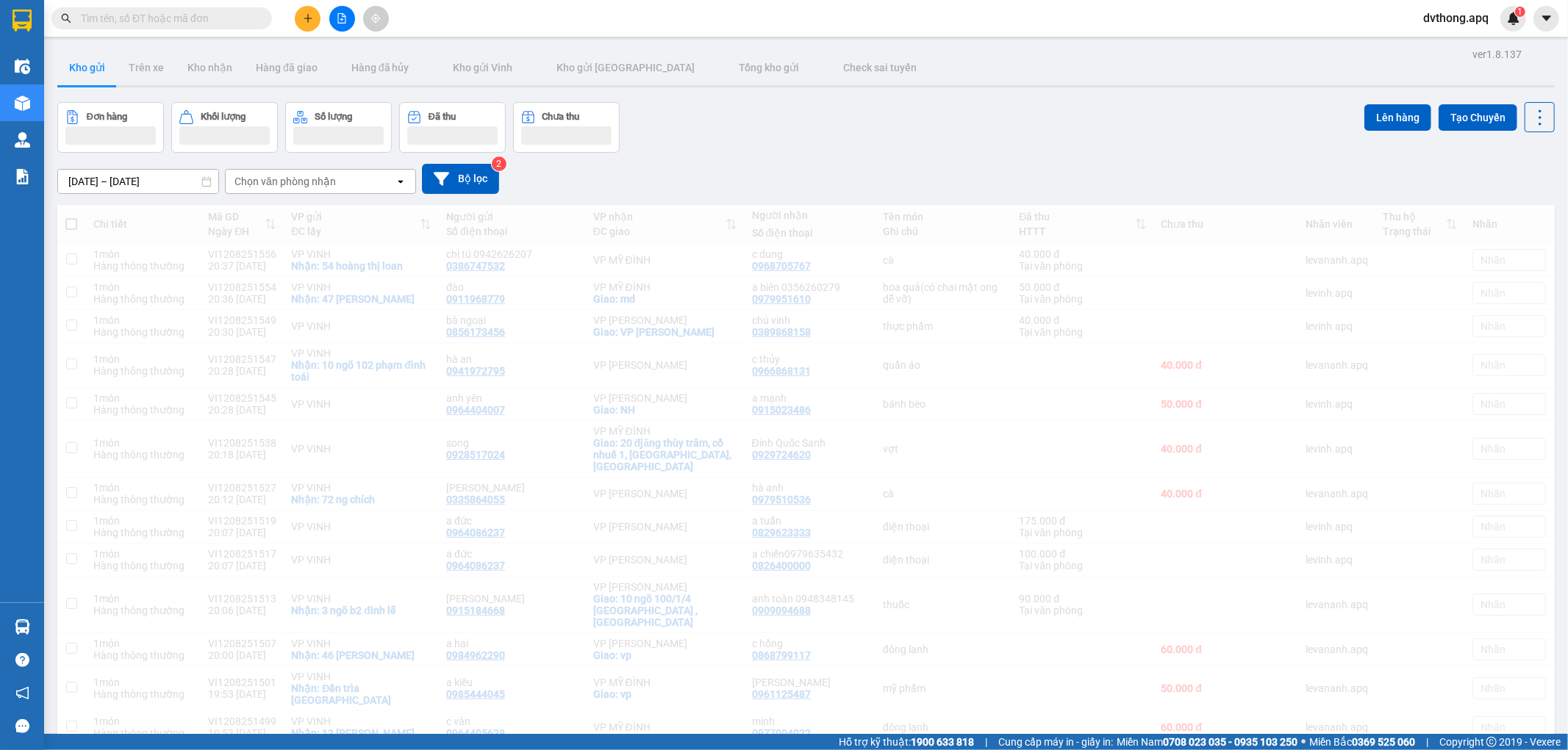
click at [784, 173] on div "[DATE] – [DATE] Press the down arrow key to interact with the calendar and sele…" at bounding box center [806, 179] width 1498 height 30
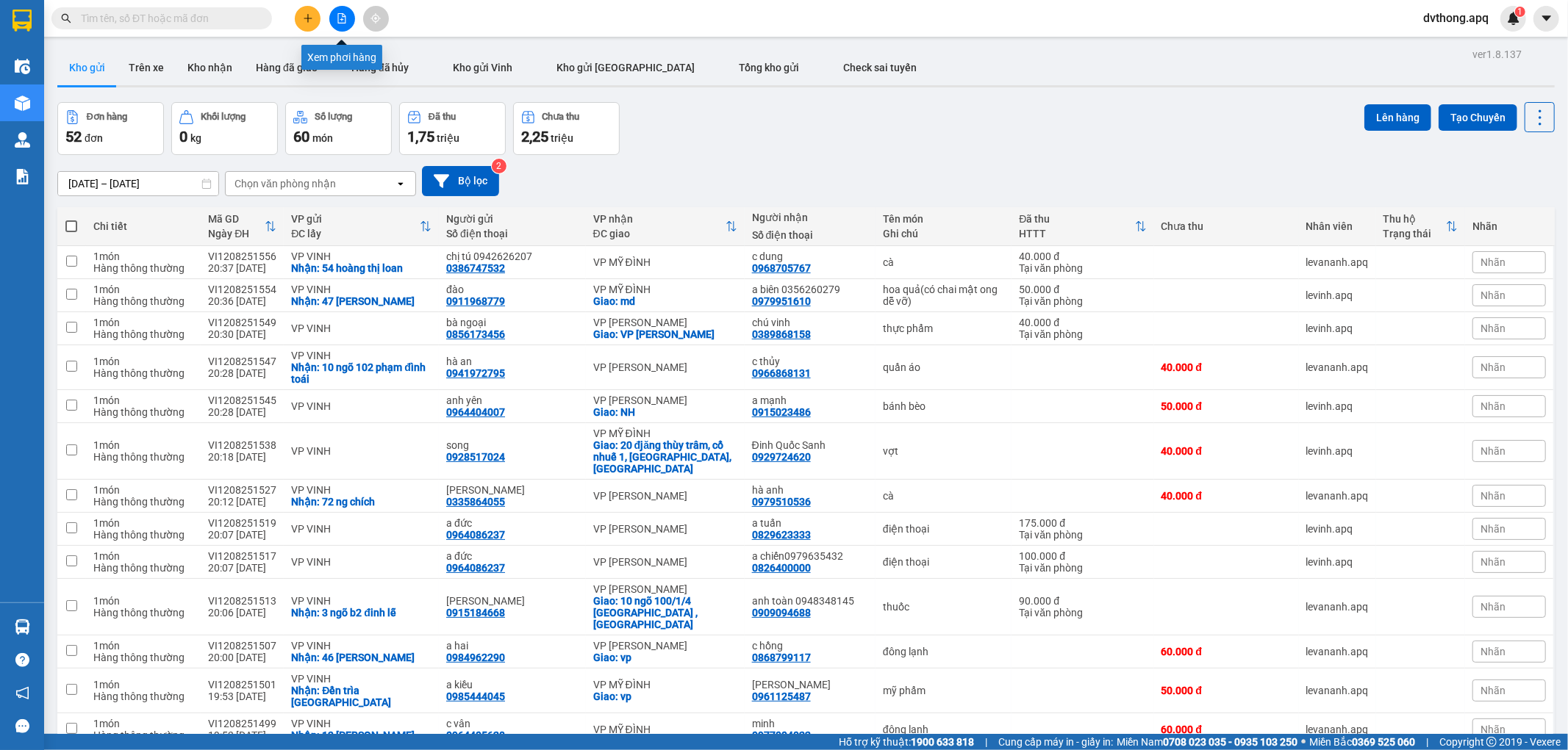
click at [346, 17] on icon "file-add" at bounding box center [341, 17] width 10 height 10
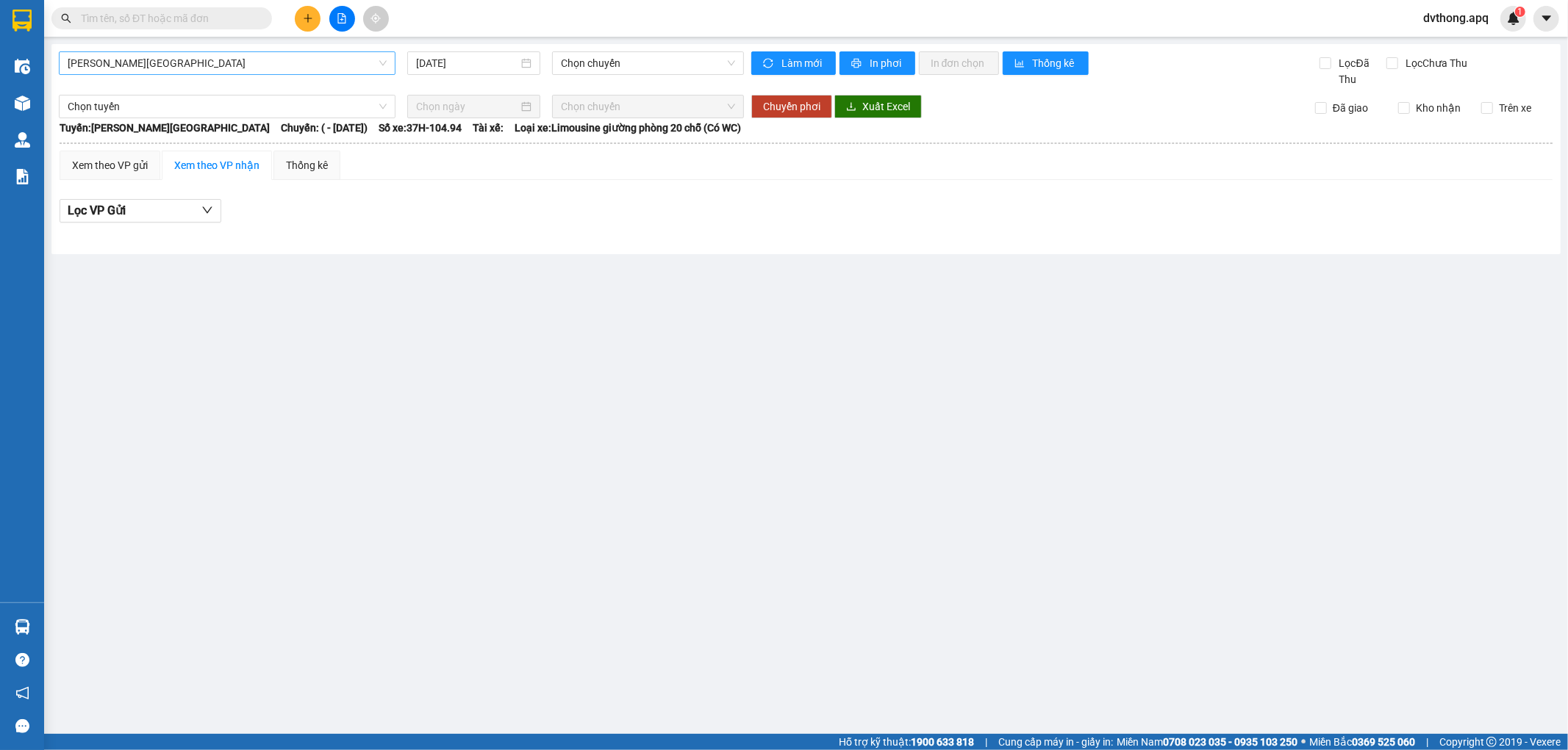
click at [301, 65] on span "[PERSON_NAME][GEOGRAPHIC_DATA]" at bounding box center [227, 63] width 319 height 22
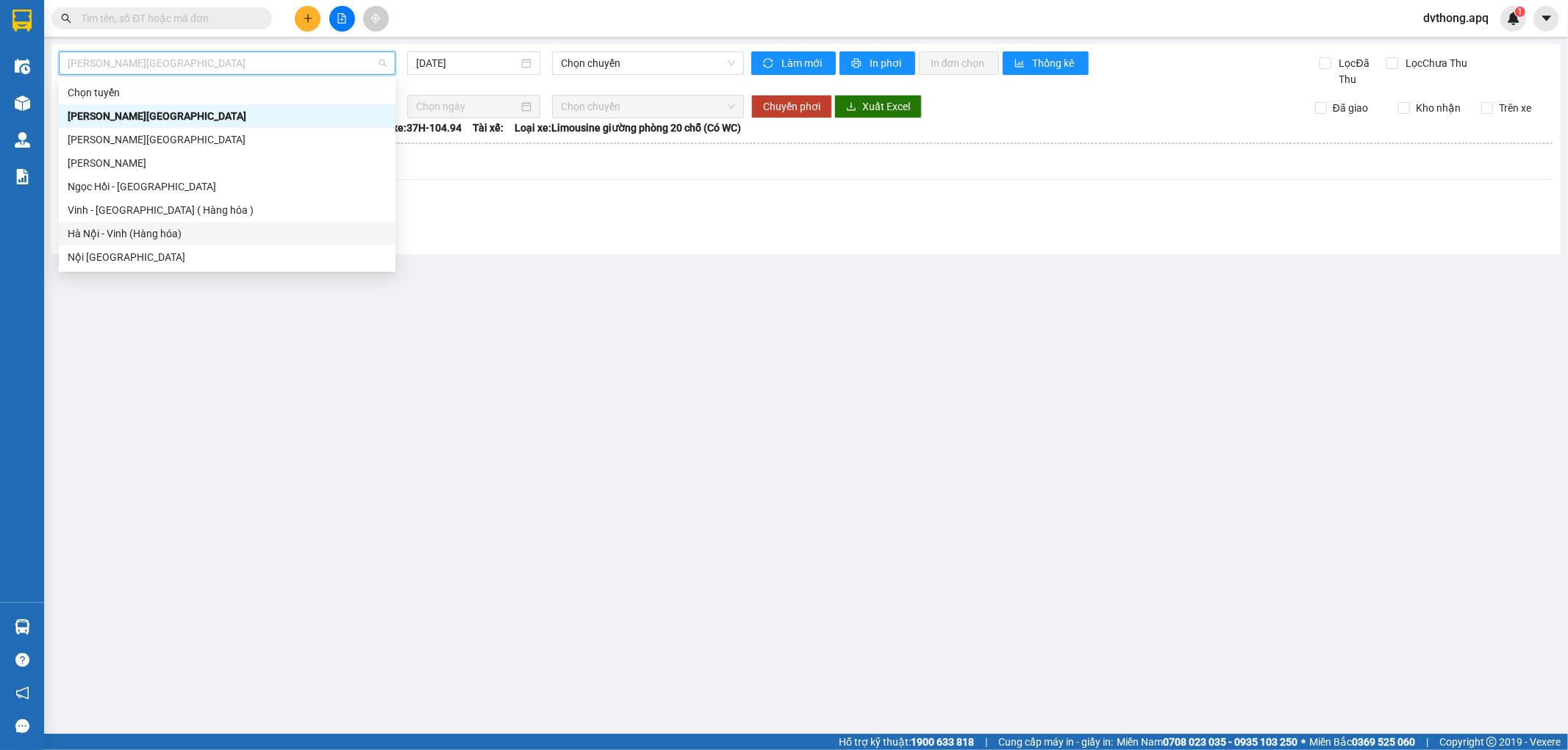
click at [233, 229] on div "Hà Nội - Vinh (Hàng hóa)" at bounding box center [227, 234] width 319 height 16
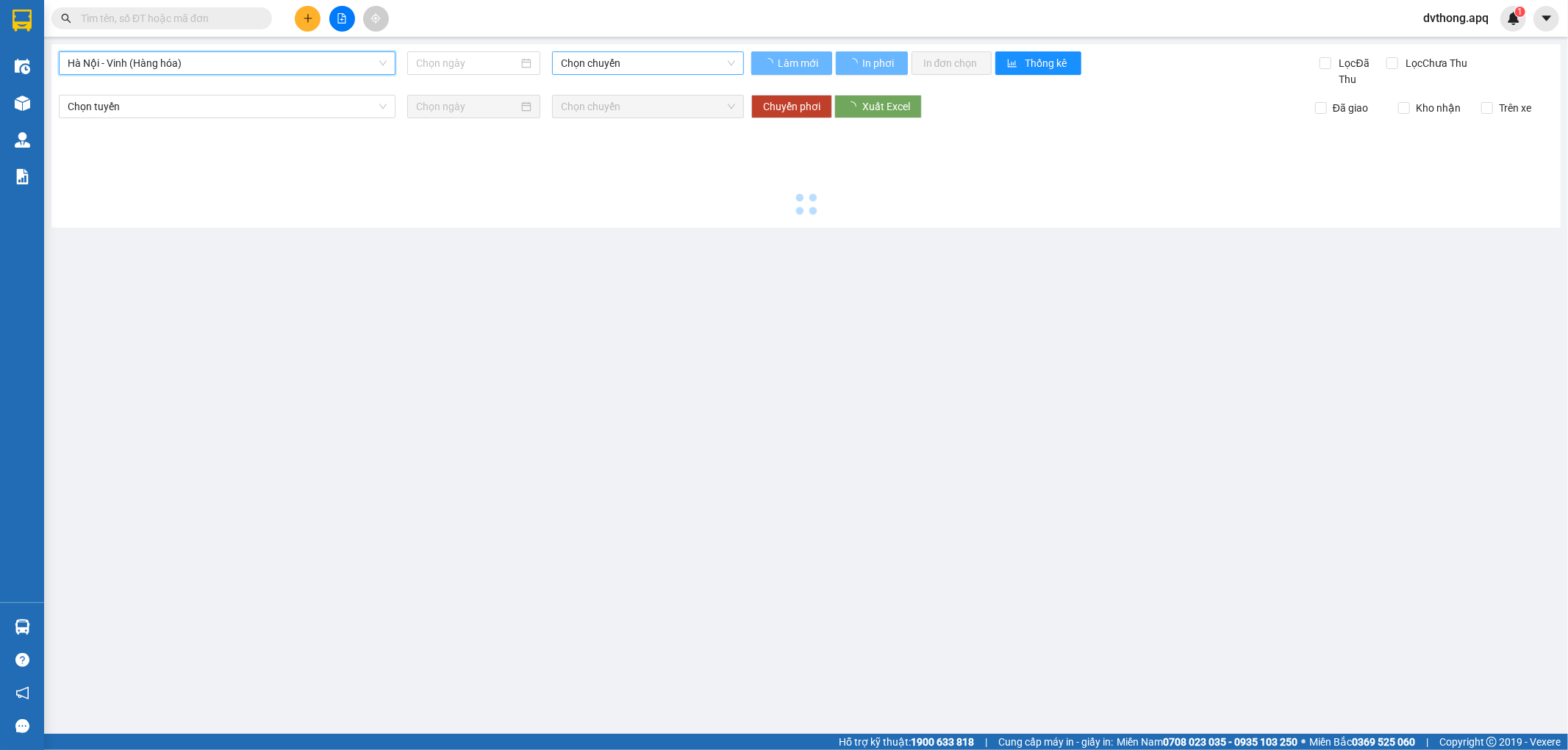
type input "[DATE]"
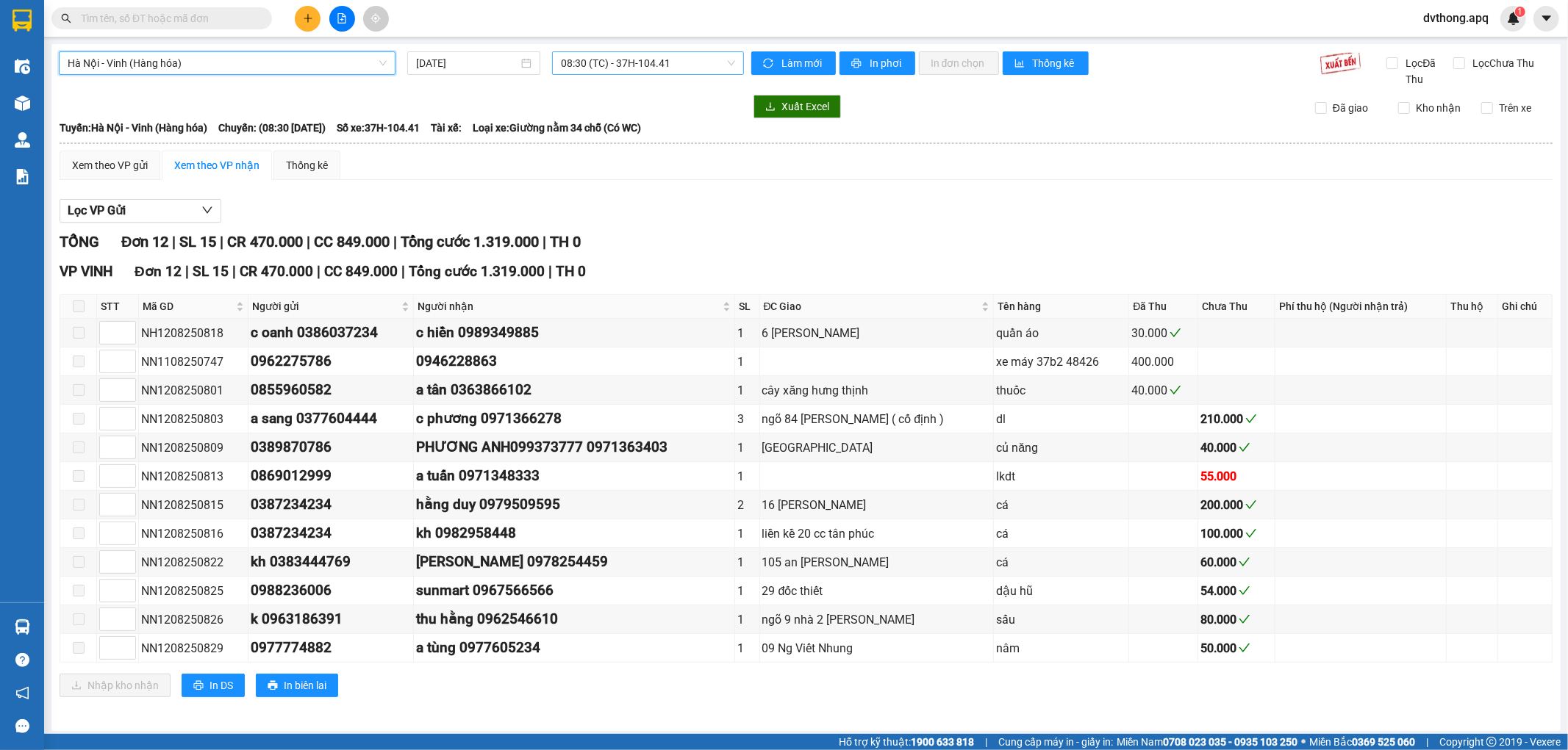
click at [591, 70] on span "08:30 (TC) - 37H-104.41" at bounding box center [648, 63] width 173 height 22
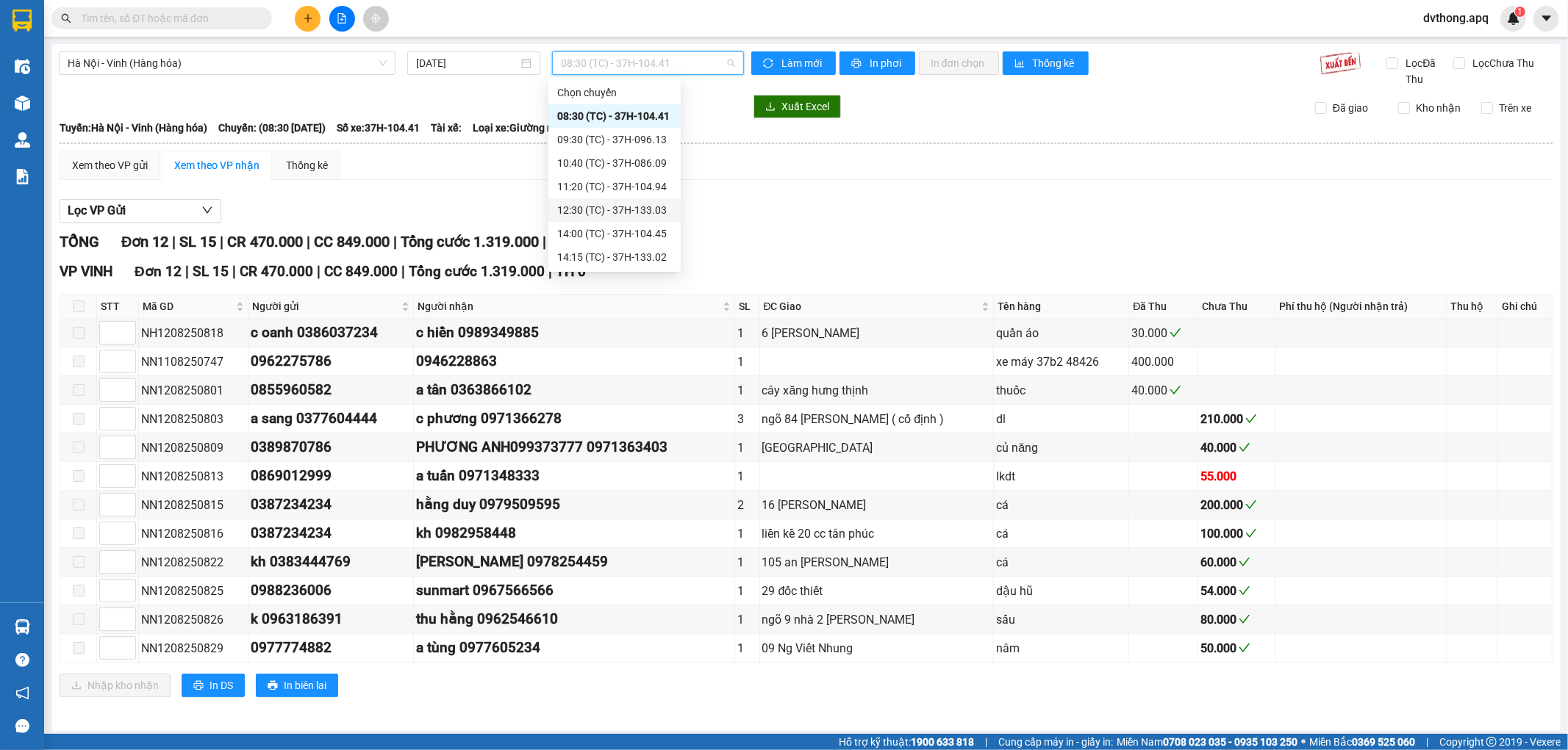
scroll to position [188, 0]
click at [308, 70] on span "Hà Nội - Vinh (Hàng hóa)" at bounding box center [227, 63] width 319 height 22
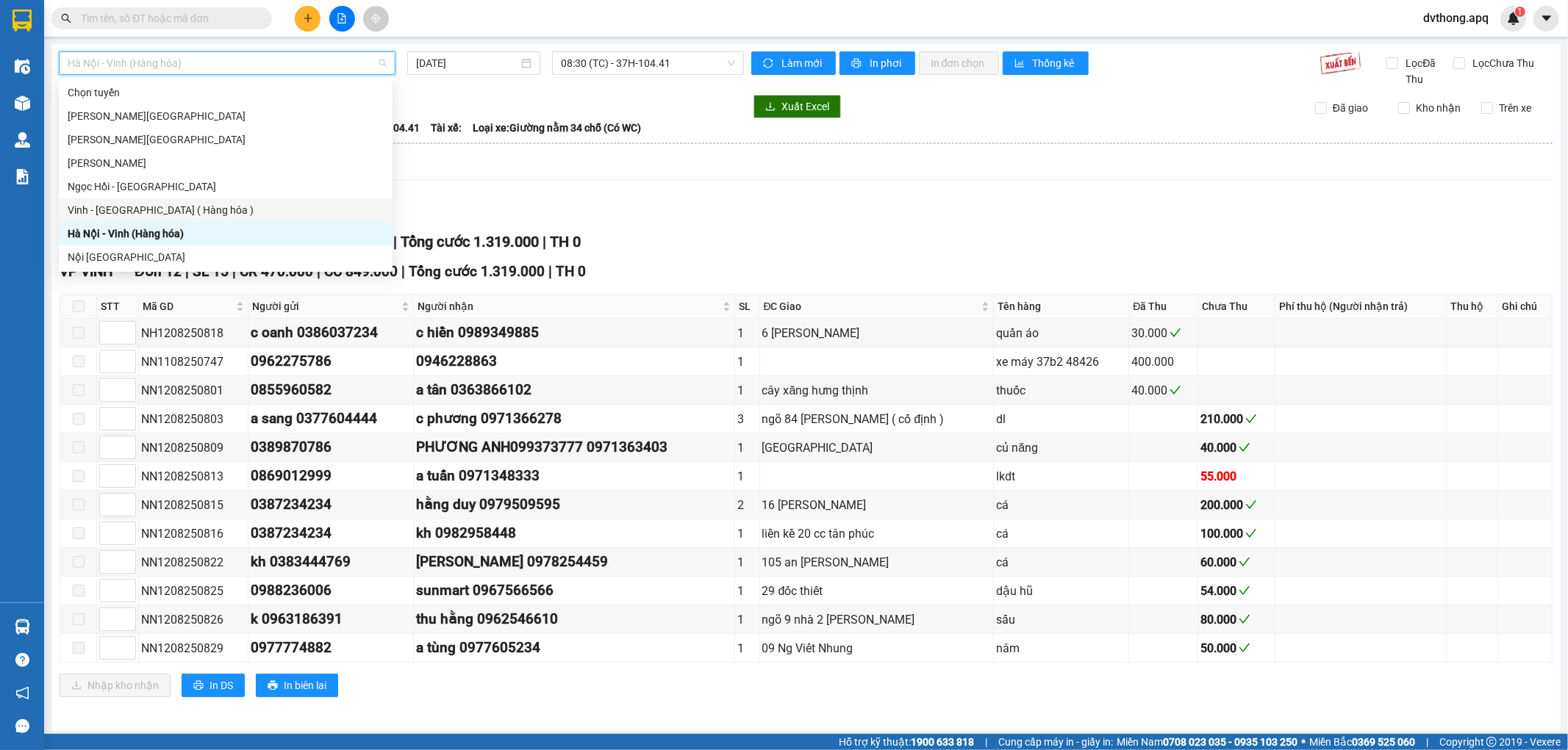
click at [169, 208] on div "Vinh - [GEOGRAPHIC_DATA] ( Hàng hóa )" at bounding box center [225, 211] width 316 height 16
type input "[DATE]"
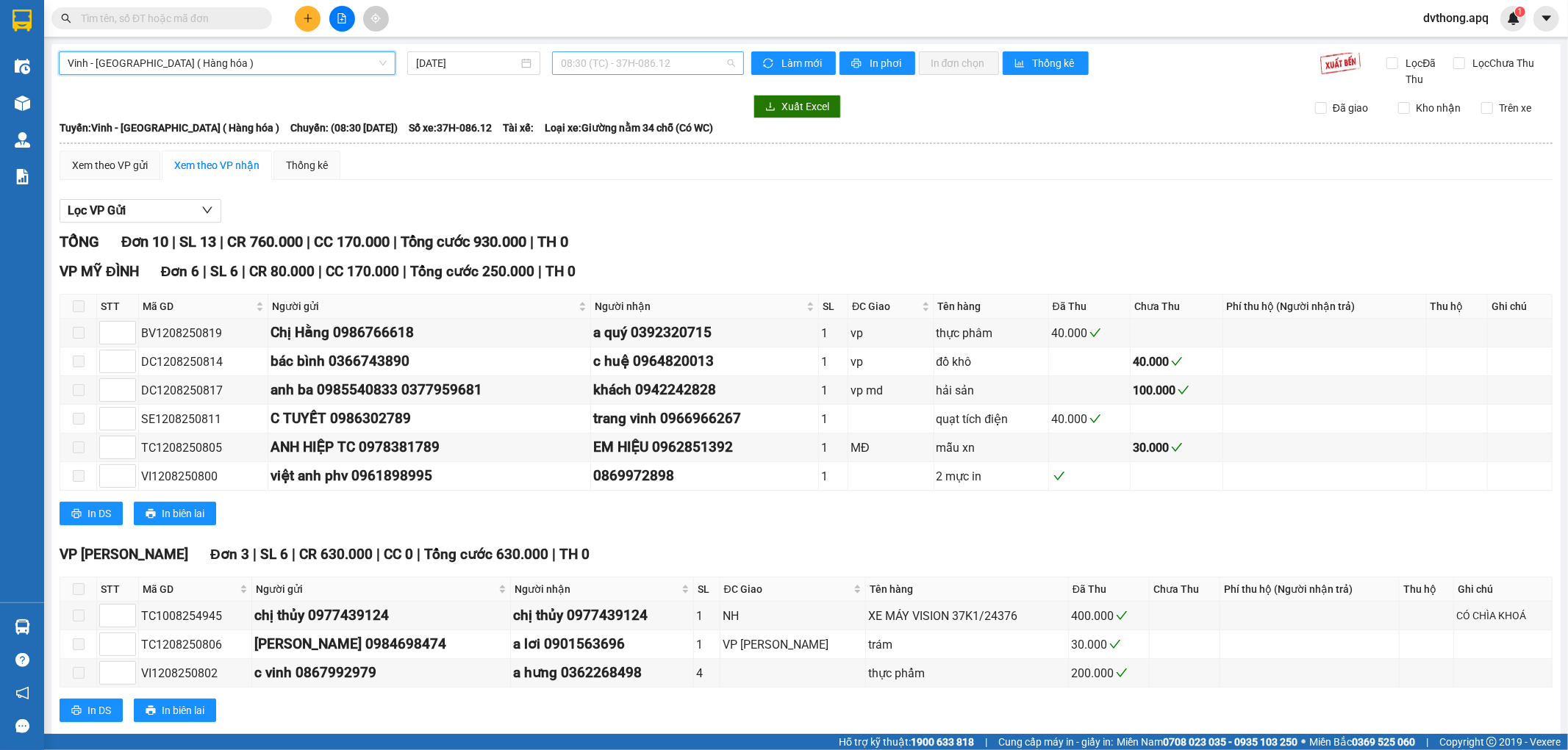
click at [622, 68] on span "08:30 (TC) - 37H-086.12" at bounding box center [648, 63] width 173 height 22
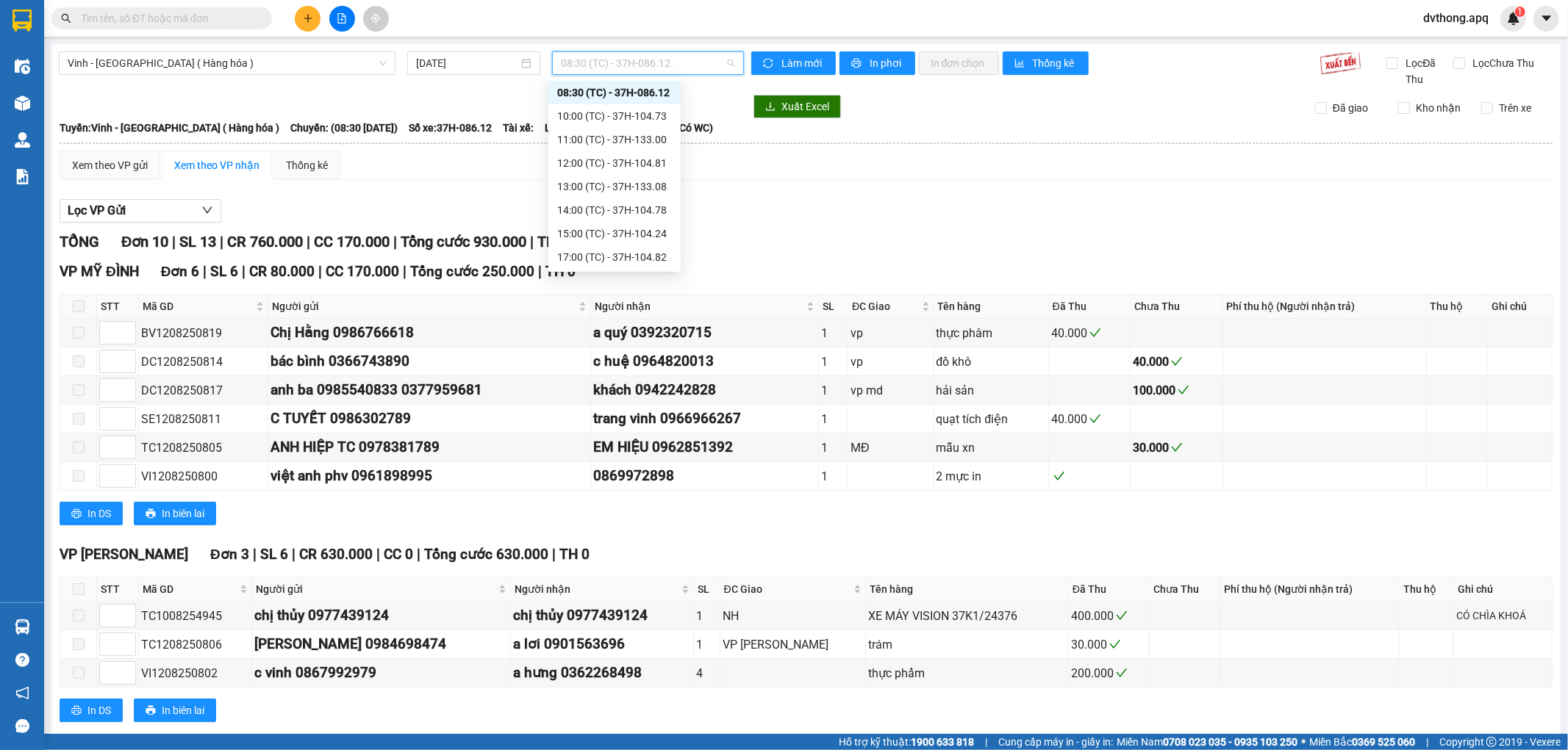
scroll to position [235, 0]
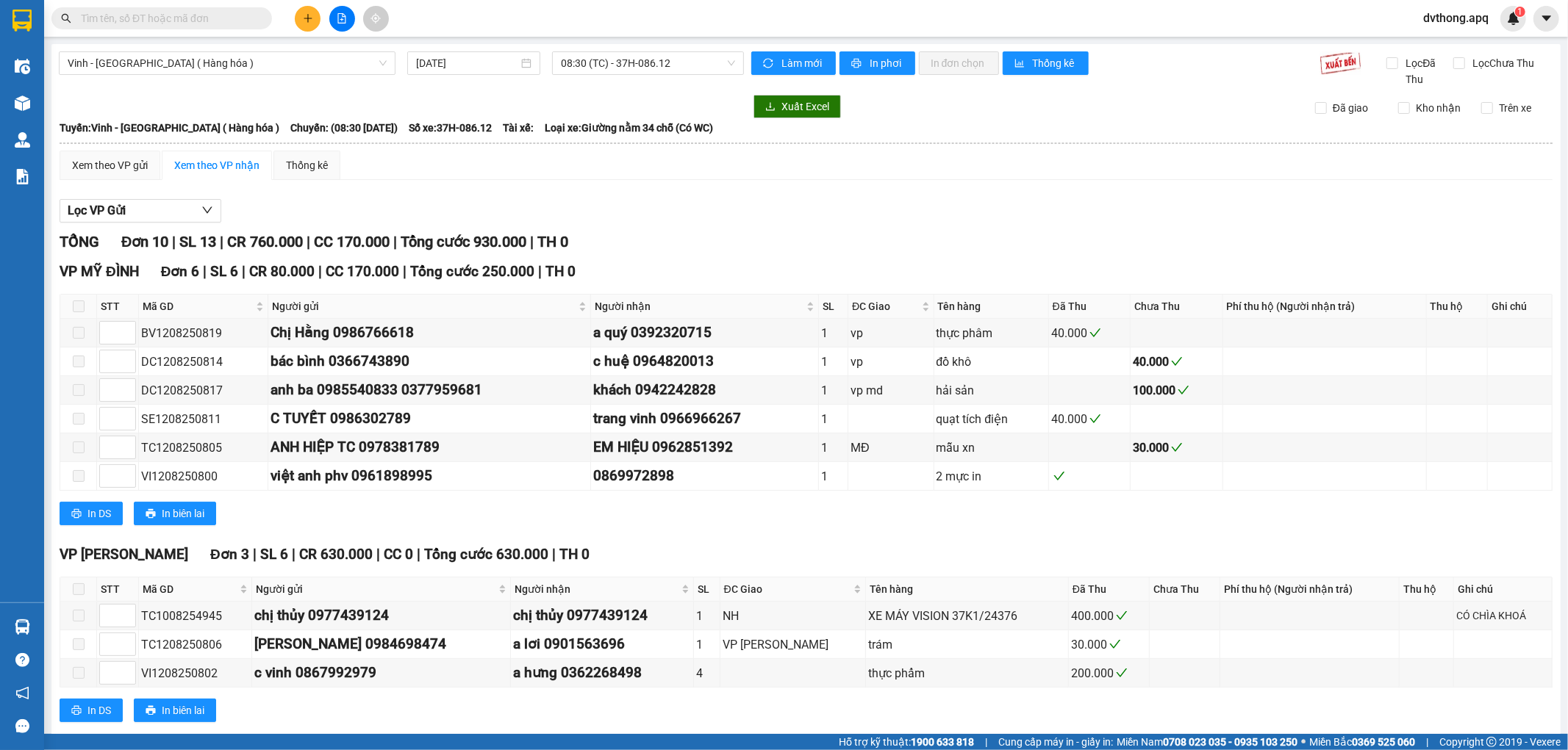
click at [833, 218] on div "Lọc VP Gửi" at bounding box center [806, 211] width 1493 height 25
click at [562, 63] on span "08:30 (TC) - 37H-086.12" at bounding box center [648, 63] width 173 height 22
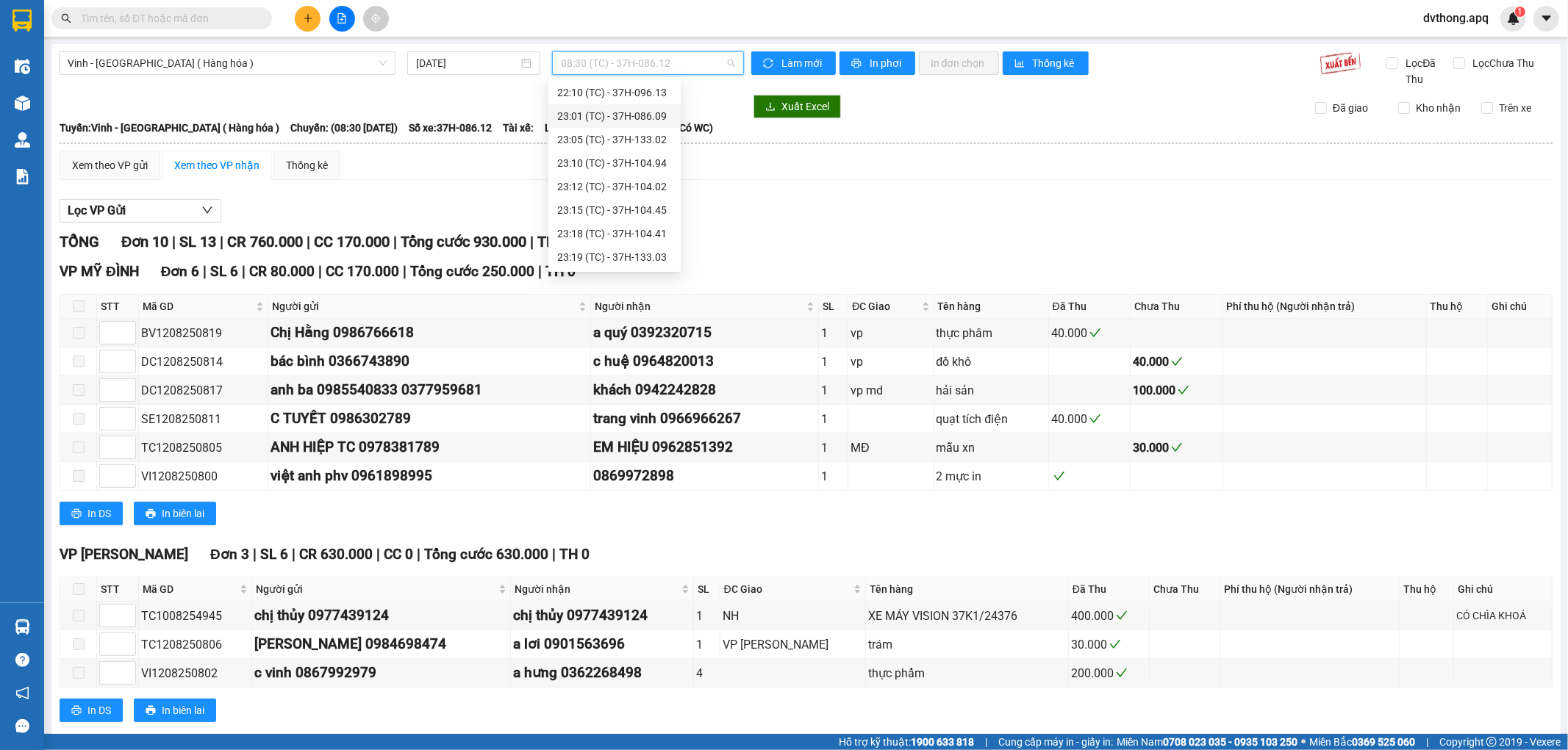
click at [618, 123] on div "23:01 (TC) - 37H-086.09" at bounding box center [615, 116] width 115 height 16
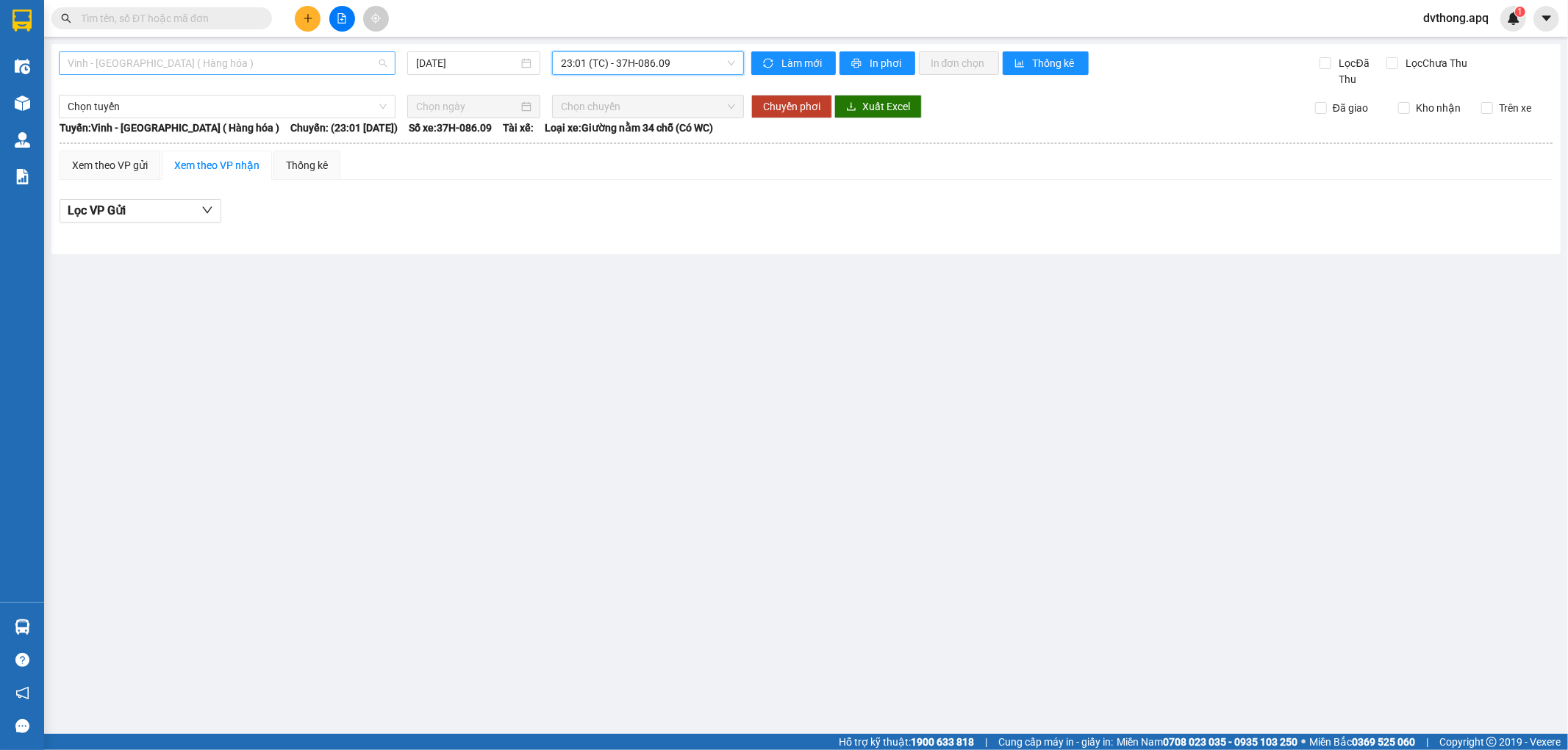
click at [253, 55] on span "Vinh - [GEOGRAPHIC_DATA] ( Hàng hóa )" at bounding box center [227, 63] width 319 height 22
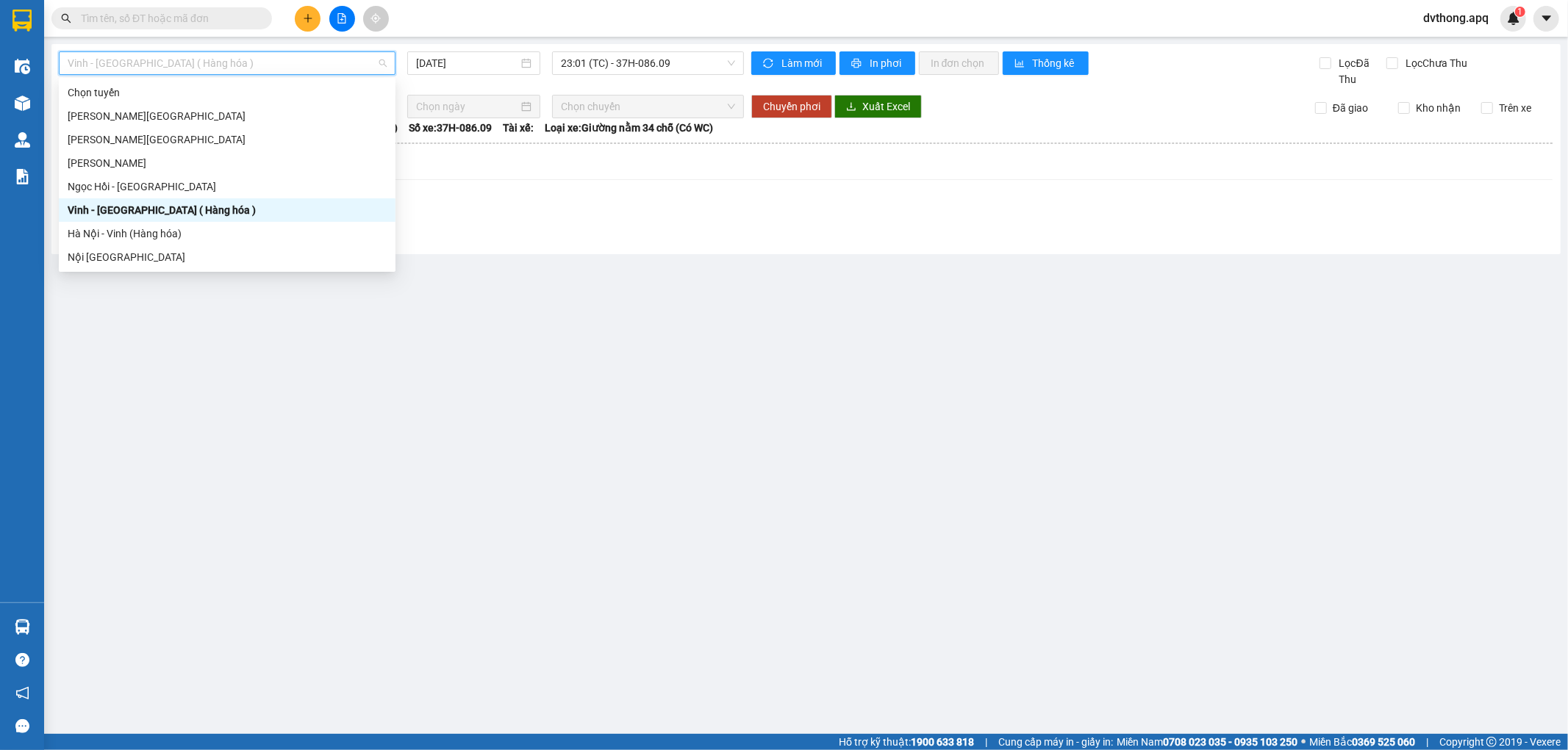
click at [180, 219] on div "Vinh - [GEOGRAPHIC_DATA] ( Hàng hóa )" at bounding box center [226, 210] width 337 height 24
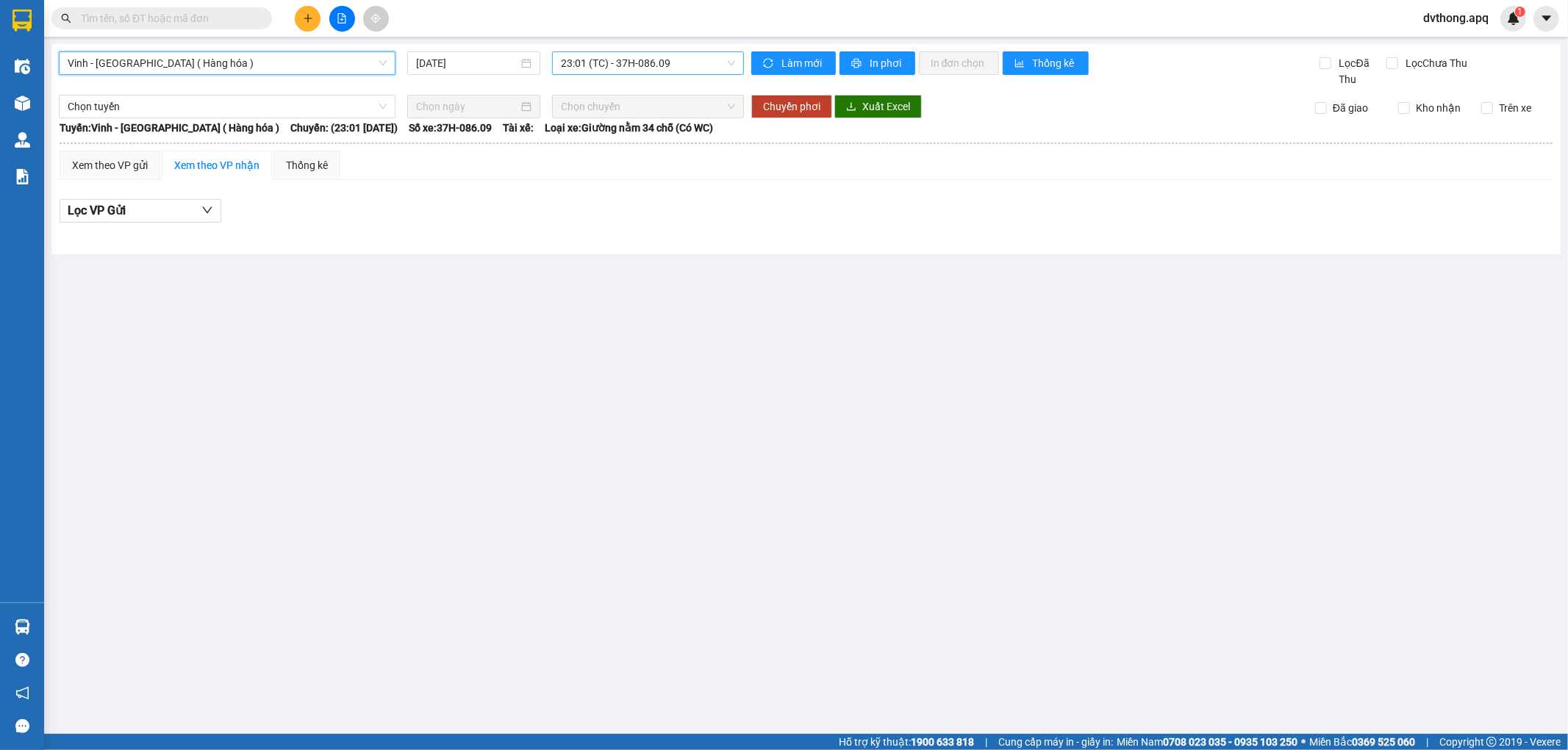
click at [657, 62] on span "23:01 (TC) - 37H-086.09" at bounding box center [648, 63] width 173 height 22
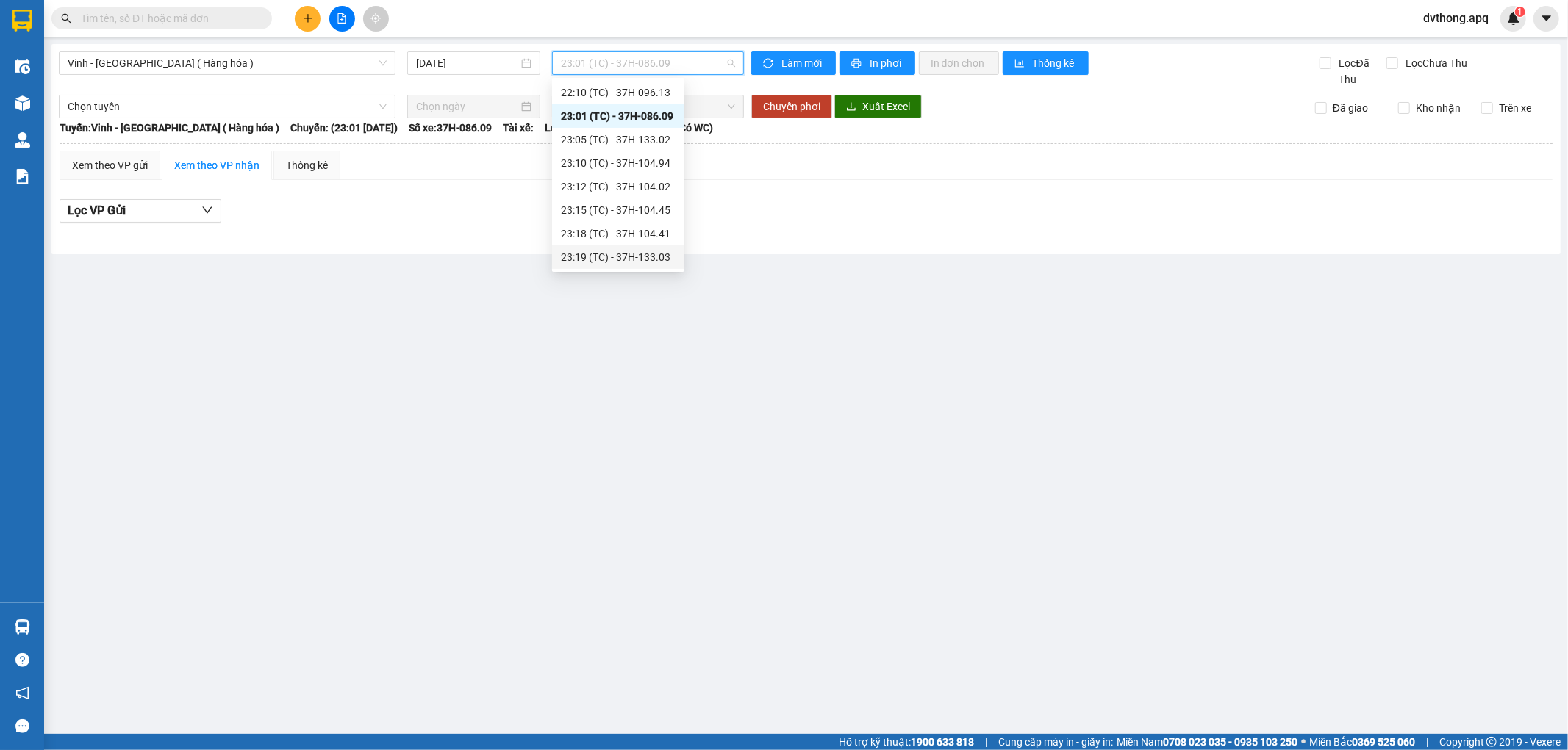
click at [649, 255] on div "23:19 (TC) - 37H-133.03" at bounding box center [619, 257] width 115 height 16
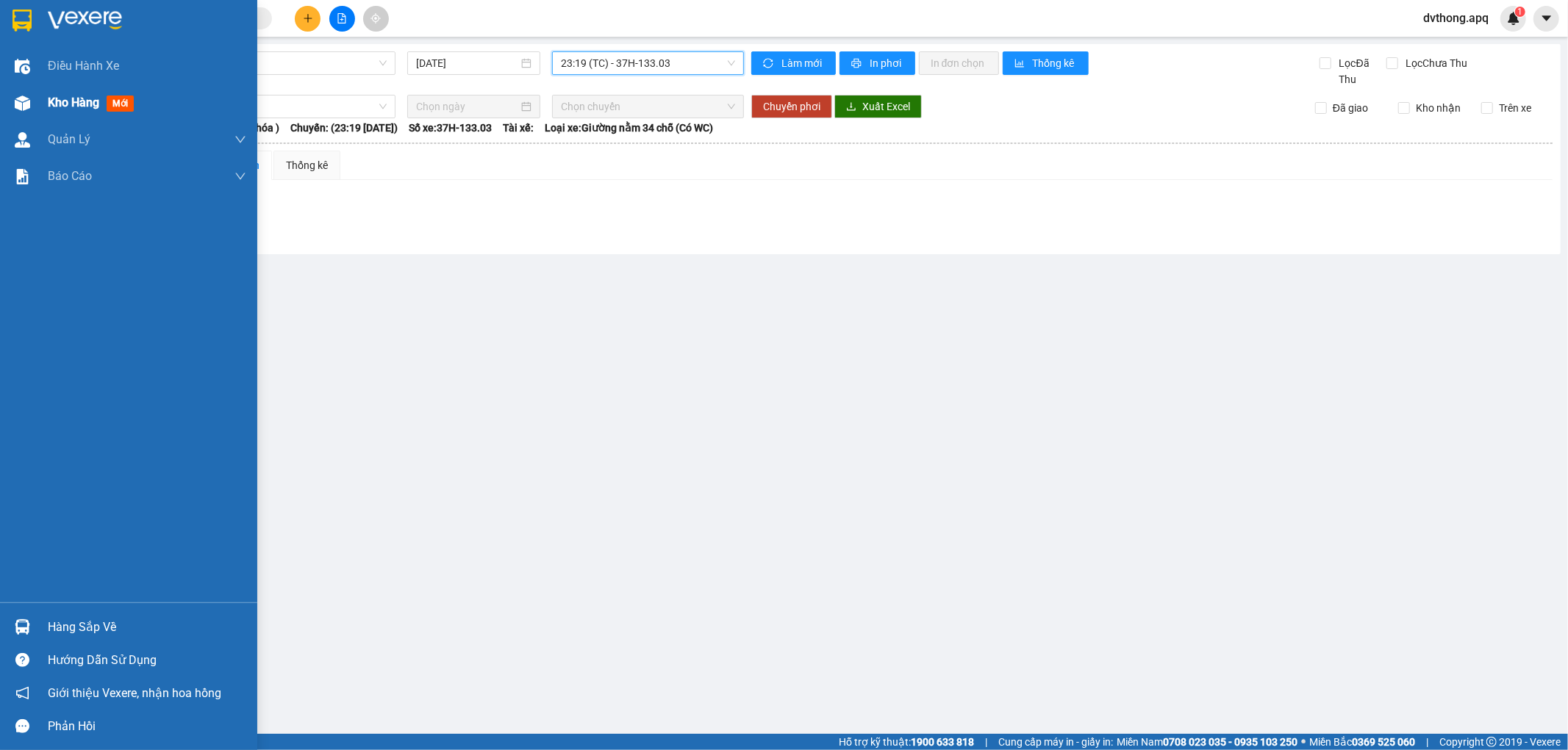
click at [37, 107] on div "Kho hàng mới" at bounding box center [129, 103] width 257 height 36
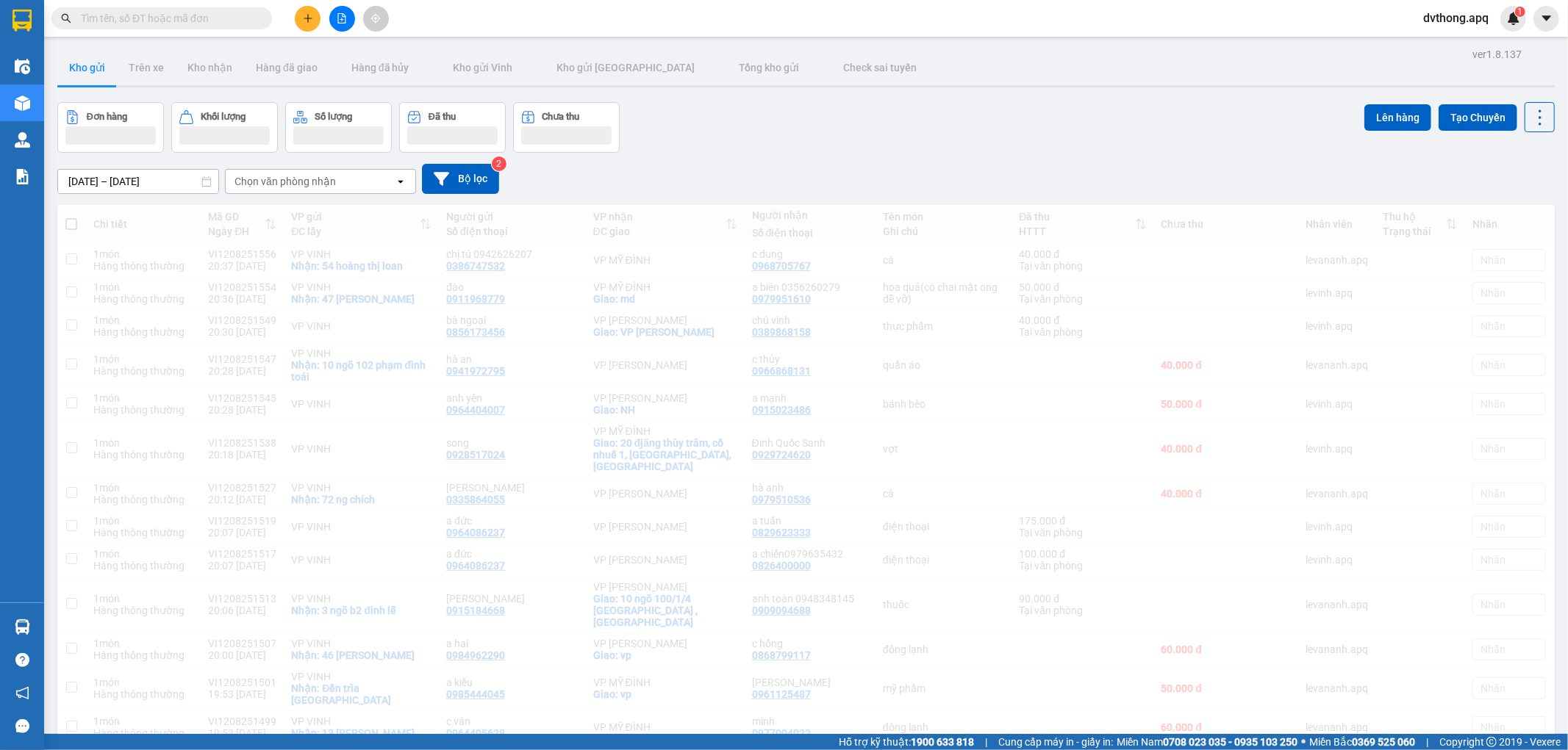
click at [501, 185] on div "[DATE] – [DATE] Press the down arrow key to interact with the calendar and sele…" at bounding box center [806, 179] width 1498 height 30
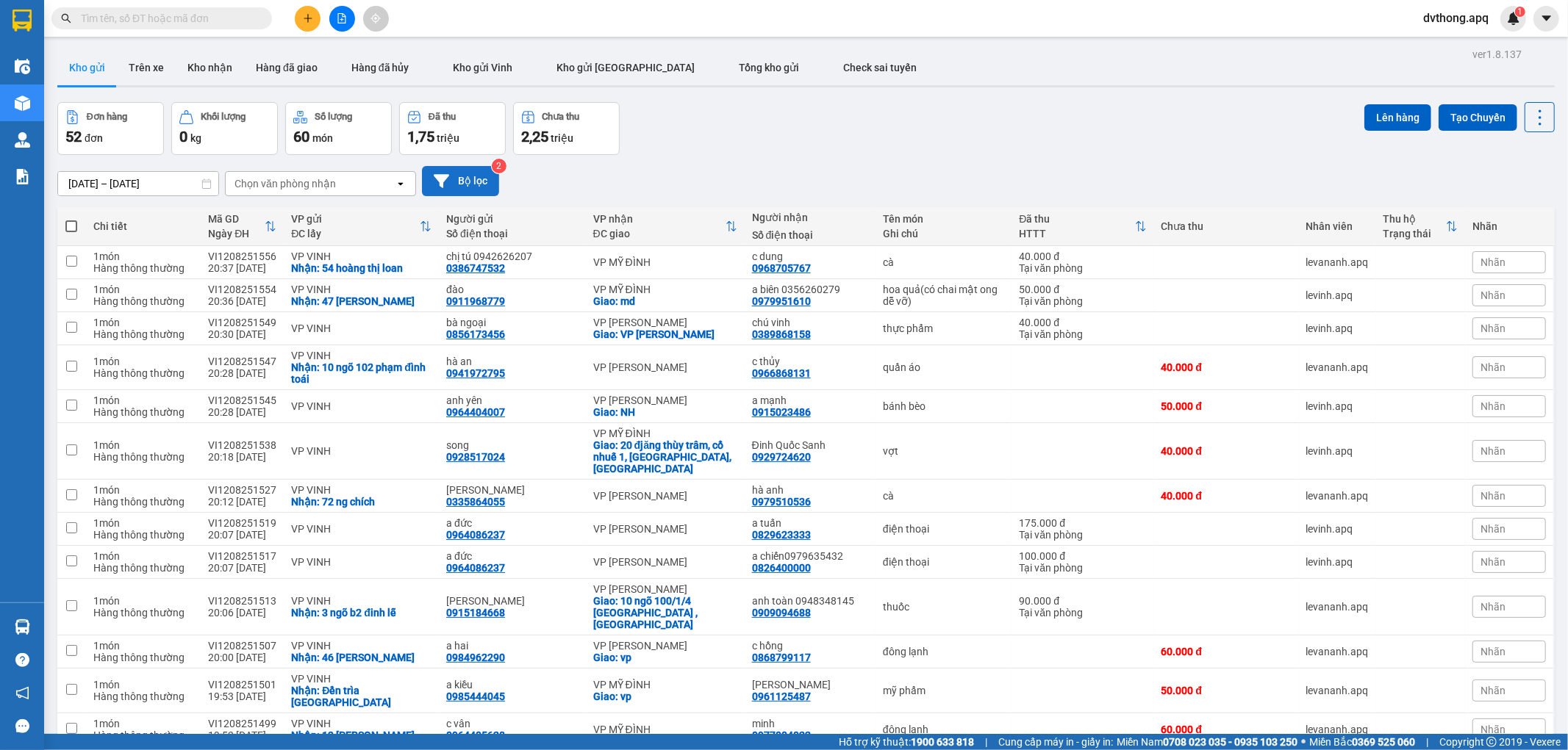
click at [475, 182] on button "Bộ lọc" at bounding box center [460, 181] width 78 height 30
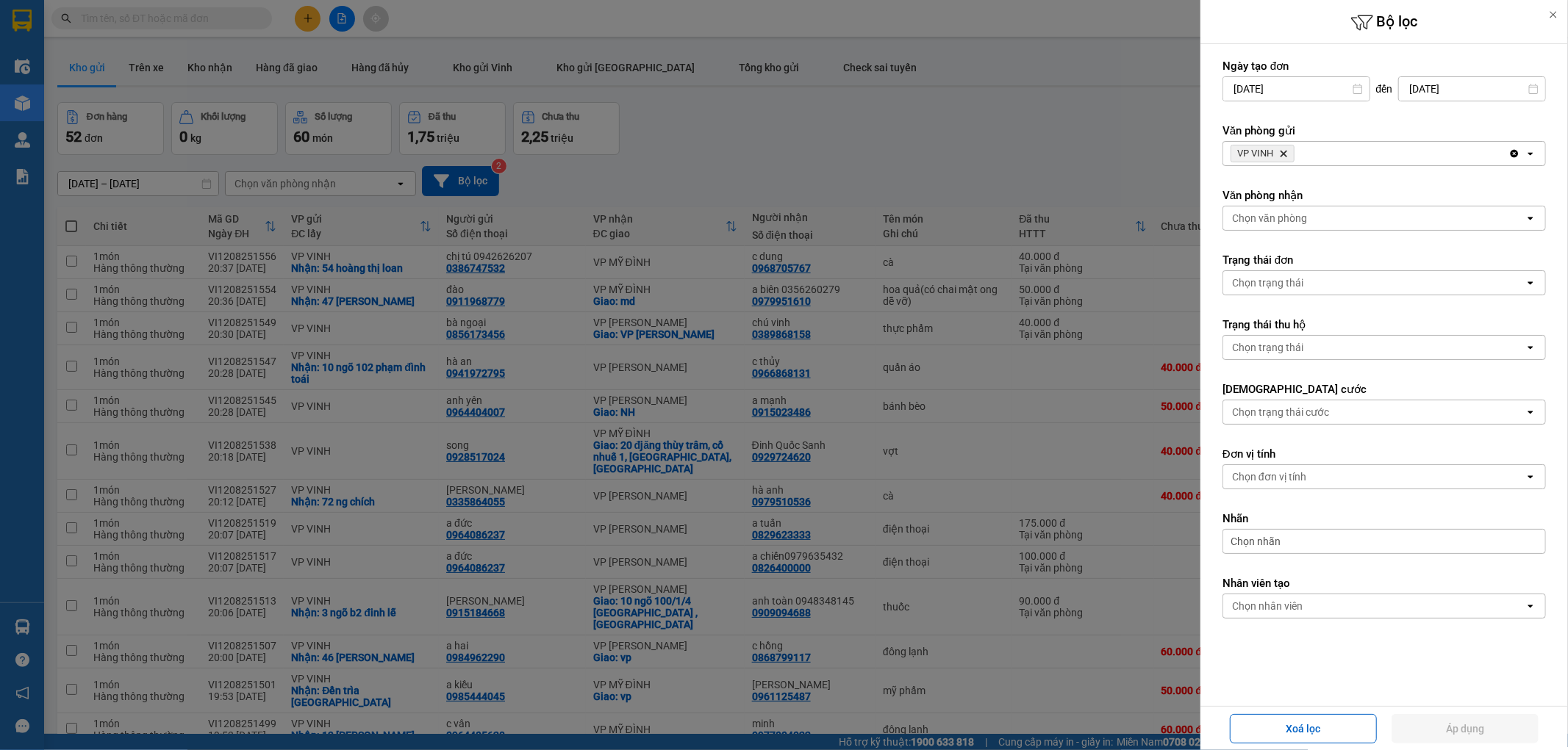
click at [1294, 212] on div "Chọn văn phòng" at bounding box center [1270, 218] width 75 height 15
click at [1282, 151] on icon "VP VINH, close by backspace" at bounding box center [1283, 153] width 6 height 6
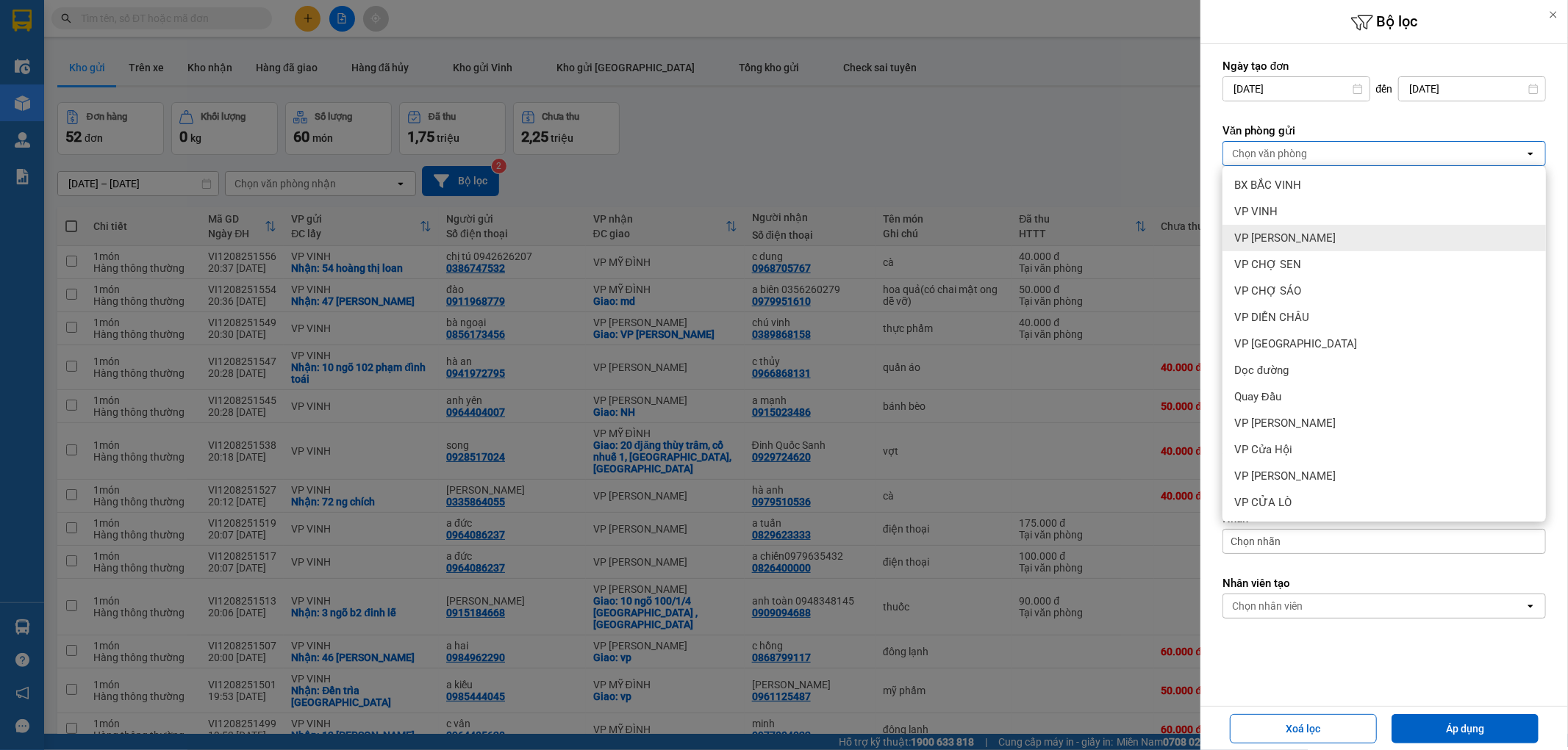
click at [1302, 235] on span "VP [PERSON_NAME]" at bounding box center [1284, 238] width 101 height 15
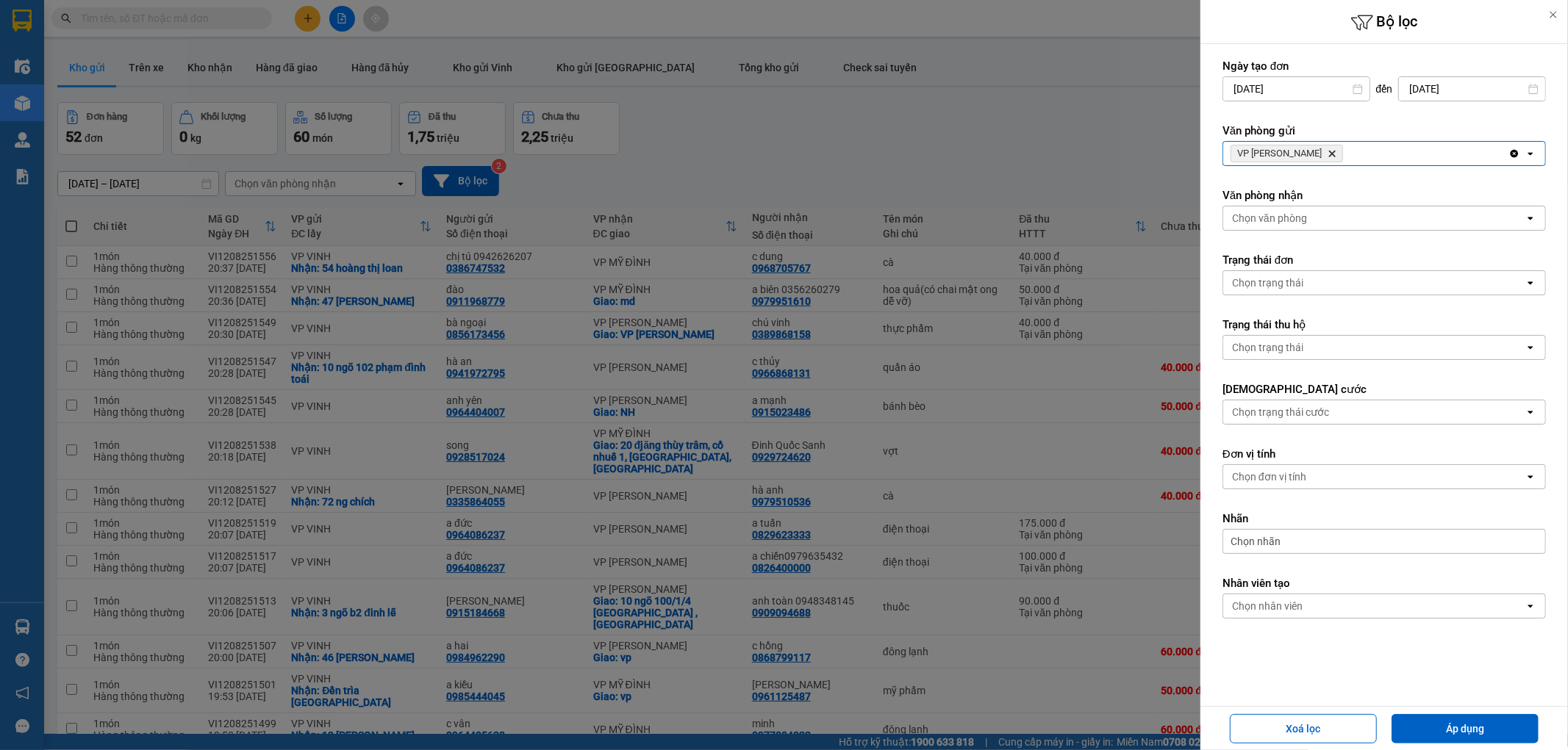
click at [1357, 151] on div "VP THANH CHƯƠNG Delete" at bounding box center [1365, 153] width 286 height 24
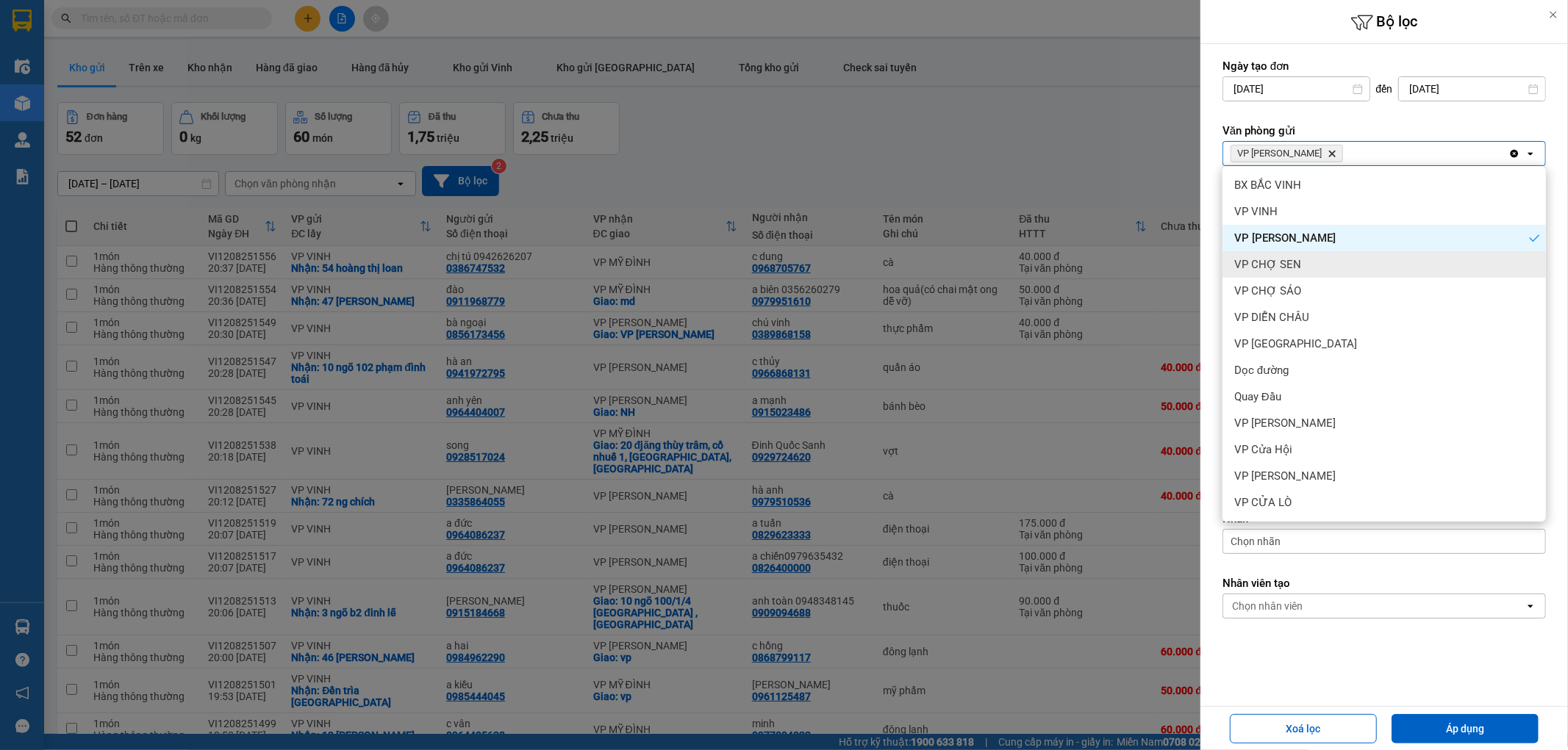
drag, startPoint x: 1341, startPoint y: 266, endPoint x: 1391, endPoint y: 210, distance: 75.1
click at [1343, 266] on div "VP CHỢ SEN" at bounding box center [1385, 264] width 323 height 26
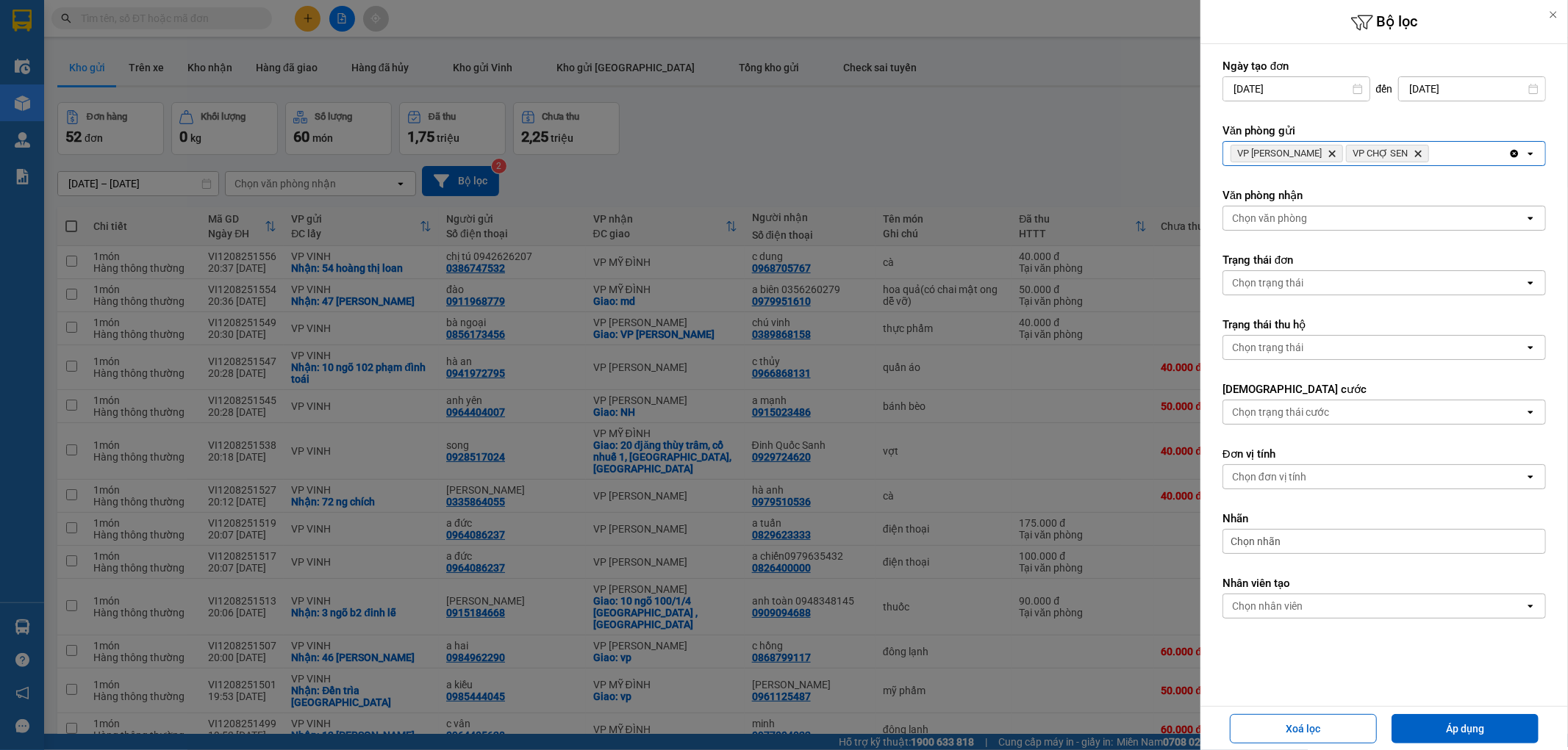
click at [1437, 150] on div "VP THANH CHƯƠNG Delete VP CHỢ SEN Delete" at bounding box center [1365, 153] width 286 height 24
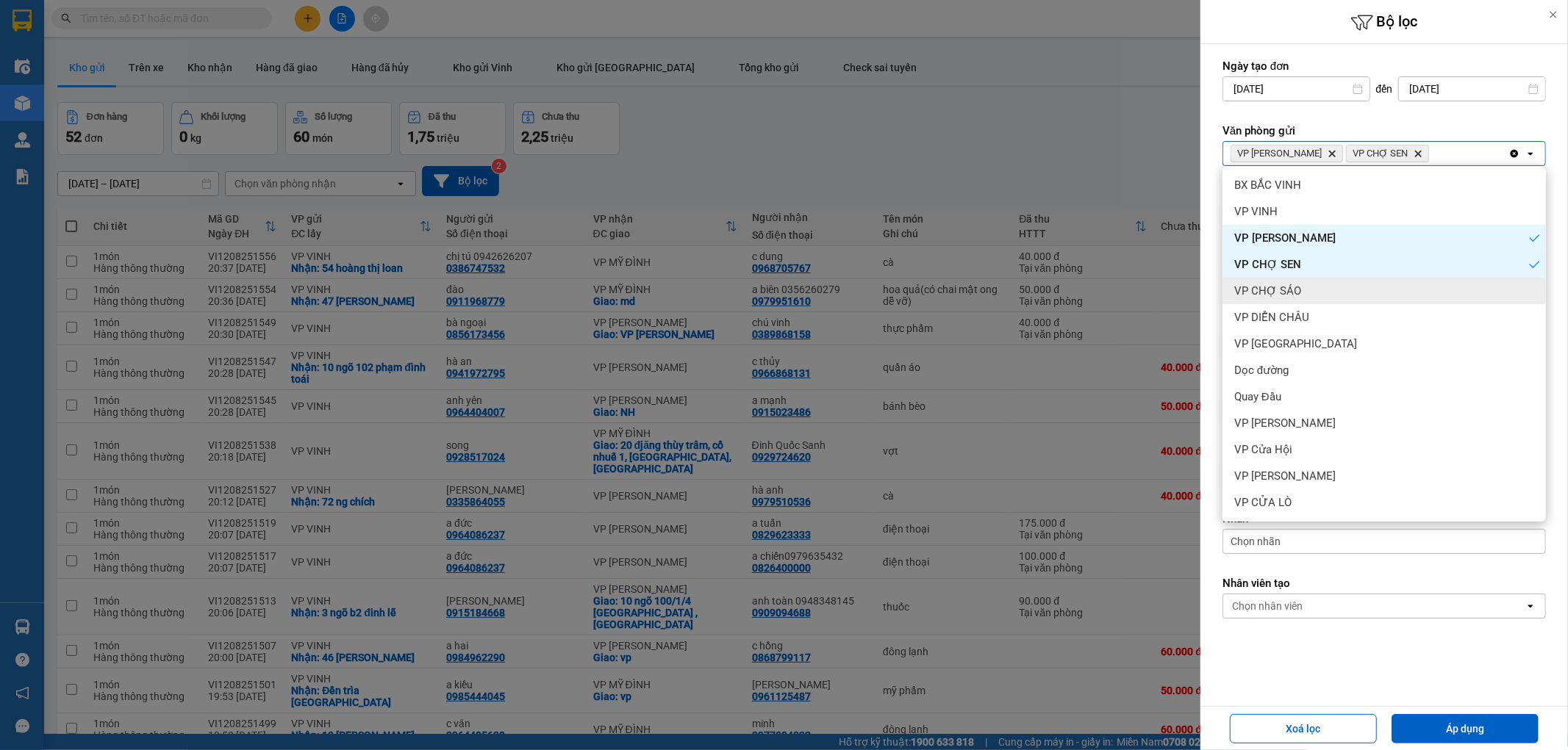
click at [1365, 284] on div "VP CHỢ SÁO" at bounding box center [1385, 290] width 323 height 26
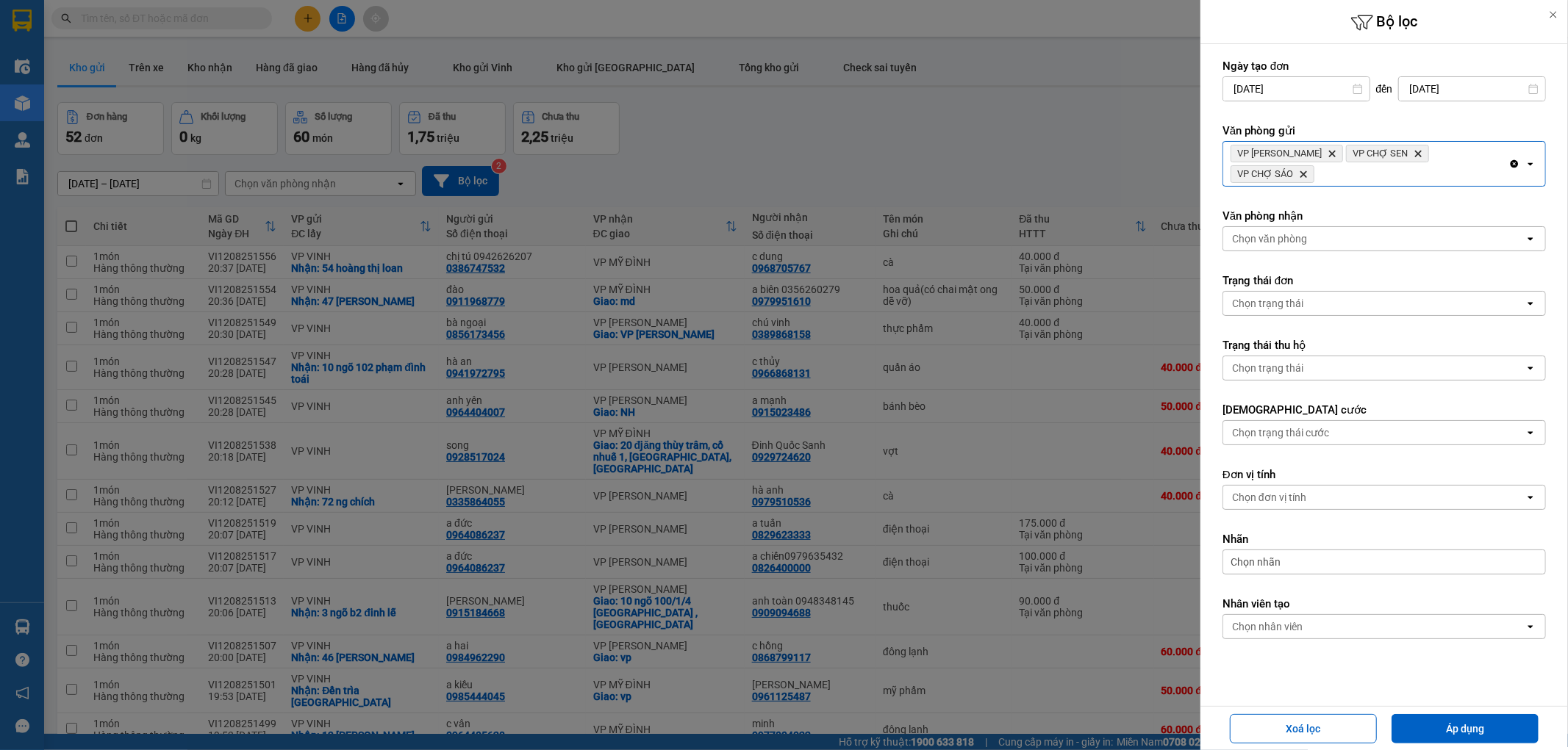
click at [1364, 241] on div "Chọn văn phòng" at bounding box center [1374, 239] width 301 height 24
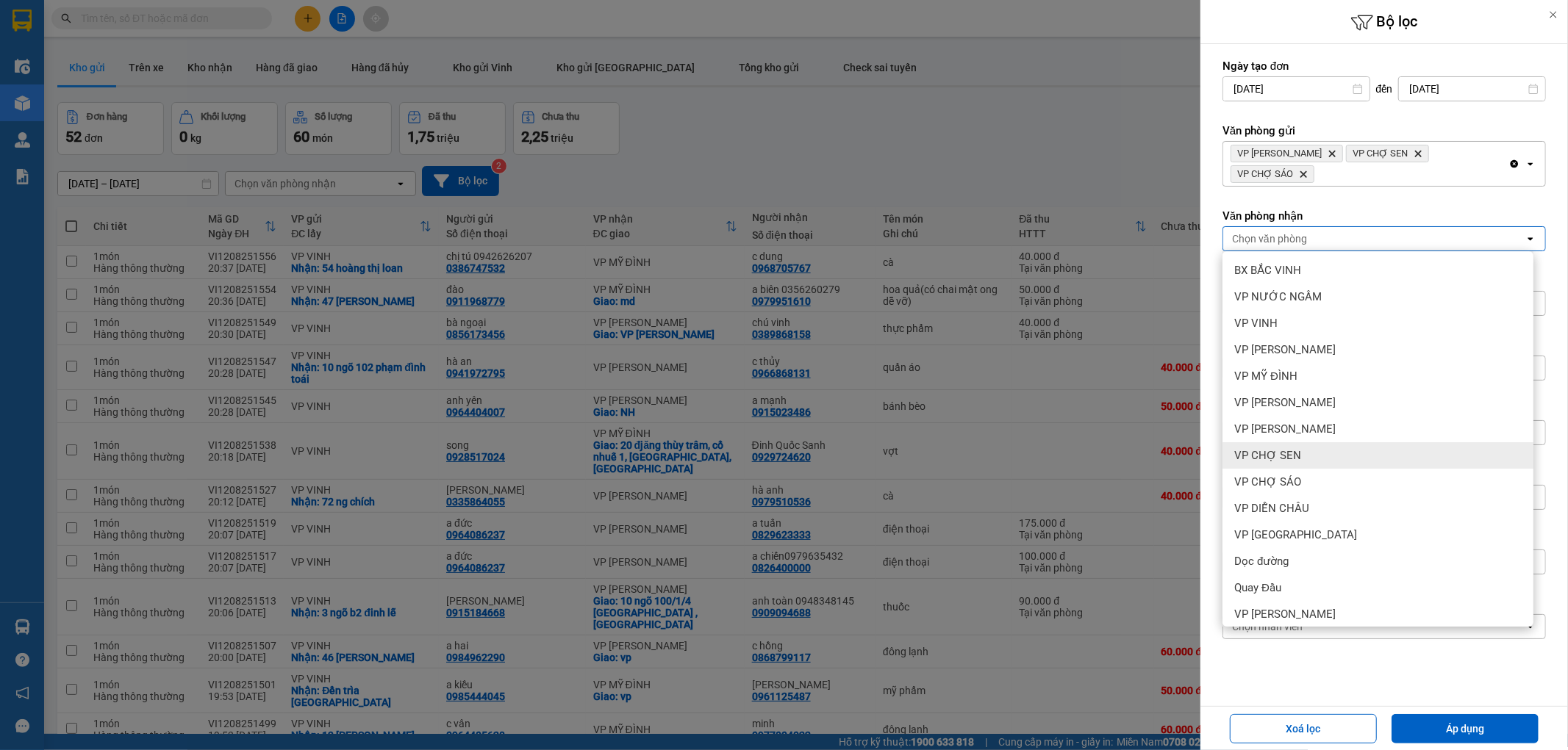
click at [1332, 457] on div "VP CHỢ SEN" at bounding box center [1378, 455] width 311 height 26
click at [1329, 471] on div "VP CHỢ SÁO" at bounding box center [1378, 482] width 311 height 26
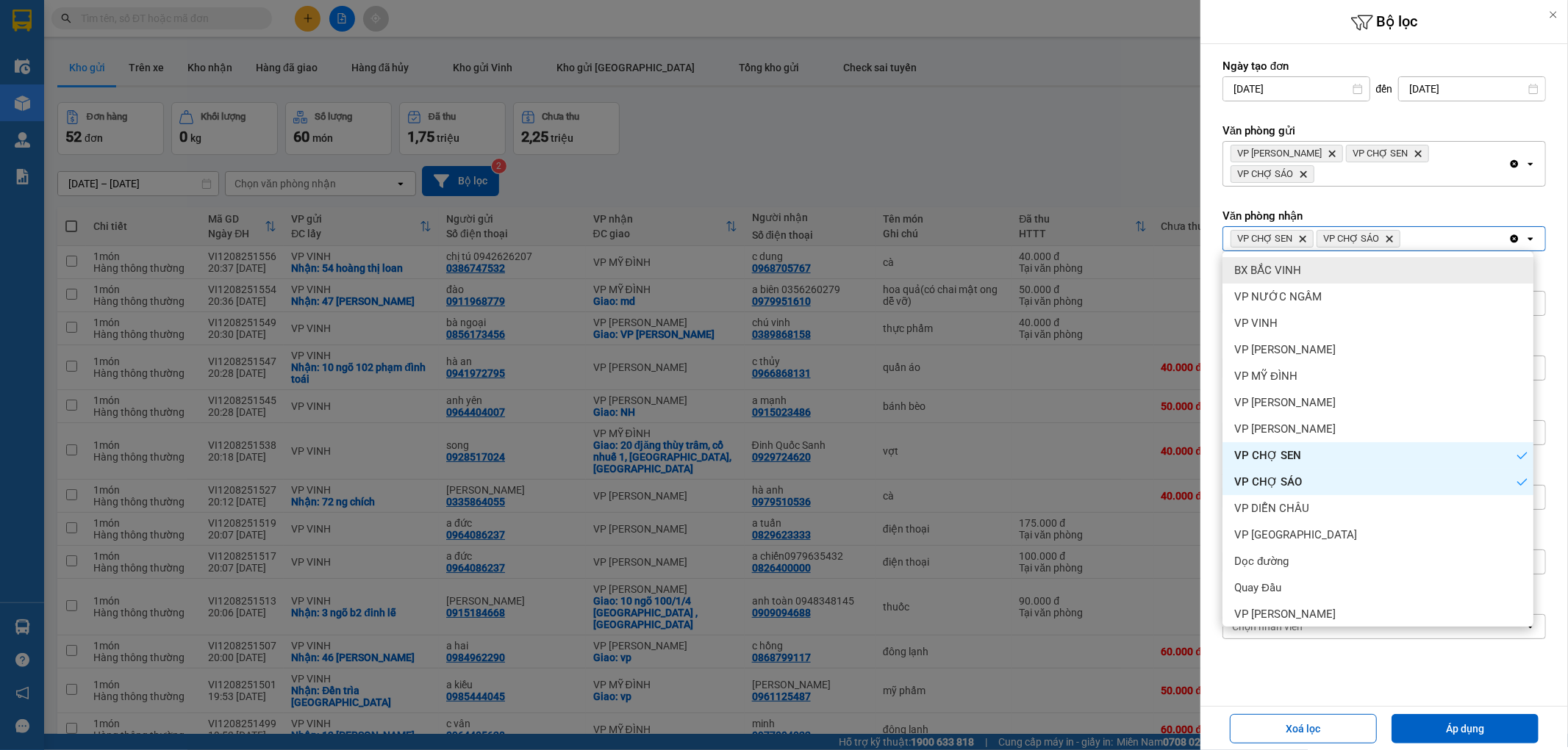
click at [1389, 232] on span "VP CHỢ SÁO Delete" at bounding box center [1359, 238] width 84 height 17
click at [1298, 234] on icon "Delete" at bounding box center [1302, 239] width 9 height 9
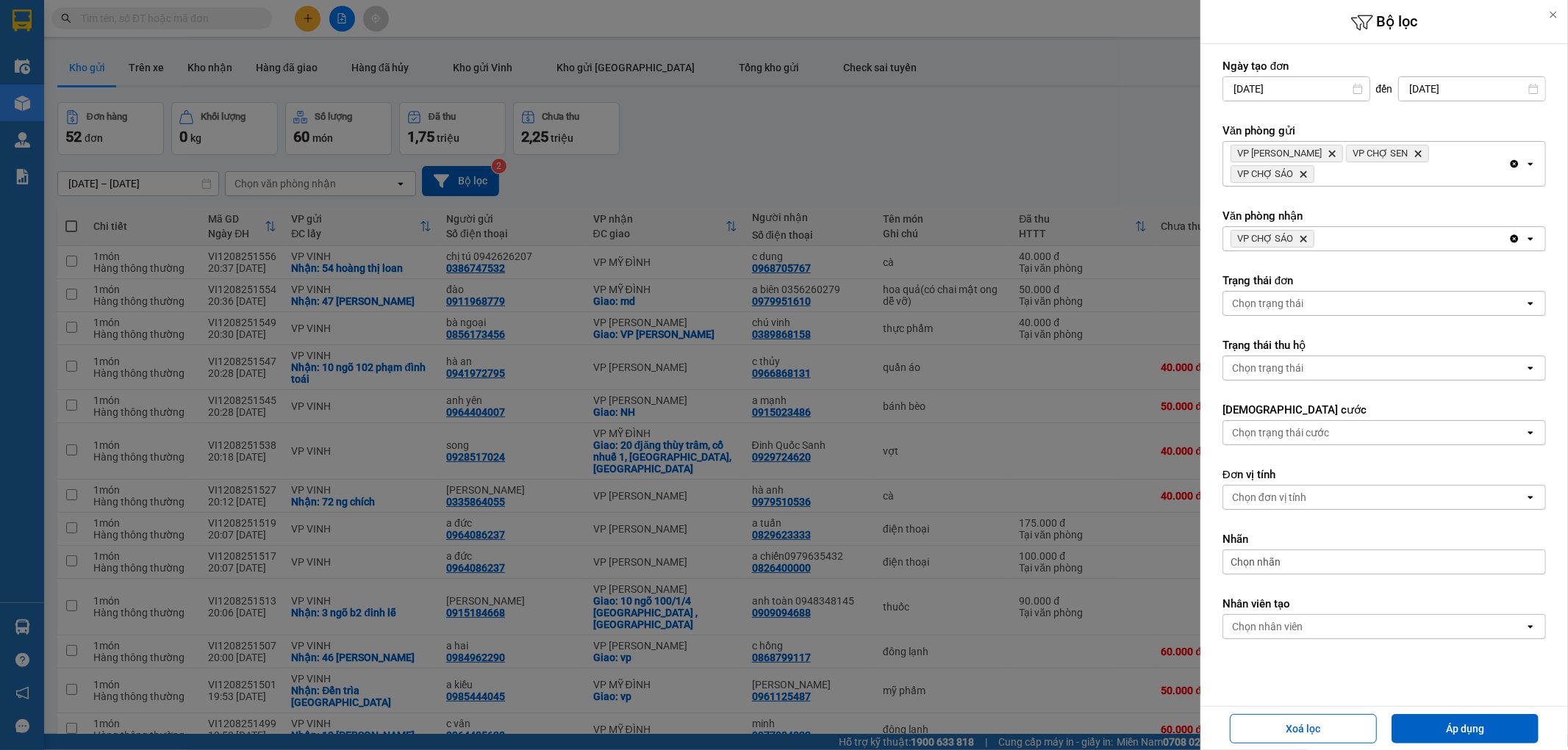
click at [1306, 241] on icon "VP CHỢ SÁO, close by backspace" at bounding box center [1303, 239] width 6 height 6
click at [1306, 241] on div "Chọn văn phòng" at bounding box center [1270, 239] width 75 height 15
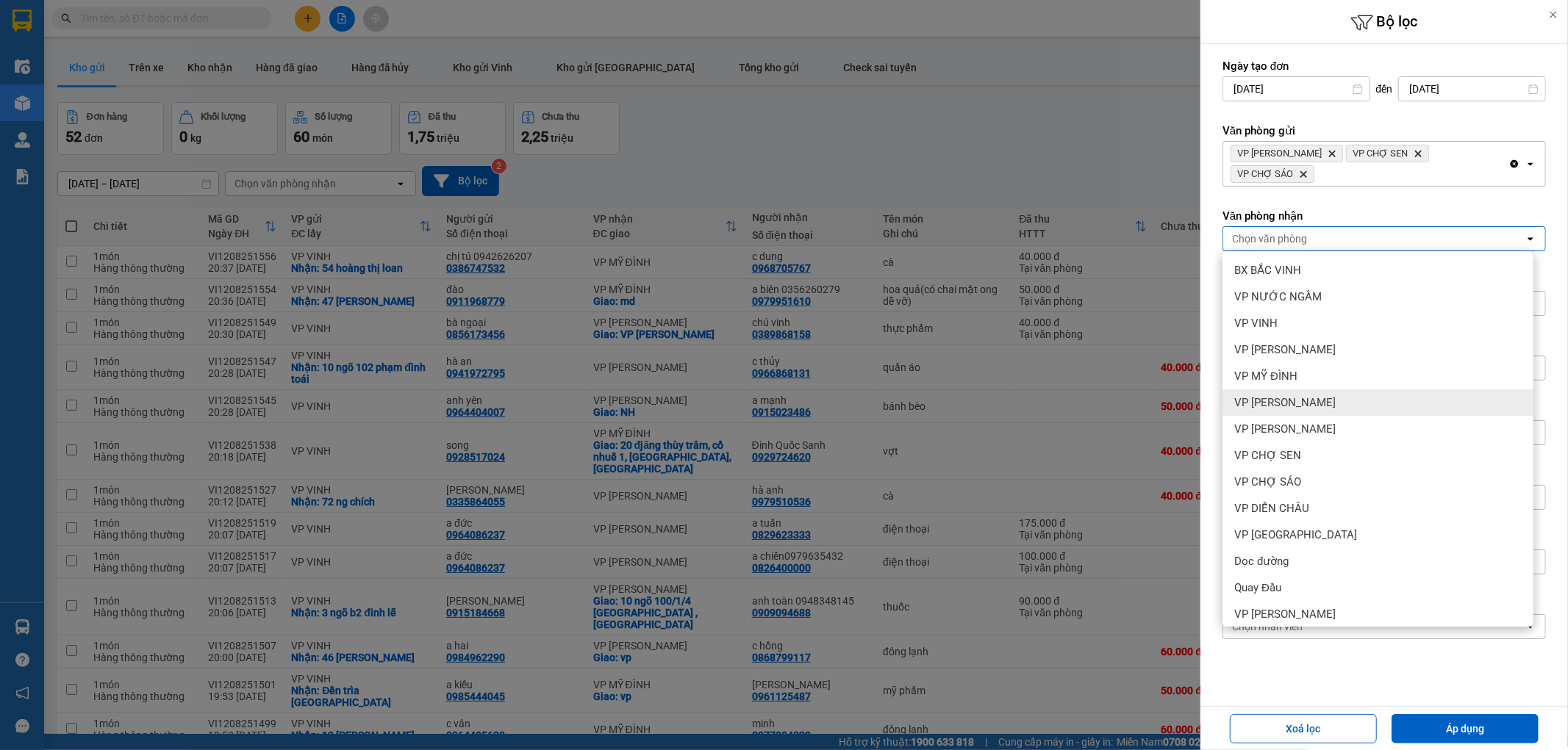
click at [1307, 407] on div "VP [PERSON_NAME]" at bounding box center [1378, 402] width 311 height 26
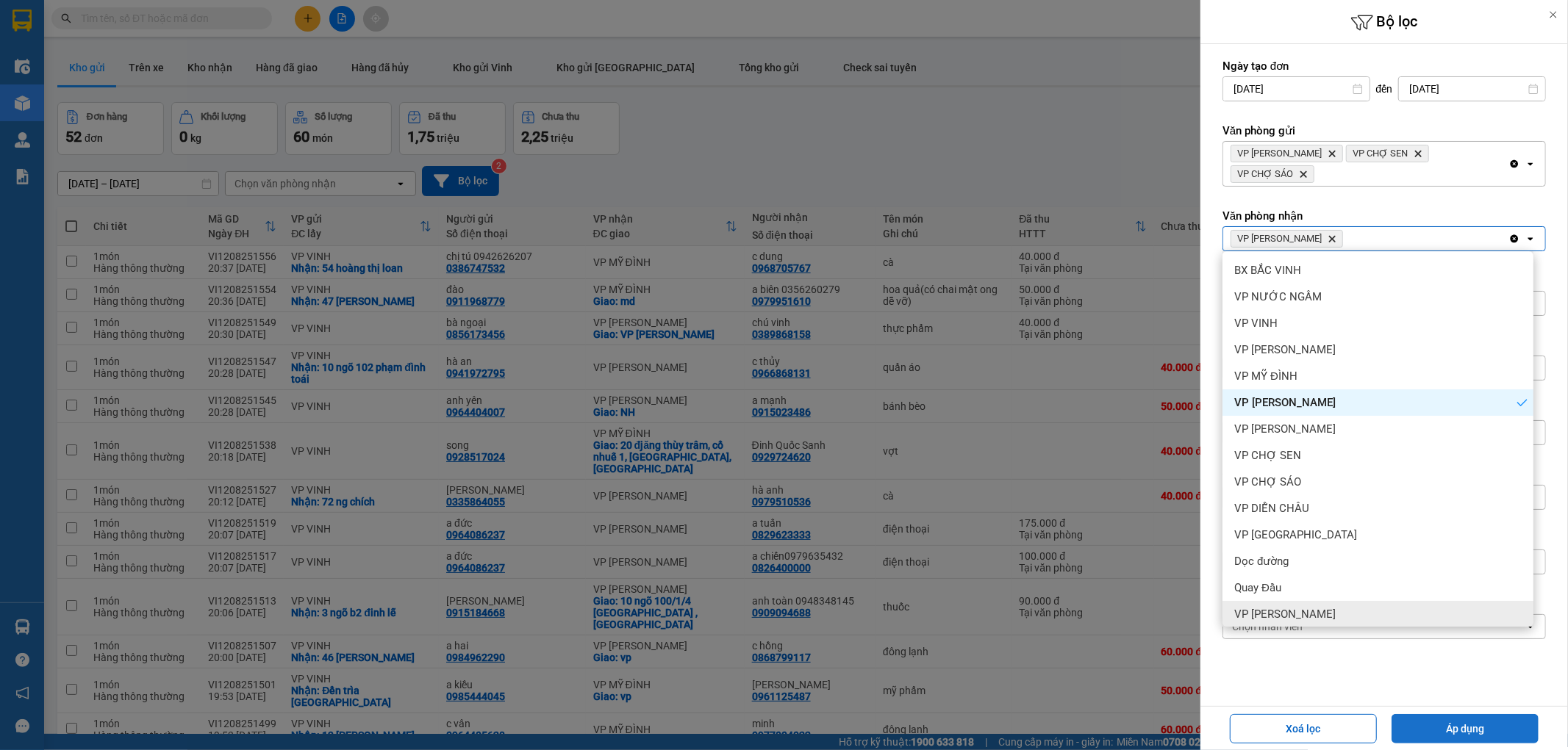
click at [1419, 730] on button "Áp dụng" at bounding box center [1465, 729] width 147 height 29
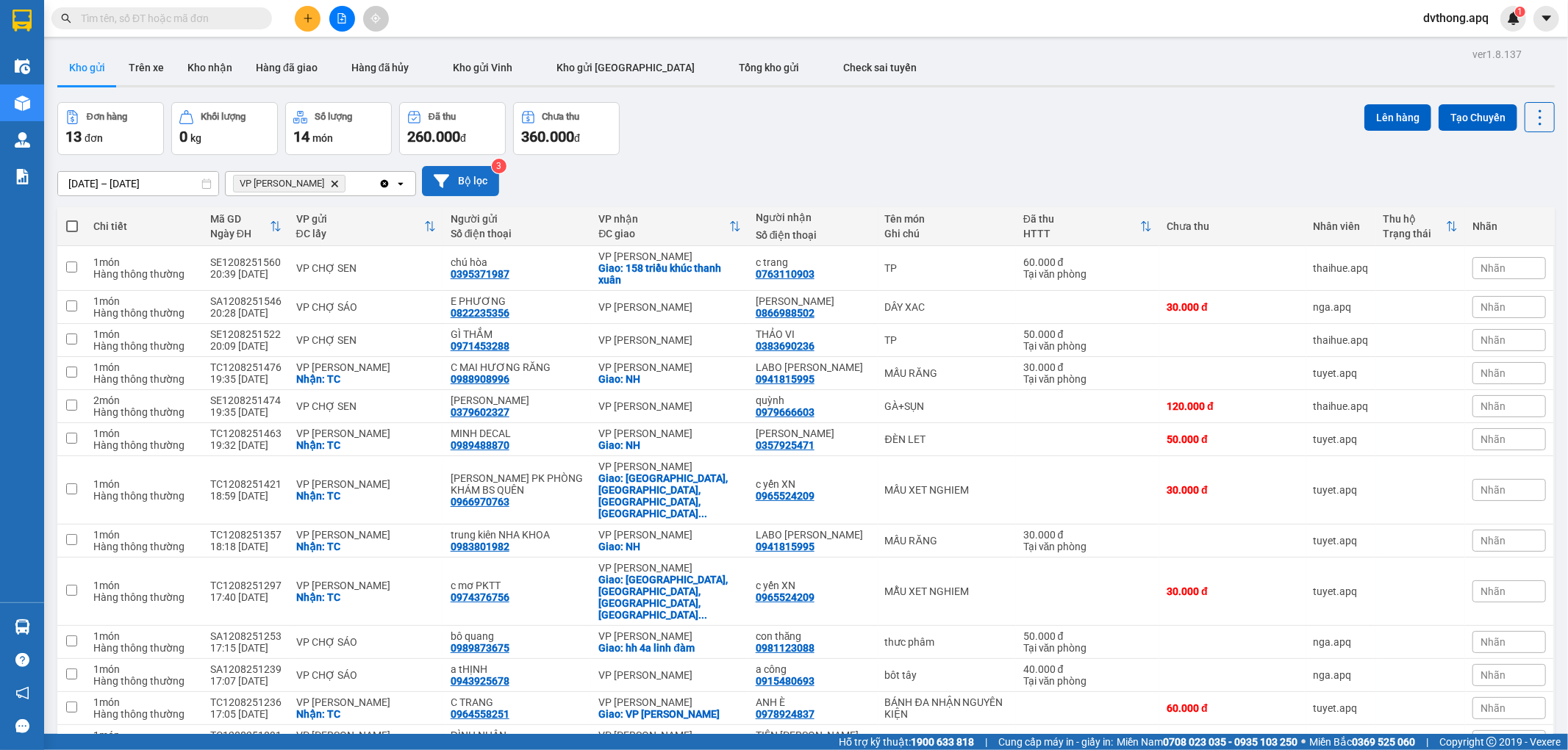
click at [460, 183] on button "Bộ lọc" at bounding box center [460, 181] width 78 height 30
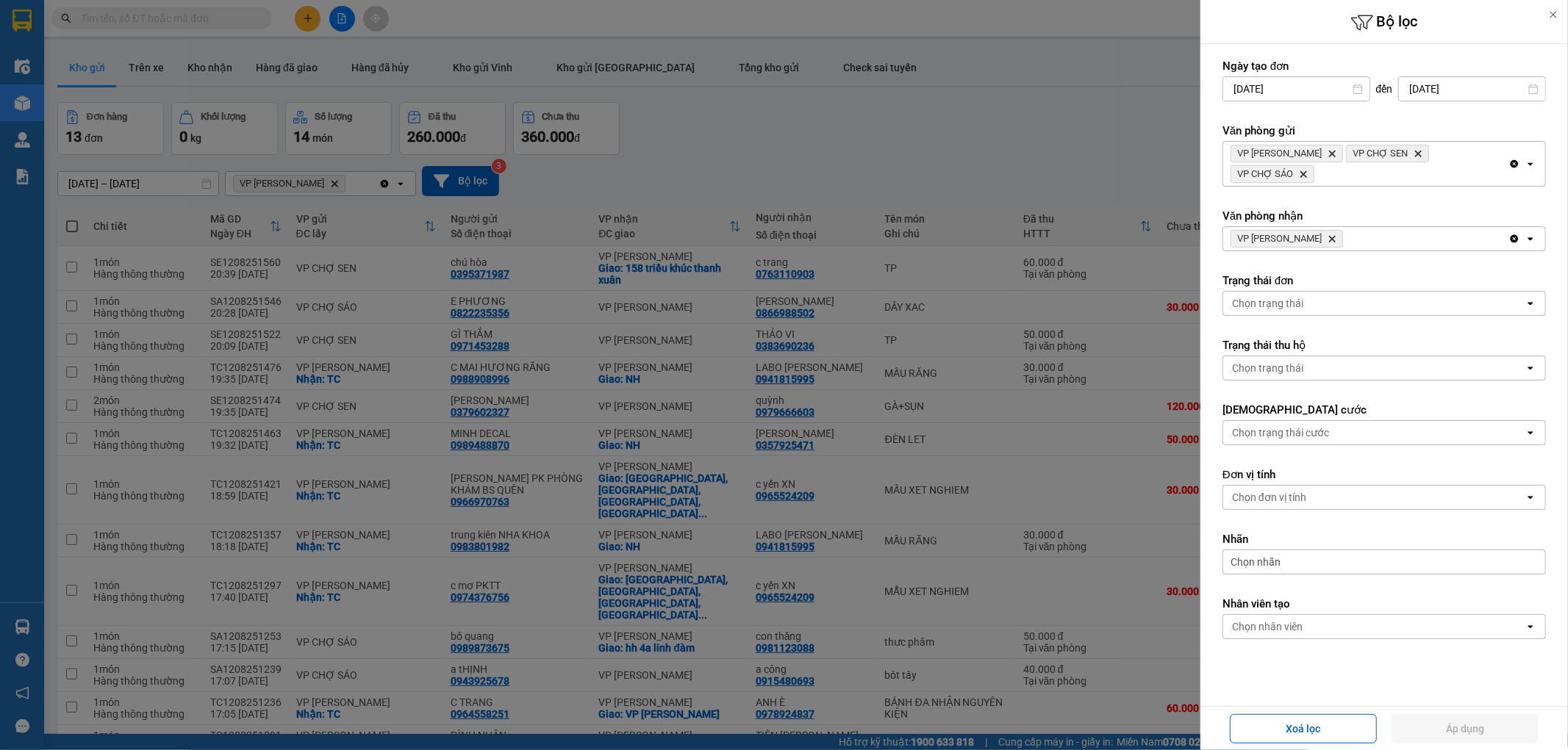
click at [1329, 238] on icon "VP NGỌC HỒI, close by backspace" at bounding box center [1332, 239] width 6 height 6
click at [1309, 238] on div "Chọn văn phòng" at bounding box center [1374, 239] width 301 height 24
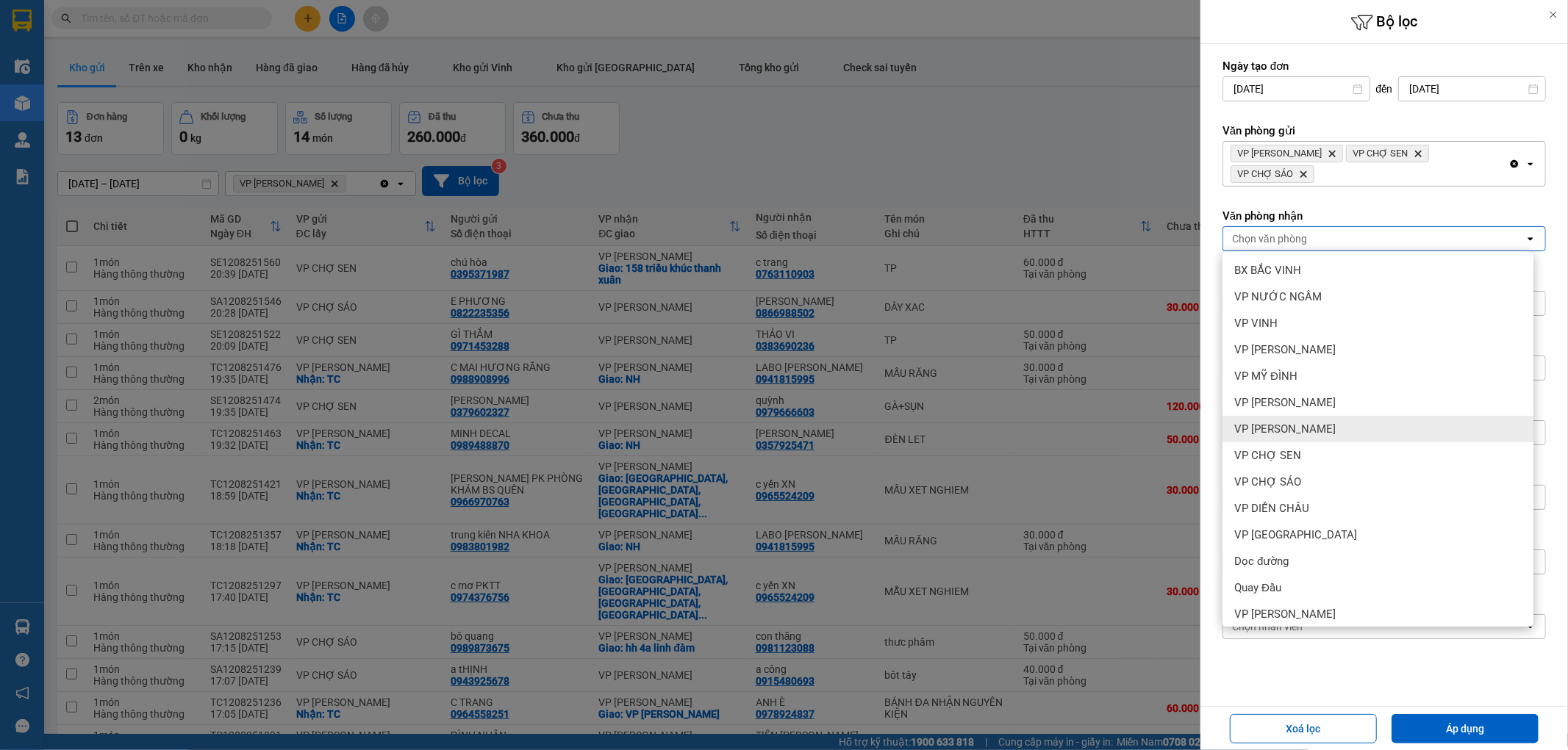
click at [1294, 433] on span "VP [PERSON_NAME]" at bounding box center [1284, 429] width 101 height 15
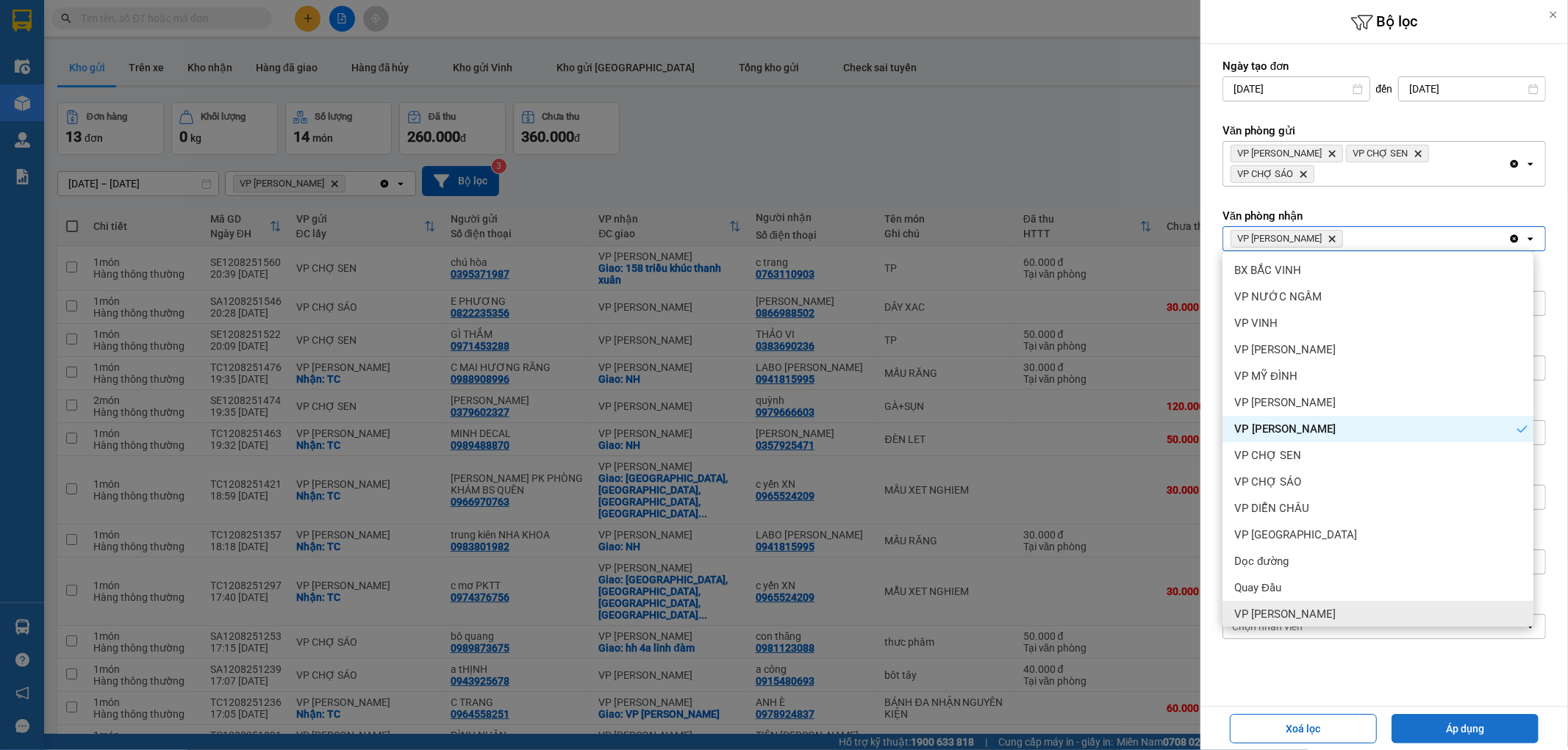
click at [1458, 721] on button "Áp dụng" at bounding box center [1465, 729] width 147 height 29
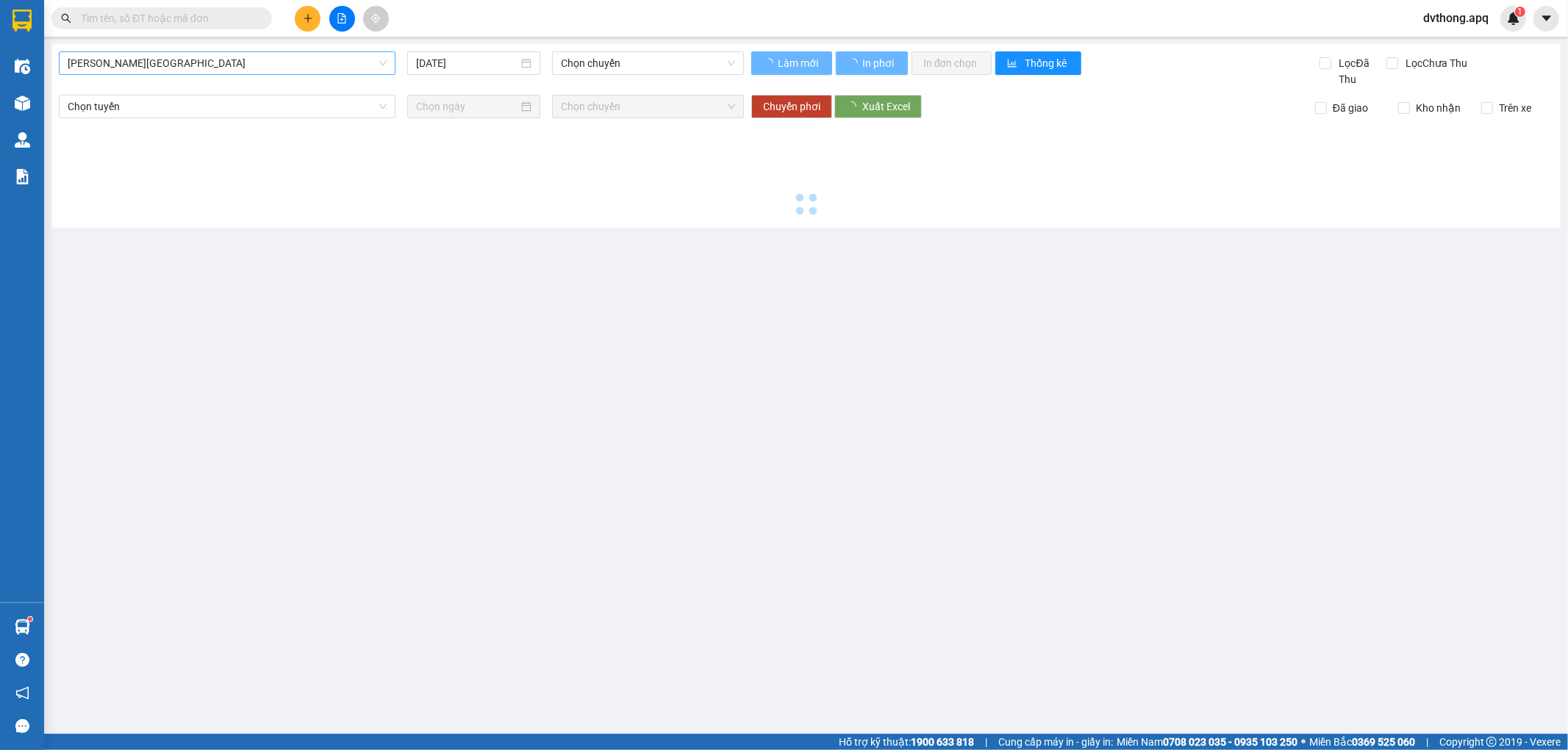
click at [251, 74] on span "Gia Lâm - Mỹ Đình" at bounding box center [227, 63] width 319 height 22
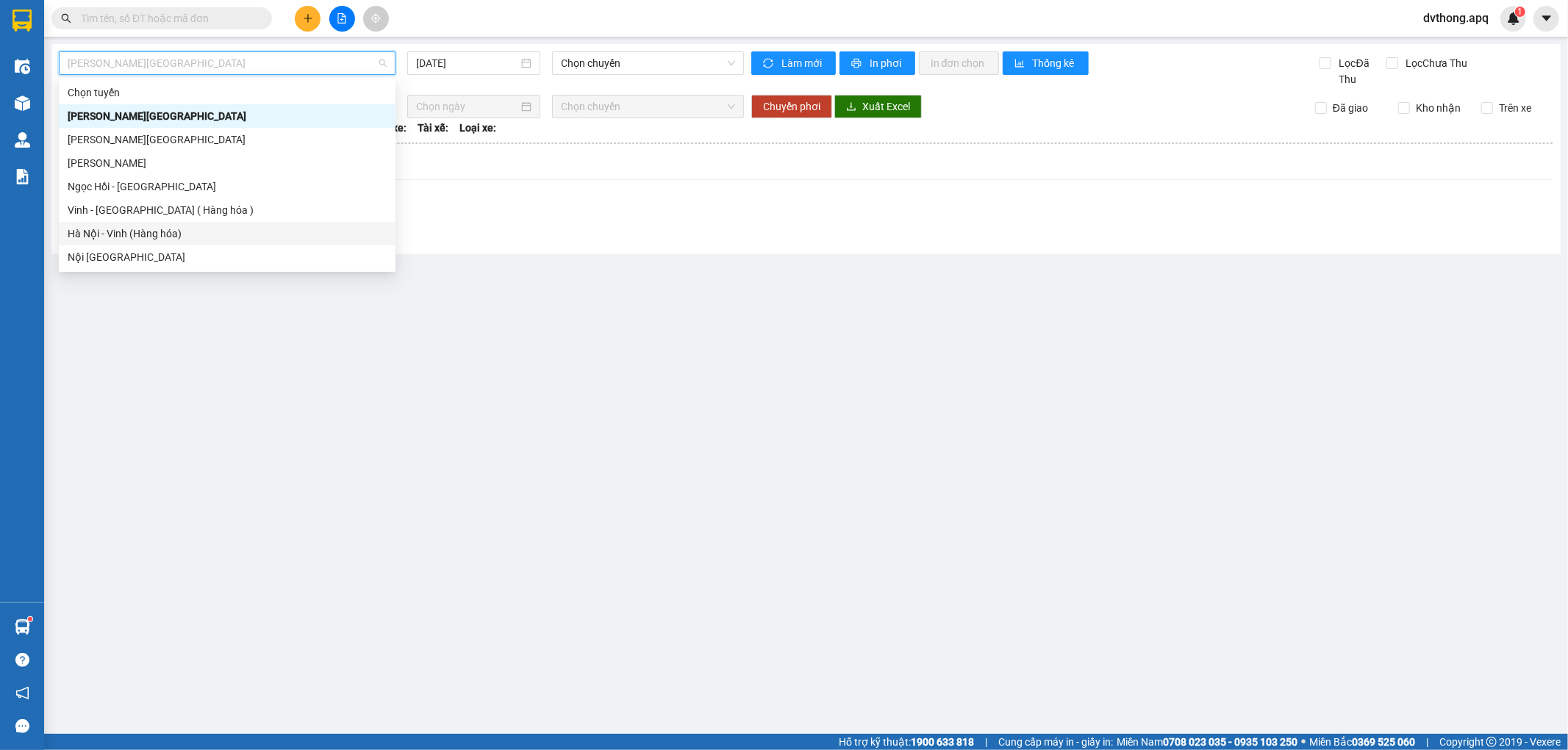
click at [174, 234] on div "Hà Nội - Vinh (Hàng hóa)" at bounding box center [227, 234] width 319 height 16
type input "[DATE]"
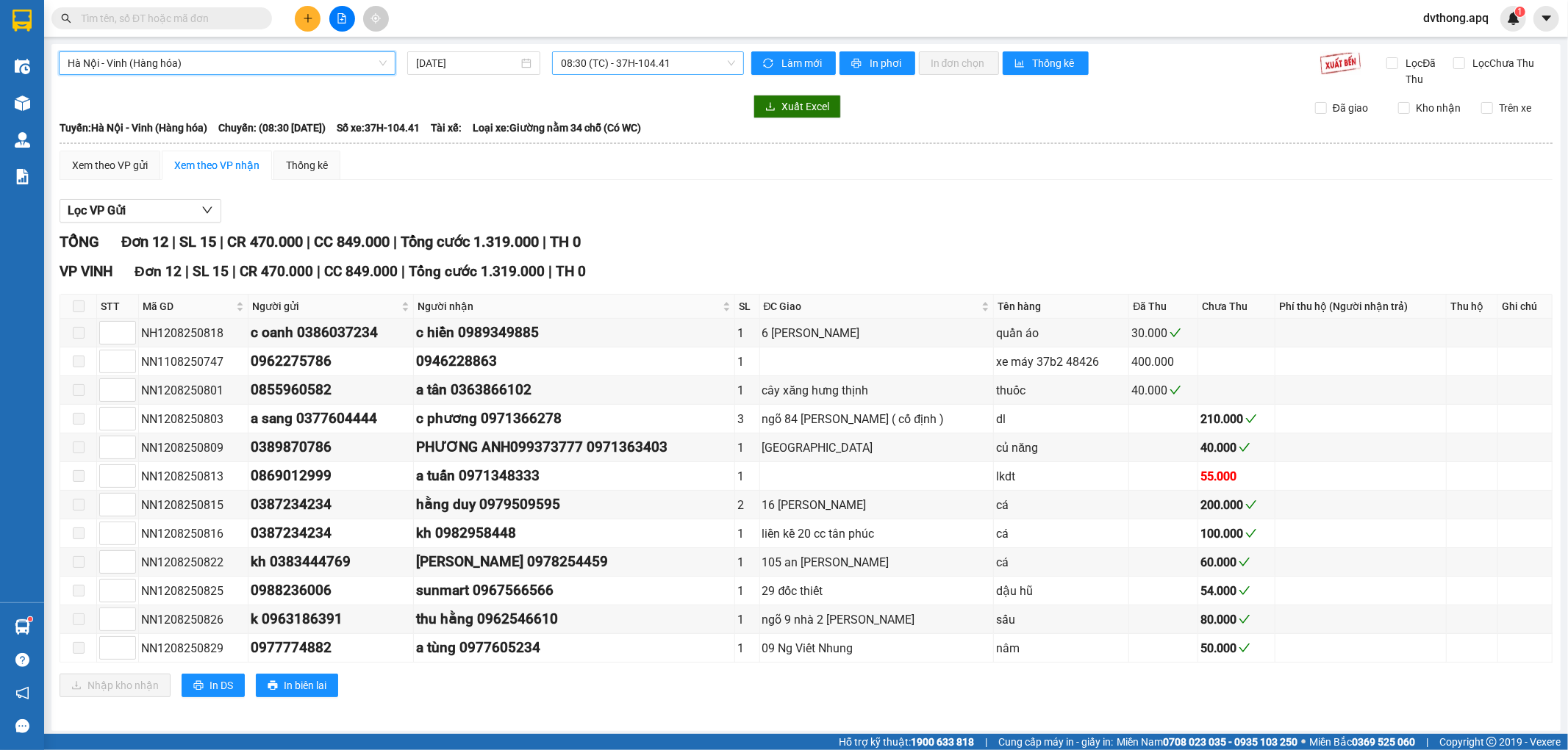
click at [621, 60] on span "08:30 (TC) - 37H-104.41" at bounding box center [648, 63] width 173 height 22
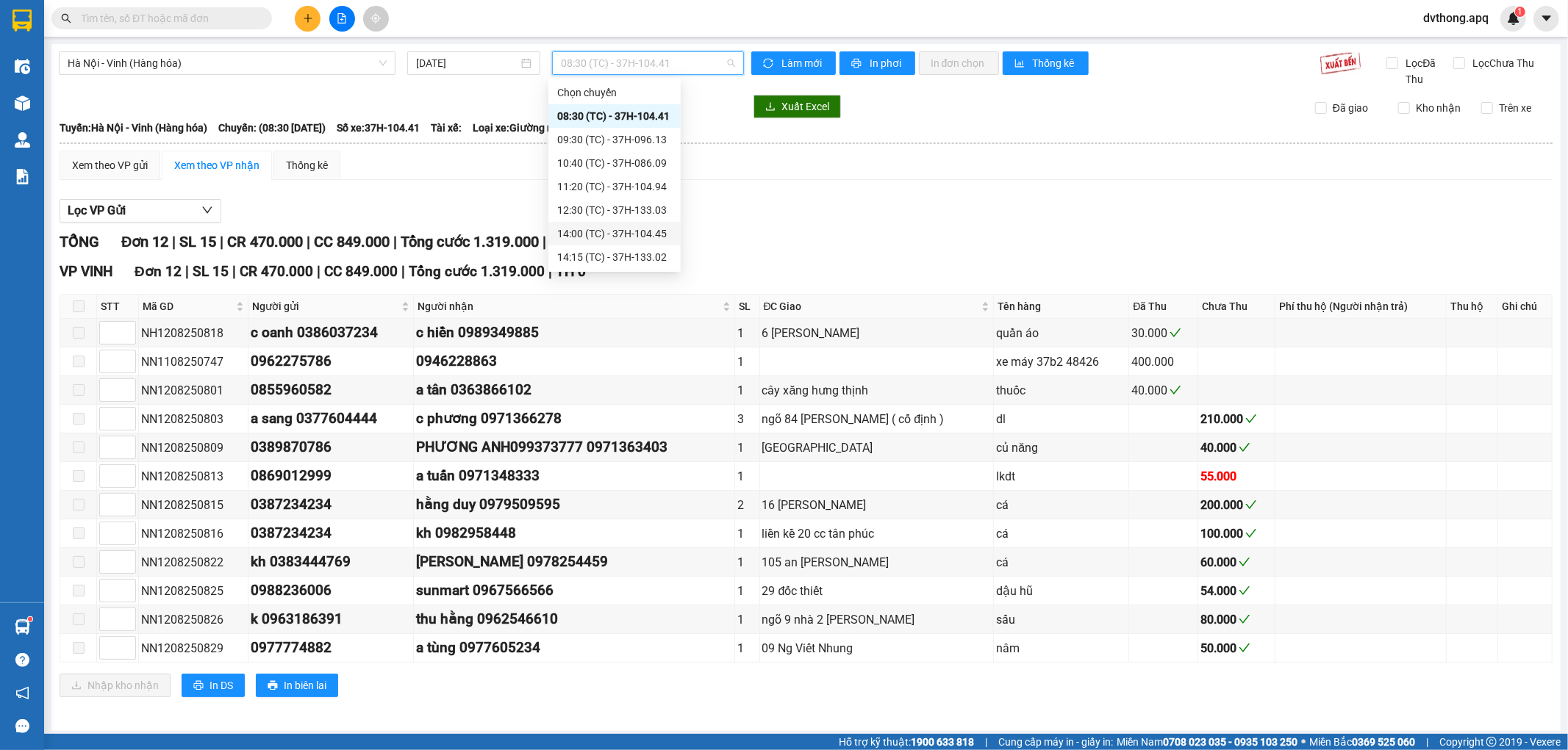
click at [615, 233] on div "14:00 (TC) - 37H-104.45" at bounding box center [615, 234] width 115 height 16
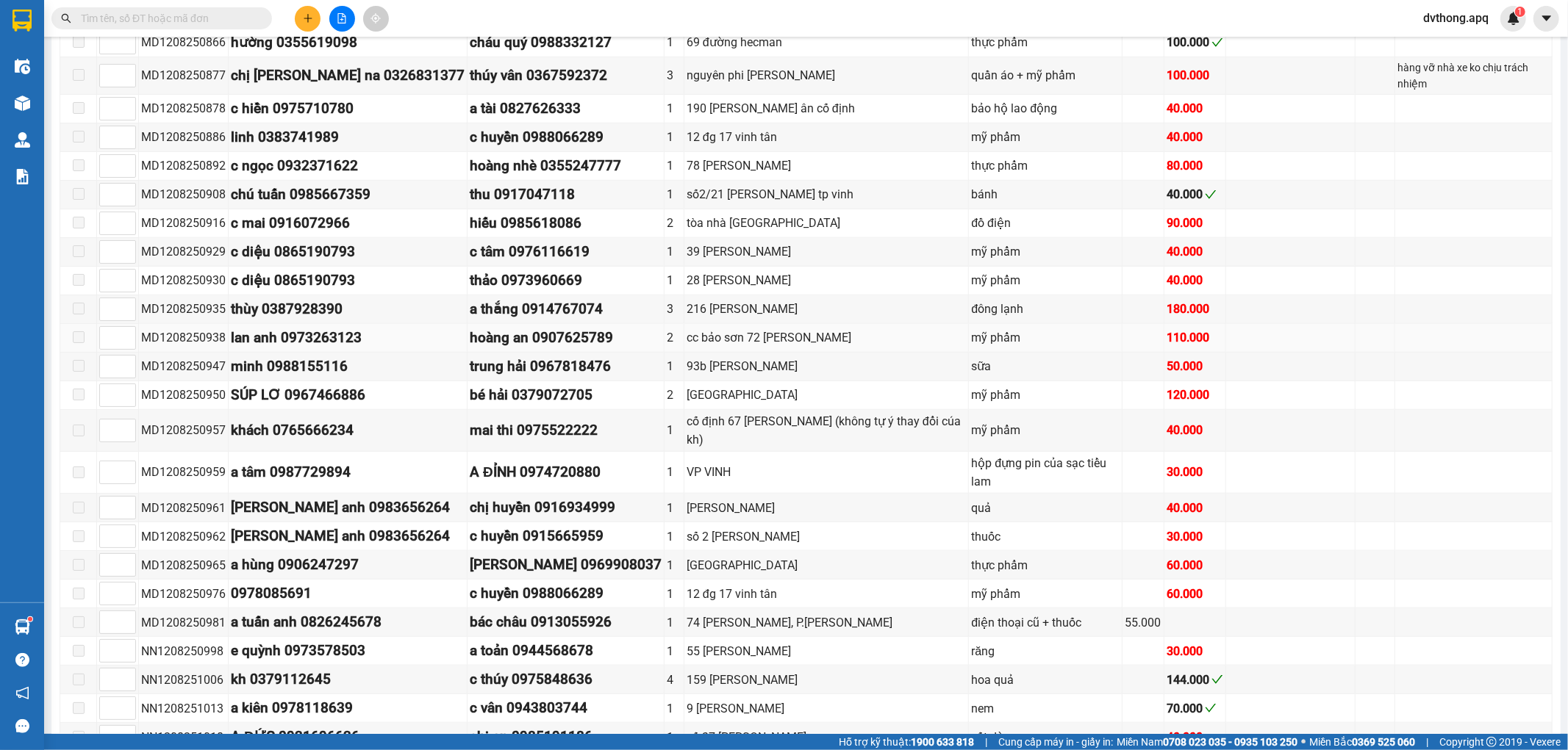
scroll to position [1029, 0]
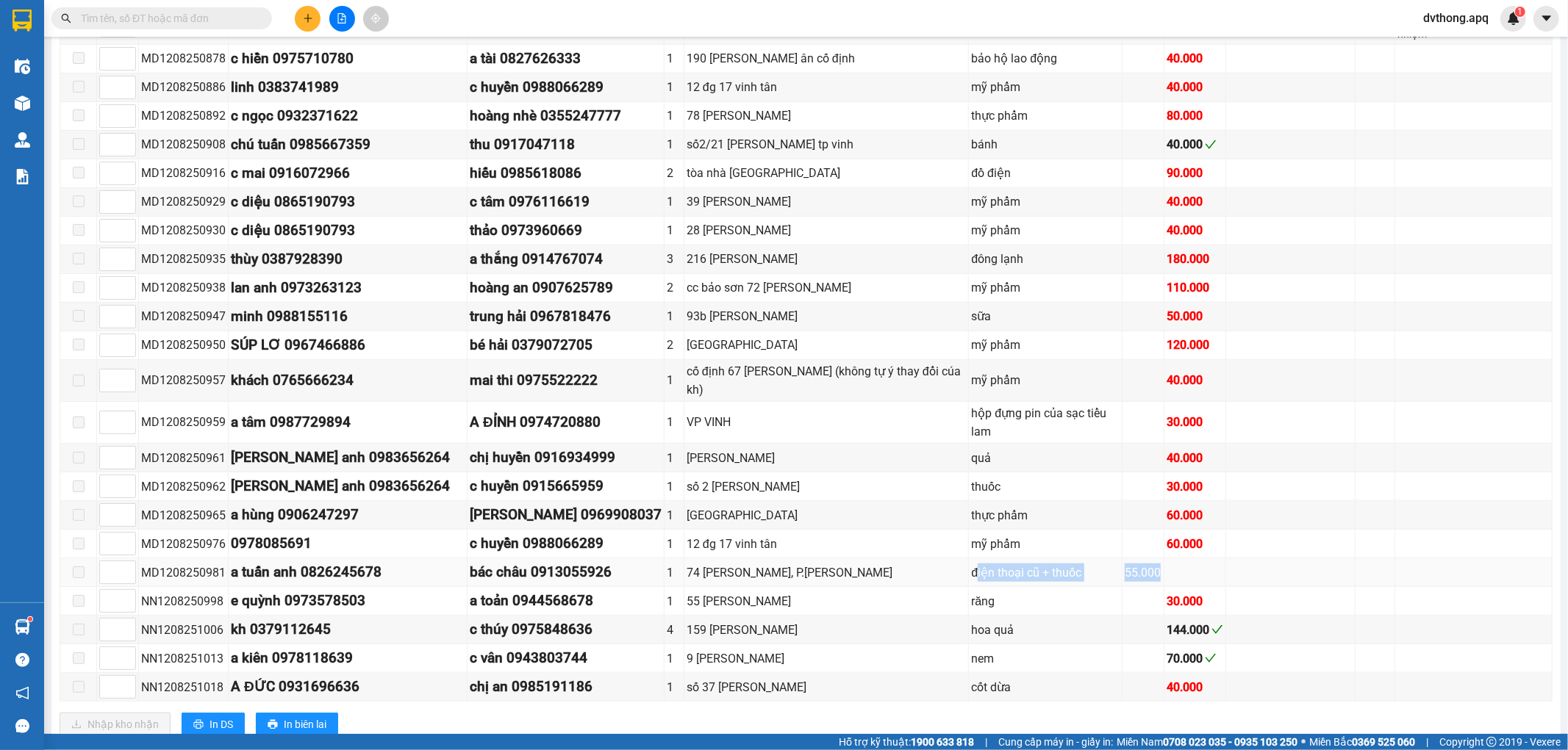
drag, startPoint x: 893, startPoint y: 526, endPoint x: 1121, endPoint y: 538, distance: 228.3
click at [1121, 558] on tr "MD1208250981 a tuấn anh 0826245678 bác châu 0913055926 1 74 Ngô Đức Kế, P.Hồng …" at bounding box center [806, 572] width 1492 height 28
click at [1016, 558] on td "điện thoại cũ + thuốc" at bounding box center [1046, 572] width 153 height 28
drag, startPoint x: 867, startPoint y: 525, endPoint x: 1130, endPoint y: 533, distance: 263.1
click at [1133, 558] on tr "MD1208250981 a tuấn anh 0826245678 bác châu 0913055926 1 74 Ngô Đức Kế, P.Hồng …" at bounding box center [806, 572] width 1492 height 28
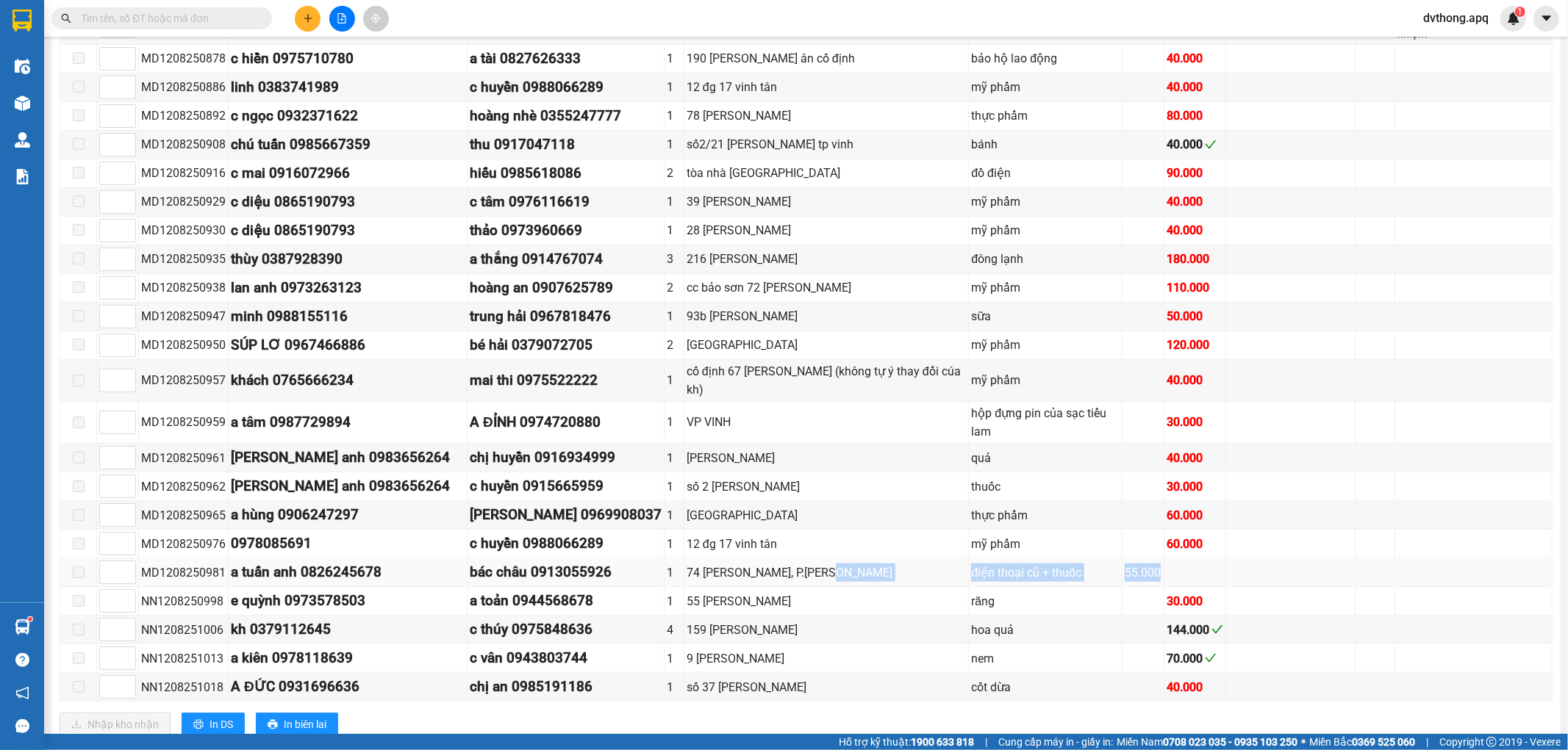
click at [1123, 558] on td "55.000" at bounding box center [1144, 572] width 42 height 28
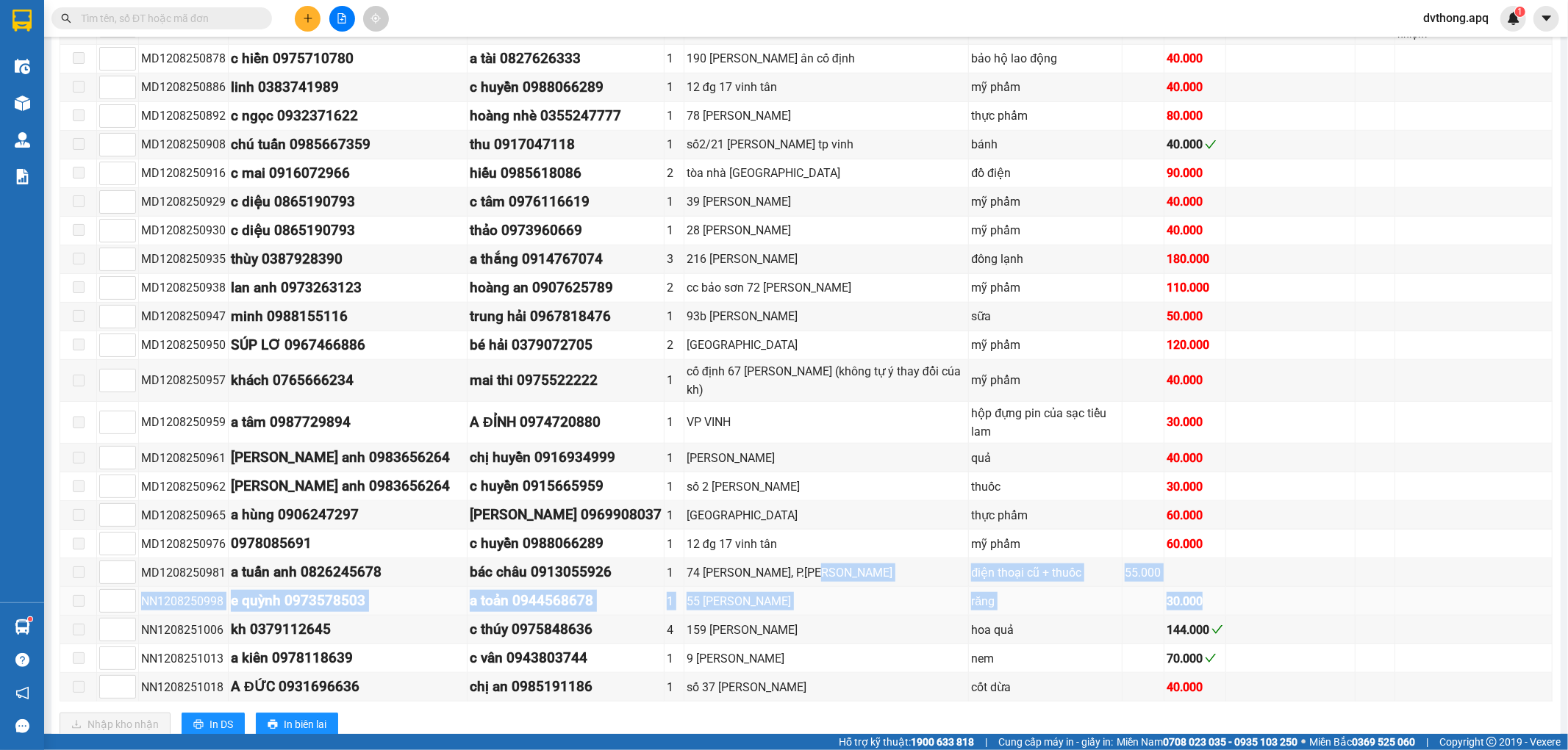
drag, startPoint x: 820, startPoint y: 517, endPoint x: 1366, endPoint y: 546, distance: 546.8
click at [1366, 546] on tbody "MD1208250862 khách 0973700407 c vinh 0913816866 1 88 đinh công tráng hoa quả 40…" at bounding box center [806, 326] width 1492 height 753
click at [1166, 592] on div "30.000" at bounding box center [1195, 601] width 57 height 18
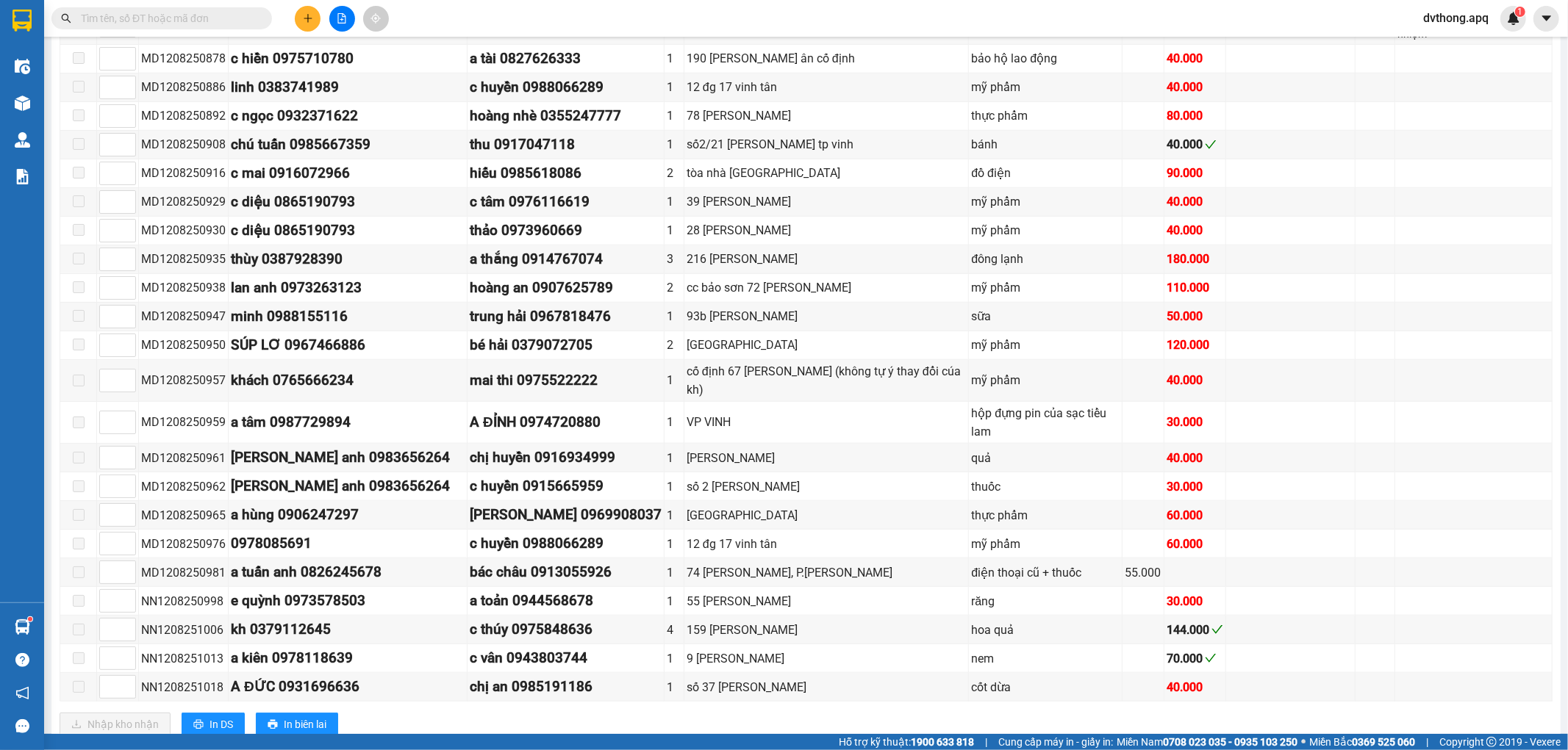
drag, startPoint x: 890, startPoint y: 580, endPoint x: 1218, endPoint y: 663, distance: 338.3
click at [1245, 671] on div "VP VINH Đơn 25 | SL 35 | CR 55.000 | CC 1.614.000 | Tổng cước 1.669.000 | TH 0 …" at bounding box center [806, 311] width 1493 height 871
click at [1166, 678] on div "40.000" at bounding box center [1195, 687] width 57 height 18
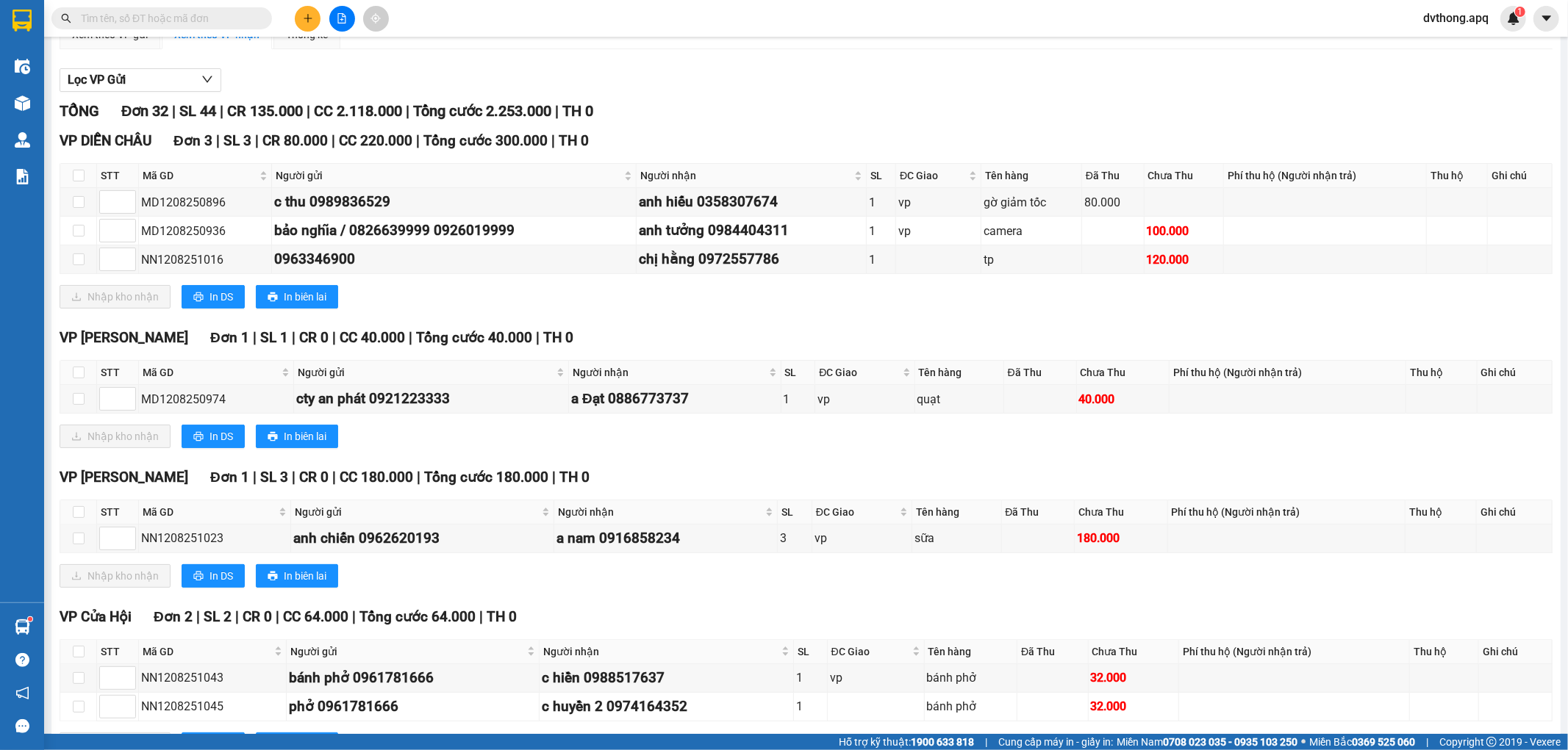
scroll to position [0, 0]
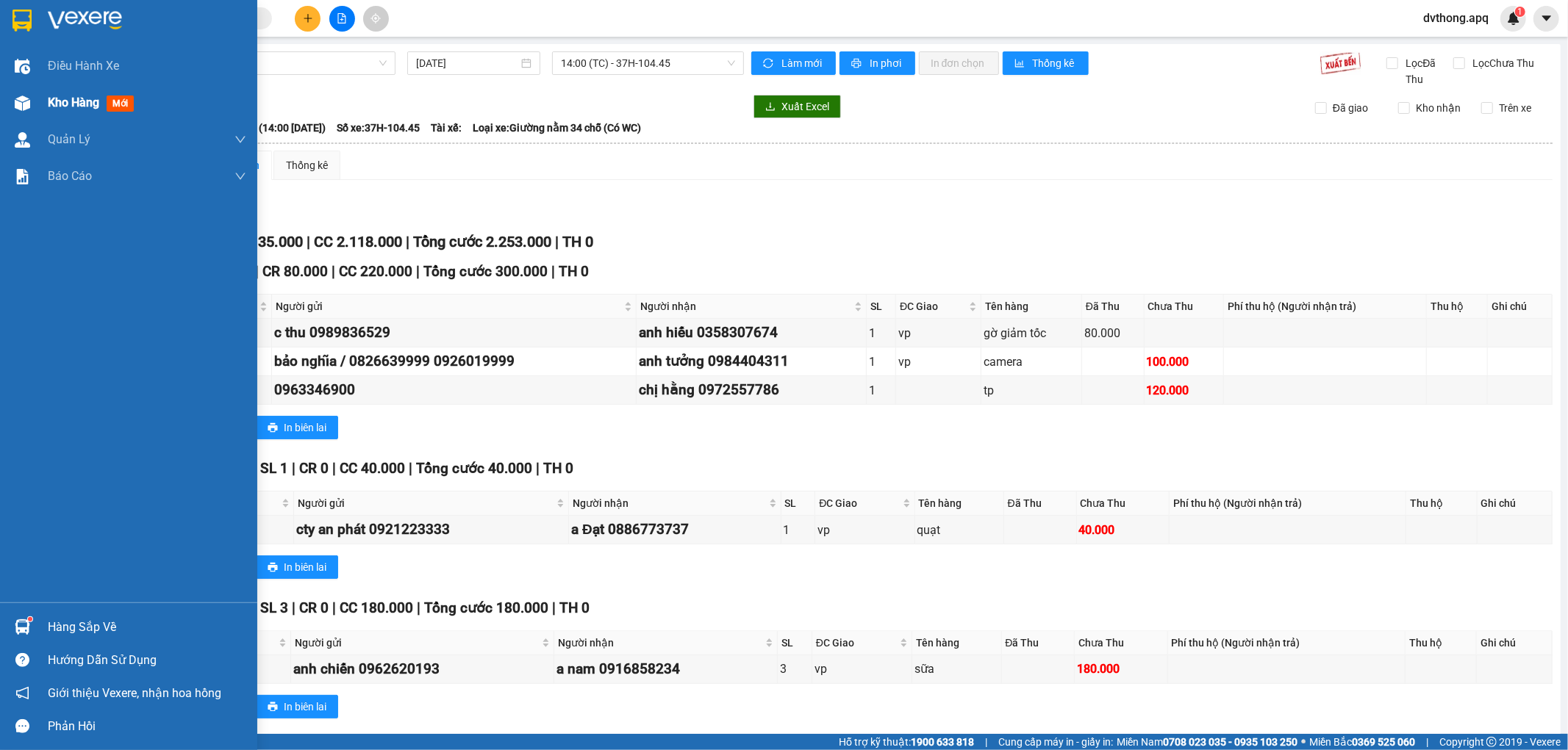
click at [31, 106] on div at bounding box center [22, 103] width 26 height 26
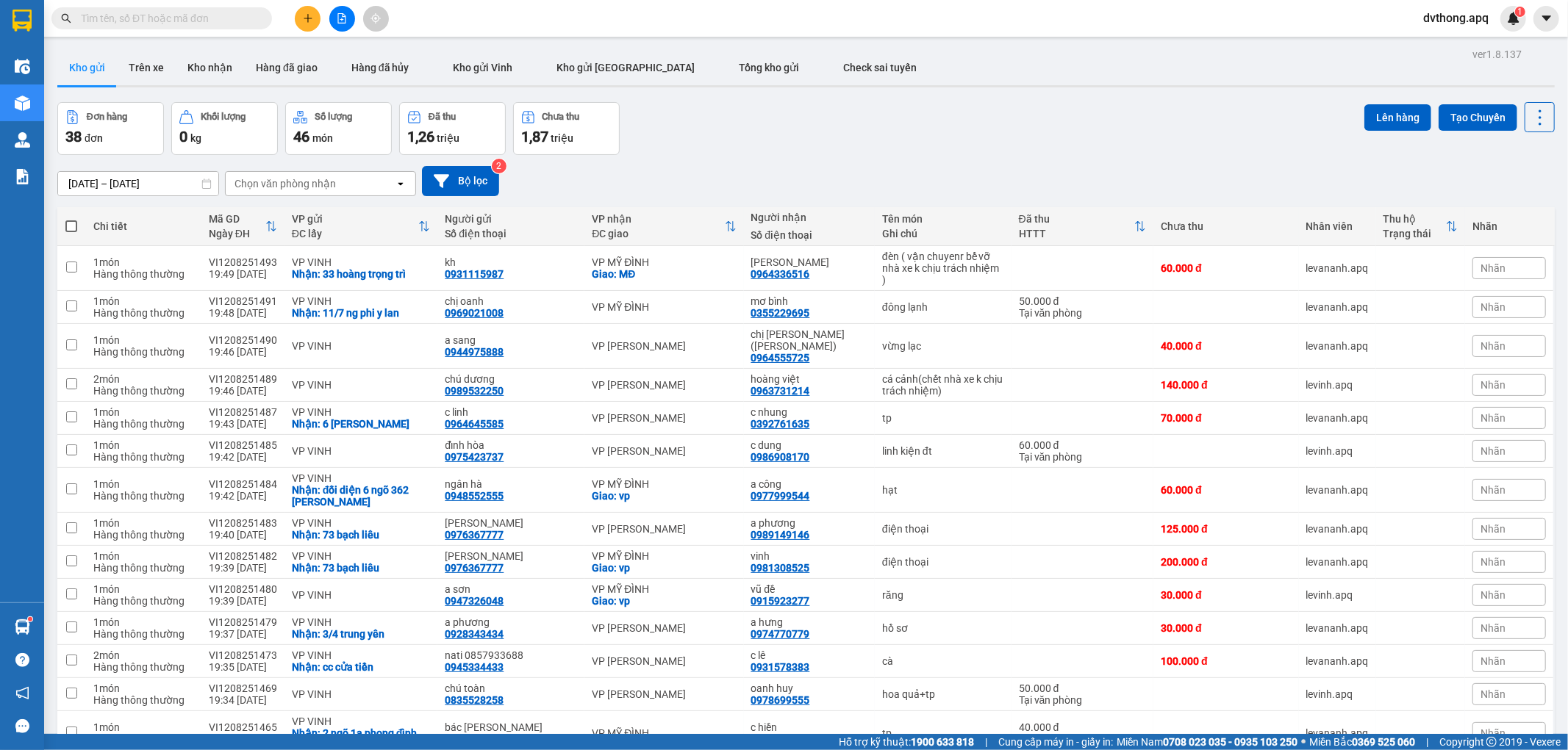
click at [748, 149] on div "Đơn hàng 38 đơn Khối lượng 0 kg Số lượng 46 món Đã thu 1,26 triệu Chưa thu 1,87…" at bounding box center [806, 129] width 1498 height 53
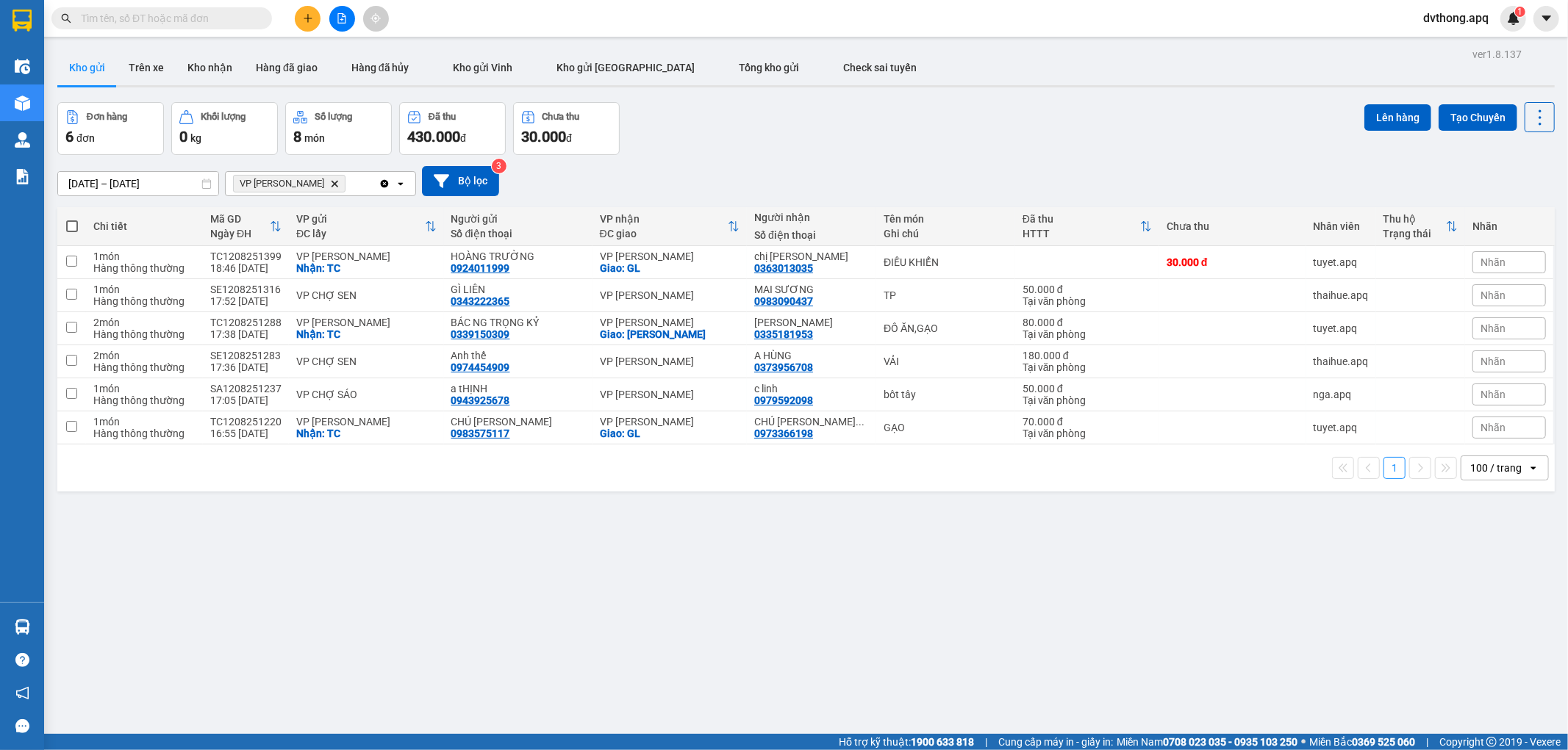
click at [936, 144] on div "Đơn hàng 6 đơn Khối lượng 0 kg Số lượng 8 món Đã thu 430.000 đ Chưa thu 30.000 …" at bounding box center [806, 129] width 1498 height 53
